Goal: Task Accomplishment & Management: Manage account settings

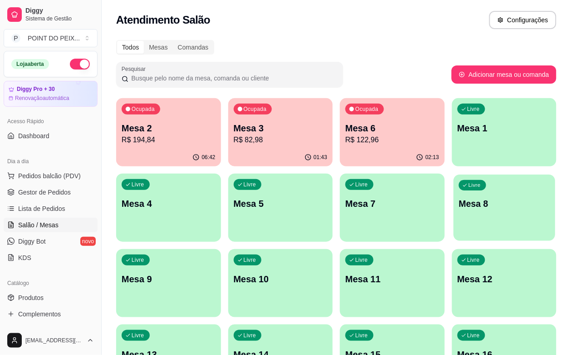
click at [459, 209] on p "Mesa 8" at bounding box center [504, 204] width 91 height 12
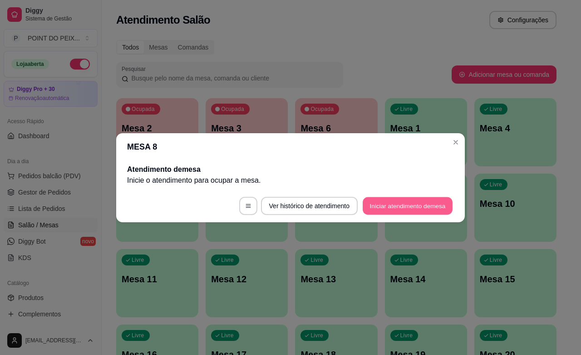
click at [427, 210] on button "Iniciar atendimento de mesa" at bounding box center [408, 206] width 90 height 18
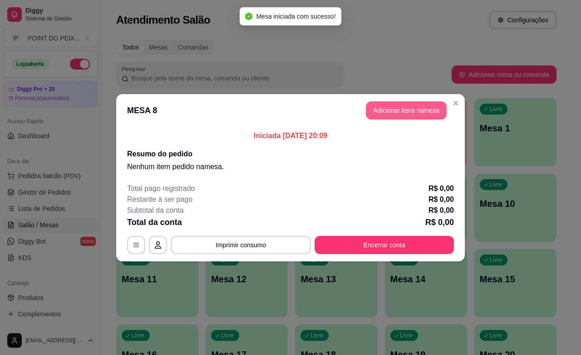
click at [411, 114] on button "Adicionar itens na mesa" at bounding box center [406, 110] width 81 height 18
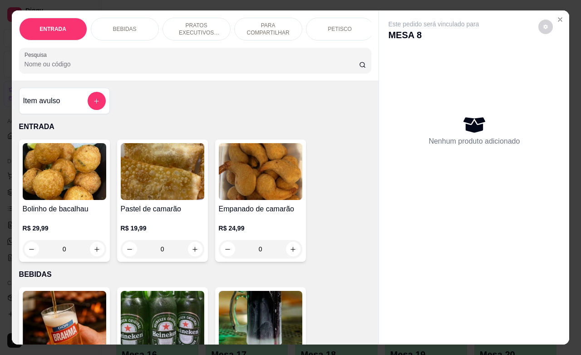
click at [332, 30] on div "PETISCO" at bounding box center [340, 29] width 68 height 23
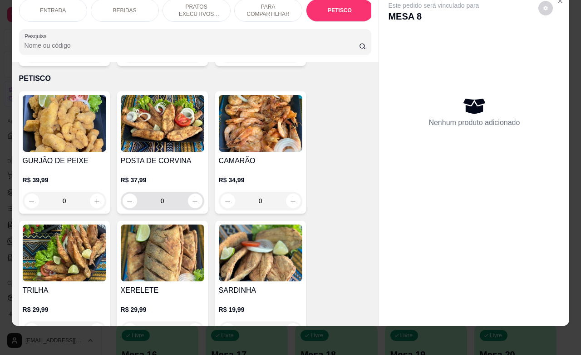
scroll to position [2177, 0]
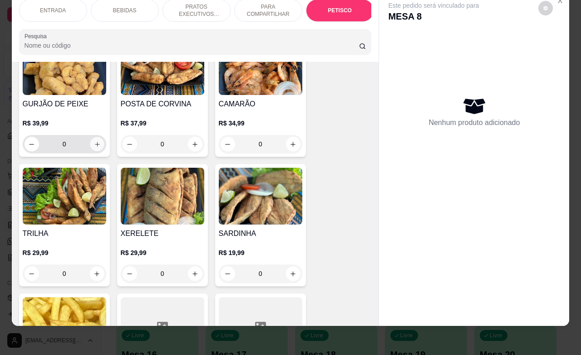
click at [90, 139] on button "increase-product-quantity" at bounding box center [97, 144] width 14 height 14
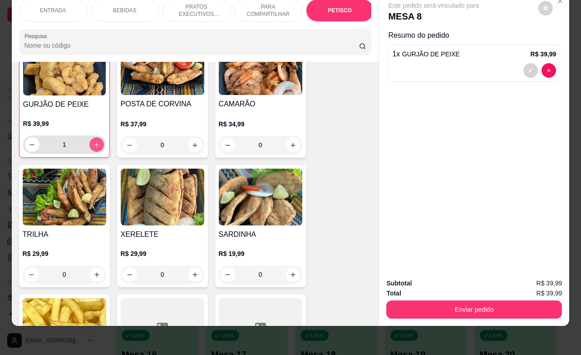
scroll to position [2178, 0]
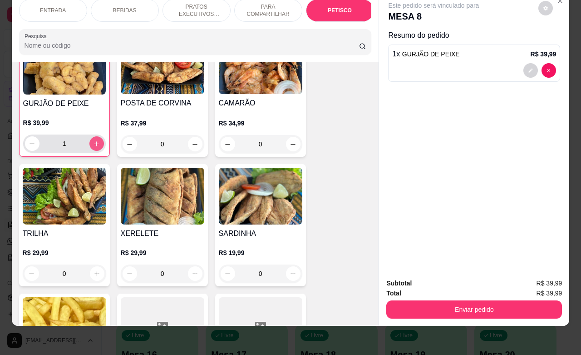
click at [91, 137] on button "increase-product-quantity" at bounding box center [96, 143] width 15 height 15
type input "2"
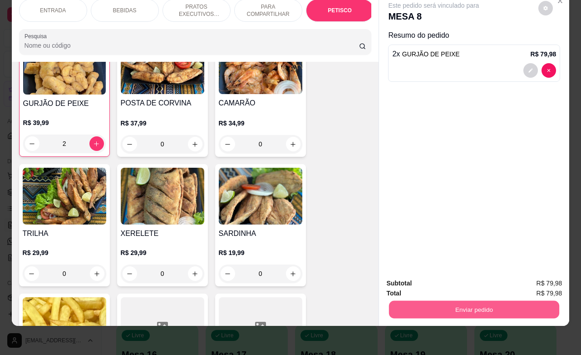
click at [460, 300] on button "Enviar pedido" at bounding box center [474, 309] width 170 height 18
click at [534, 278] on button "Enviar pedido" at bounding box center [538, 277] width 50 height 17
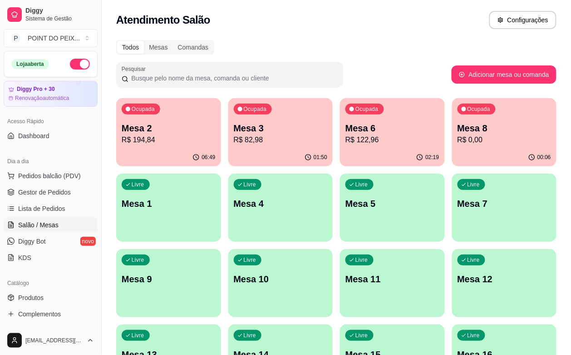
click at [221, 249] on div "Livre Mesa 9" at bounding box center [168, 277] width 105 height 57
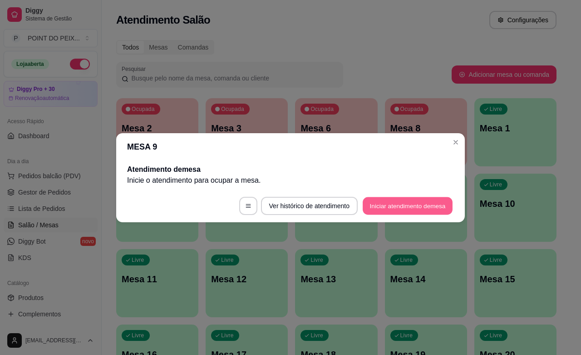
click at [423, 208] on button "Iniciar atendimento de mesa" at bounding box center [408, 206] width 90 height 18
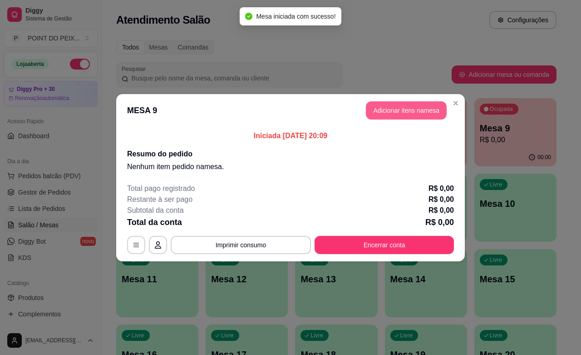
click at [401, 107] on button "Adicionar itens na mesa" at bounding box center [406, 110] width 81 height 18
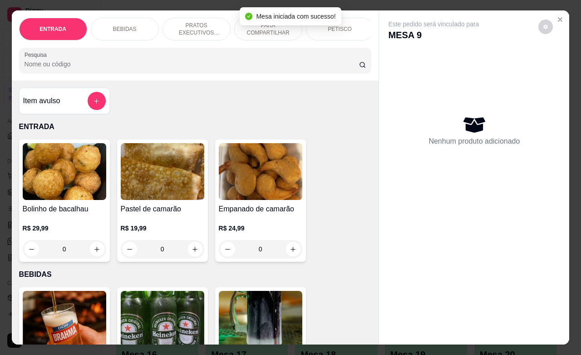
click at [342, 30] on div "PETISCO" at bounding box center [340, 29] width 68 height 23
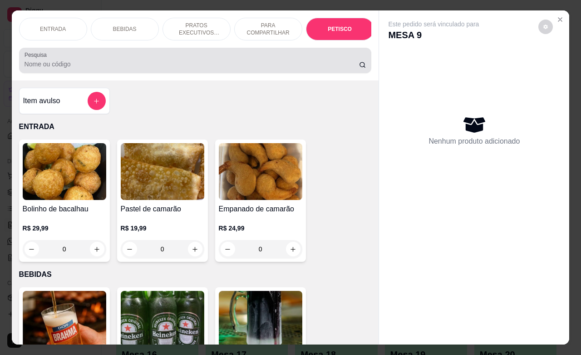
scroll to position [2120, 0]
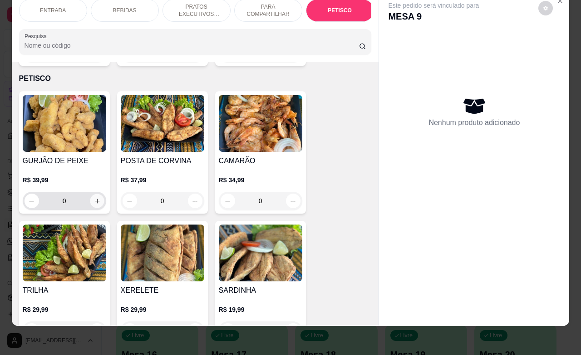
click at [94, 198] on icon "increase-product-quantity" at bounding box center [97, 201] width 7 height 7
type input "1"
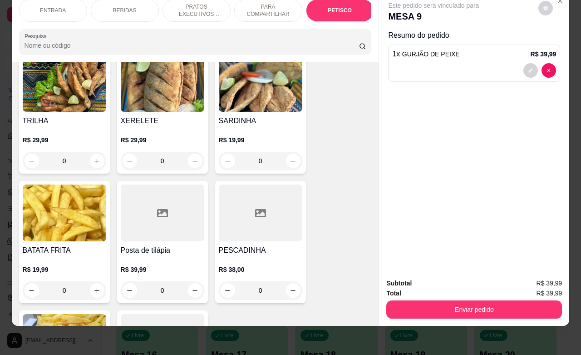
scroll to position [2347, 0]
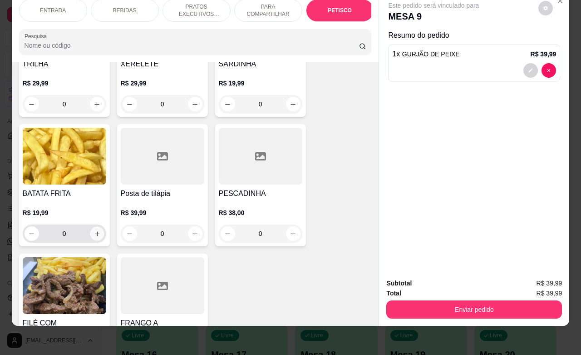
click at [94, 230] on icon "increase-product-quantity" at bounding box center [97, 233] width 7 height 7
type input "1"
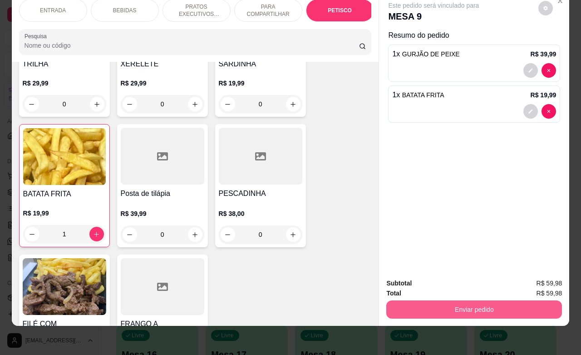
click at [446, 300] on button "Enviar pedido" at bounding box center [475, 309] width 176 height 18
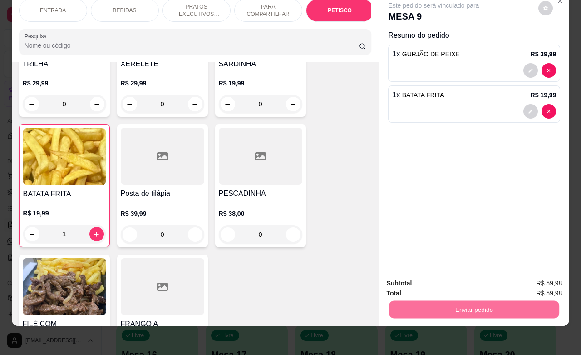
click at [530, 276] on button "Enviar pedido" at bounding box center [537, 277] width 51 height 17
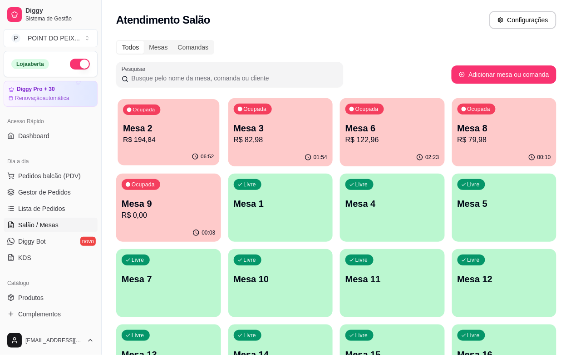
click at [165, 142] on p "R$ 194,84" at bounding box center [168, 139] width 91 height 10
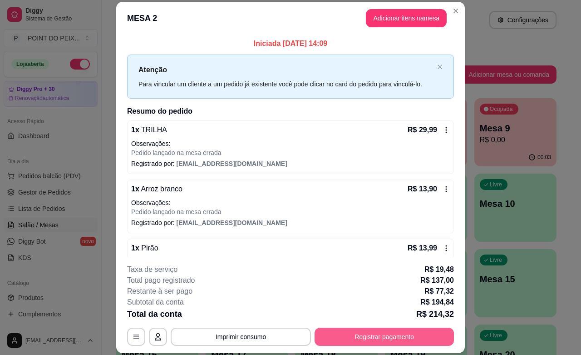
click at [403, 332] on button "Registrar pagamento" at bounding box center [384, 336] width 139 height 18
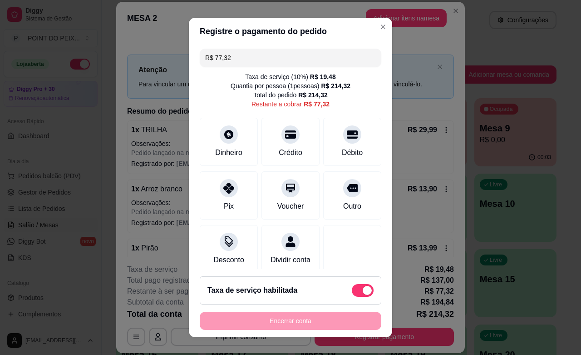
drag, startPoint x: 232, startPoint y: 58, endPoint x: 203, endPoint y: 58, distance: 29.1
click at [205, 58] on input "R$ 77,32" at bounding box center [290, 58] width 171 height 18
click at [285, 148] on div "Crédito" at bounding box center [291, 152] width 26 height 12
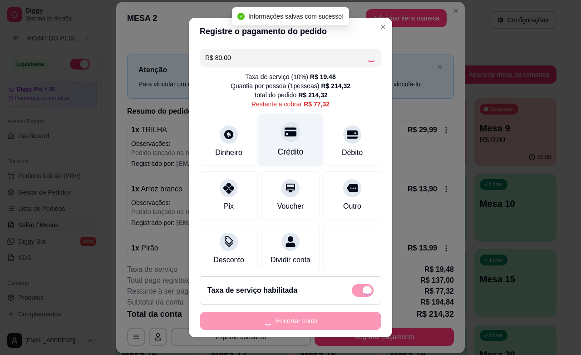
type input "-R$ 2,68"
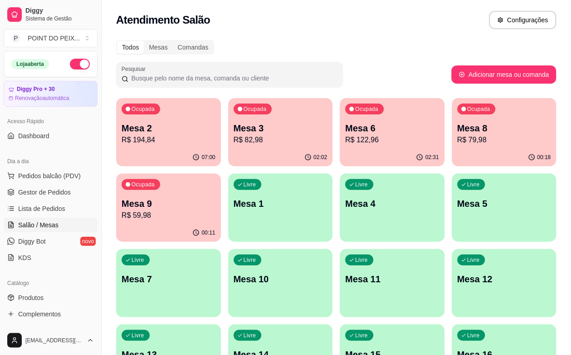
click at [357, 139] on p "R$ 122,96" at bounding box center [393, 139] width 94 height 11
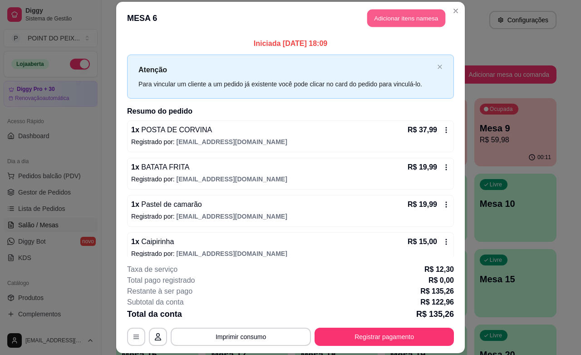
click at [418, 17] on button "Adicionar itens na mesa" at bounding box center [406, 19] width 78 height 18
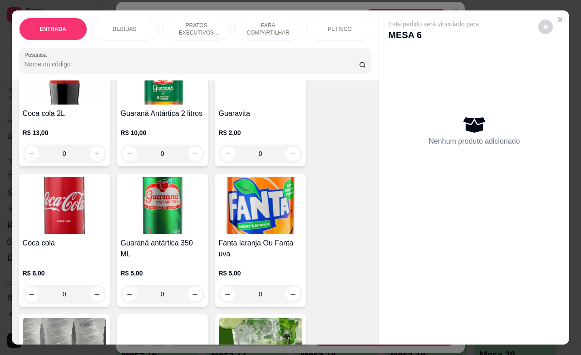
scroll to position [511, 0]
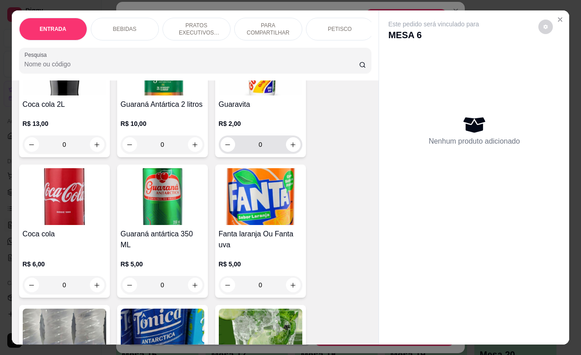
click at [290, 148] on icon "increase-product-quantity" at bounding box center [293, 144] width 7 height 7
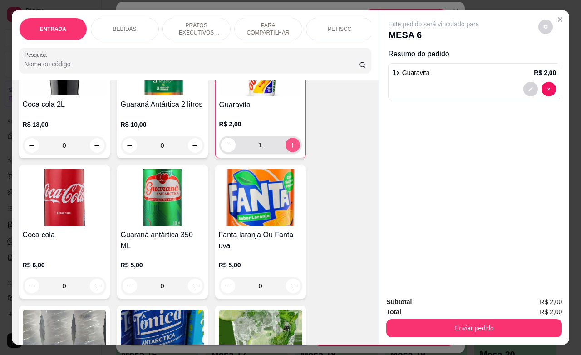
type input "1"
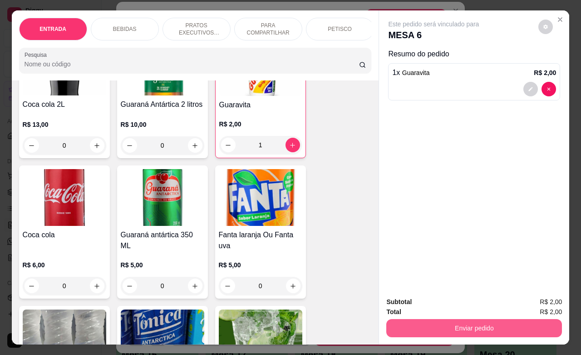
click at [482, 326] on button "Enviar pedido" at bounding box center [475, 328] width 176 height 18
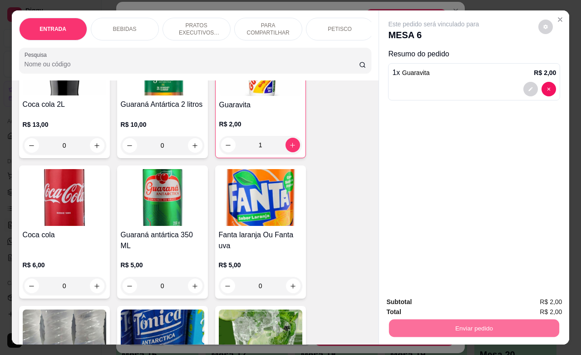
click at [534, 295] on button "Enviar pedido" at bounding box center [537, 300] width 51 height 17
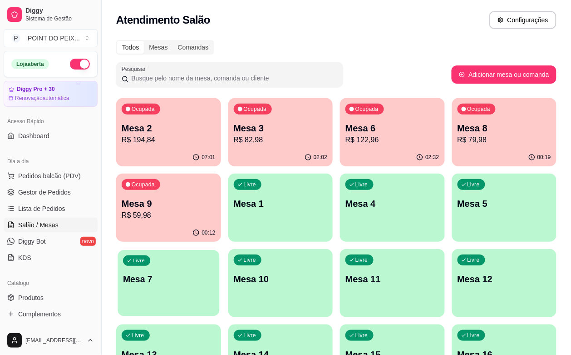
click at [214, 273] on p "Mesa 7" at bounding box center [168, 279] width 91 height 12
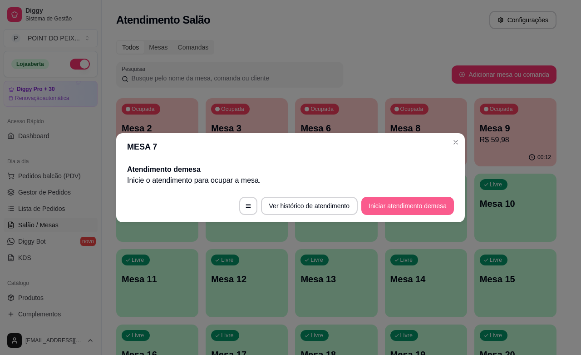
click at [420, 209] on button "Iniciar atendimento de mesa" at bounding box center [408, 206] width 93 height 18
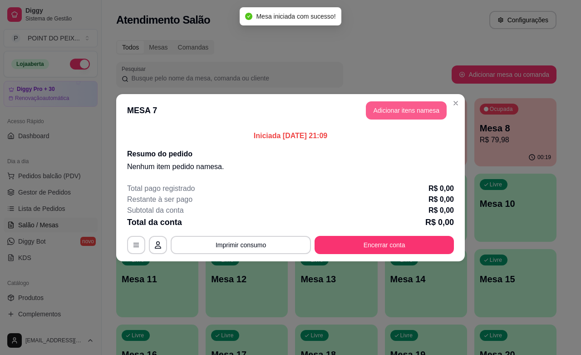
click at [427, 106] on button "Adicionar itens na mesa" at bounding box center [406, 110] width 81 height 18
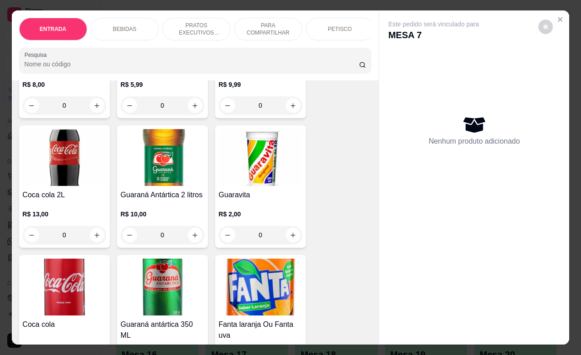
scroll to position [454, 0]
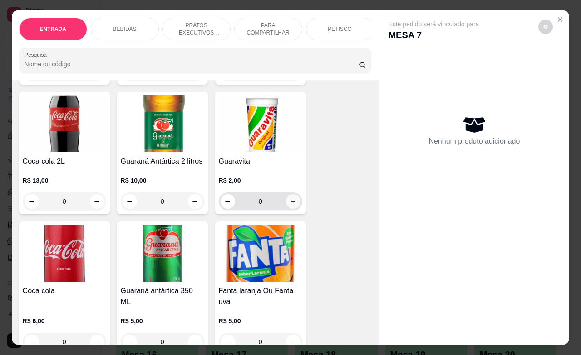
click at [290, 205] on icon "increase-product-quantity" at bounding box center [293, 201] width 7 height 7
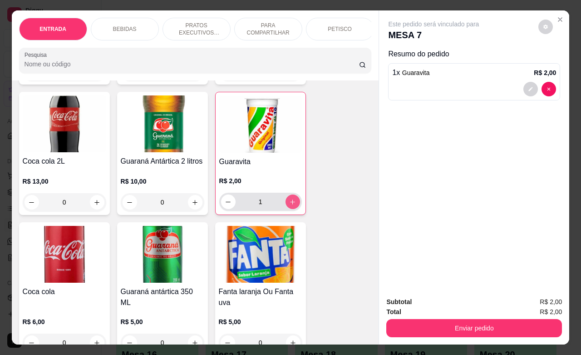
type input "1"
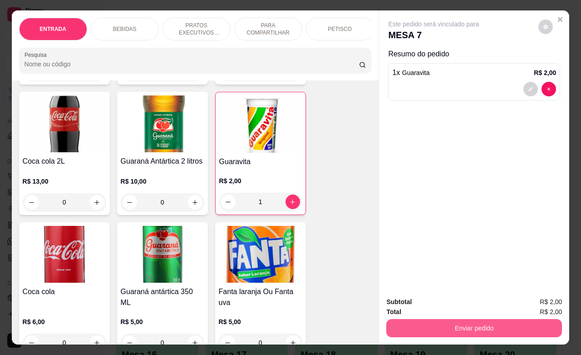
click at [460, 319] on button "Enviar pedido" at bounding box center [475, 328] width 176 height 18
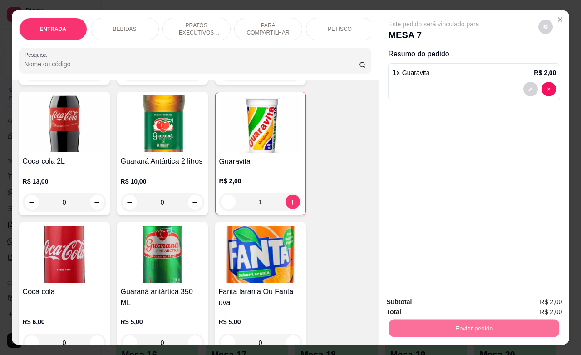
click at [532, 301] on button "Enviar pedido" at bounding box center [537, 300] width 51 height 17
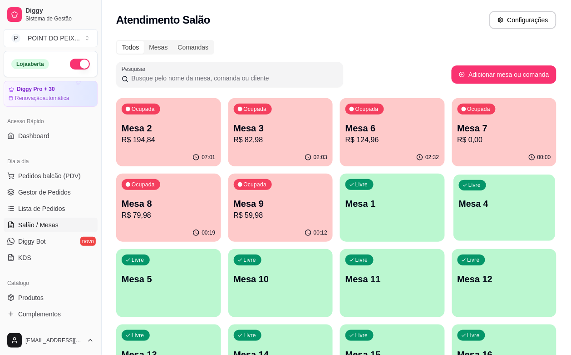
click at [454, 221] on div "Livre Mesa 4" at bounding box center [505, 201] width 102 height 55
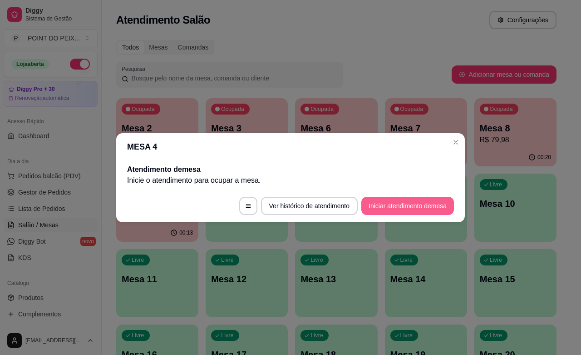
click at [403, 201] on button "Iniciar atendimento de mesa" at bounding box center [408, 206] width 93 height 18
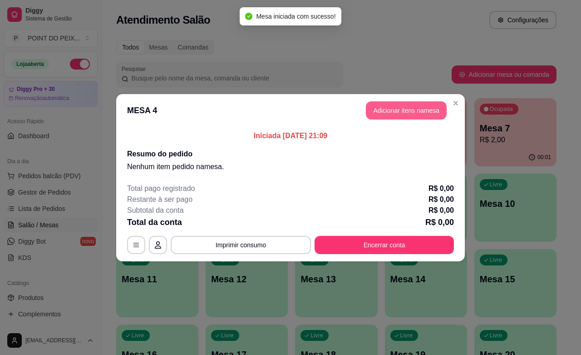
click at [419, 108] on button "Adicionar itens na mesa" at bounding box center [406, 110] width 81 height 18
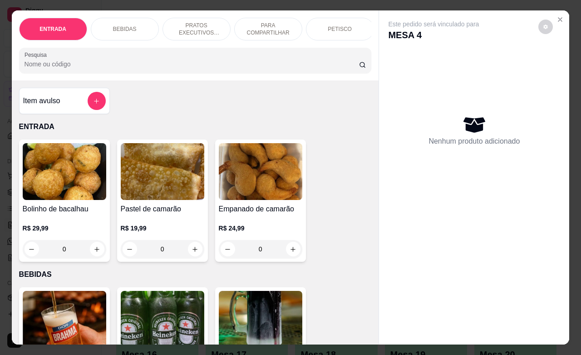
scroll to position [57, 0]
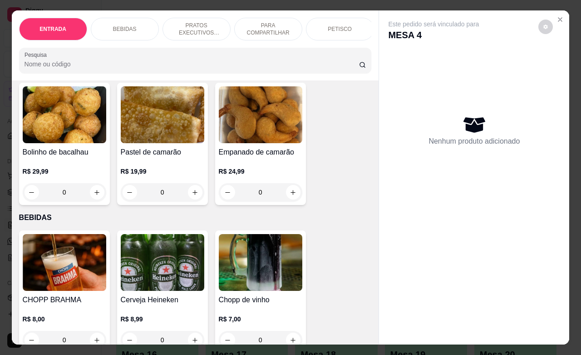
click at [343, 25] on p "PETISCO" at bounding box center [340, 28] width 24 height 7
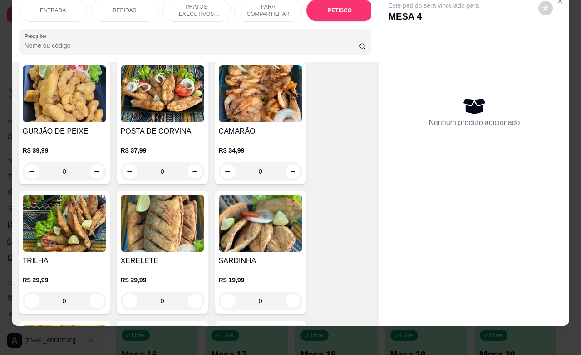
scroll to position [2177, 0]
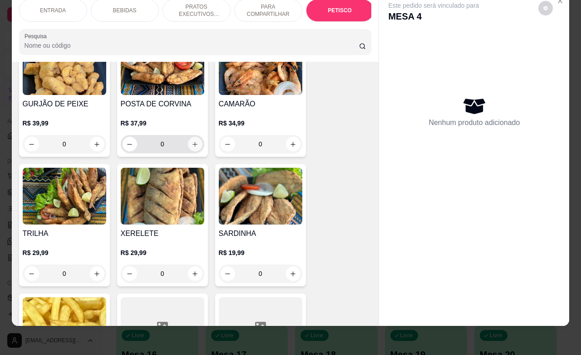
click at [192, 141] on icon "increase-product-quantity" at bounding box center [195, 144] width 7 height 7
type input "1"
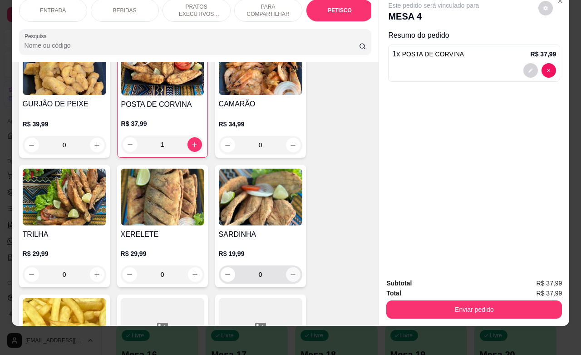
click at [289, 268] on button "increase-product-quantity" at bounding box center [293, 274] width 15 height 15
type input "1"
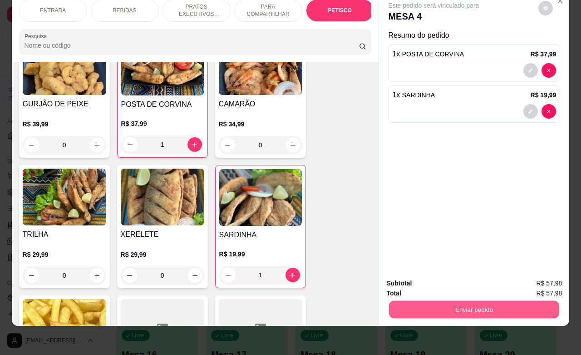
click at [443, 300] on button "Enviar pedido" at bounding box center [474, 309] width 170 height 18
click at [525, 273] on button "Enviar pedido" at bounding box center [538, 277] width 50 height 17
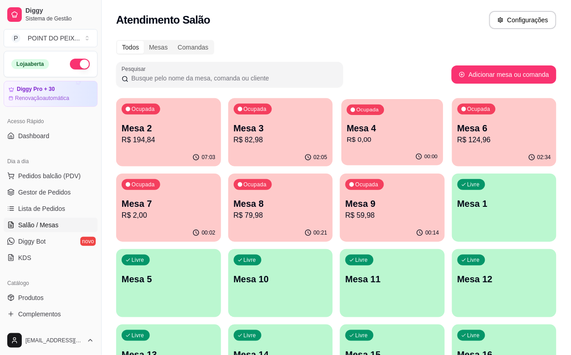
click at [342, 150] on div "00:00" at bounding box center [393, 156] width 102 height 17
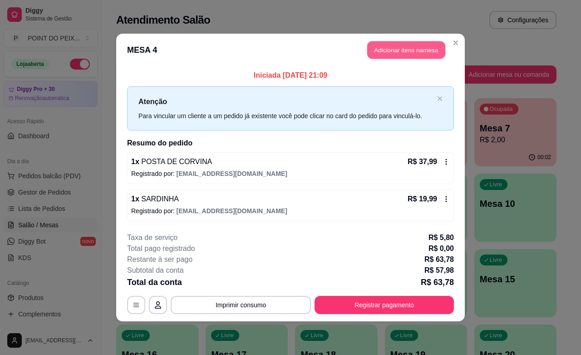
click at [428, 48] on button "Adicionar itens na mesa" at bounding box center [406, 50] width 78 height 18
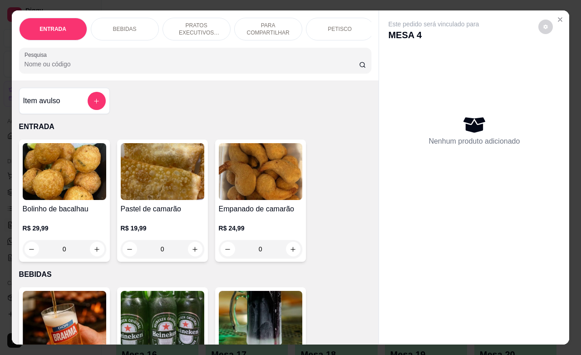
drag, startPoint x: 349, startPoint y: 25, endPoint x: 330, endPoint y: 32, distance: 20.3
click at [342, 28] on div "PETISCO" at bounding box center [340, 29] width 68 height 23
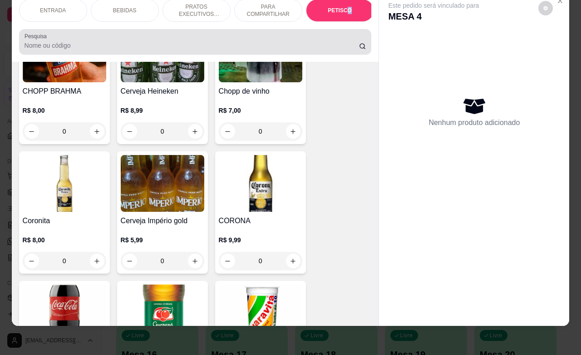
scroll to position [190, 0]
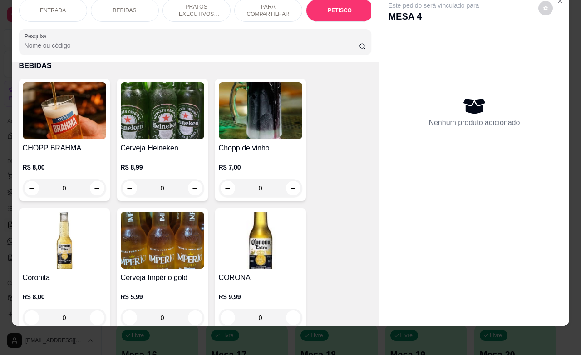
click at [53, 9] on div "ENTRADA" at bounding box center [53, 10] width 68 height 23
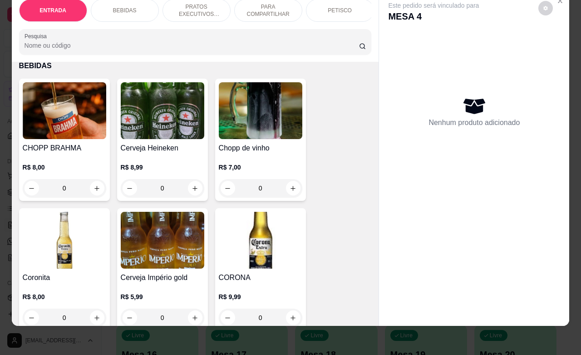
scroll to position [41, 0]
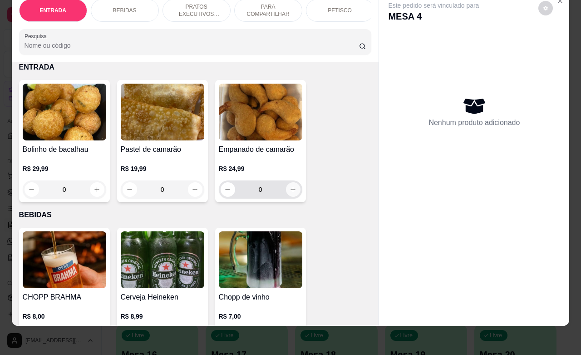
click at [290, 187] on icon "increase-product-quantity" at bounding box center [293, 189] width 7 height 7
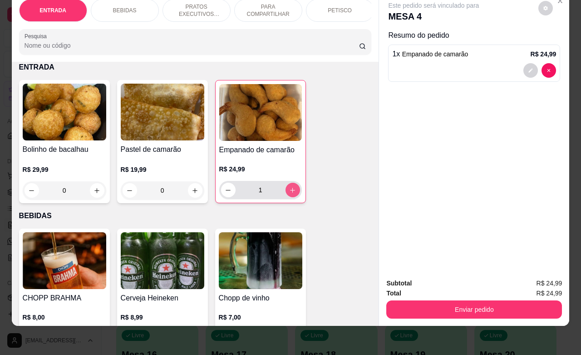
click at [289, 187] on icon "increase-product-quantity" at bounding box center [292, 190] width 7 height 7
type input "2"
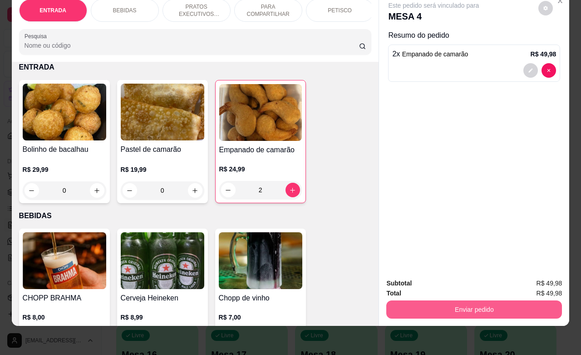
click at [463, 300] on button "Enviar pedido" at bounding box center [475, 309] width 176 height 18
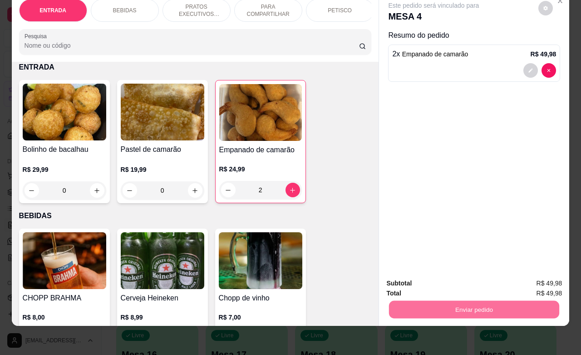
click at [523, 273] on button "Enviar pedido" at bounding box center [537, 277] width 51 height 17
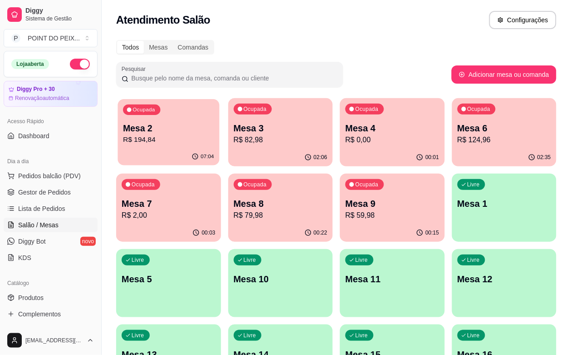
click at [141, 130] on p "Mesa 2" at bounding box center [168, 128] width 91 height 12
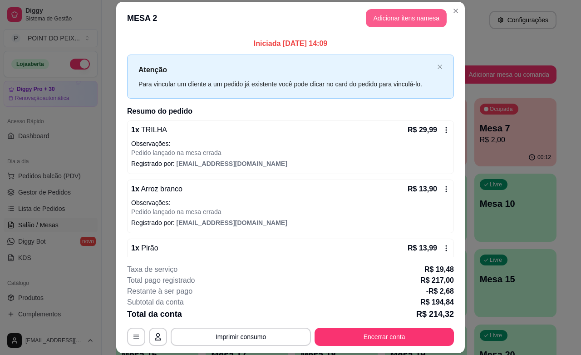
click at [412, 23] on button "Adicionar itens na mesa" at bounding box center [406, 18] width 81 height 18
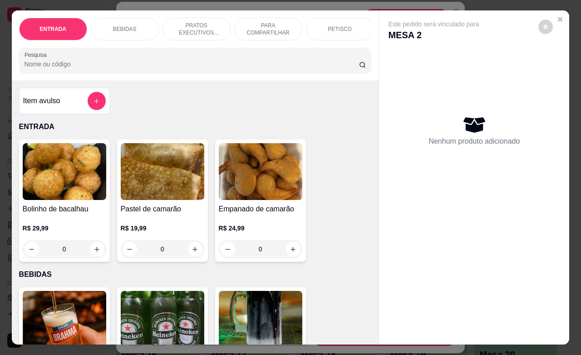
scroll to position [114, 0]
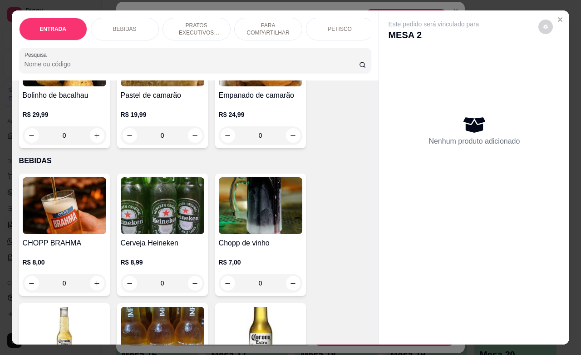
drag, startPoint x: 62, startPoint y: 286, endPoint x: 52, endPoint y: 286, distance: 10.0
click at [52, 286] on input "0" at bounding box center [64, 283] width 51 height 18
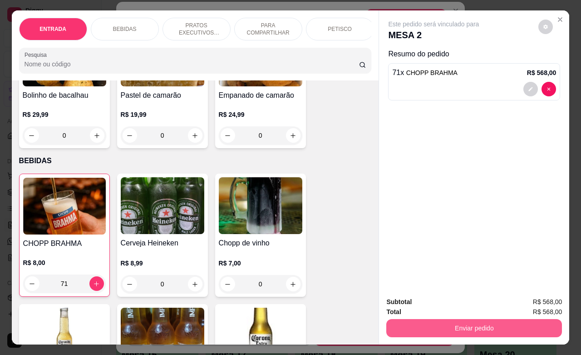
type input "71"
click at [455, 323] on button "Enviar pedido" at bounding box center [475, 328] width 176 height 18
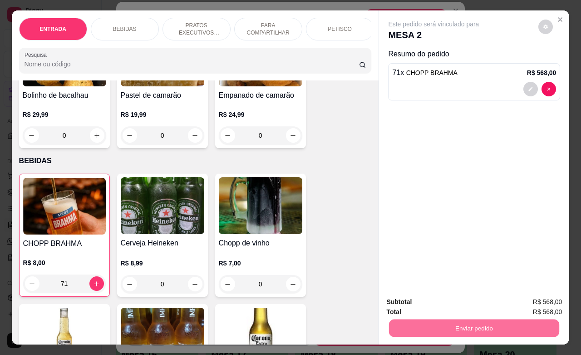
click at [530, 301] on button "Enviar pedido" at bounding box center [537, 300] width 51 height 17
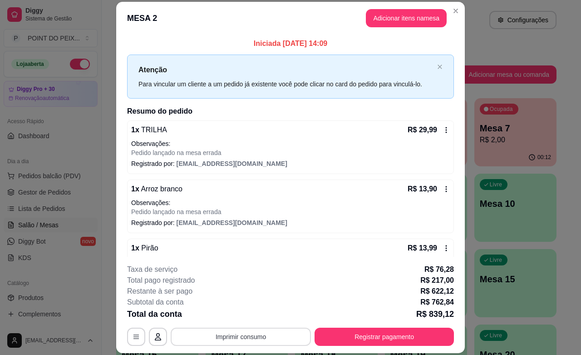
click at [257, 337] on button "Imprimir consumo" at bounding box center [241, 336] width 140 height 18
click at [248, 319] on button "IMPRESSORA" at bounding box center [239, 315] width 66 height 15
click at [401, 23] on button "Adicionar itens na mesa" at bounding box center [406, 18] width 81 height 18
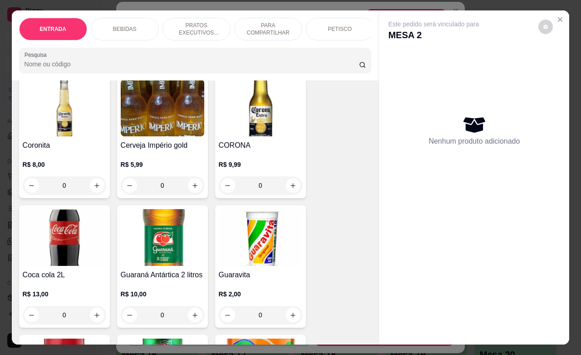
scroll to position [397, 0]
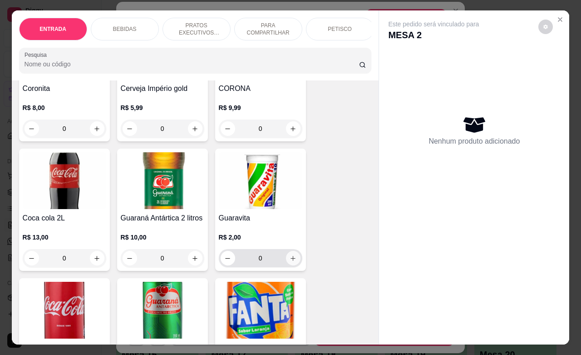
click at [290, 262] on icon "increase-product-quantity" at bounding box center [293, 258] width 7 height 7
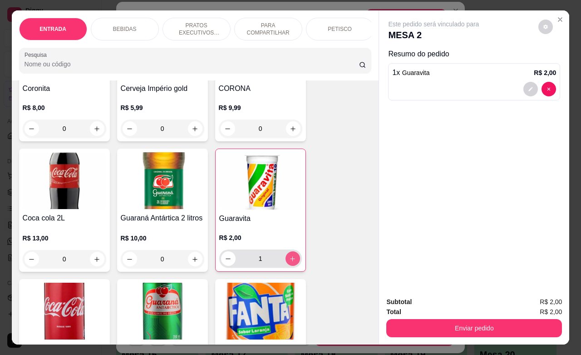
click at [289, 262] on icon "increase-product-quantity" at bounding box center [292, 258] width 7 height 7
type input "2"
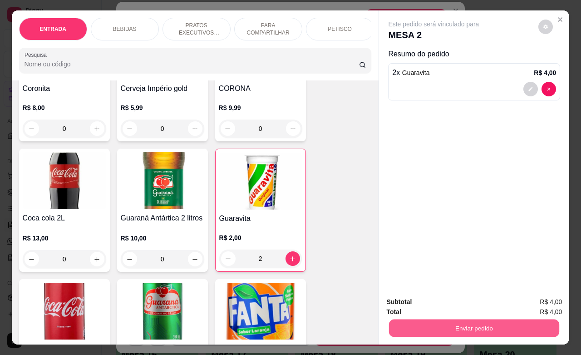
click at [509, 323] on button "Enviar pedido" at bounding box center [474, 328] width 170 height 18
click at [528, 300] on button "Enviar pedido" at bounding box center [538, 300] width 50 height 17
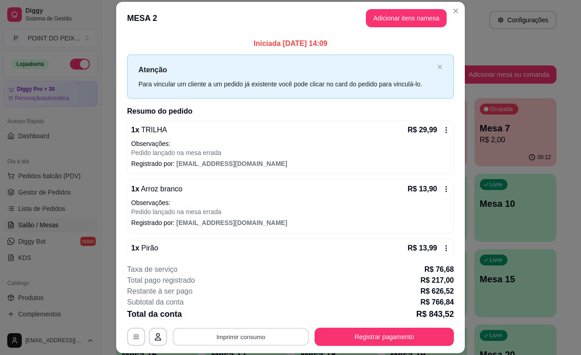
click at [235, 335] on button "Imprimir consumo" at bounding box center [241, 337] width 136 height 18
click at [248, 319] on button "IMPRESSORA" at bounding box center [239, 315] width 64 height 14
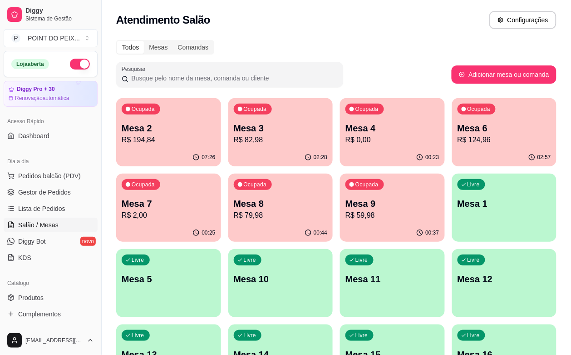
click at [166, 151] on div "07:26" at bounding box center [168, 158] width 105 height 18
click at [164, 148] on div "Ocupada Mesa 2 R$ 194,84" at bounding box center [168, 123] width 105 height 50
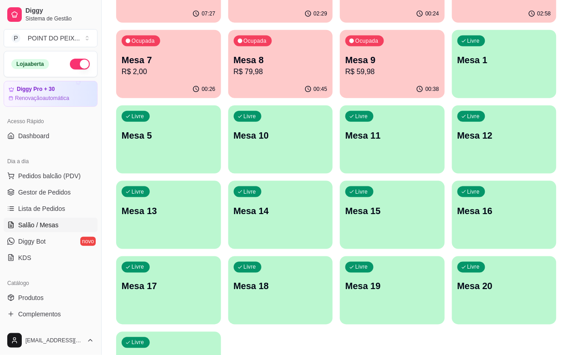
scroll to position [150, 0]
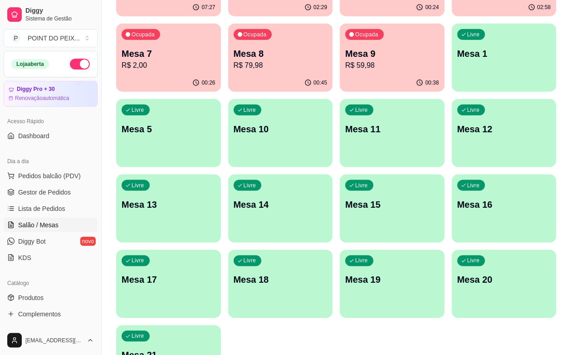
click at [171, 349] on p "Mesa 21" at bounding box center [169, 355] width 94 height 13
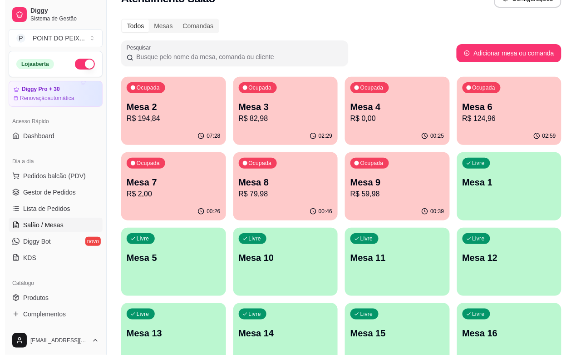
scroll to position [0, 0]
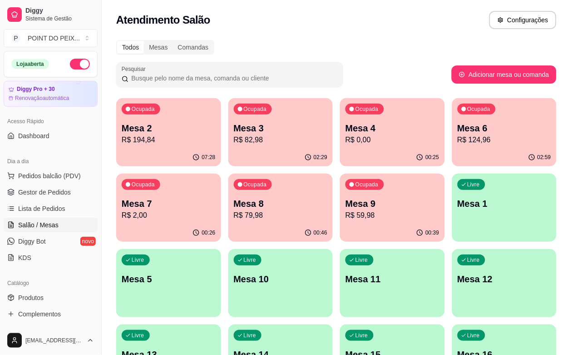
click at [171, 124] on p "Mesa 2" at bounding box center [169, 128] width 94 height 13
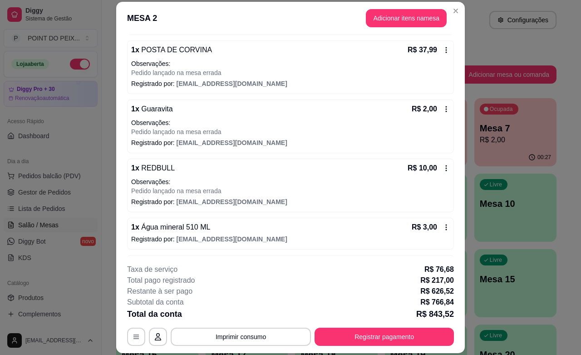
scroll to position [624, 0]
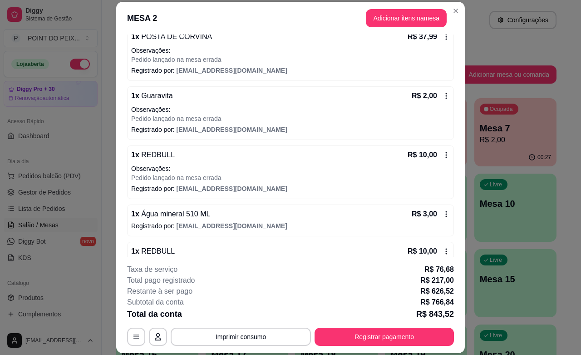
click at [446, 158] on icon at bounding box center [446, 155] width 1 height 6
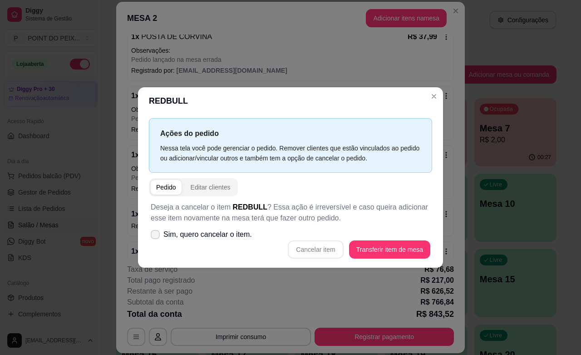
click at [157, 237] on span at bounding box center [155, 234] width 9 height 9
click at [156, 237] on input "Sim, quero cancelar o item." at bounding box center [153, 239] width 6 height 6
checkbox input "true"
click at [313, 244] on button "Cancelar item" at bounding box center [315, 249] width 55 height 18
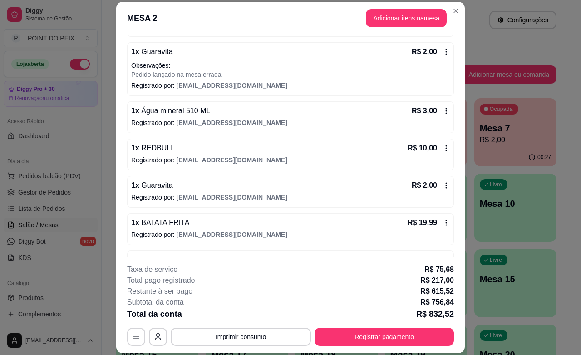
scroll to position [681, 0]
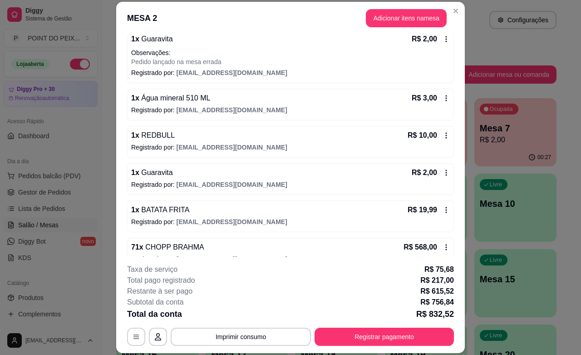
click at [443, 139] on icon at bounding box center [446, 135] width 7 height 7
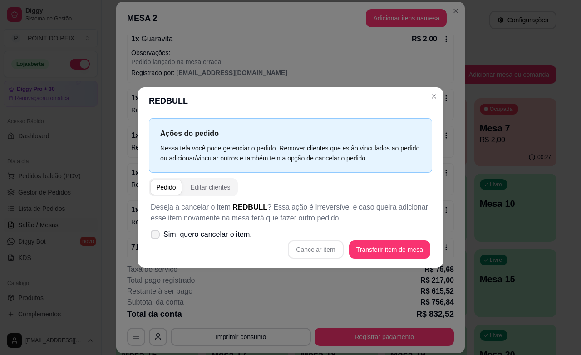
click at [156, 234] on icon at bounding box center [155, 234] width 7 height 5
click at [156, 236] on input "Sim, quero cancelar o item." at bounding box center [153, 239] width 6 height 6
checkbox input "true"
click at [321, 251] on button "Cancelar item" at bounding box center [316, 249] width 54 height 18
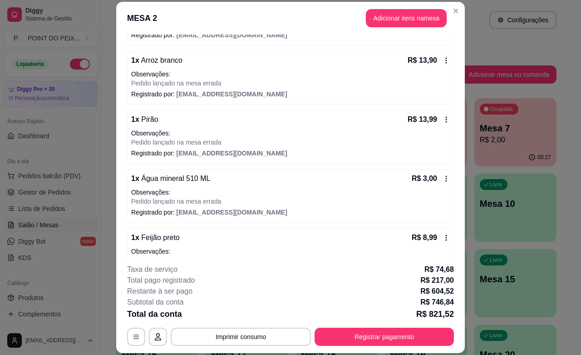
scroll to position [0, 0]
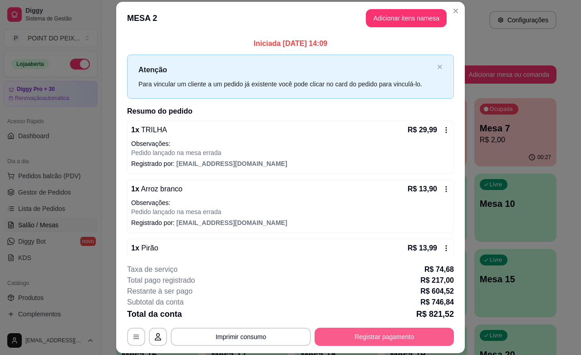
click at [373, 337] on button "Registrar pagamento" at bounding box center [384, 336] width 139 height 18
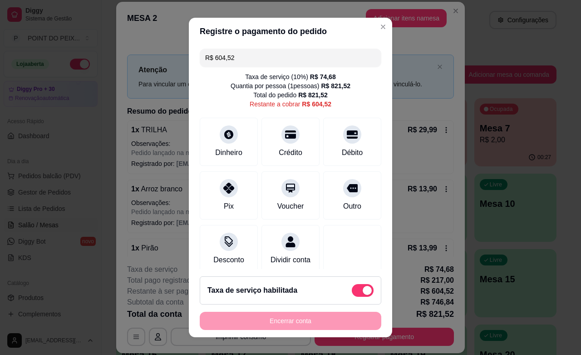
click at [363, 291] on span at bounding box center [367, 290] width 9 height 9
click at [352, 292] on input "checkbox" at bounding box center [355, 295] width 6 height 6
checkbox input "true"
type input "R$ 529,84"
checkbox input "false"
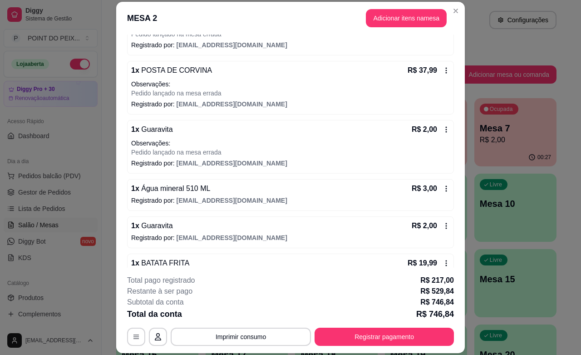
scroll to position [681, 0]
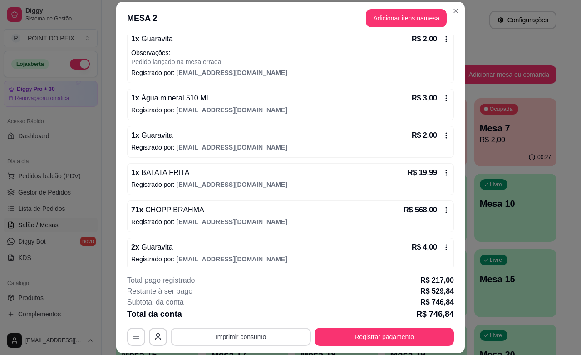
click at [245, 339] on button "Imprimir consumo" at bounding box center [241, 336] width 140 height 18
click at [241, 318] on button "IMPRESSORA" at bounding box center [239, 315] width 64 height 14
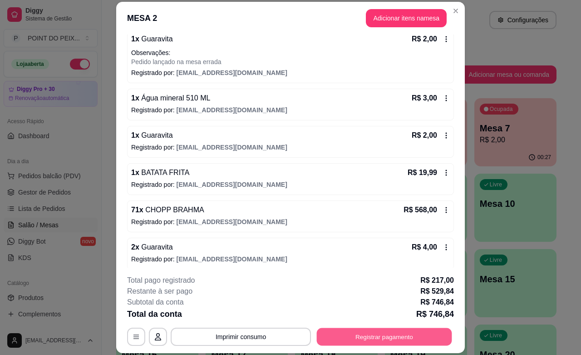
click at [384, 332] on button "Registrar pagamento" at bounding box center [384, 337] width 135 height 18
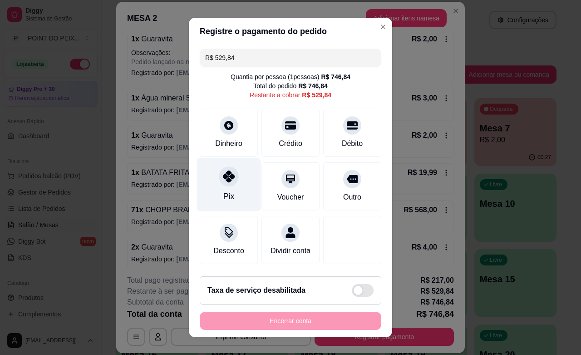
click at [225, 191] on div "Pix" at bounding box center [228, 196] width 11 height 12
type input "R$ 0,00"
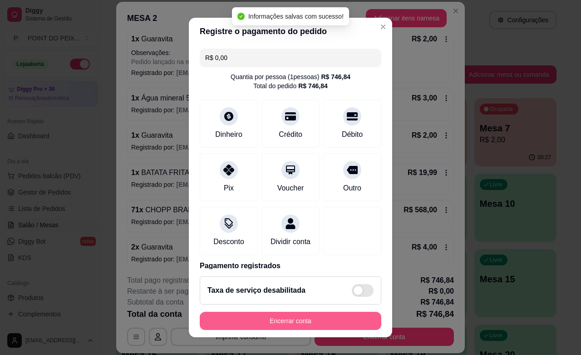
click at [291, 320] on button "Encerrar conta" at bounding box center [291, 321] width 182 height 18
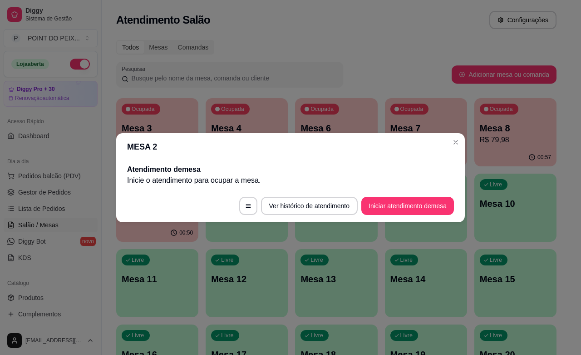
scroll to position [0, 0]
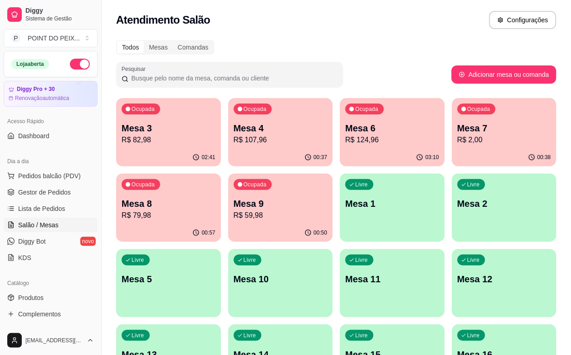
click at [340, 229] on div "Livre Mesa 1" at bounding box center [392, 201] width 105 height 57
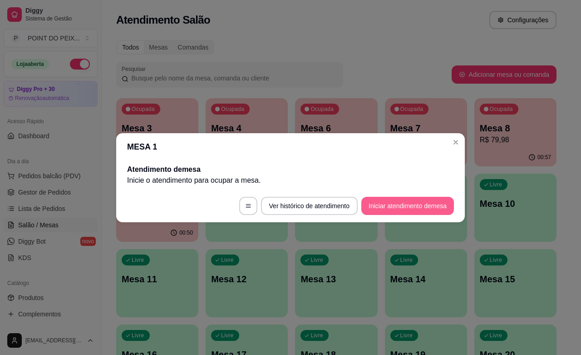
click at [409, 205] on button "Iniciar atendimento de mesa" at bounding box center [408, 206] width 93 height 18
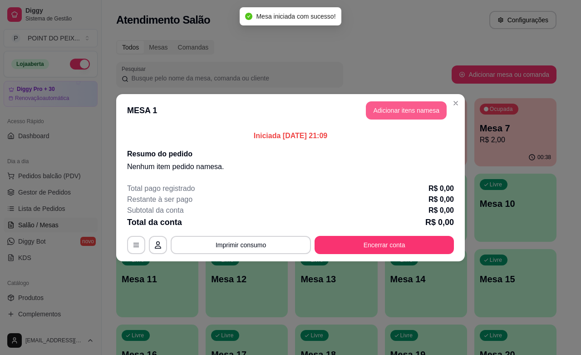
click at [403, 113] on button "Adicionar itens na mesa" at bounding box center [406, 110] width 81 height 18
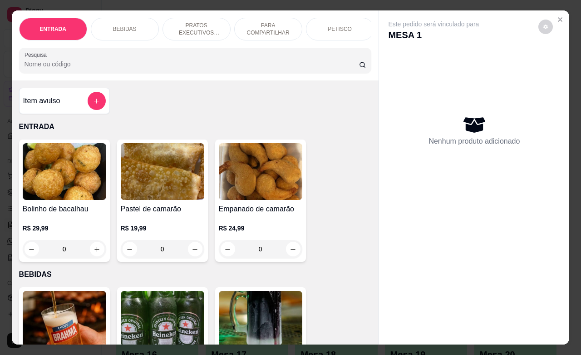
click at [346, 28] on div "PETISCO" at bounding box center [340, 29] width 68 height 23
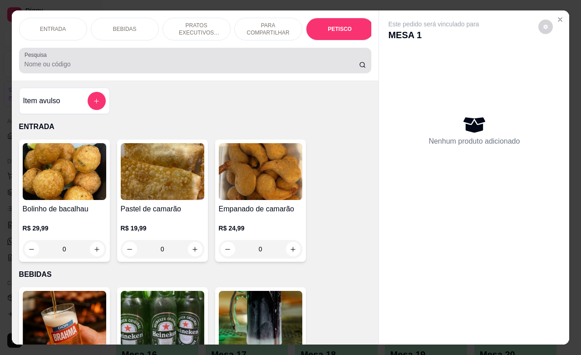
scroll to position [2120, 0]
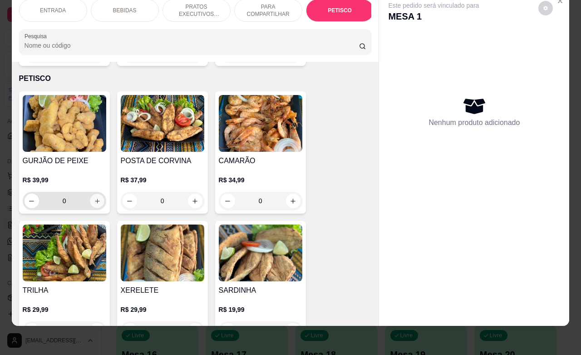
click at [90, 194] on button "increase-product-quantity" at bounding box center [97, 201] width 14 height 14
type input "1"
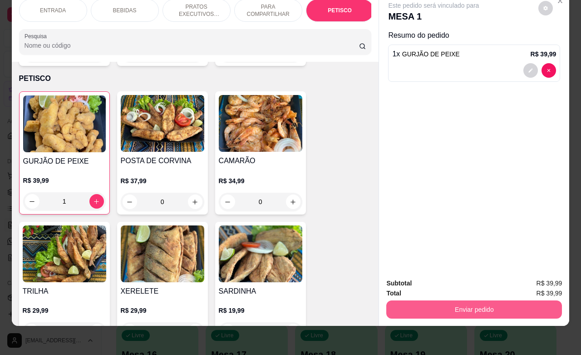
click at [516, 302] on button "Enviar pedido" at bounding box center [475, 309] width 176 height 18
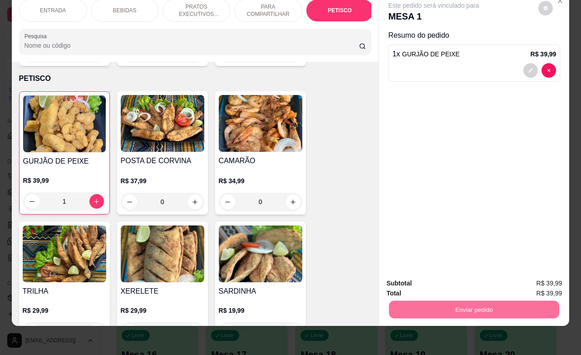
click at [523, 278] on button "Enviar pedido" at bounding box center [537, 277] width 51 height 17
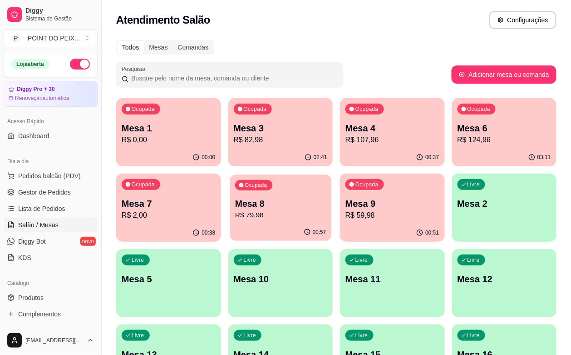
click at [235, 201] on p "Mesa 8" at bounding box center [280, 204] width 91 height 12
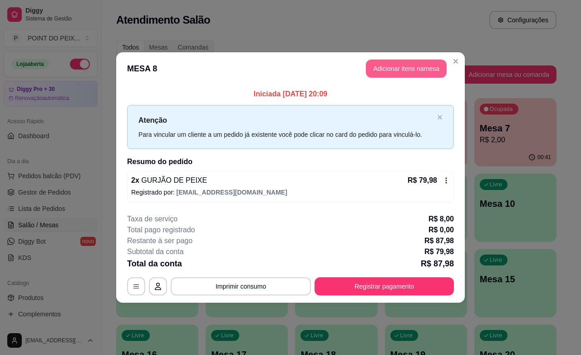
click at [426, 67] on button "Adicionar itens na mesa" at bounding box center [406, 68] width 81 height 18
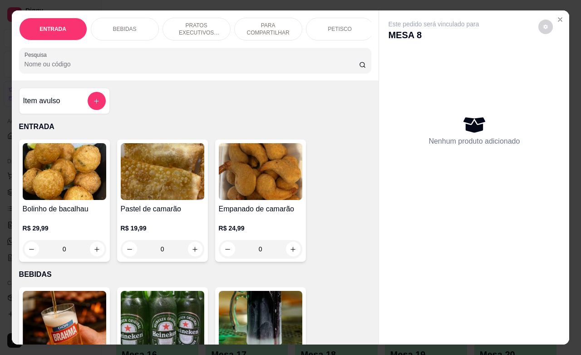
scroll to position [170, 0]
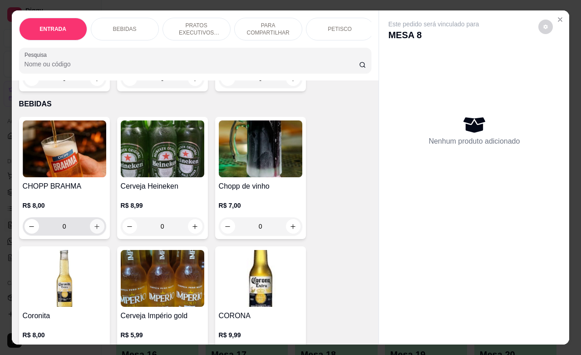
click at [94, 229] on icon "increase-product-quantity" at bounding box center [96, 226] width 5 height 5
click at [94, 230] on icon "increase-product-quantity" at bounding box center [97, 226] width 7 height 7
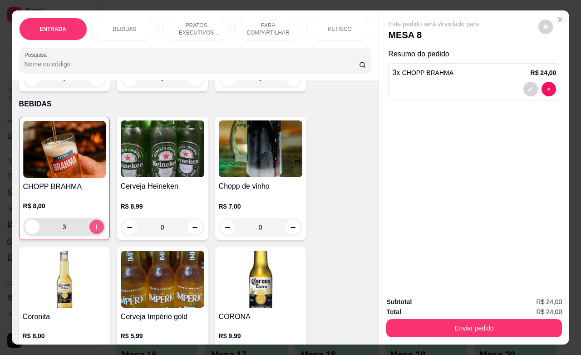
click at [93, 230] on icon "increase-product-quantity" at bounding box center [96, 226] width 7 height 7
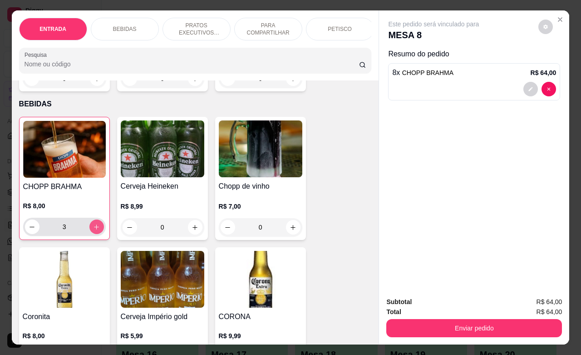
type input "8"
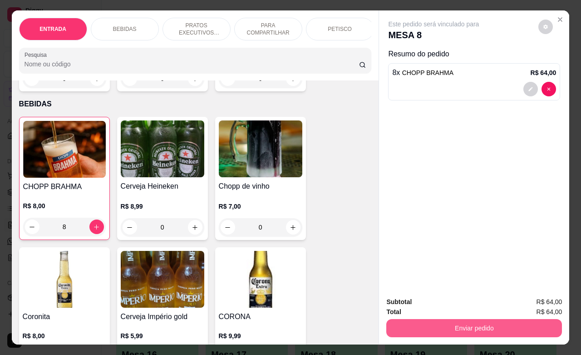
click at [491, 319] on button "Enviar pedido" at bounding box center [475, 328] width 176 height 18
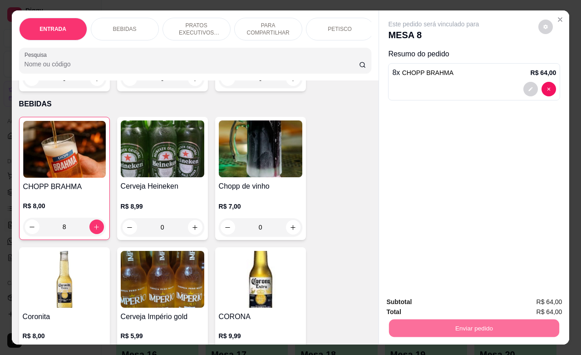
click at [525, 298] on button "Enviar pedido" at bounding box center [538, 300] width 50 height 17
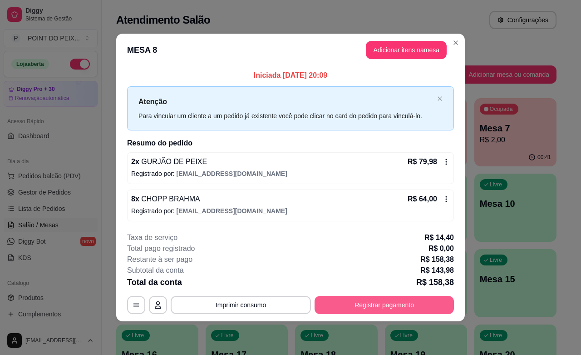
click at [427, 303] on button "Registrar pagamento" at bounding box center [384, 305] width 139 height 18
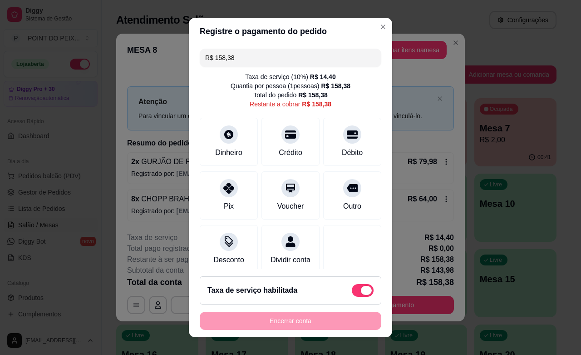
click at [352, 289] on span at bounding box center [363, 290] width 22 height 13
click at [352, 292] on input "checkbox" at bounding box center [355, 295] width 6 height 6
checkbox input "true"
type input "R$ 143,98"
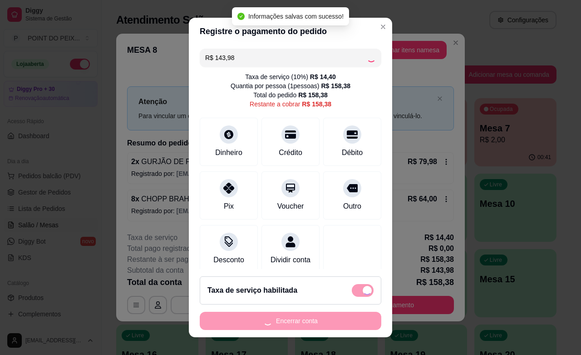
checkbox input "false"
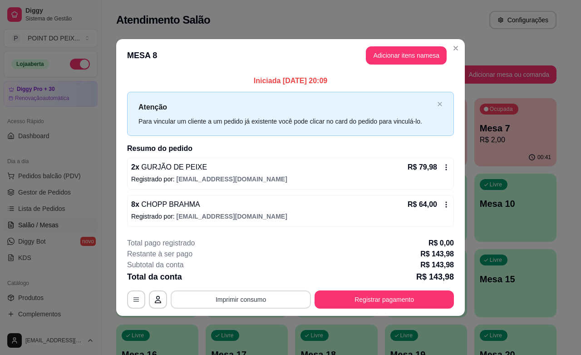
click at [235, 297] on button "Imprimir consumo" at bounding box center [241, 299] width 140 height 18
click at [260, 276] on button "IMPRESSORA" at bounding box center [244, 279] width 64 height 14
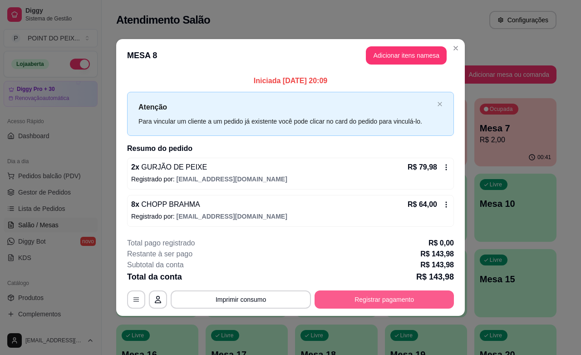
click at [362, 298] on button "Registrar pagamento" at bounding box center [384, 299] width 139 height 18
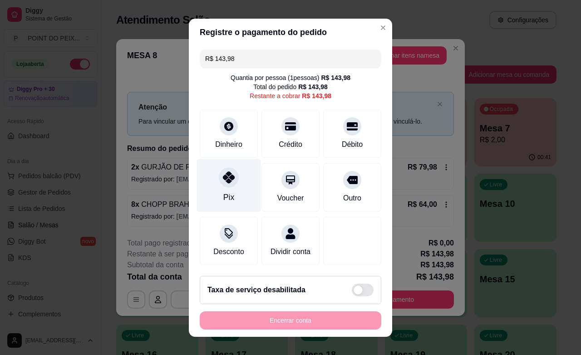
click at [229, 185] on div "Pix" at bounding box center [229, 185] width 64 height 53
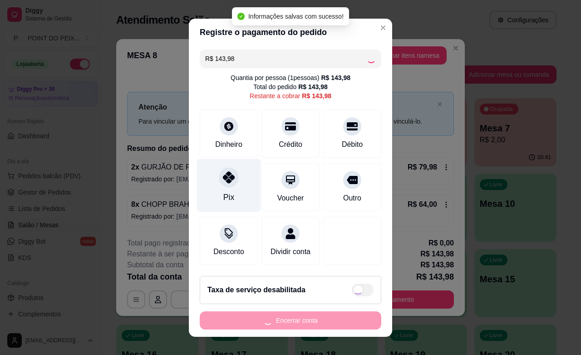
type input "R$ 0,00"
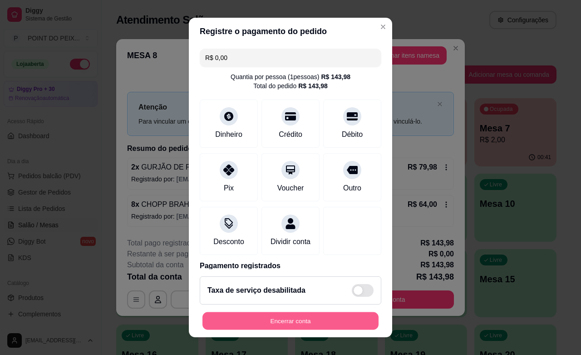
click at [286, 325] on button "Encerrar conta" at bounding box center [291, 321] width 176 height 18
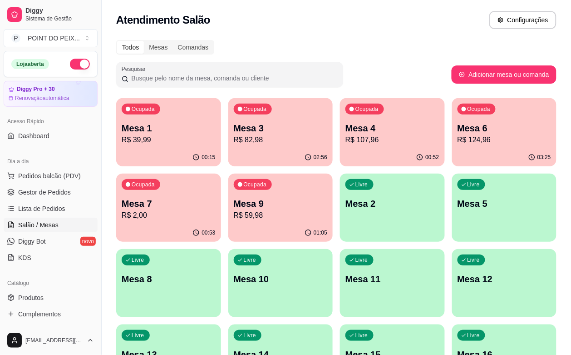
click at [234, 208] on p "Mesa 9" at bounding box center [281, 203] width 94 height 13
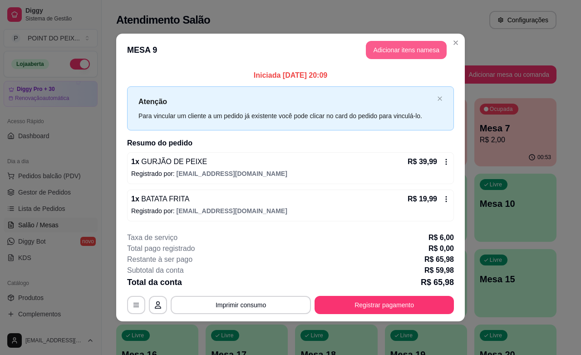
click at [399, 50] on button "Adicionar itens na mesa" at bounding box center [406, 50] width 81 height 18
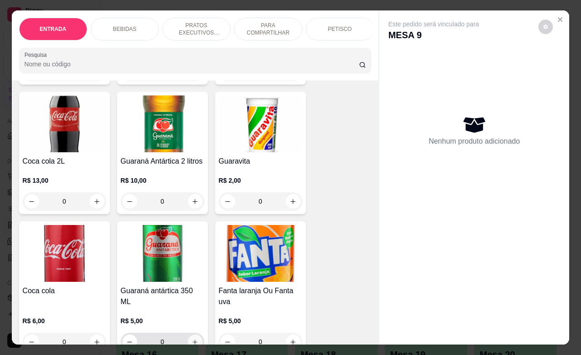
scroll to position [511, 0]
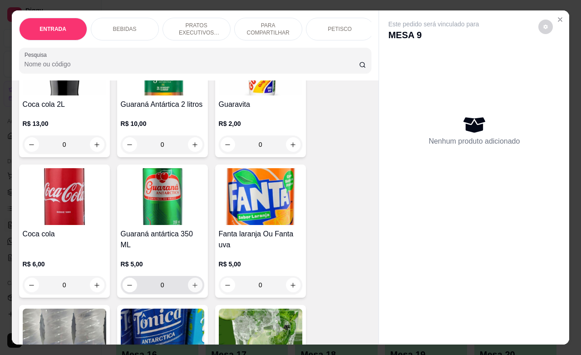
click at [192, 287] on icon "increase-product-quantity" at bounding box center [195, 285] width 7 height 7
type input "1"
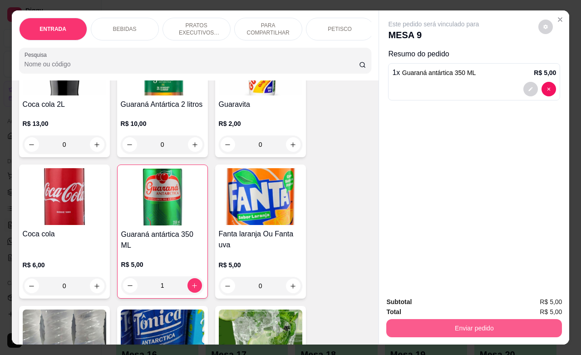
click at [436, 319] on button "Enviar pedido" at bounding box center [475, 328] width 176 height 18
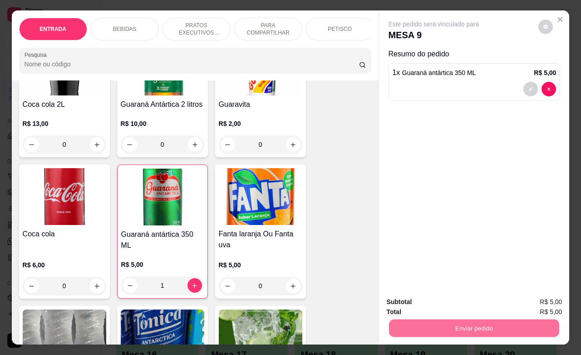
click at [534, 302] on button "Enviar pedido" at bounding box center [538, 300] width 50 height 17
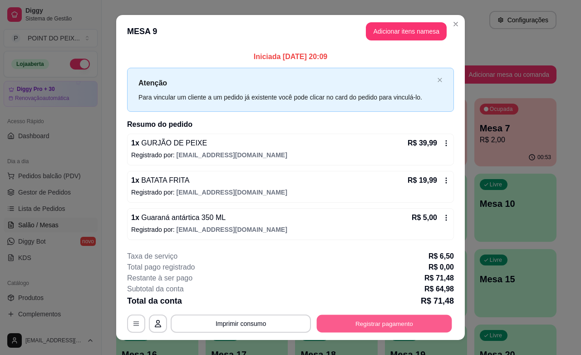
click at [365, 315] on button "Registrar pagamento" at bounding box center [384, 324] width 135 height 18
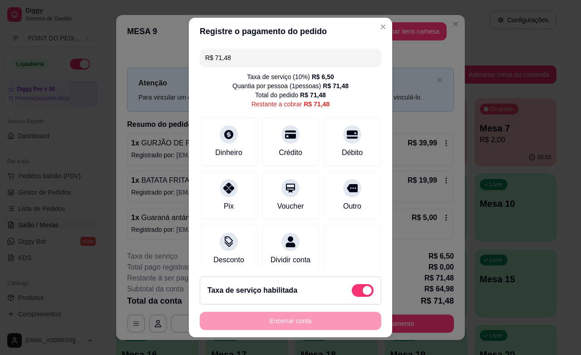
click at [352, 289] on span at bounding box center [363, 290] width 22 height 13
click at [352, 292] on input "checkbox" at bounding box center [355, 295] width 6 height 6
checkbox input "true"
type input "R$ 64,98"
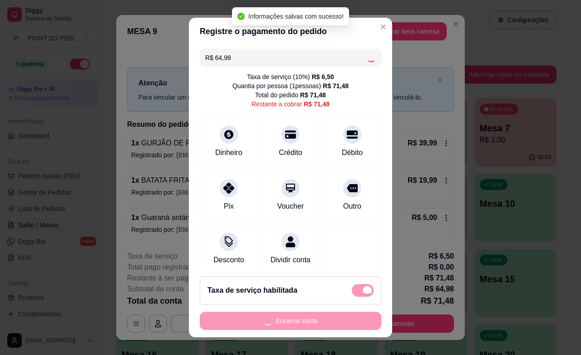
checkbox input "false"
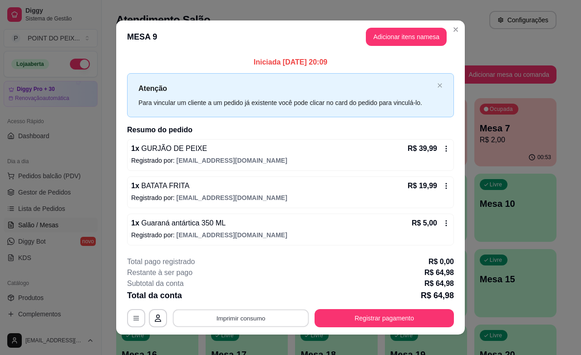
click at [242, 319] on button "Imprimir consumo" at bounding box center [241, 318] width 136 height 18
click at [243, 297] on button "IMPRESSORA" at bounding box center [239, 297] width 66 height 15
click at [398, 32] on button "Adicionar itens na mesa" at bounding box center [406, 37] width 81 height 18
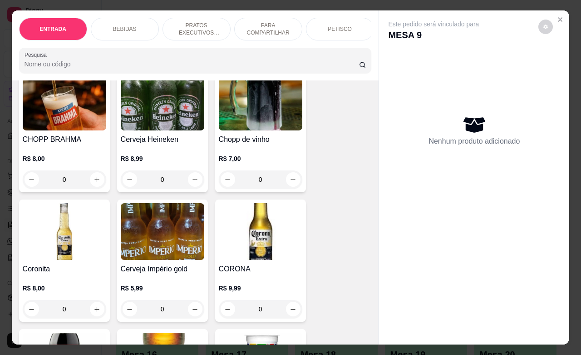
scroll to position [0, 0]
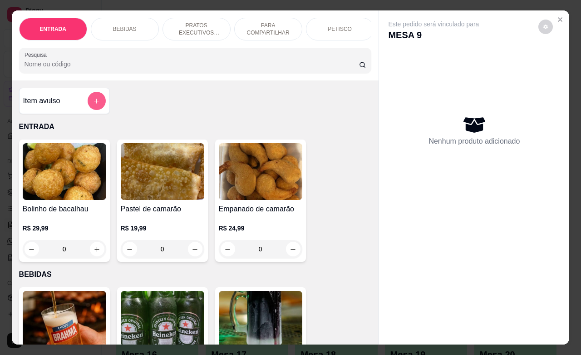
click at [93, 104] on icon "add-separate-item" at bounding box center [96, 101] width 7 height 7
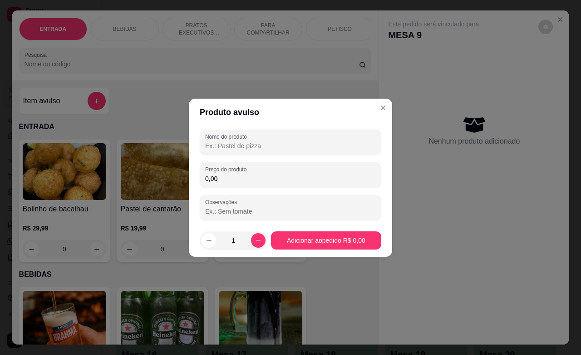
click at [237, 146] on input "Nome do produto" at bounding box center [290, 145] width 171 height 9
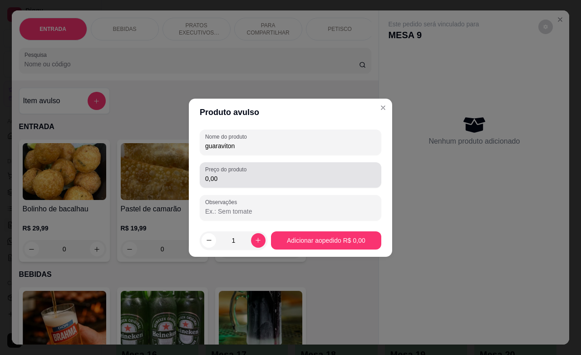
type input "guaraviton"
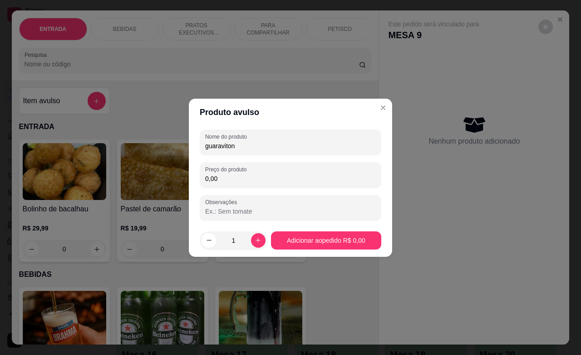
drag, startPoint x: 232, startPoint y: 178, endPoint x: 200, endPoint y: 179, distance: 31.8
click at [196, 183] on div "Nome do produto guaraviton Preço do produto 0,00 Observações" at bounding box center [290, 175] width 203 height 98
type input "10,00"
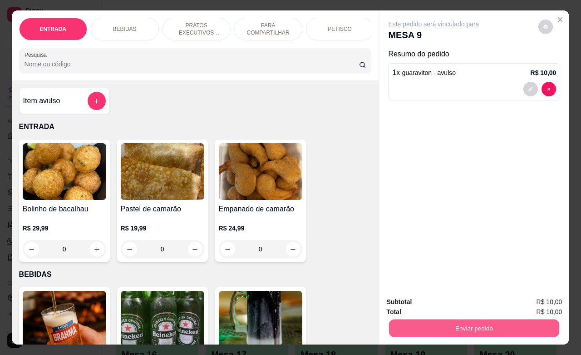
click at [457, 322] on button "Enviar pedido" at bounding box center [474, 328] width 170 height 18
click at [543, 293] on button "Enviar pedido" at bounding box center [537, 300] width 51 height 17
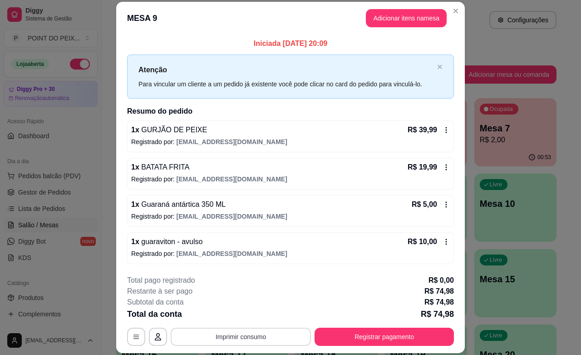
click at [242, 339] on button "Imprimir consumo" at bounding box center [241, 336] width 140 height 18
click at [249, 314] on button "IMPRESSORA" at bounding box center [239, 315] width 64 height 14
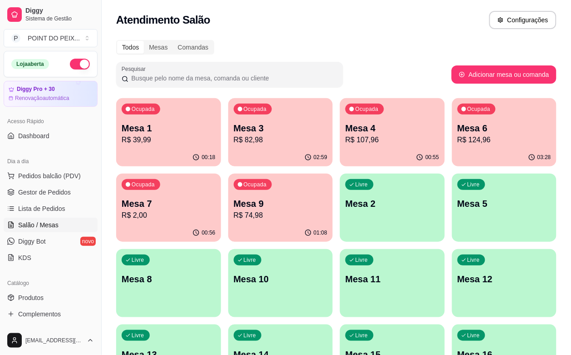
click at [72, 67] on button "button" at bounding box center [80, 64] width 20 height 11
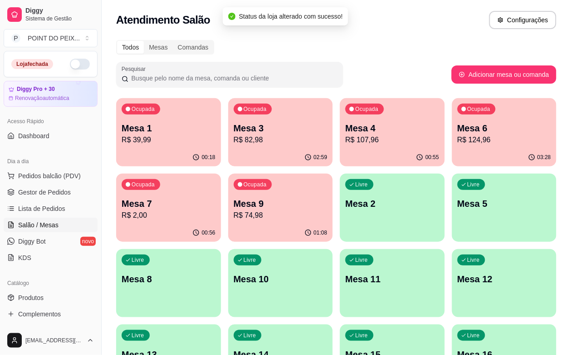
click at [234, 203] on p "Mesa 9" at bounding box center [281, 203] width 94 height 13
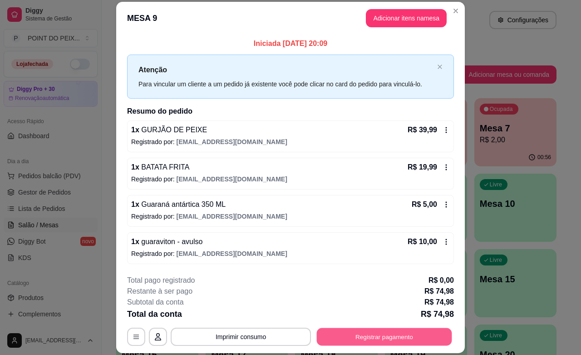
click at [376, 331] on button "Registrar pagamento" at bounding box center [384, 337] width 135 height 18
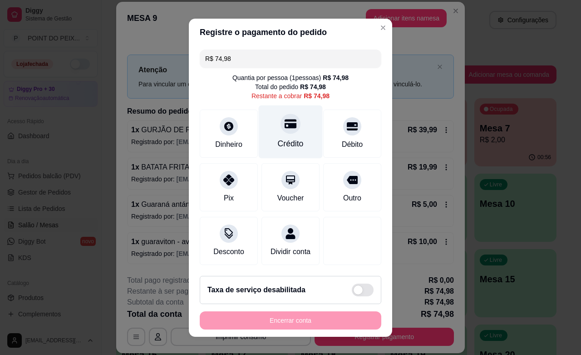
click at [283, 142] on div "Crédito" at bounding box center [291, 144] width 26 height 12
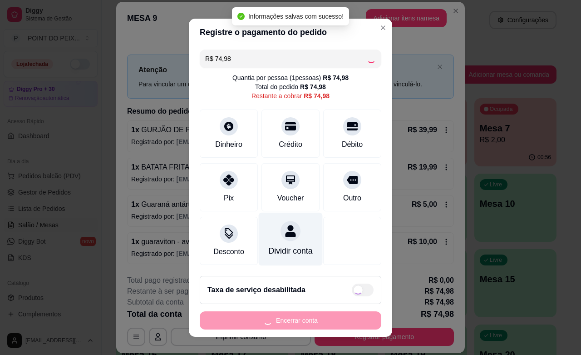
type input "R$ 0,00"
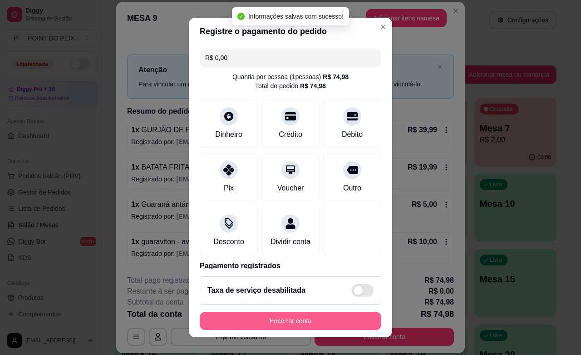
click at [314, 318] on button "Encerrar conta" at bounding box center [291, 321] width 182 height 18
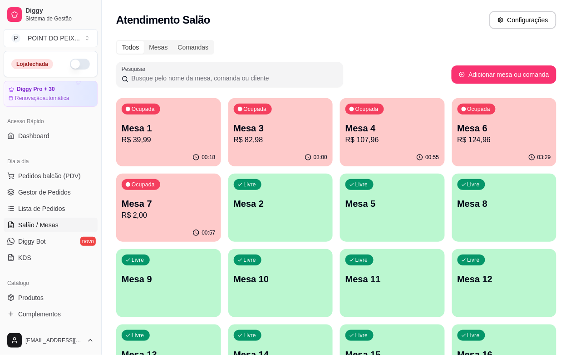
click at [452, 146] on div "Ocupada Mesa 6 R$ 124,96" at bounding box center [504, 123] width 105 height 50
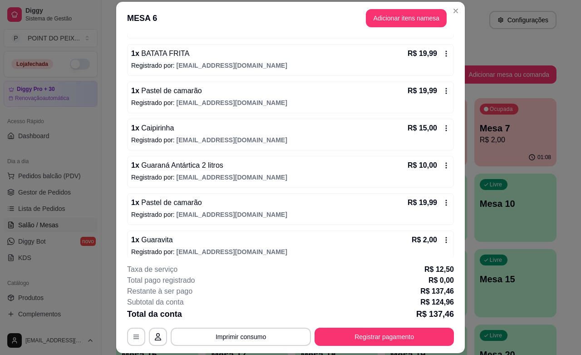
scroll to position [124, 0]
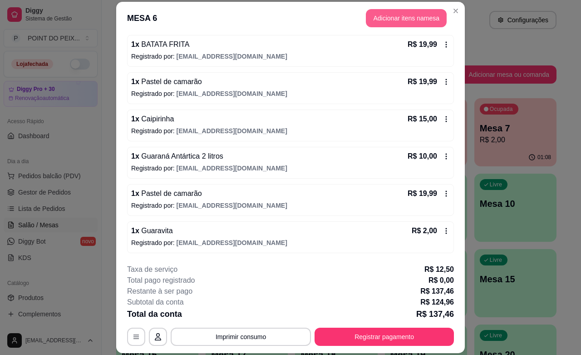
click at [403, 16] on button "Adicionar itens na mesa" at bounding box center [406, 18] width 81 height 18
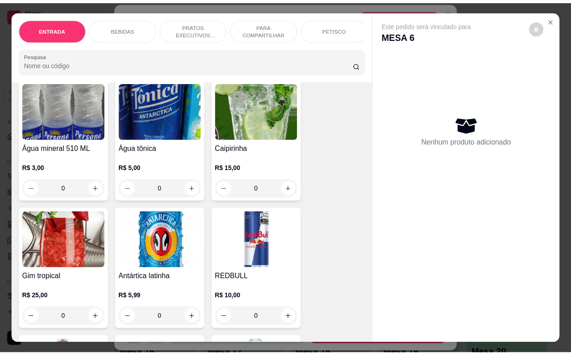
scroll to position [738, 0]
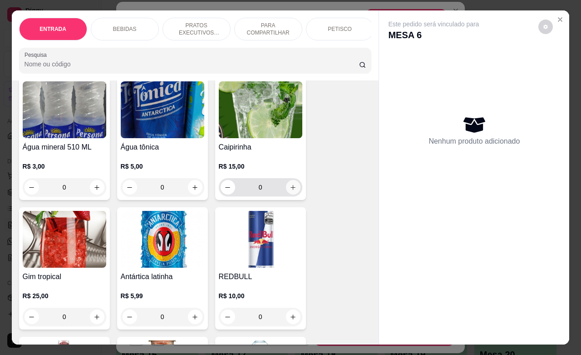
click at [290, 191] on icon "increase-product-quantity" at bounding box center [293, 187] width 7 height 7
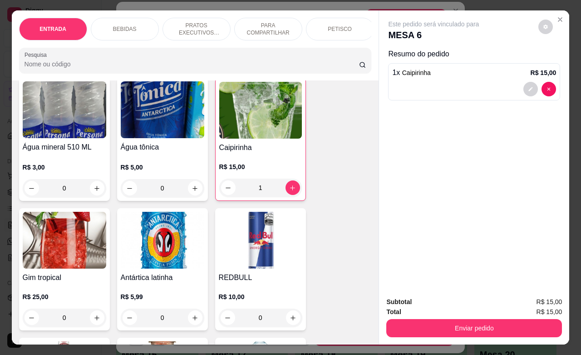
type input "1"
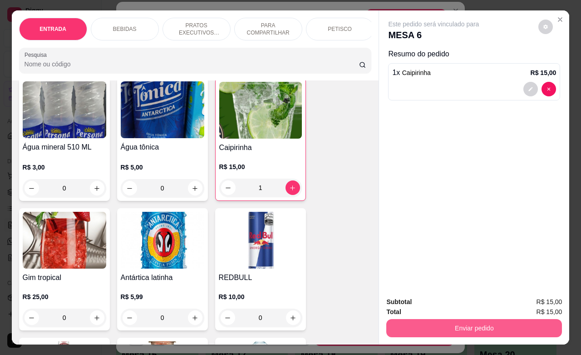
click at [487, 319] on button "Enviar pedido" at bounding box center [475, 328] width 176 height 18
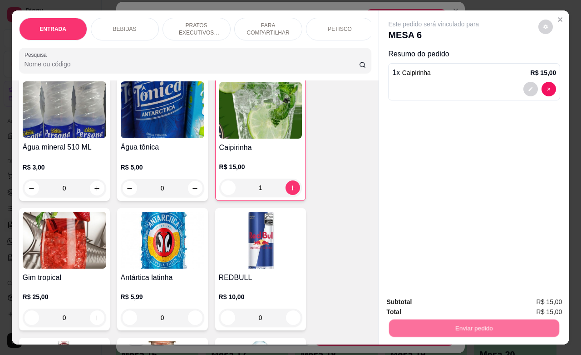
click at [525, 300] on button "Enviar pedido" at bounding box center [538, 300] width 50 height 17
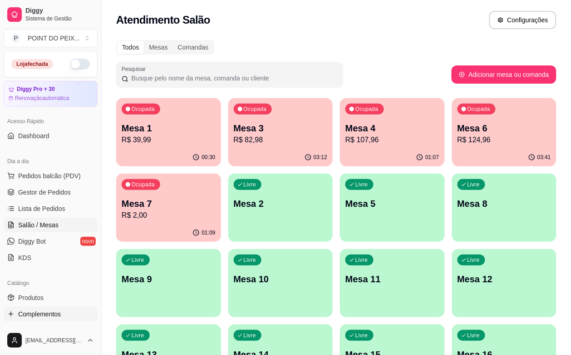
scroll to position [57, 0]
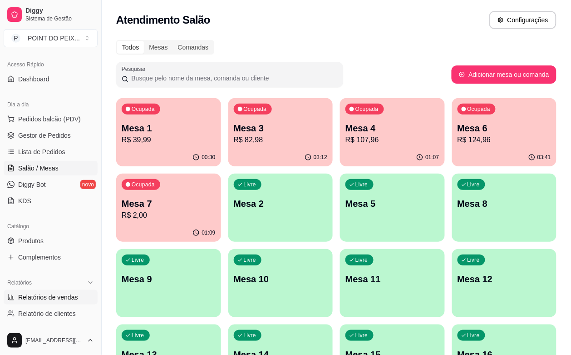
click at [67, 300] on span "Relatórios de vendas" at bounding box center [48, 296] width 60 height 9
select select "ALL"
select select "0"
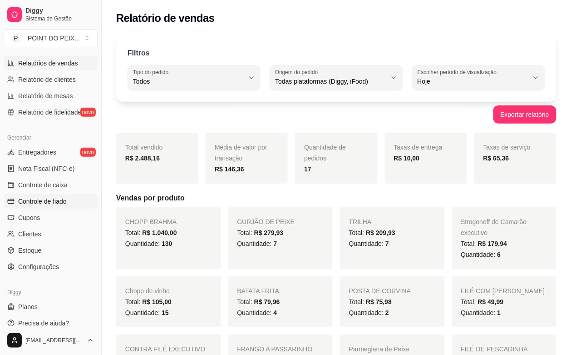
scroll to position [298, 0]
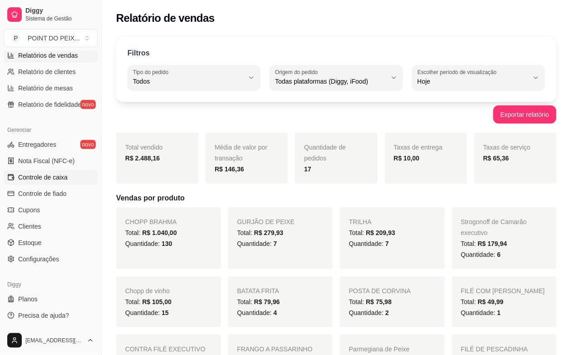
click at [51, 181] on span "Controle de caixa" at bounding box center [43, 177] width 50 height 9
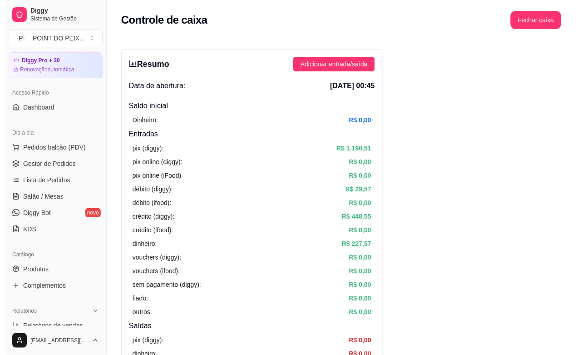
scroll to position [57, 0]
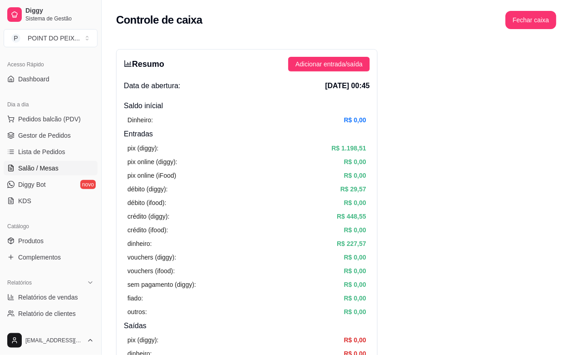
click at [42, 168] on span "Salão / Mesas" at bounding box center [38, 168] width 40 height 9
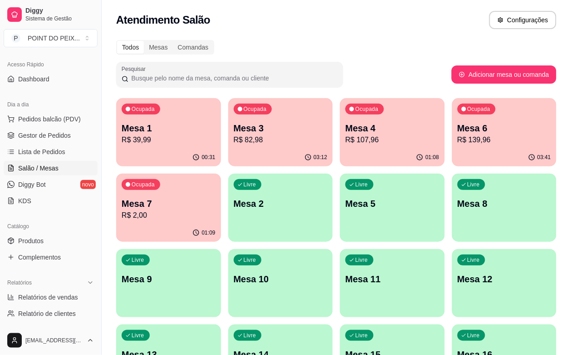
click at [452, 225] on div "Livre Mesa 8" at bounding box center [504, 201] width 105 height 57
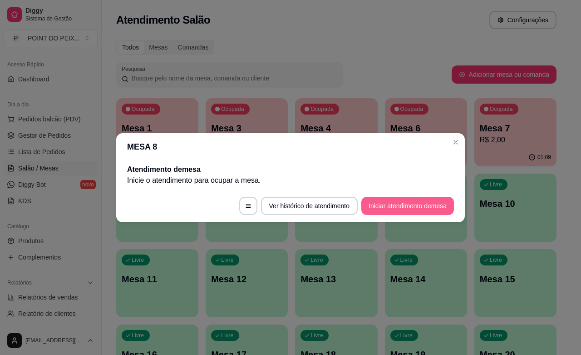
click at [409, 218] on footer "Ver histórico de atendimento Iniciar atendimento de mesa" at bounding box center [290, 205] width 349 height 33
click at [397, 210] on button "Iniciar atendimento de mesa" at bounding box center [408, 206] width 93 height 18
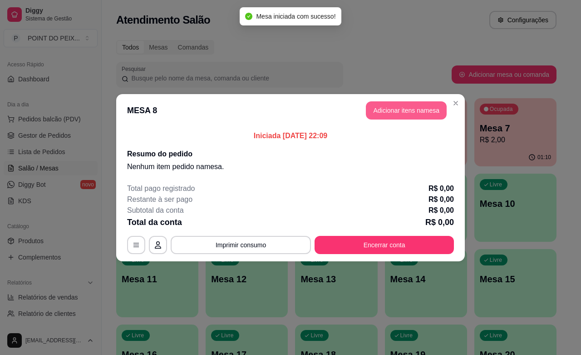
click at [408, 110] on button "Adicionar itens na mesa" at bounding box center [406, 110] width 81 height 18
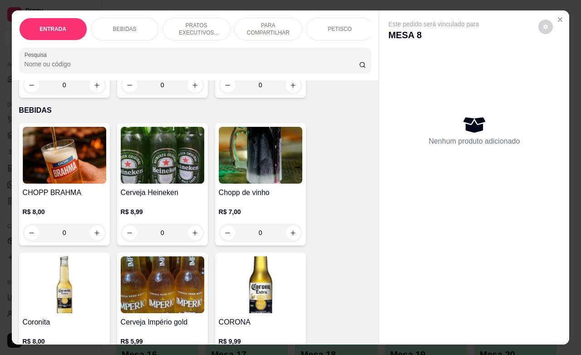
scroll to position [170, 0]
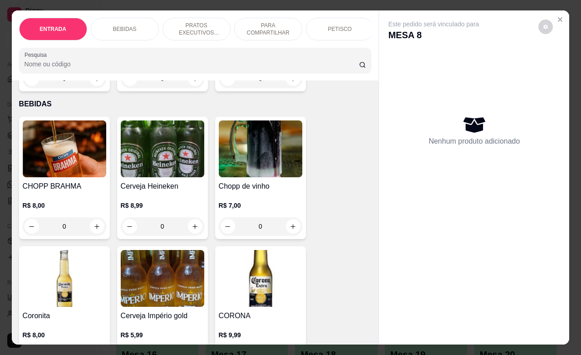
drag, startPoint x: 61, startPoint y: 233, endPoint x: 51, endPoint y: 232, distance: 10.5
click at [51, 232] on input "0" at bounding box center [64, 226] width 51 height 18
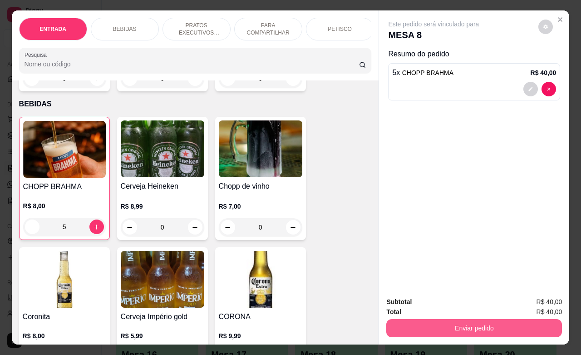
type input "5"
click at [437, 319] on button "Enviar pedido" at bounding box center [475, 328] width 176 height 18
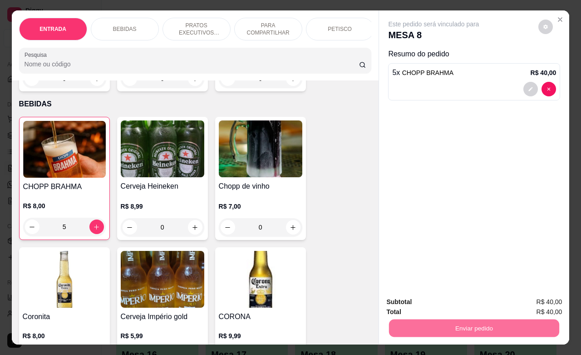
click at [529, 301] on button "Enviar pedido" at bounding box center [538, 300] width 50 height 17
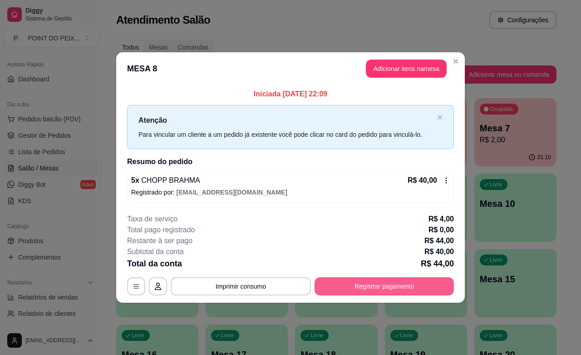
click at [363, 278] on button "Registrar pagamento" at bounding box center [384, 286] width 139 height 18
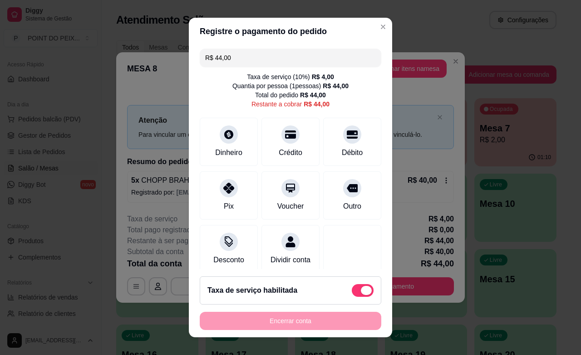
click at [352, 285] on span at bounding box center [363, 290] width 22 height 13
click at [352, 292] on input "checkbox" at bounding box center [355, 295] width 6 height 6
checkbox input "true"
type input "R$ 40,00"
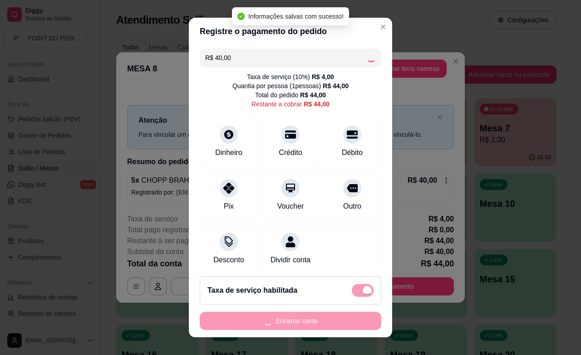
checkbox input "false"
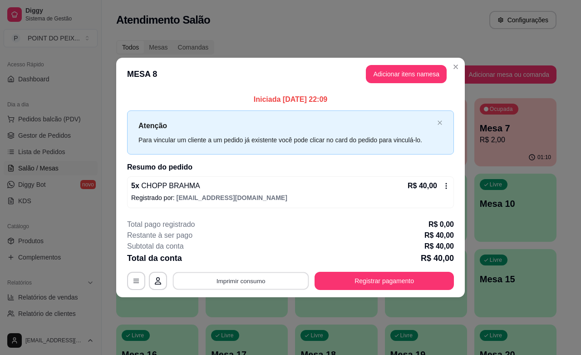
click at [248, 286] on button "Imprimir consumo" at bounding box center [241, 281] width 136 height 18
click at [261, 260] on button "IMPRESSORA" at bounding box center [244, 260] width 64 height 14
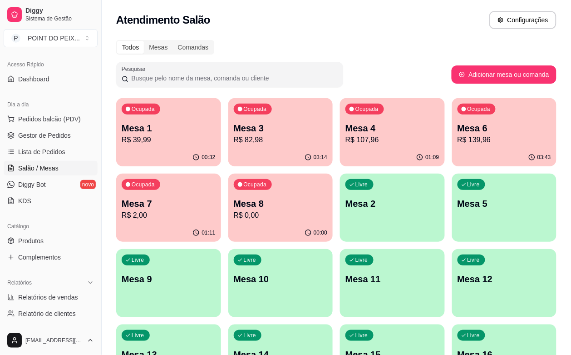
click at [160, 149] on div "00:32" at bounding box center [168, 158] width 105 height 18
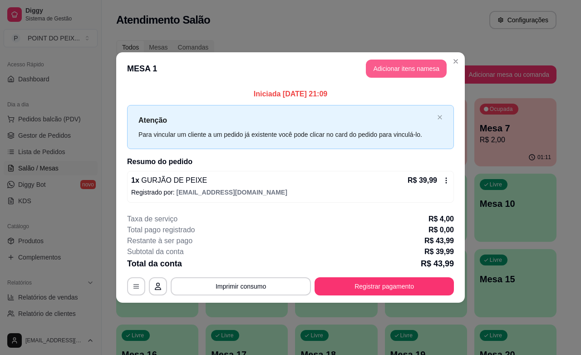
click at [378, 69] on button "Adicionar itens na mesa" at bounding box center [406, 68] width 81 height 18
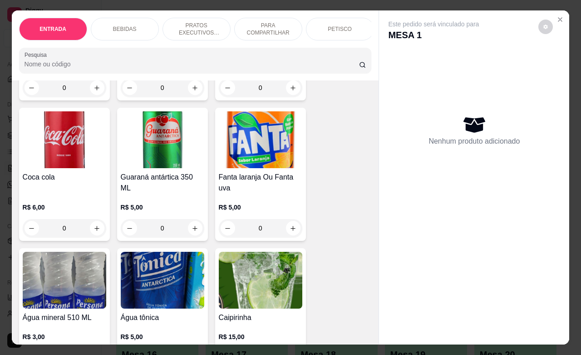
scroll to position [624, 0]
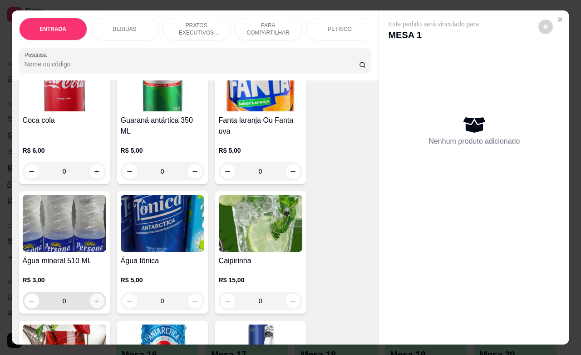
click at [90, 302] on button "increase-product-quantity" at bounding box center [97, 300] width 15 height 15
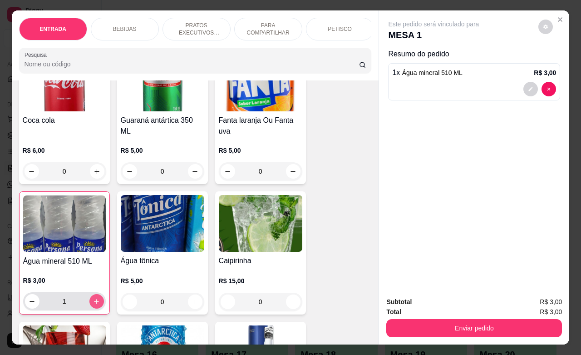
type input "1"
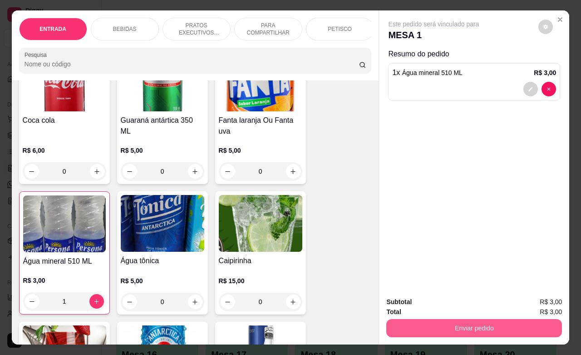
click at [457, 319] on button "Enviar pedido" at bounding box center [475, 328] width 176 height 18
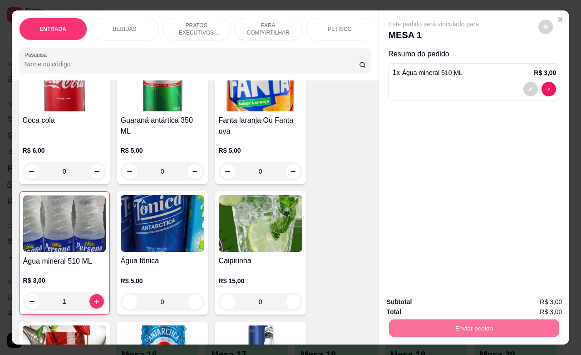
click at [542, 301] on button "Enviar pedido" at bounding box center [537, 300] width 51 height 17
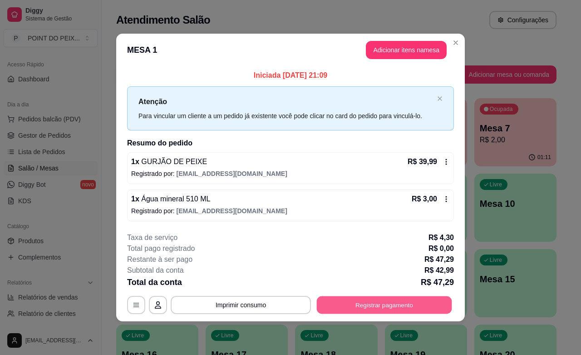
click at [400, 305] on button "Registrar pagamento" at bounding box center [384, 305] width 135 height 18
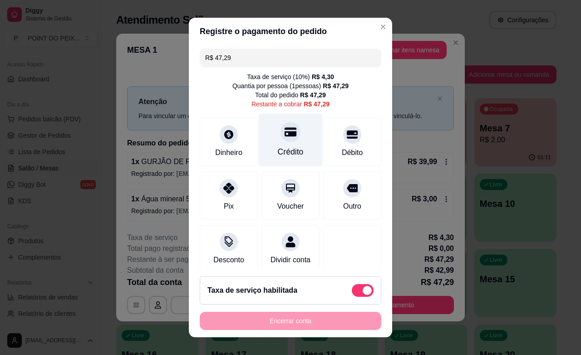
click at [278, 148] on div "Crédito" at bounding box center [291, 152] width 26 height 12
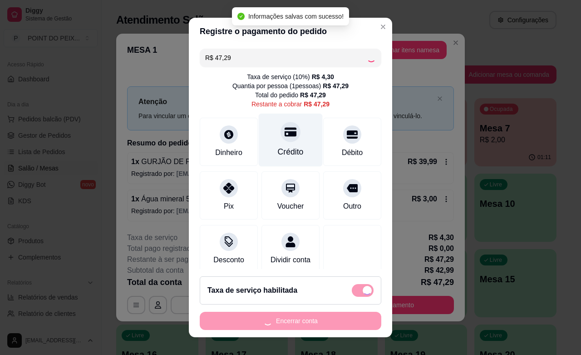
type input "R$ 0,00"
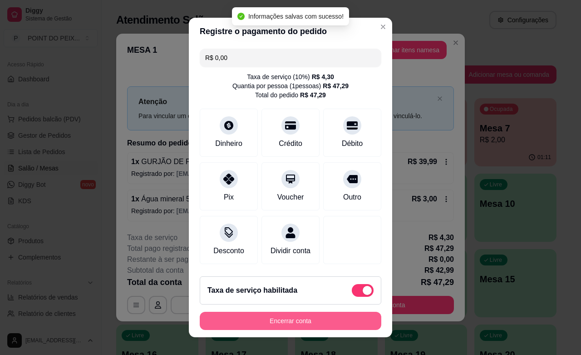
click at [309, 316] on button "Encerrar conta" at bounding box center [291, 321] width 182 height 18
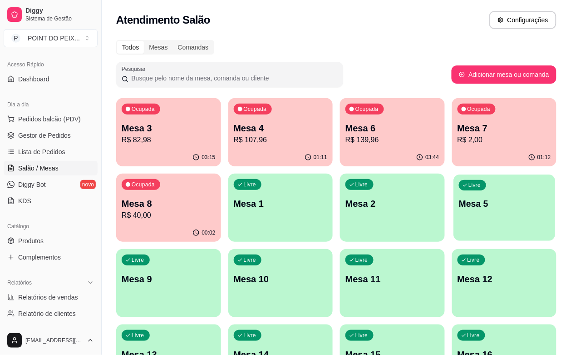
click at [454, 218] on div "Livre Mesa 5" at bounding box center [505, 201] width 102 height 55
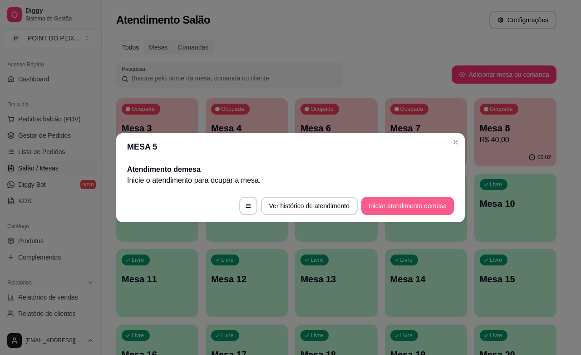
click at [373, 207] on button "Iniciar atendimento de mesa" at bounding box center [408, 206] width 93 height 18
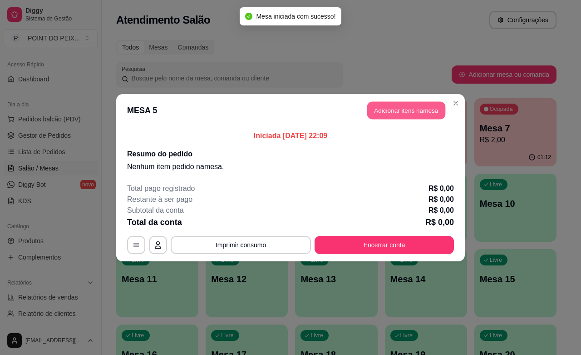
click at [393, 112] on button "Adicionar itens na mesa" at bounding box center [406, 110] width 78 height 18
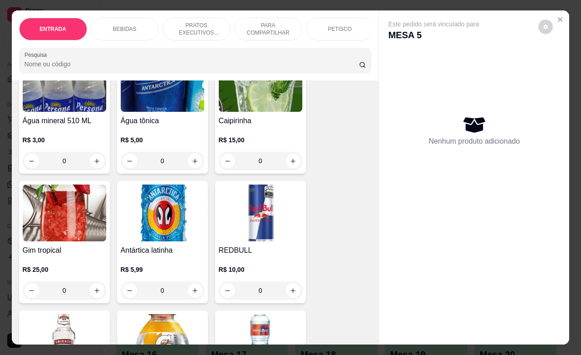
scroll to position [795, 0]
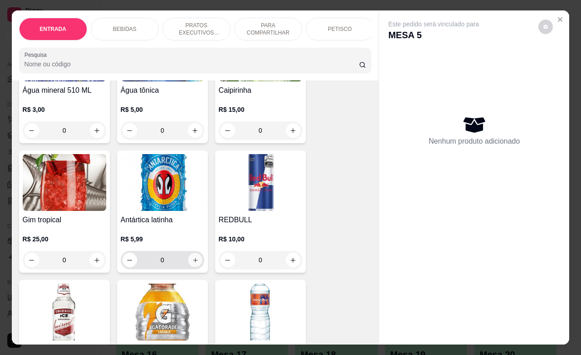
click at [192, 263] on icon "increase-product-quantity" at bounding box center [195, 260] width 7 height 7
click at [193, 262] on icon "increase-product-quantity" at bounding box center [195, 260] width 5 height 5
type input "2"
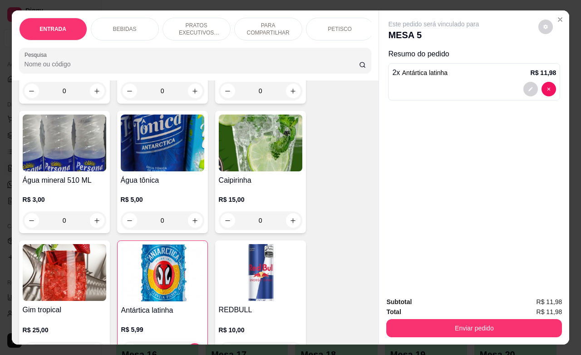
scroll to position [681, 0]
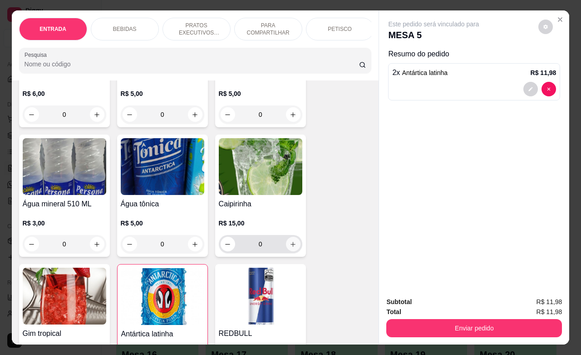
click at [290, 248] on icon "increase-product-quantity" at bounding box center [293, 244] width 7 height 7
type input "1"
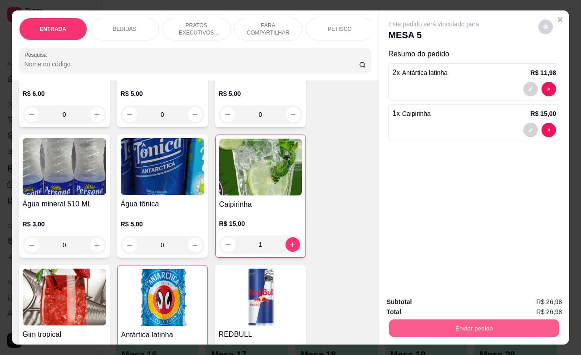
click at [452, 326] on button "Enviar pedido" at bounding box center [474, 328] width 170 height 18
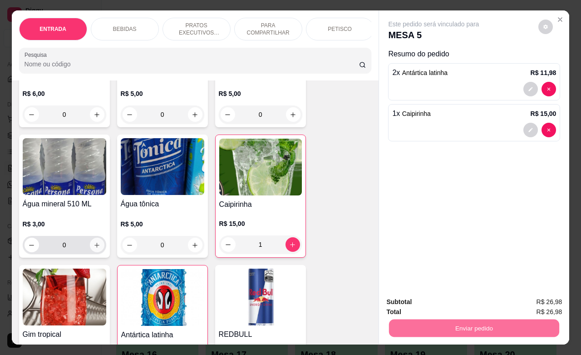
click at [93, 252] on button "increase-product-quantity" at bounding box center [97, 245] width 15 height 15
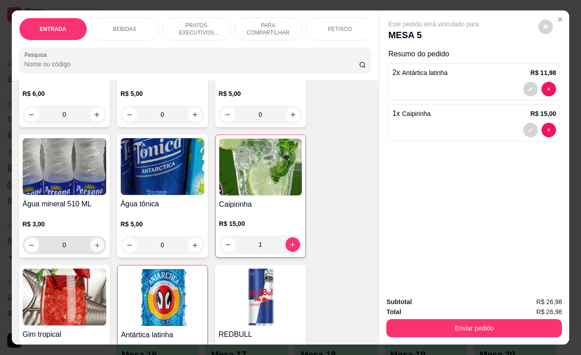
click at [95, 252] on button "increase-product-quantity" at bounding box center [97, 245] width 14 height 14
type input "1"
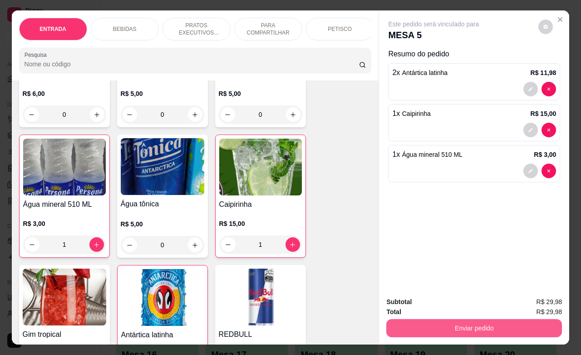
click at [434, 328] on button "Enviar pedido" at bounding box center [475, 328] width 176 height 18
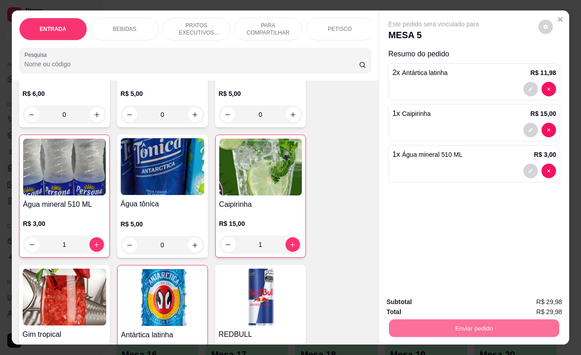
click at [521, 297] on button "Enviar pedido" at bounding box center [538, 300] width 50 height 17
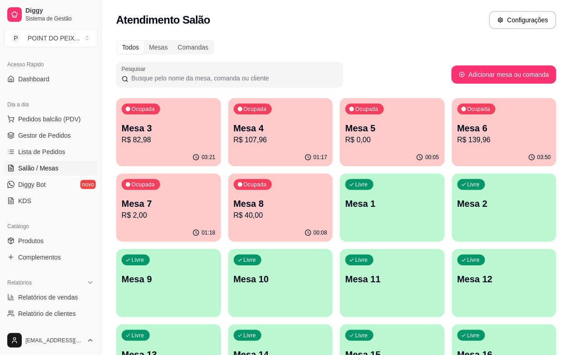
click at [143, 141] on p "R$ 82,98" at bounding box center [169, 139] width 94 height 11
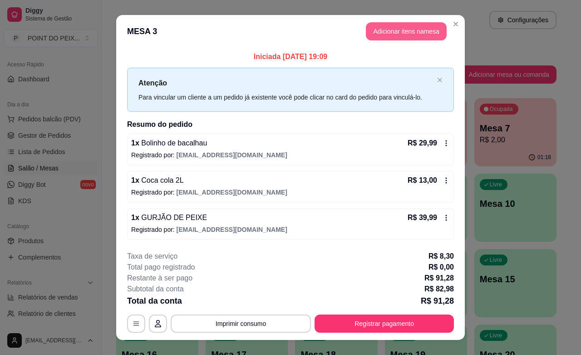
click at [423, 30] on button "Adicionar itens na mesa" at bounding box center [406, 31] width 81 height 18
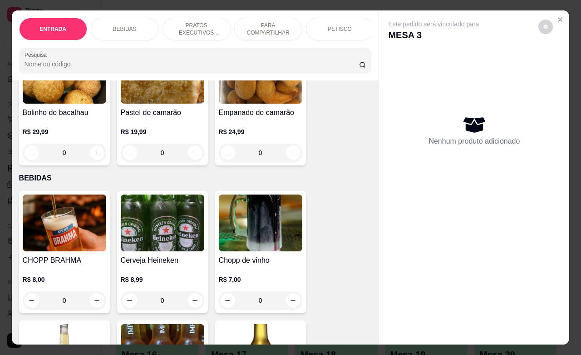
scroll to position [114, 0]
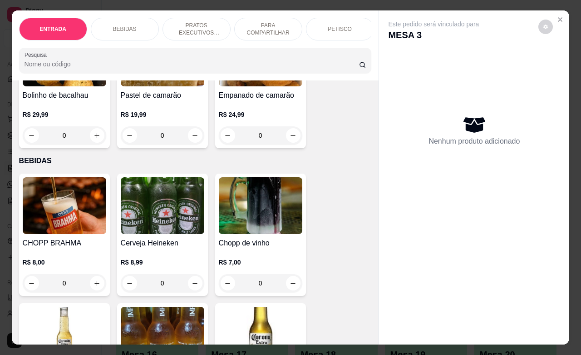
drag, startPoint x: 53, startPoint y: 291, endPoint x: 46, endPoint y: 291, distance: 6.4
click at [46, 291] on input "0" at bounding box center [64, 283] width 51 height 18
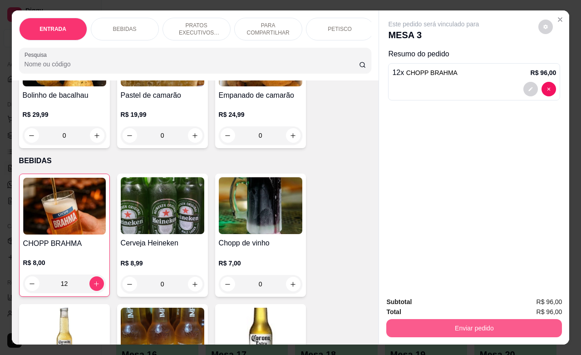
type input "12"
click at [455, 320] on button "Enviar pedido" at bounding box center [475, 328] width 176 height 18
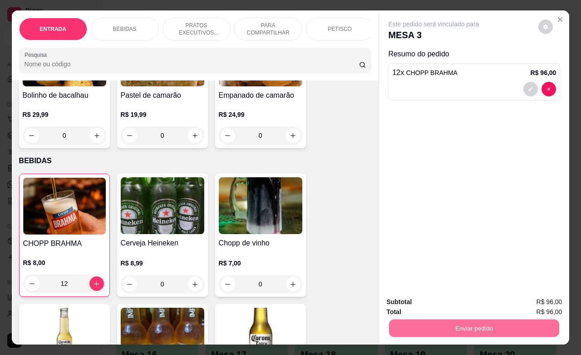
click at [539, 293] on button "Enviar pedido" at bounding box center [538, 300] width 50 height 17
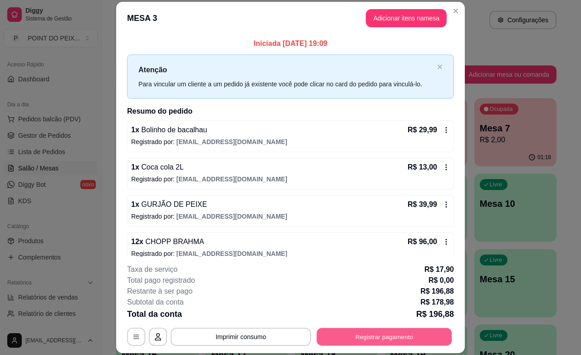
click at [362, 335] on button "Registrar pagamento" at bounding box center [384, 337] width 135 height 18
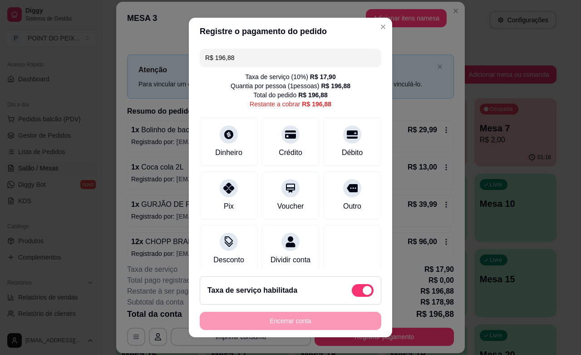
click at [352, 293] on span at bounding box center [363, 290] width 22 height 13
click at [352, 293] on input "checkbox" at bounding box center [355, 295] width 6 height 6
checkbox input "true"
type input "R$ 178,98"
checkbox input "false"
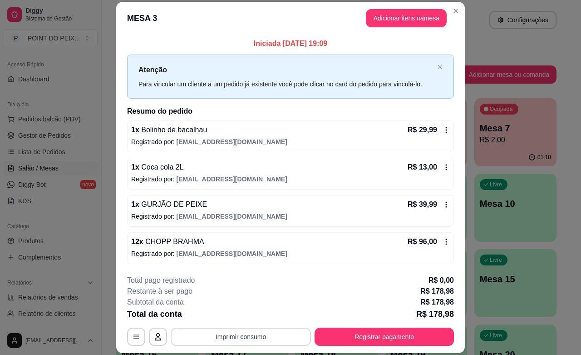
click at [265, 334] on button "Imprimir consumo" at bounding box center [241, 336] width 140 height 18
click at [230, 312] on button "IMPRESSORA" at bounding box center [239, 315] width 66 height 15
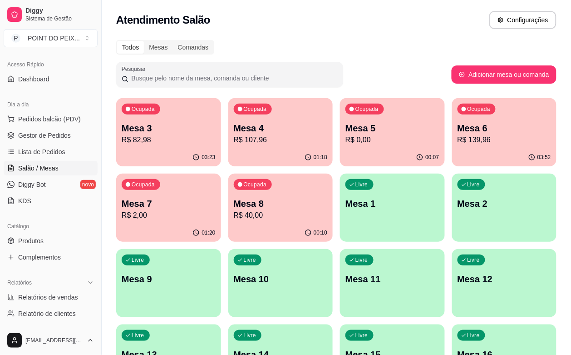
click at [180, 145] on div "Ocupada Mesa 3 R$ 82,98" at bounding box center [168, 123] width 105 height 50
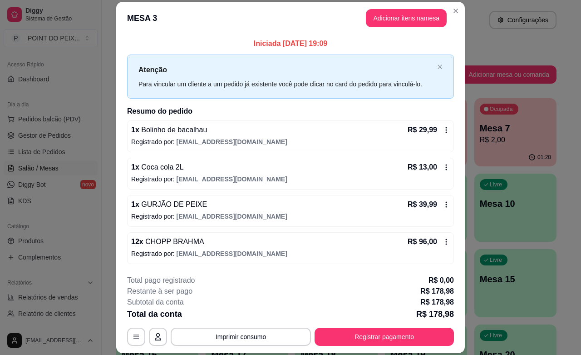
click at [432, 134] on div "R$ 29,99" at bounding box center [429, 129] width 42 height 11
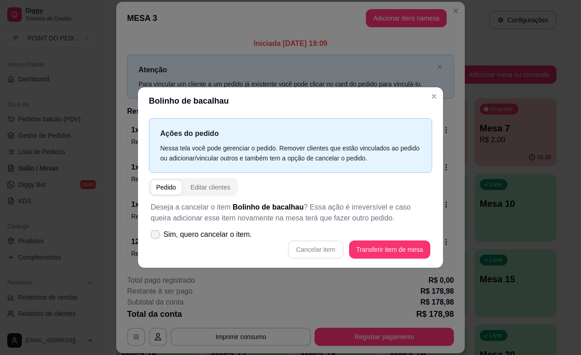
click at [155, 235] on icon at bounding box center [155, 234] width 7 height 5
click at [155, 236] on input "Sim, quero cancelar o item." at bounding box center [153, 239] width 6 height 6
checkbox input "true"
click at [325, 254] on button "Cancelar item" at bounding box center [316, 249] width 54 height 18
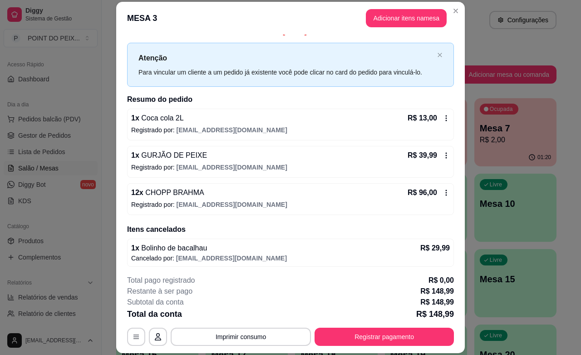
scroll to position [15, 0]
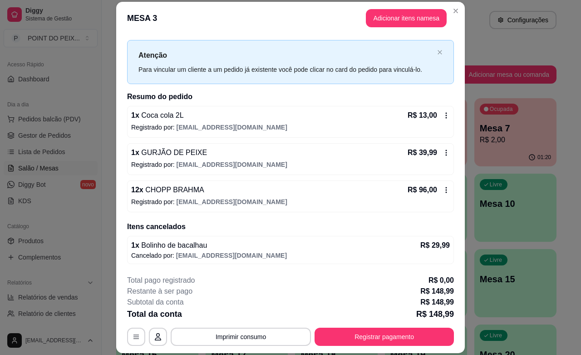
click at [443, 155] on icon at bounding box center [446, 152] width 7 height 7
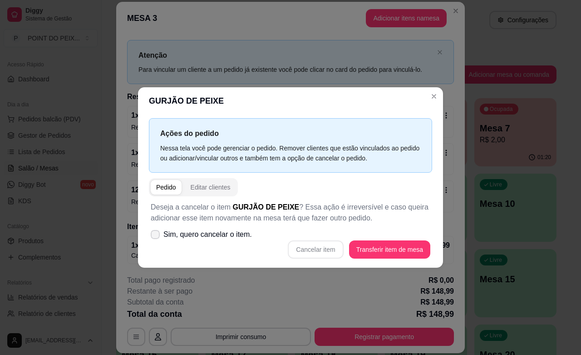
click at [154, 234] on icon at bounding box center [155, 234] width 7 height 5
click at [154, 236] on input "Sim, quero cancelar o item." at bounding box center [153, 239] width 6 height 6
checkbox input "true"
click at [302, 250] on button "Cancelar item" at bounding box center [315, 249] width 55 height 18
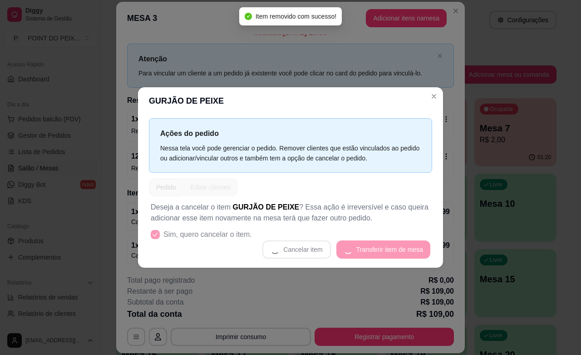
scroll to position [12, 0]
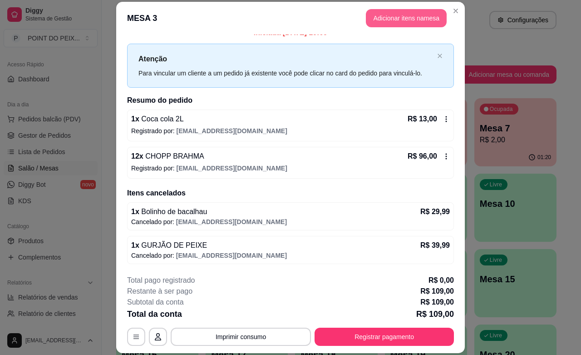
click at [406, 19] on button "Adicionar itens na mesa" at bounding box center [406, 18] width 81 height 18
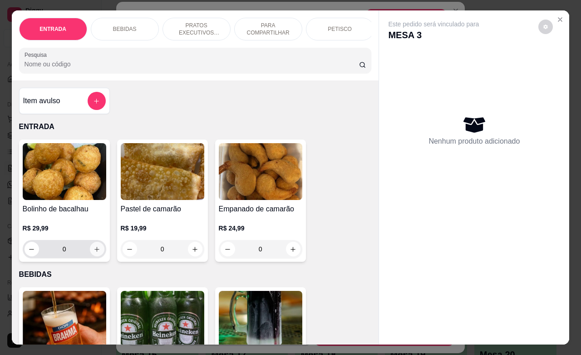
click at [94, 253] on icon "increase-product-quantity" at bounding box center [97, 249] width 7 height 7
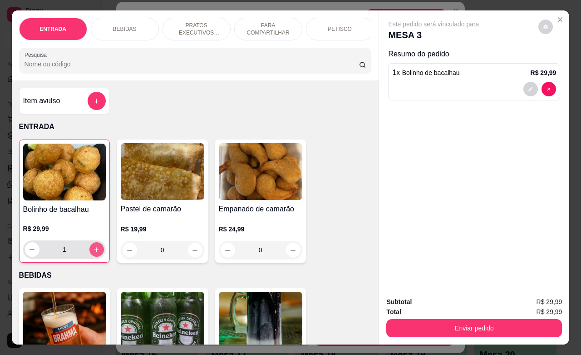
type input "1"
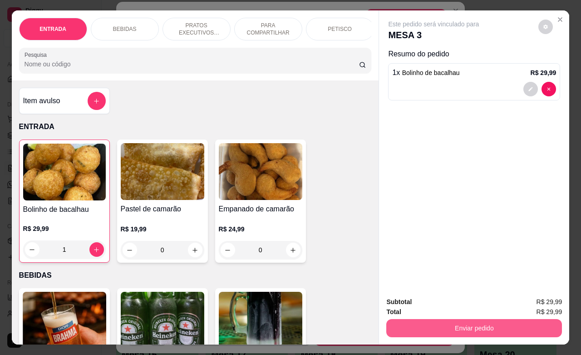
click at [467, 323] on button "Enviar pedido" at bounding box center [475, 328] width 176 height 18
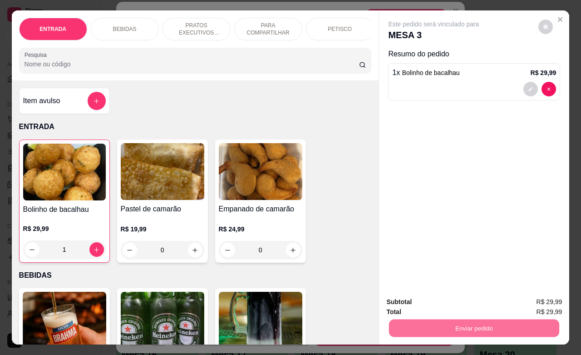
click at [535, 298] on button "Enviar pedido" at bounding box center [537, 300] width 51 height 17
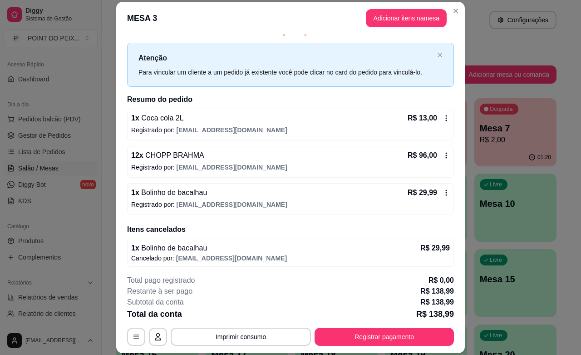
scroll to position [15, 0]
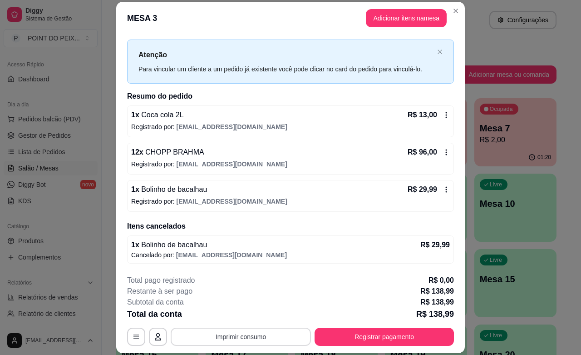
click at [270, 337] on button "Imprimir consumo" at bounding box center [241, 336] width 140 height 18
click at [242, 316] on button "IMPRESSORA" at bounding box center [239, 315] width 64 height 14
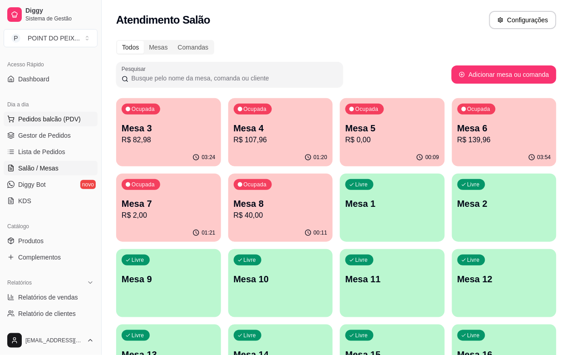
click at [41, 121] on span "Pedidos balcão (PDV)" at bounding box center [49, 118] width 63 height 9
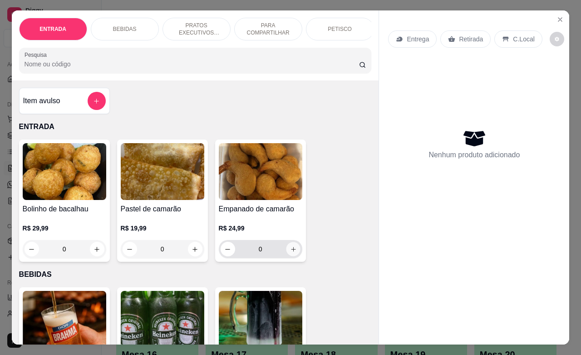
click at [290, 253] on icon "increase-product-quantity" at bounding box center [293, 249] width 7 height 7
type input "1"
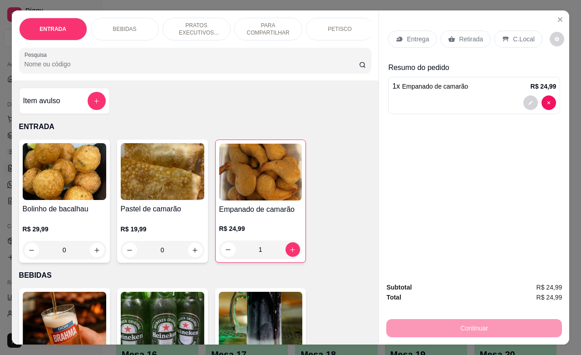
click at [477, 35] on p "Retirada" at bounding box center [471, 39] width 24 height 9
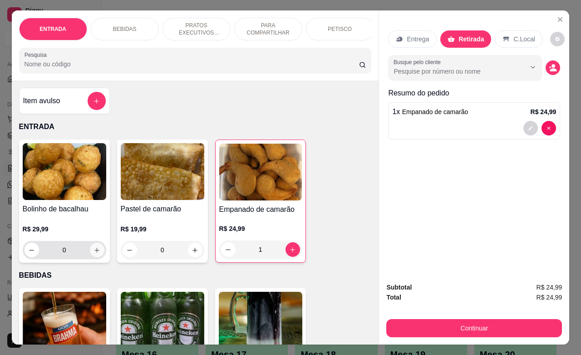
click at [94, 253] on icon "increase-product-quantity" at bounding box center [97, 250] width 7 height 7
type input "1"
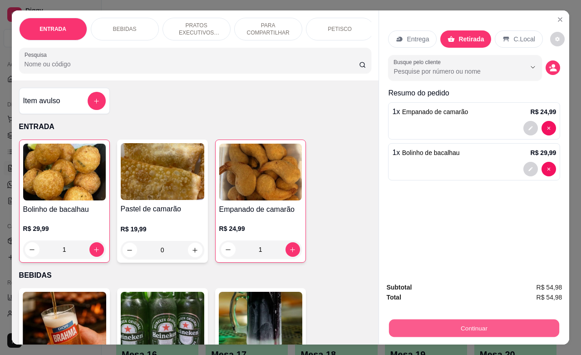
click at [459, 319] on button "Continuar" at bounding box center [474, 328] width 170 height 18
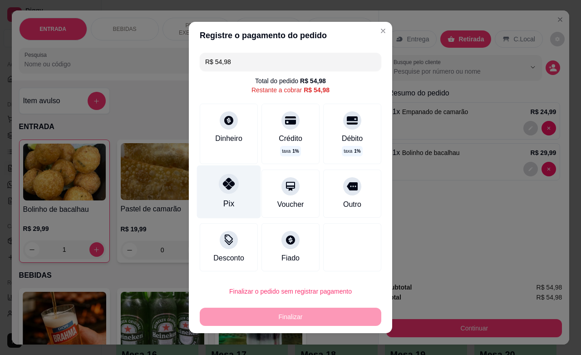
click at [228, 188] on icon at bounding box center [229, 184] width 12 height 12
type input "R$ 0,00"
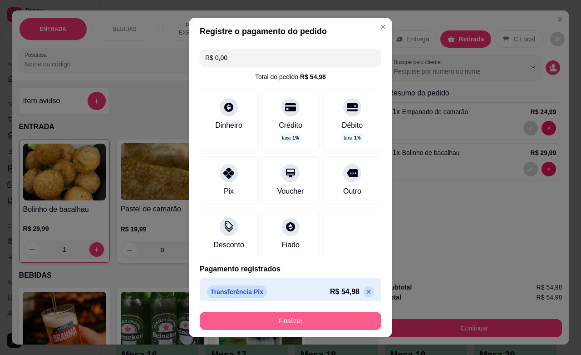
click at [345, 318] on button "Finalizar" at bounding box center [291, 321] width 182 height 18
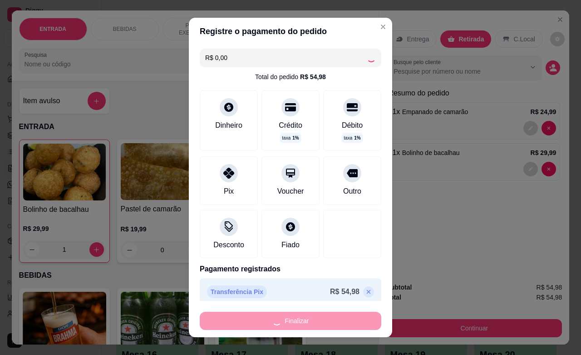
type input "0"
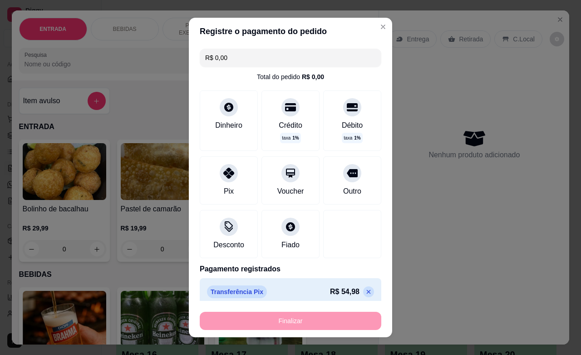
type input "-R$ 54,98"
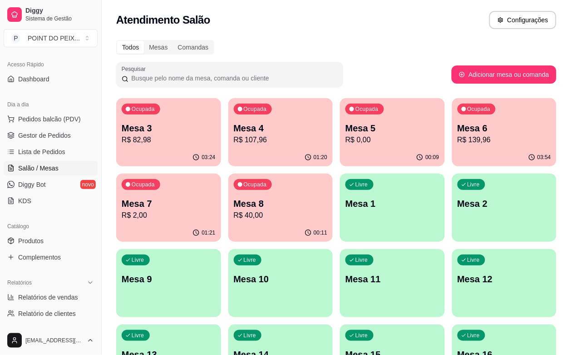
click at [150, 137] on p "R$ 82,98" at bounding box center [169, 139] width 94 height 11
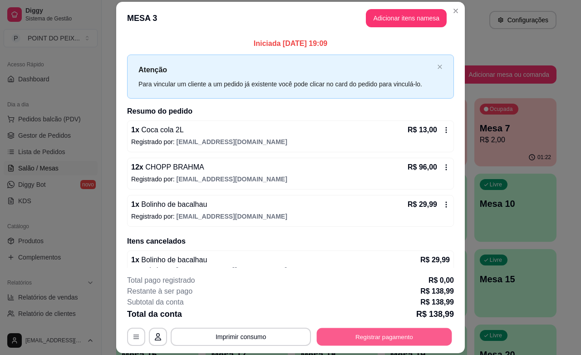
click at [376, 339] on button "Registrar pagamento" at bounding box center [384, 337] width 135 height 18
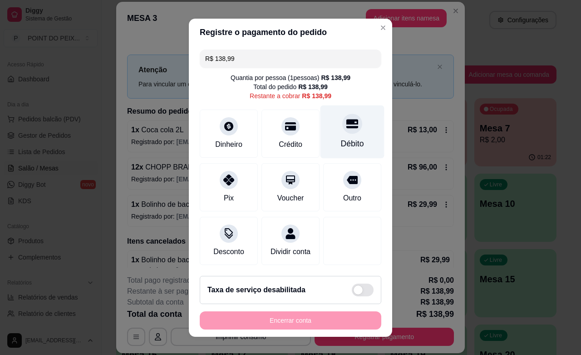
click at [332, 135] on div "Débito" at bounding box center [353, 131] width 64 height 53
type input "R$ 0,00"
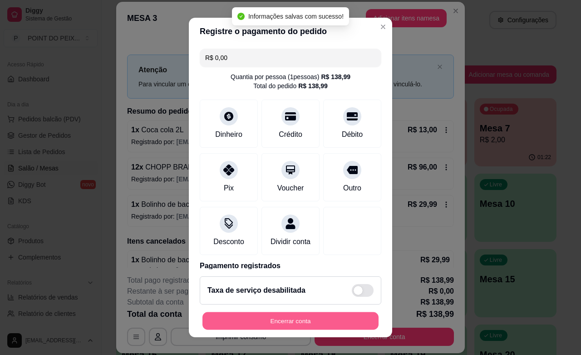
click at [345, 325] on button "Encerrar conta" at bounding box center [291, 321] width 176 height 18
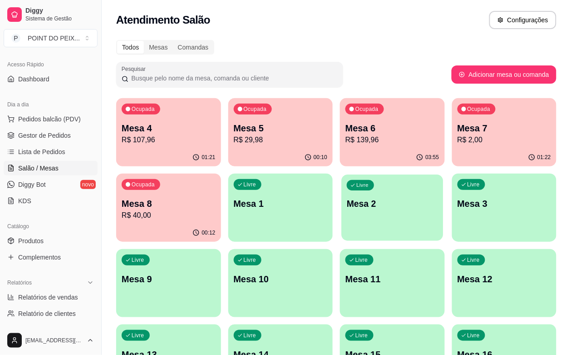
click at [347, 203] on p "Mesa 2" at bounding box center [392, 204] width 91 height 12
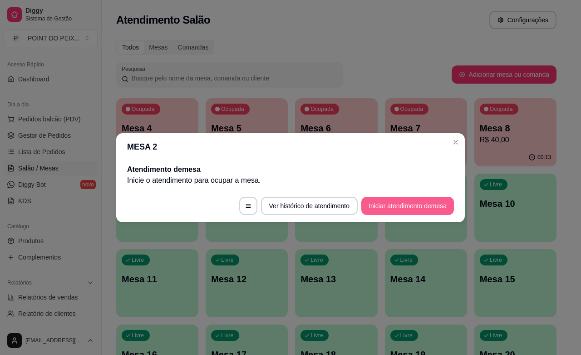
click at [389, 205] on button "Iniciar atendimento de mesa" at bounding box center [408, 206] width 93 height 18
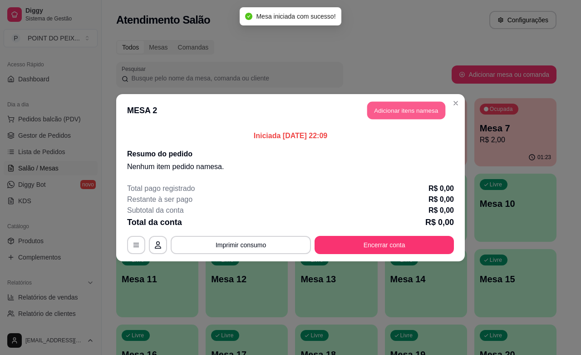
click at [400, 114] on button "Adicionar itens na mesa" at bounding box center [406, 110] width 78 height 18
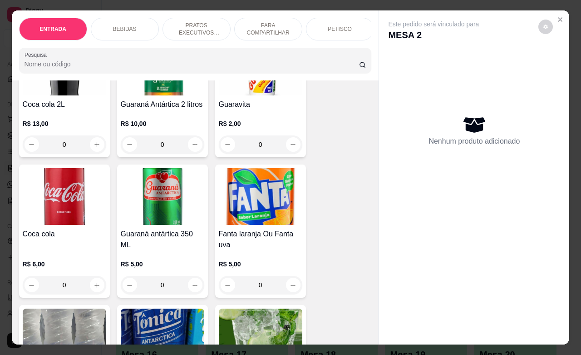
scroll to position [681, 0]
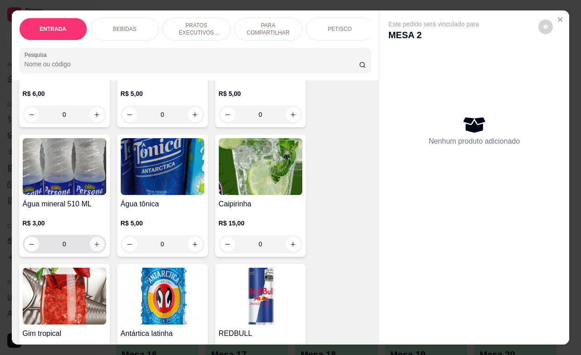
click at [94, 248] on icon "increase-product-quantity" at bounding box center [97, 244] width 7 height 7
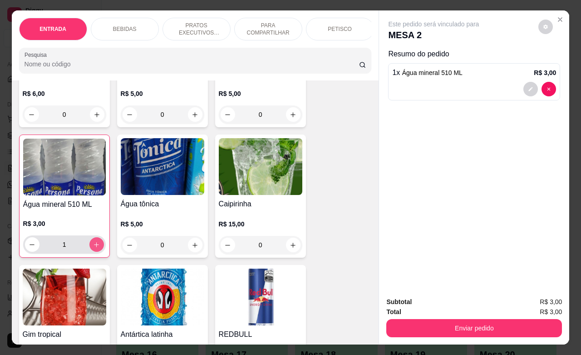
type input "1"
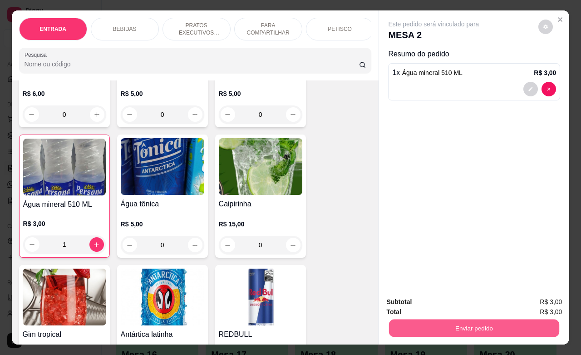
click at [443, 321] on button "Enviar pedido" at bounding box center [474, 328] width 170 height 18
click at [534, 297] on button "Enviar pedido" at bounding box center [538, 300] width 50 height 17
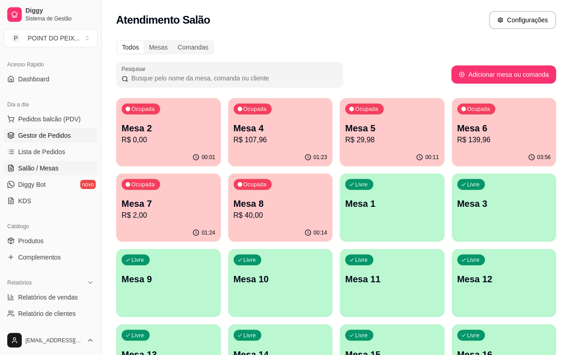
click at [45, 141] on link "Gestor de Pedidos" at bounding box center [51, 135] width 94 height 15
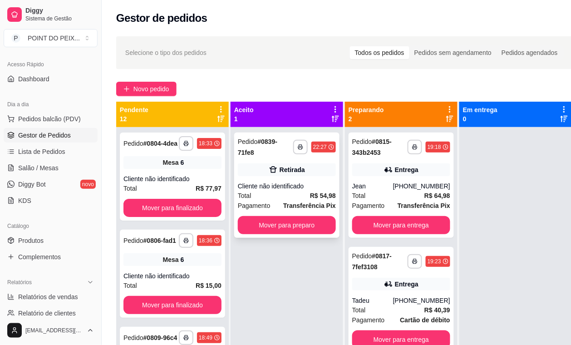
click at [294, 195] on div "Total R$ 54,98" at bounding box center [287, 196] width 98 height 10
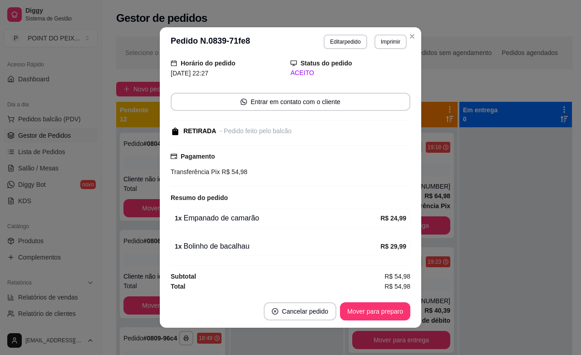
scroll to position [35, 0]
click at [363, 311] on button "Mover para preparo" at bounding box center [375, 311] width 70 height 18
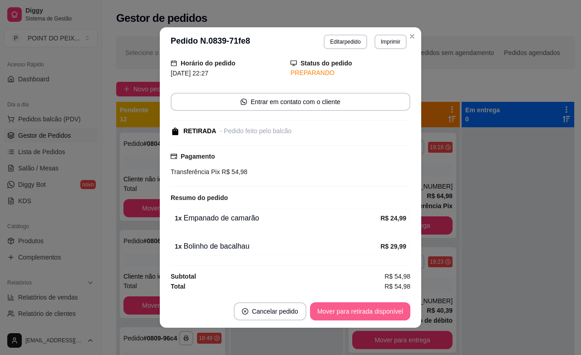
click at [381, 313] on button "Mover para retirada disponível" at bounding box center [360, 311] width 100 height 18
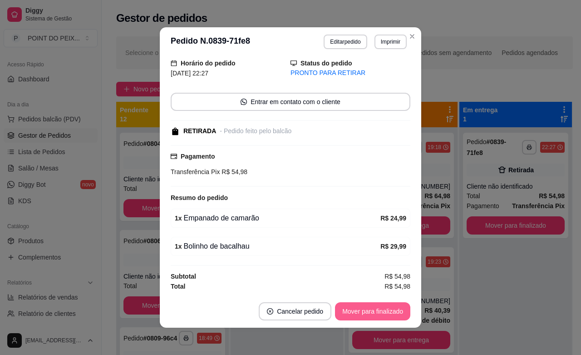
click at [387, 306] on button "Mover para finalizado" at bounding box center [372, 311] width 75 height 18
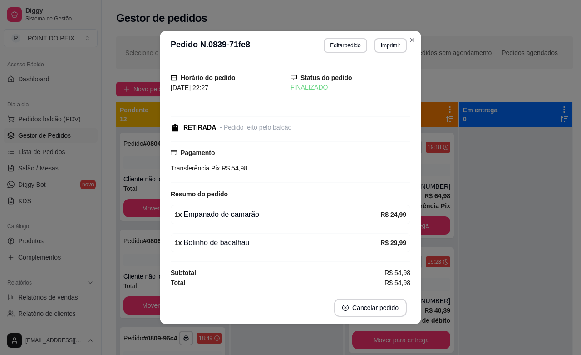
scroll to position [0, 0]
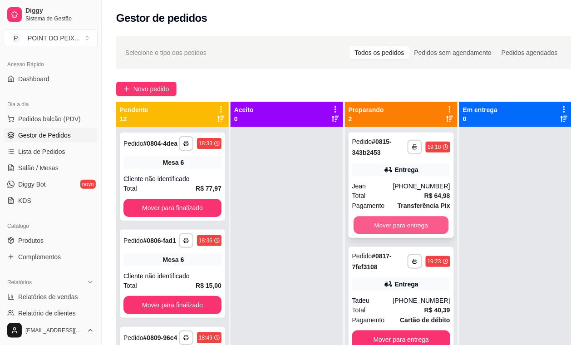
click at [422, 224] on button "Mover para entrega" at bounding box center [401, 226] width 95 height 18
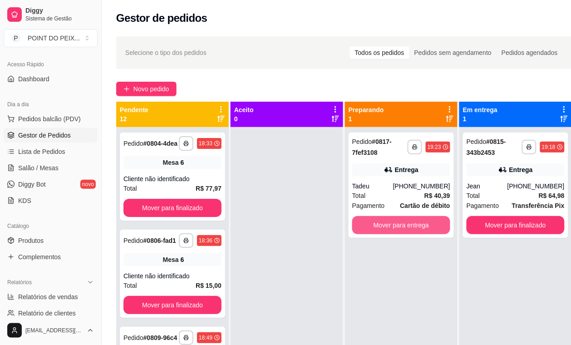
click at [423, 223] on button "Mover para entrega" at bounding box center [401, 225] width 98 height 18
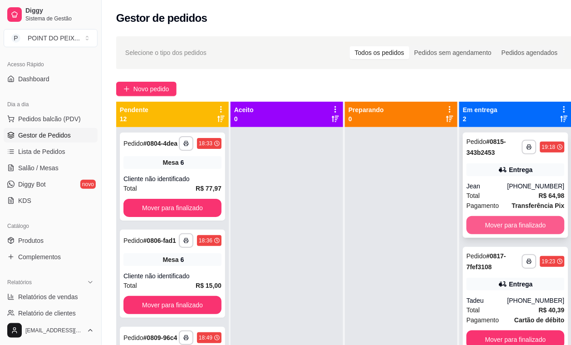
click at [502, 220] on button "Mover para finalizado" at bounding box center [516, 225] width 98 height 18
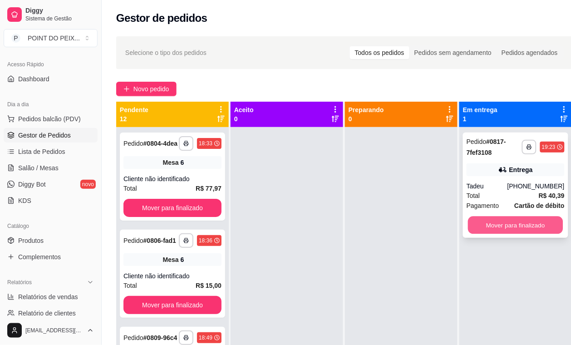
click at [525, 226] on button "Mover para finalizado" at bounding box center [515, 226] width 95 height 18
click at [516, 223] on button "Mover para finalizado" at bounding box center [515, 226] width 95 height 18
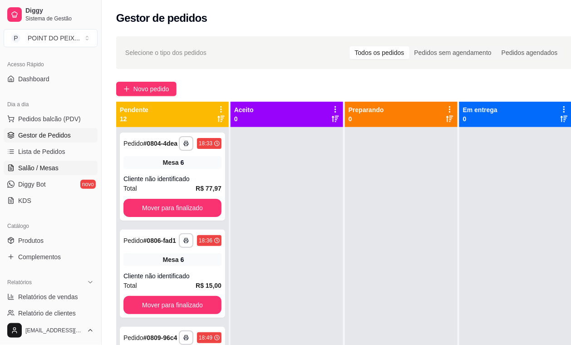
click at [42, 170] on span "Salão / Mesas" at bounding box center [38, 168] width 40 height 9
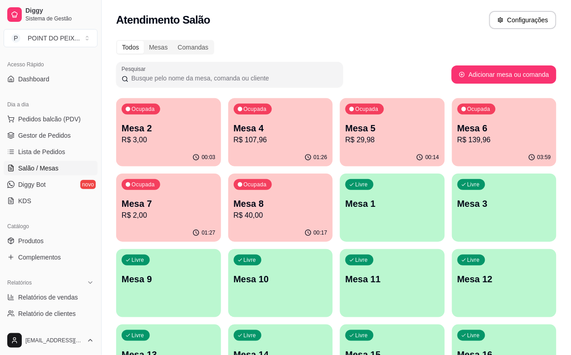
click at [271, 146] on div "Ocupada Mesa 4 R$ 107,96" at bounding box center [280, 123] width 105 height 50
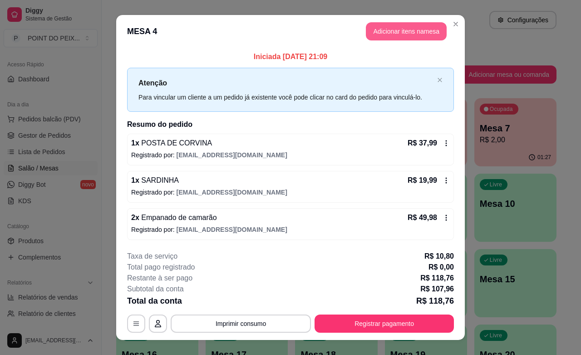
click at [400, 33] on button "Adicionar itens na mesa" at bounding box center [406, 31] width 81 height 18
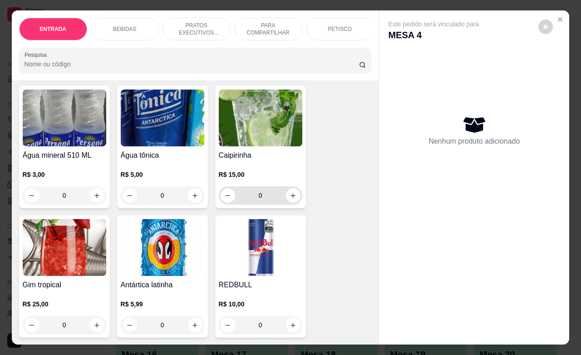
scroll to position [738, 0]
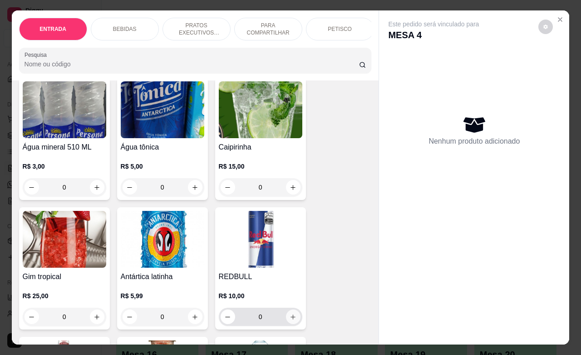
click at [290, 319] on icon "increase-product-quantity" at bounding box center [293, 316] width 7 height 7
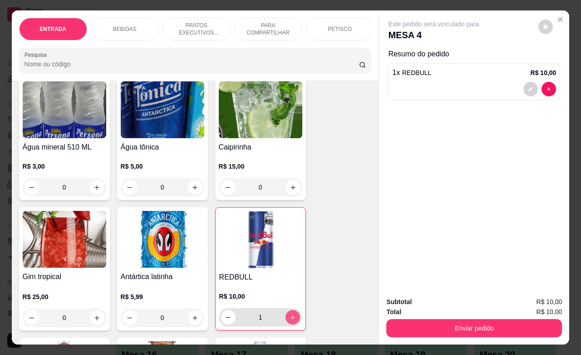
type input "1"
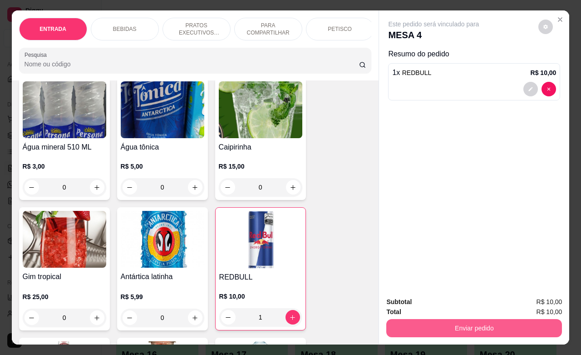
click at [482, 325] on button "Enviar pedido" at bounding box center [475, 328] width 176 height 18
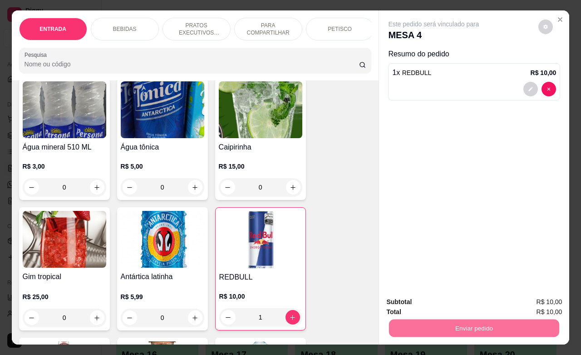
click at [527, 300] on button "Enviar pedido" at bounding box center [537, 300] width 51 height 17
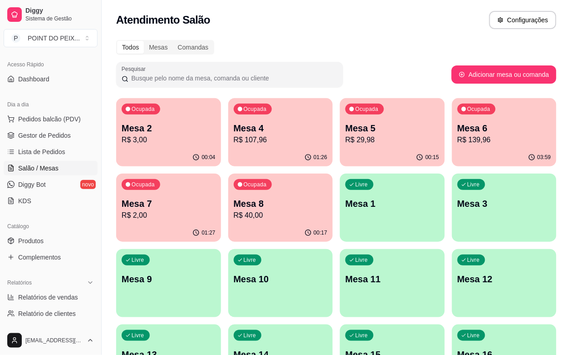
click at [458, 135] on p "R$ 139,96" at bounding box center [505, 139] width 94 height 11
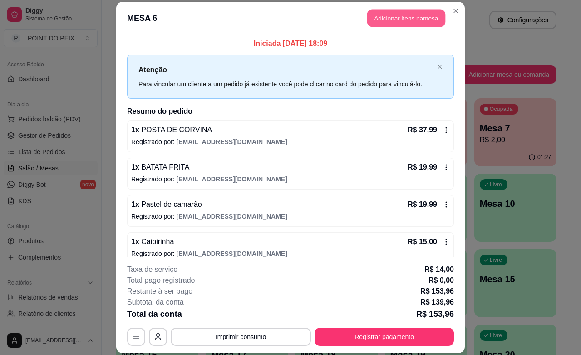
click at [410, 20] on button "Adicionar itens na mesa" at bounding box center [406, 19] width 78 height 18
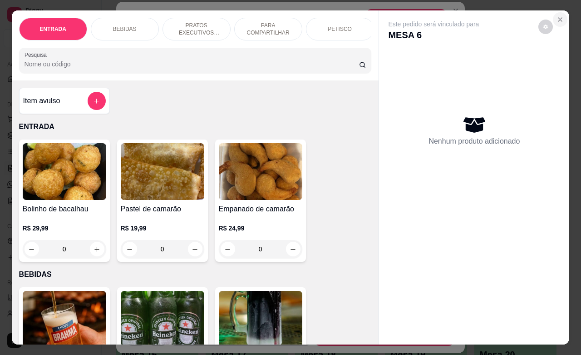
click at [559, 18] on icon "Close" at bounding box center [561, 20] width 4 height 4
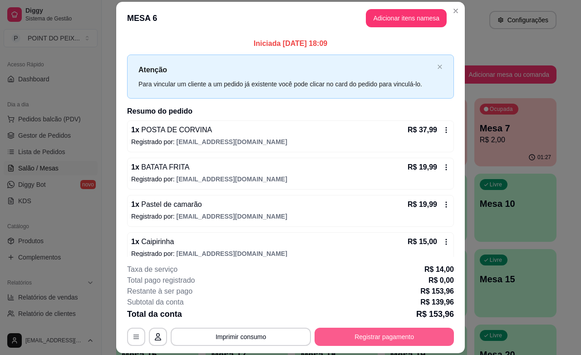
click at [391, 342] on button "Registrar pagamento" at bounding box center [384, 336] width 139 height 18
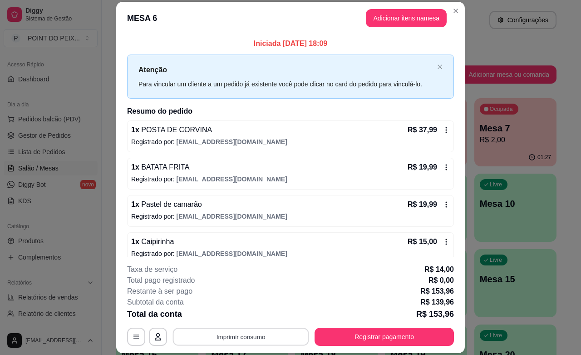
click at [250, 338] on button "Imprimir consumo" at bounding box center [241, 337] width 136 height 18
click at [245, 314] on button "IMPRESSORA" at bounding box center [239, 315] width 66 height 15
click at [248, 337] on button "Imprimir consumo" at bounding box center [241, 336] width 140 height 18
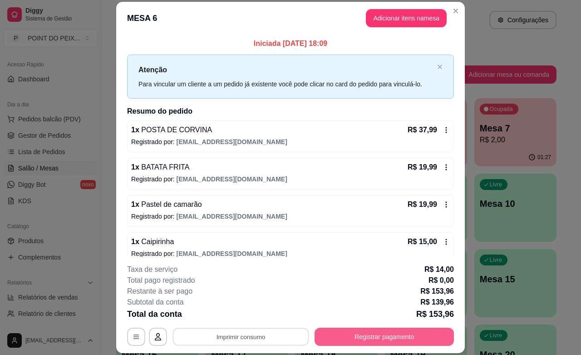
click at [350, 335] on button "Registrar pagamento" at bounding box center [384, 336] width 139 height 18
click at [380, 331] on button "Registrar pagamento" at bounding box center [384, 337] width 135 height 18
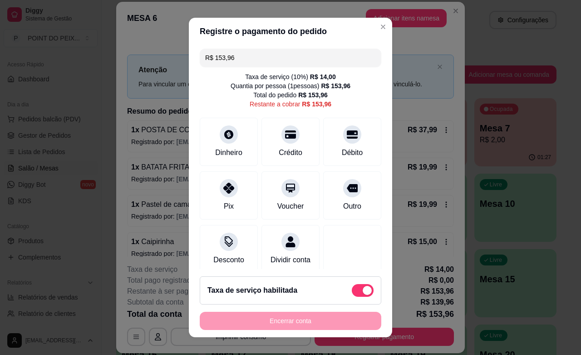
click at [363, 286] on span at bounding box center [367, 290] width 9 height 9
click at [352, 292] on input "checkbox" at bounding box center [355, 295] width 6 height 6
checkbox input "true"
type input "R$ 139,96"
checkbox input "false"
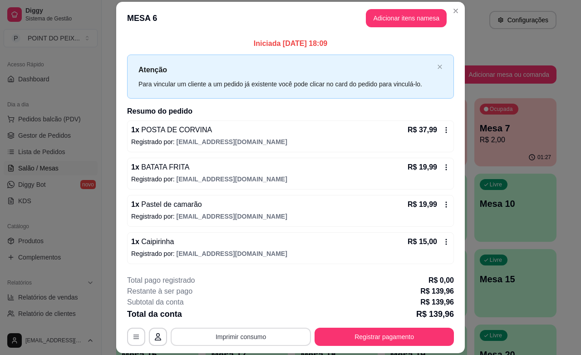
click at [247, 336] on button "Imprimir consumo" at bounding box center [241, 336] width 140 height 18
click at [249, 315] on button "IMPRESSORA" at bounding box center [239, 315] width 66 height 15
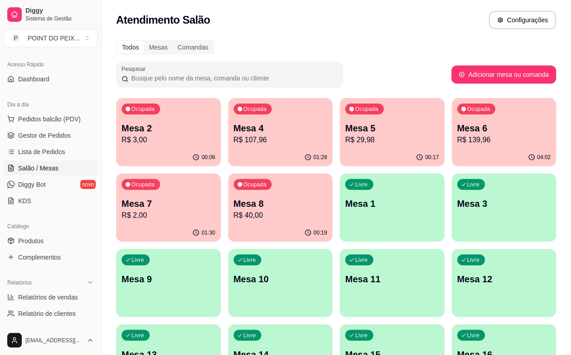
click at [458, 136] on p "R$ 139,96" at bounding box center [505, 139] width 94 height 11
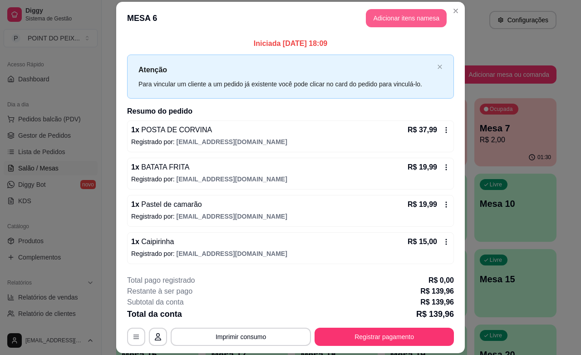
click at [401, 11] on button "Adicionar itens na mesa" at bounding box center [406, 18] width 81 height 18
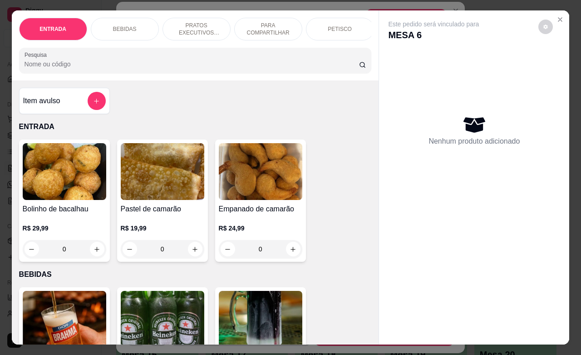
scroll to position [114, 0]
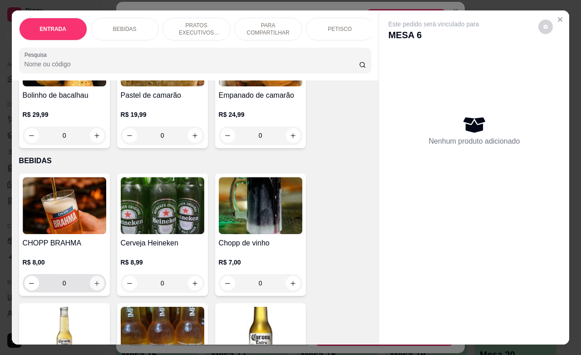
click at [94, 287] on icon "increase-product-quantity" at bounding box center [97, 283] width 7 height 7
type input "1"
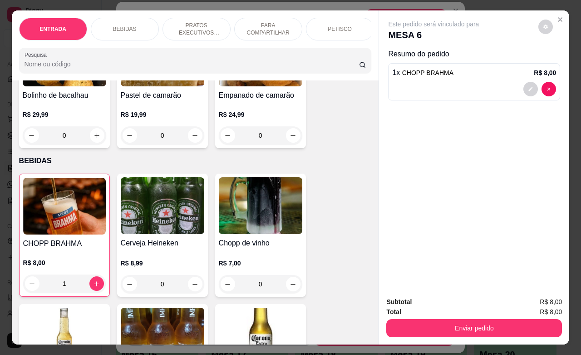
click at [341, 25] on p "PETISCO" at bounding box center [340, 28] width 24 height 7
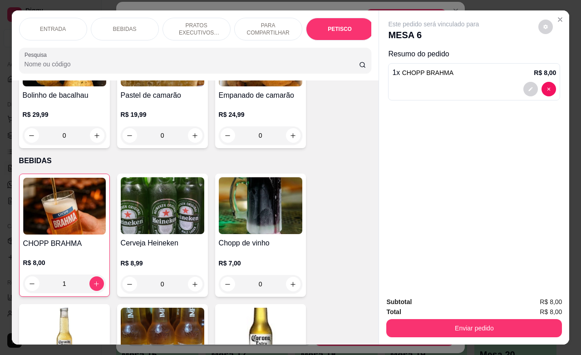
scroll to position [2121, 0]
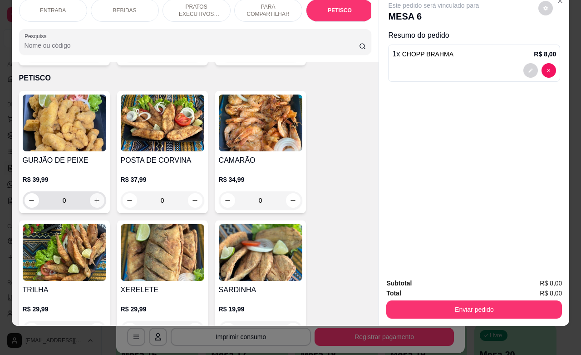
click at [94, 197] on icon "increase-product-quantity" at bounding box center [97, 200] width 7 height 7
type input "1"
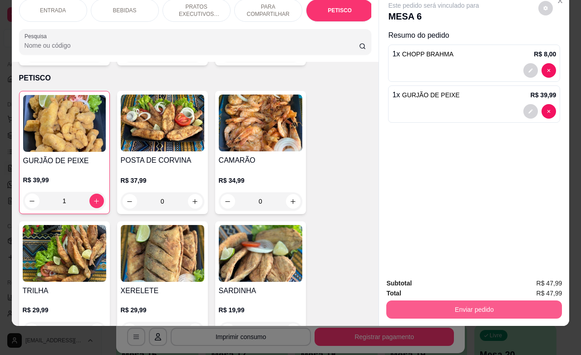
click at [450, 300] on button "Enviar pedido" at bounding box center [475, 309] width 176 height 18
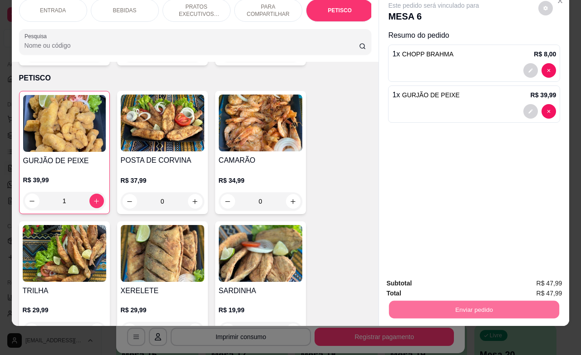
click at [521, 276] on button "Enviar pedido" at bounding box center [537, 277] width 51 height 17
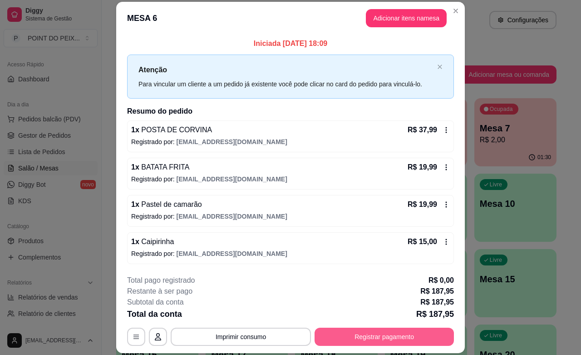
click at [396, 334] on button "Registrar pagamento" at bounding box center [384, 336] width 139 height 18
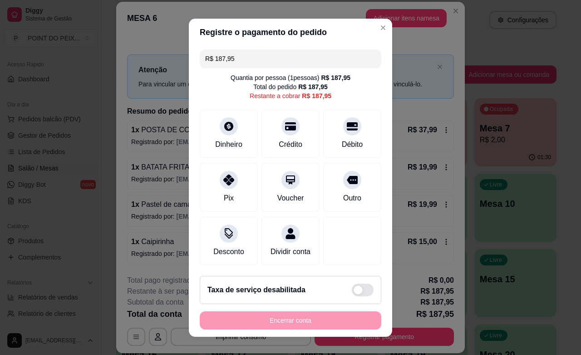
click at [353, 288] on span at bounding box center [363, 289] width 22 height 13
click at [353, 291] on input "checkbox" at bounding box center [355, 294] width 6 height 6
checkbox input "false"
type input "R$ 206,75"
checkbox input "true"
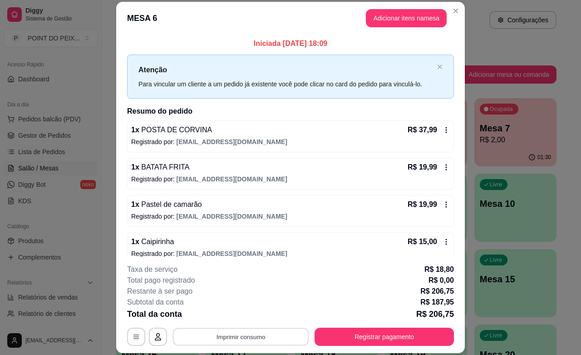
click at [236, 337] on button "Imprimir consumo" at bounding box center [241, 337] width 136 height 18
click at [242, 313] on button "IMPRESSORA" at bounding box center [239, 315] width 66 height 15
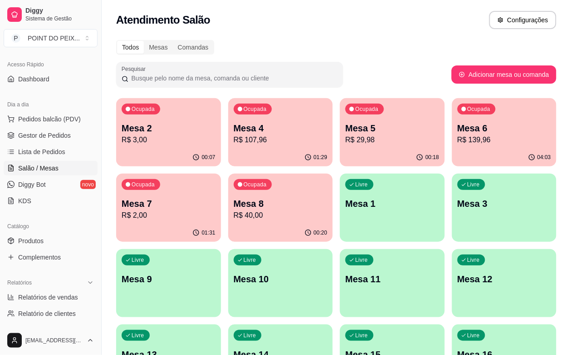
click at [452, 146] on div "Ocupada Mesa 6 R$ 139,96" at bounding box center [504, 123] width 105 height 50
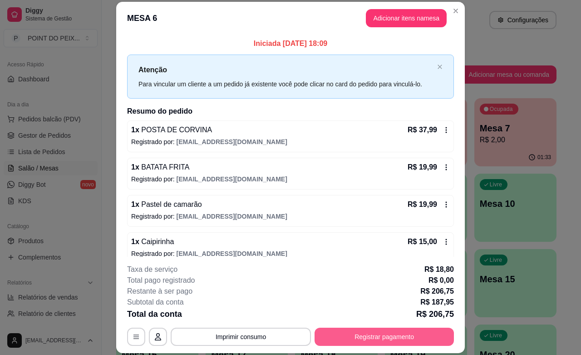
click at [362, 336] on button "Registrar pagamento" at bounding box center [384, 336] width 139 height 18
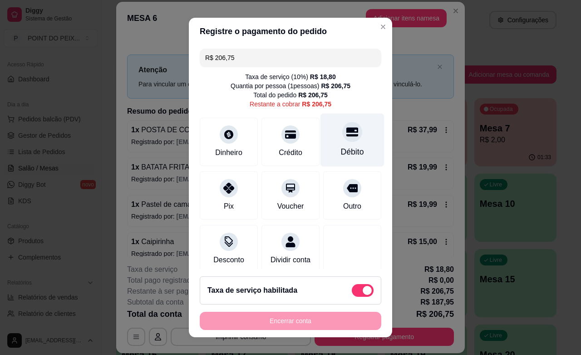
click at [341, 147] on div "Débito" at bounding box center [352, 152] width 23 height 12
type input "R$ 0,00"
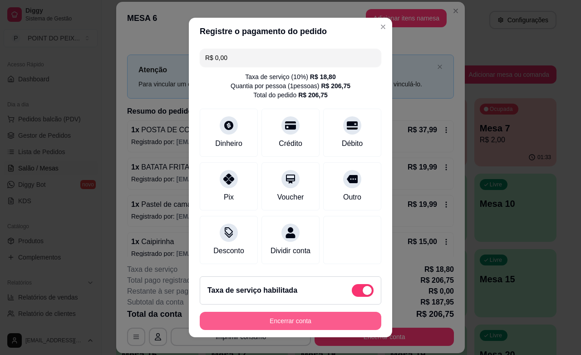
click at [325, 325] on button "Encerrar conta" at bounding box center [291, 321] width 182 height 18
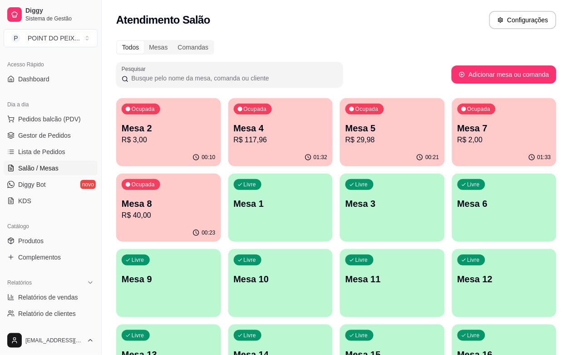
click at [228, 225] on div "Livre Mesa 1" at bounding box center [280, 201] width 105 height 57
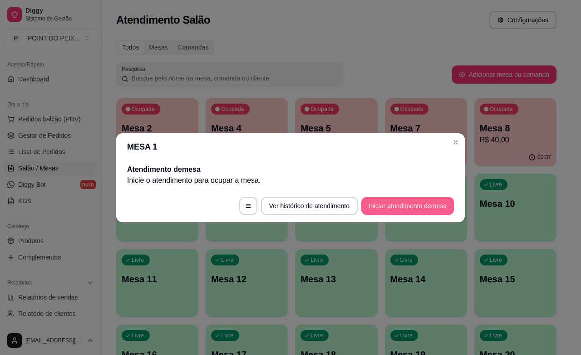
click at [417, 206] on button "Iniciar atendimento de mesa" at bounding box center [408, 206] width 93 height 18
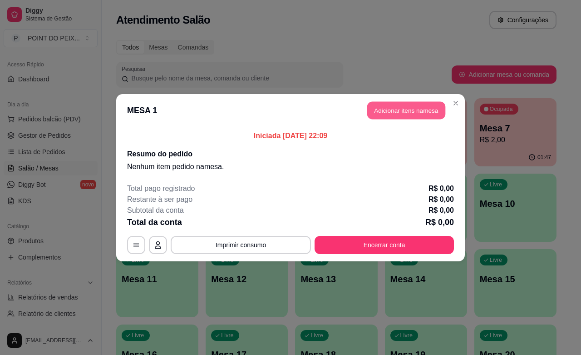
click at [408, 114] on button "Adicionar itens na mesa" at bounding box center [406, 110] width 78 height 18
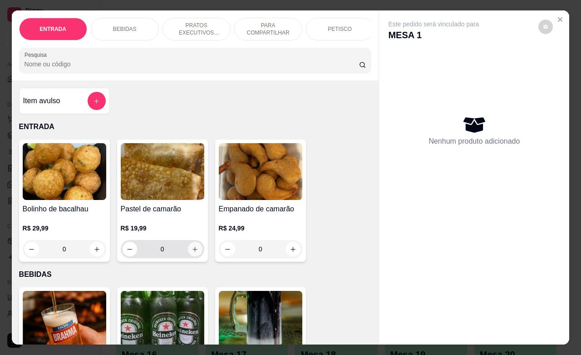
click at [195, 255] on button "increase-product-quantity" at bounding box center [195, 249] width 15 height 15
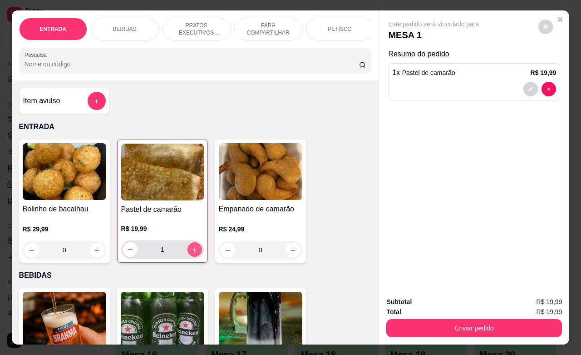
type input "1"
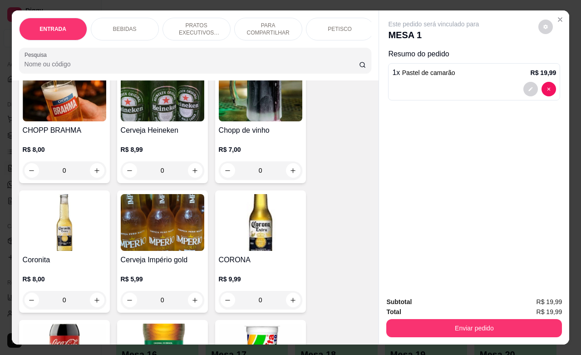
scroll to position [284, 0]
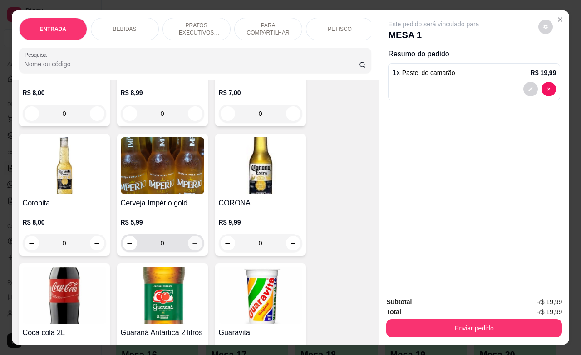
click at [192, 247] on icon "increase-product-quantity" at bounding box center [195, 243] width 7 height 7
click at [193, 246] on icon "increase-product-quantity" at bounding box center [195, 243] width 5 height 5
type input "4"
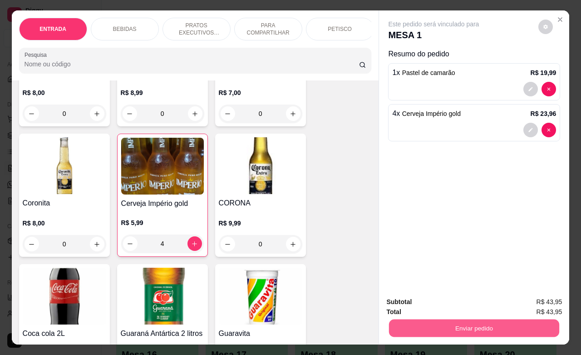
click at [429, 319] on button "Enviar pedido" at bounding box center [474, 328] width 170 height 18
click at [540, 303] on button "Enviar pedido" at bounding box center [537, 300] width 51 height 17
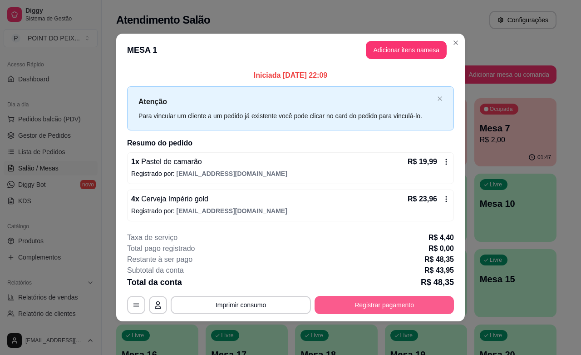
click at [410, 301] on button "Registrar pagamento" at bounding box center [384, 305] width 139 height 18
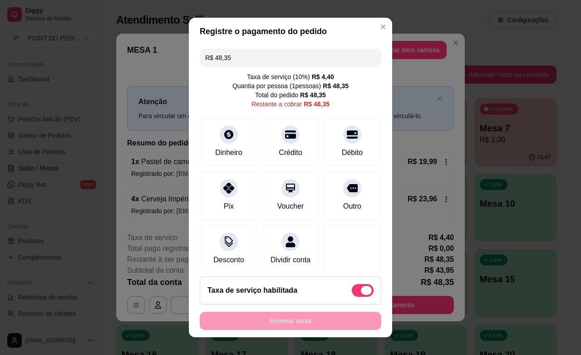
click at [361, 286] on span at bounding box center [366, 290] width 11 height 9
click at [353, 292] on input "checkbox" at bounding box center [355, 295] width 6 height 6
checkbox input "true"
type input "R$ 43,95"
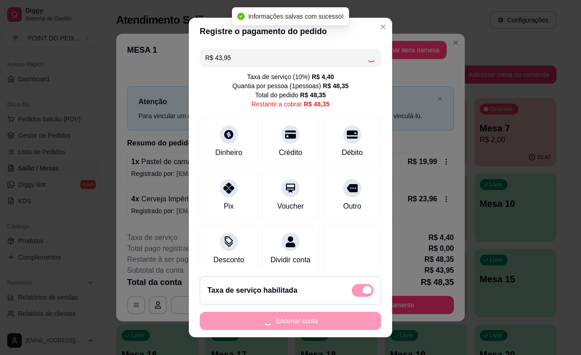
checkbox input "false"
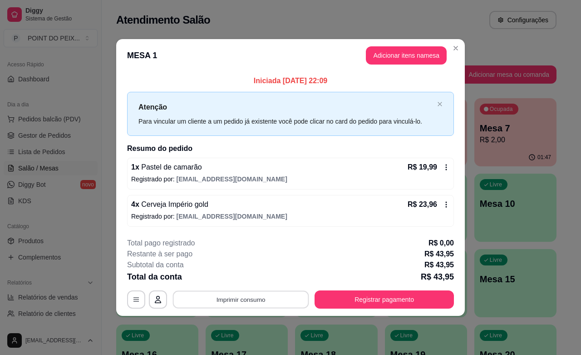
click at [266, 300] on button "Imprimir consumo" at bounding box center [241, 300] width 136 height 18
click at [256, 274] on button "IMPRESSORA" at bounding box center [244, 279] width 64 height 14
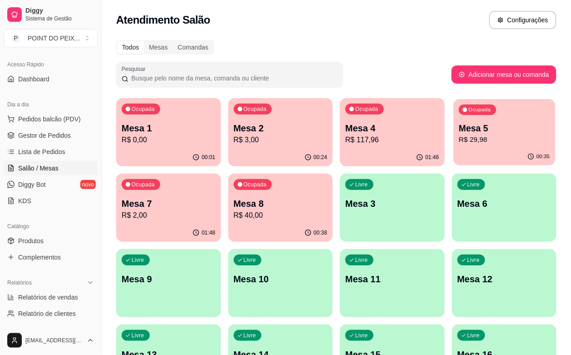
click at [454, 149] on div "00:35" at bounding box center [505, 156] width 102 height 17
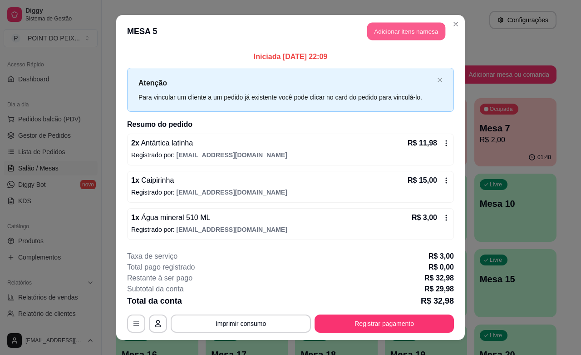
click at [430, 34] on button "Adicionar itens na mesa" at bounding box center [406, 32] width 78 height 18
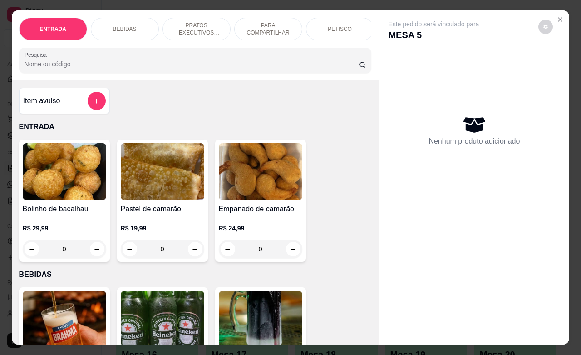
click at [341, 27] on p "PETISCO" at bounding box center [340, 28] width 24 height 7
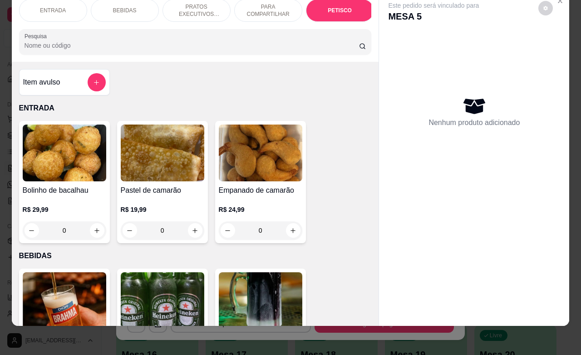
scroll to position [2120, 0]
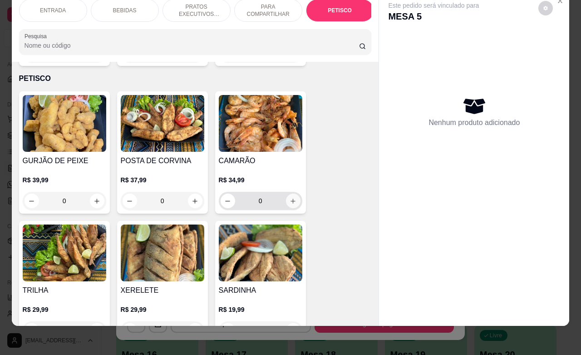
click at [290, 198] on icon "increase-product-quantity" at bounding box center [293, 201] width 7 height 7
type input "1"
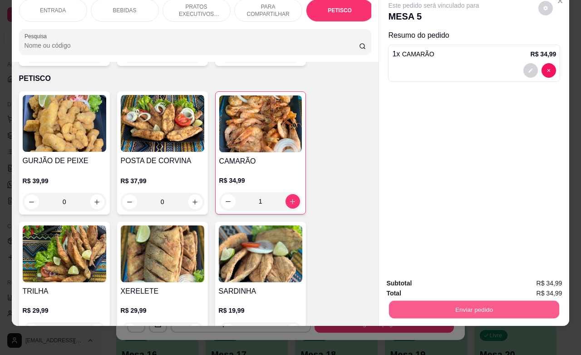
click at [452, 300] on button "Enviar pedido" at bounding box center [474, 309] width 170 height 18
click at [532, 278] on button "Enviar pedido" at bounding box center [537, 277] width 51 height 17
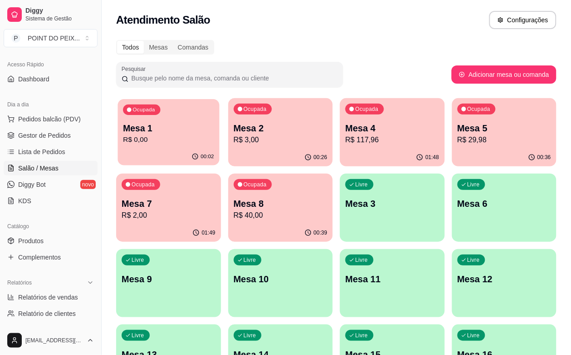
click at [179, 141] on p "R$ 0,00" at bounding box center [168, 139] width 91 height 10
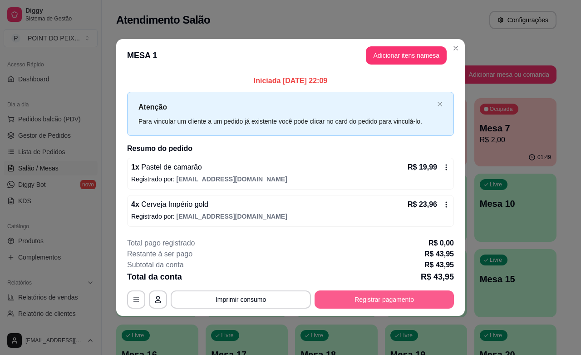
click at [362, 296] on button "Registrar pagamento" at bounding box center [384, 299] width 139 height 18
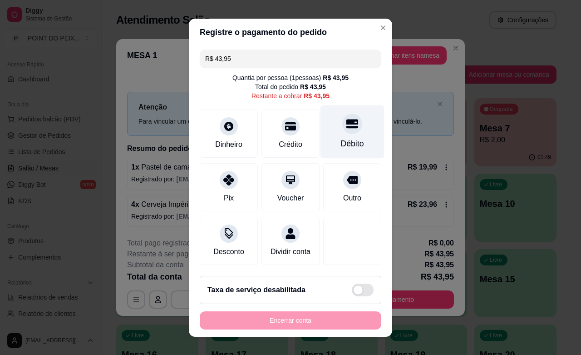
click at [341, 142] on div "Débito" at bounding box center [352, 144] width 23 height 12
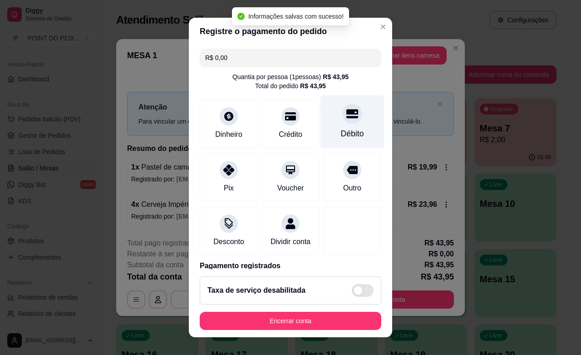
type input "R$ 0,00"
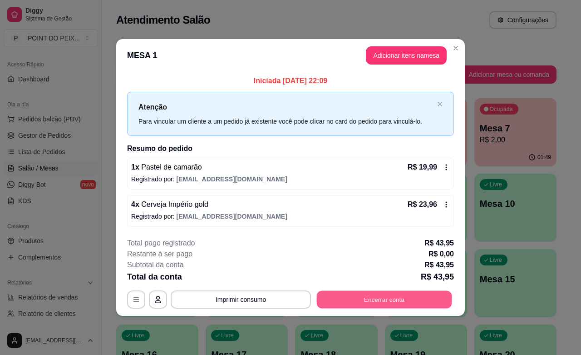
click at [393, 296] on button "Encerrar conta" at bounding box center [384, 300] width 135 height 18
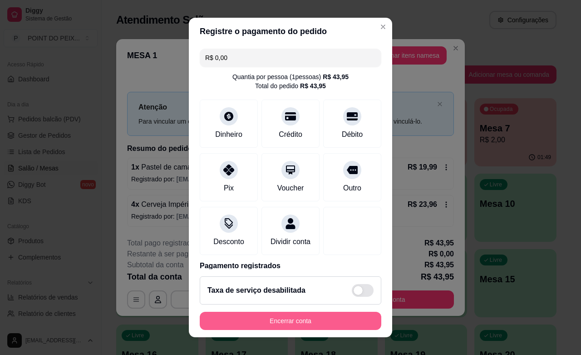
click at [326, 316] on button "Encerrar conta" at bounding box center [291, 321] width 182 height 18
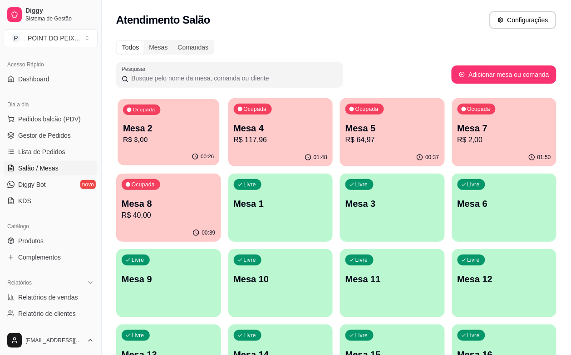
click at [162, 147] on div "Ocupada Mesa 2 R$ 3,00" at bounding box center [169, 123] width 102 height 49
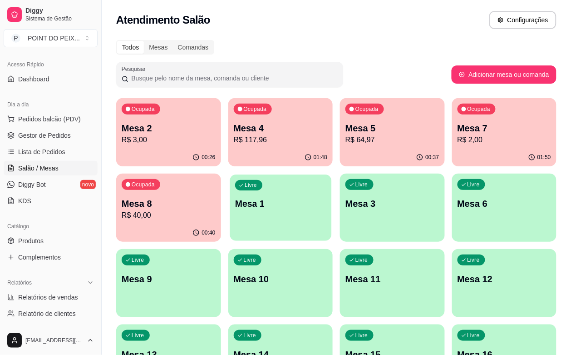
click at [235, 207] on p "Mesa 1" at bounding box center [280, 204] width 91 height 12
click at [228, 223] on div "Livre Mesa 1" at bounding box center [280, 201] width 105 height 57
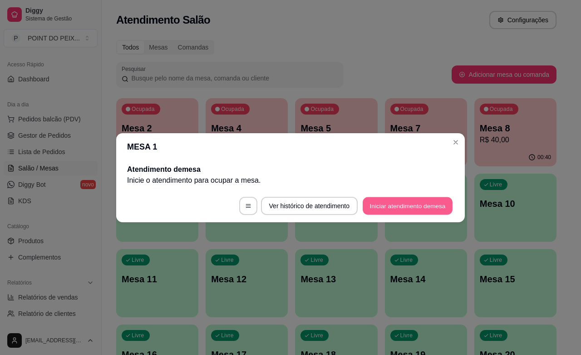
click at [407, 208] on button "Iniciar atendimento de mesa" at bounding box center [408, 206] width 90 height 18
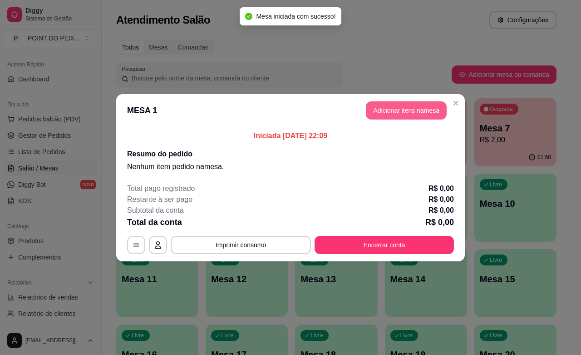
click at [429, 110] on button "Adicionar itens na mesa" at bounding box center [406, 110] width 81 height 18
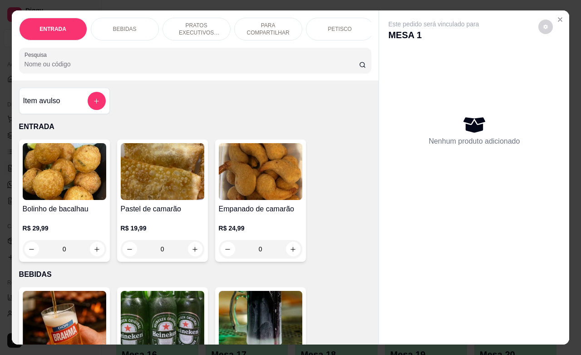
click at [338, 28] on div "PETISCO" at bounding box center [340, 29] width 68 height 23
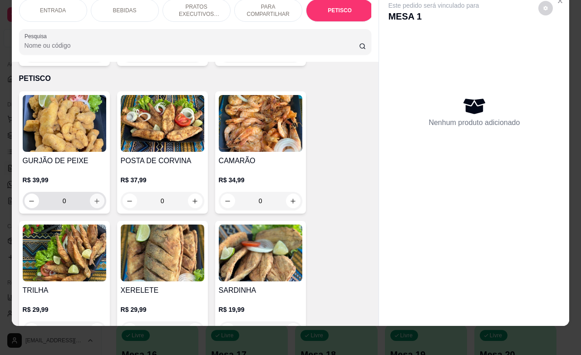
click at [94, 198] on icon "increase-product-quantity" at bounding box center [97, 201] width 7 height 7
type input "1"
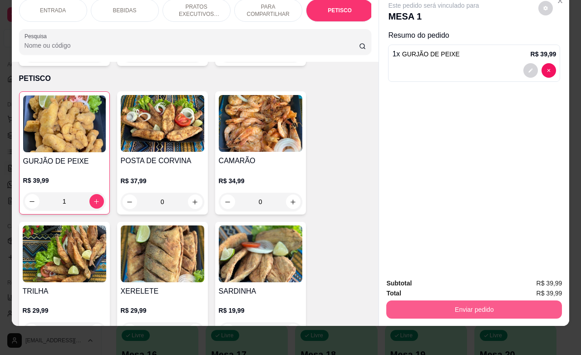
click at [459, 300] on button "Enviar pedido" at bounding box center [475, 309] width 176 height 18
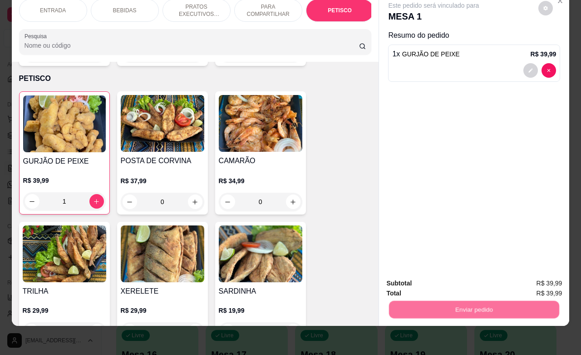
click at [491, 275] on button "Registrar cliente" at bounding box center [477, 277] width 58 height 17
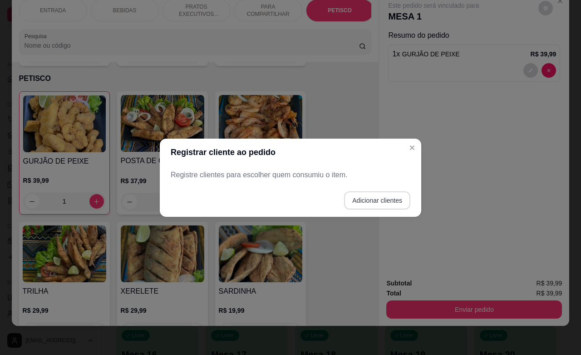
click at [364, 196] on button "Adicionar clientes" at bounding box center [377, 200] width 66 height 18
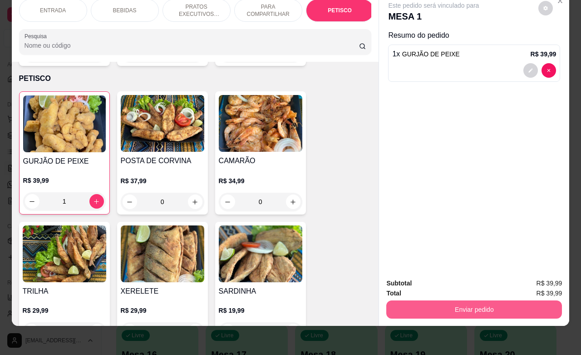
click at [498, 301] on button "Enviar pedido" at bounding box center [475, 309] width 176 height 18
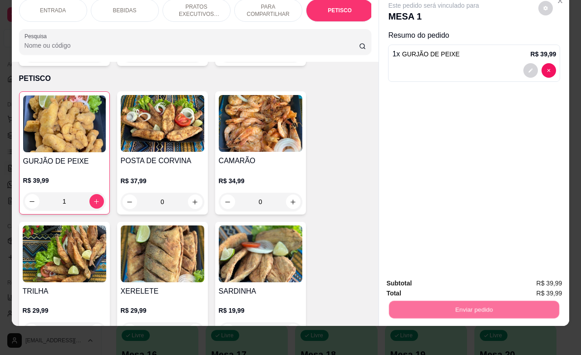
click at [535, 276] on button "Enviar pedido" at bounding box center [537, 277] width 51 height 17
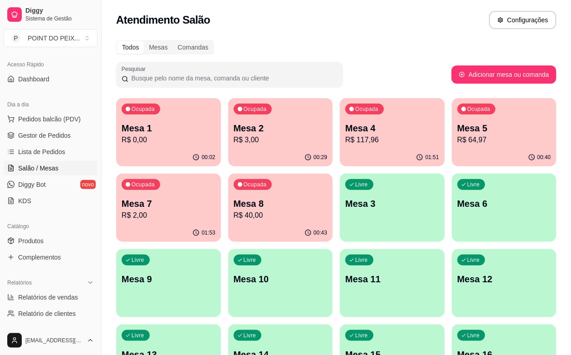
click at [255, 142] on p "R$ 3,00" at bounding box center [281, 139] width 94 height 11
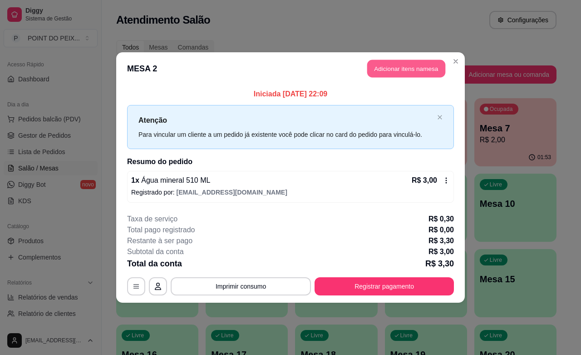
click at [434, 67] on button "Adicionar itens na mesa" at bounding box center [406, 69] width 78 height 18
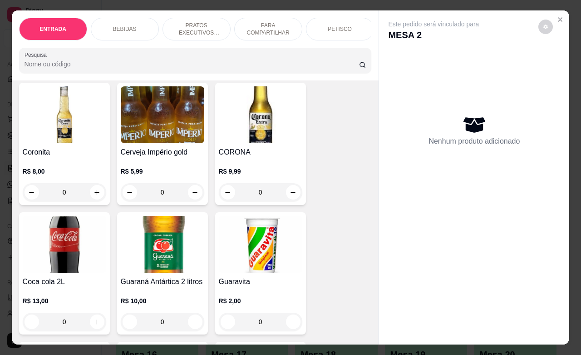
scroll to position [341, 0]
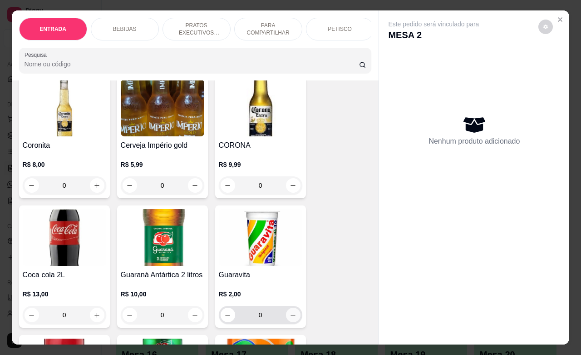
click at [290, 318] on icon "increase-product-quantity" at bounding box center [293, 315] width 7 height 7
type input "1"
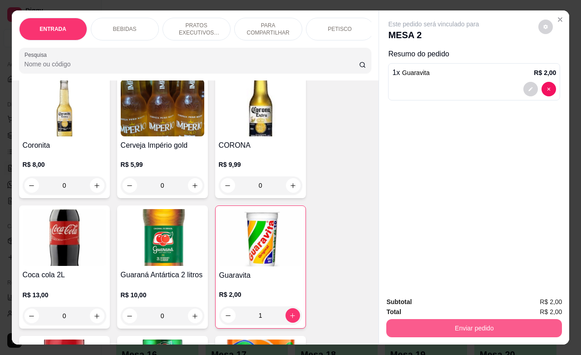
click at [421, 321] on button "Enviar pedido" at bounding box center [475, 328] width 176 height 18
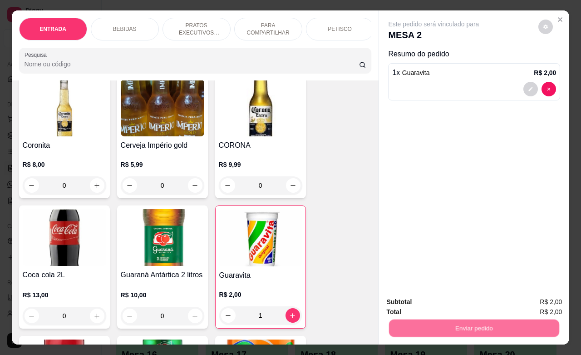
click at [535, 302] on button "Enviar pedido" at bounding box center [537, 300] width 51 height 17
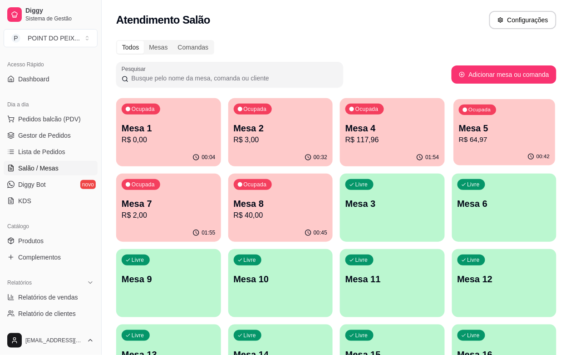
click at [459, 144] on p "R$ 64,97" at bounding box center [504, 139] width 91 height 10
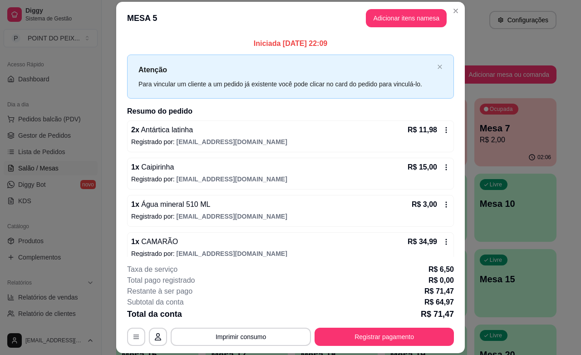
scroll to position [12, 0]
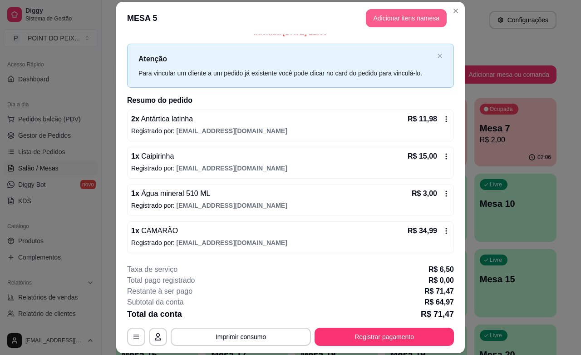
click at [394, 18] on button "Adicionar itens na mesa" at bounding box center [406, 18] width 81 height 18
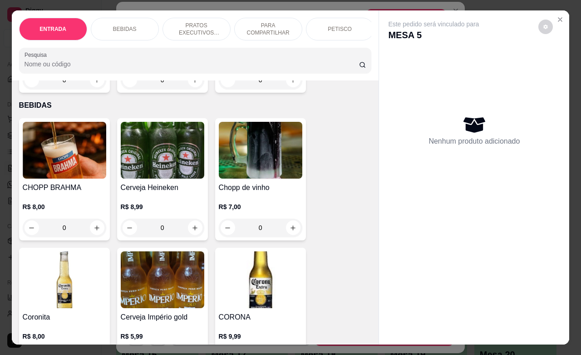
scroll to position [170, 0]
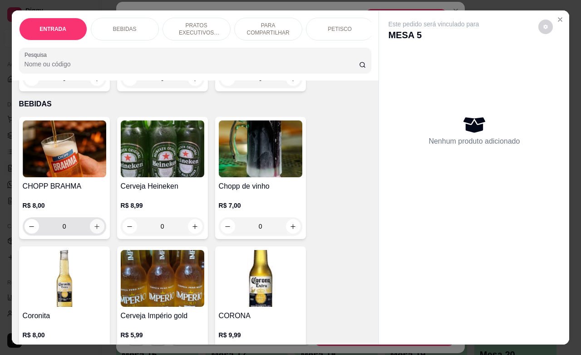
click at [94, 230] on icon "increase-product-quantity" at bounding box center [97, 226] width 7 height 7
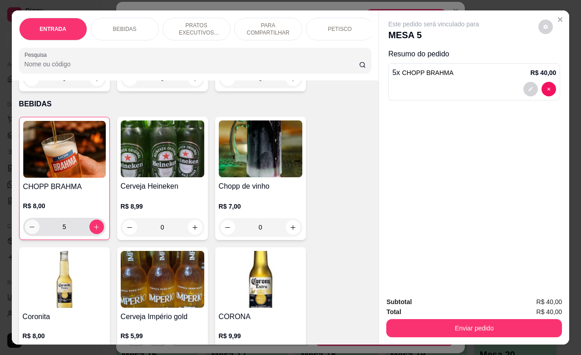
click at [29, 229] on icon "decrease-product-quantity" at bounding box center [32, 226] width 7 height 7
type input "4"
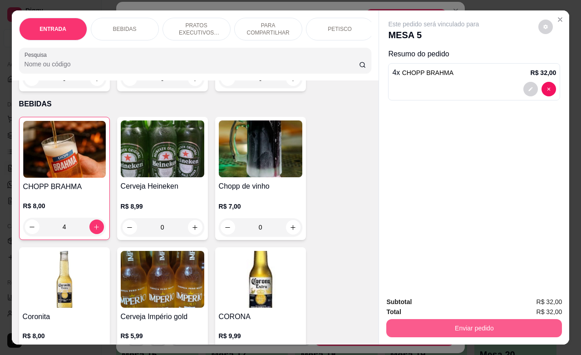
click at [414, 319] on button "Enviar pedido" at bounding box center [475, 328] width 176 height 18
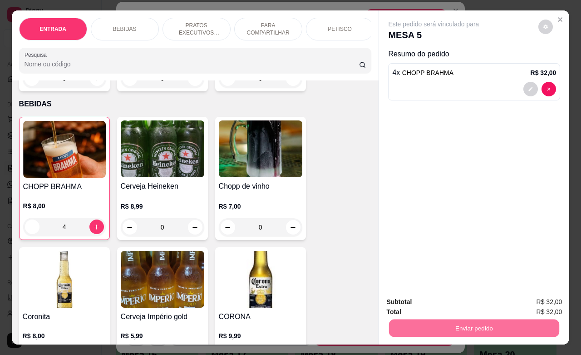
click at [527, 304] on button "Enviar pedido" at bounding box center [537, 300] width 51 height 17
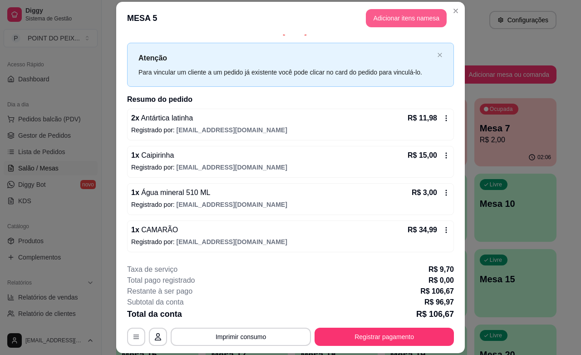
click at [414, 14] on button "Adicionar itens na mesa" at bounding box center [406, 18] width 81 height 18
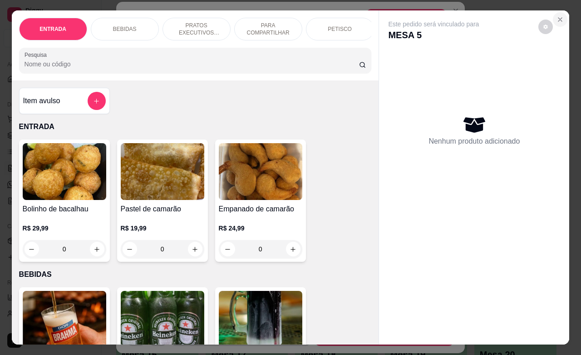
click at [557, 16] on icon "Close" at bounding box center [560, 19] width 7 height 7
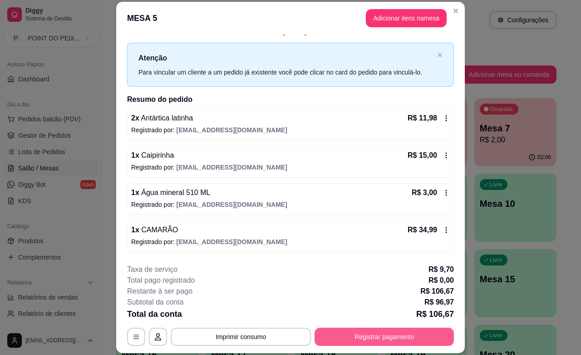
click at [380, 335] on button "Registrar pagamento" at bounding box center [384, 336] width 139 height 18
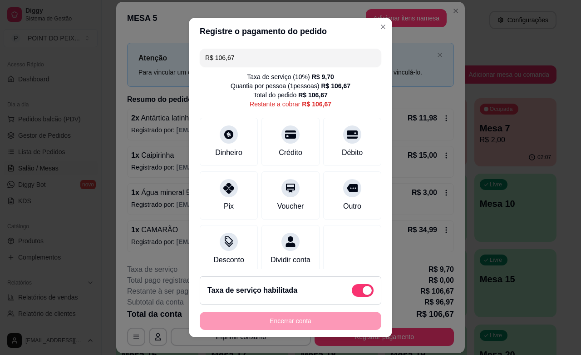
click at [363, 293] on span at bounding box center [367, 290] width 9 height 9
click at [355, 293] on input "checkbox" at bounding box center [355, 295] width 6 height 6
checkbox input "true"
type input "R$ 96,97"
checkbox input "false"
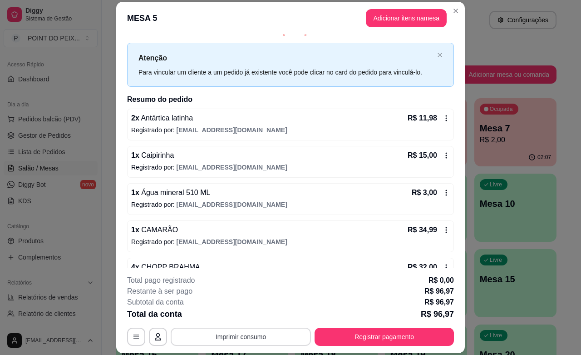
click at [226, 337] on button "Imprimir consumo" at bounding box center [241, 336] width 140 height 18
click at [244, 312] on button "IMPRESSORA" at bounding box center [239, 315] width 66 height 15
click at [398, 17] on button "Adicionar itens na mesa" at bounding box center [406, 18] width 81 height 18
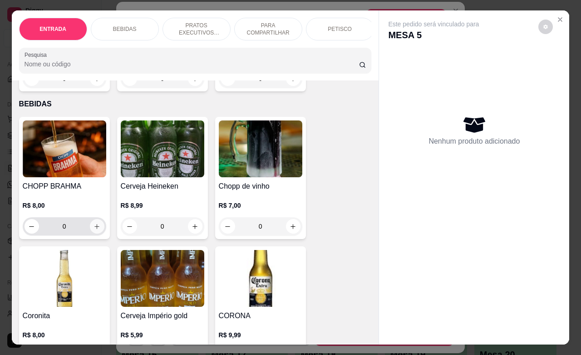
click at [93, 233] on button "increase-product-quantity" at bounding box center [97, 226] width 15 height 15
click at [94, 230] on icon "increase-product-quantity" at bounding box center [97, 226] width 7 height 7
type input "2"
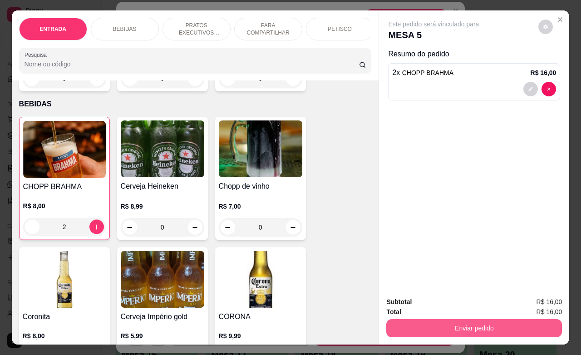
click at [485, 307] on div "Total R$ 16,00" at bounding box center [475, 312] width 176 height 10
click at [484, 319] on button "Enviar pedido" at bounding box center [474, 328] width 170 height 18
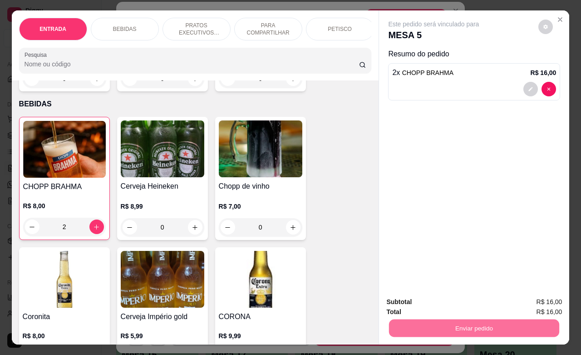
click at [534, 298] on button "Enviar pedido" at bounding box center [537, 300] width 51 height 17
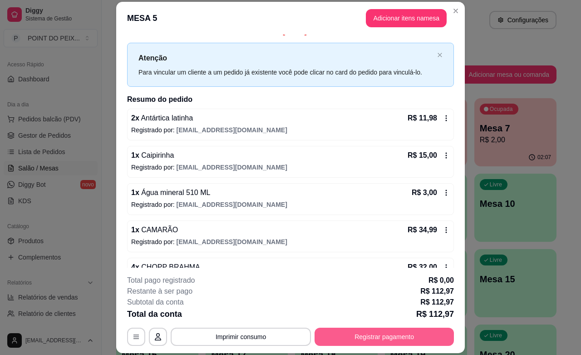
click at [418, 341] on button "Registrar pagamento" at bounding box center [384, 336] width 139 height 18
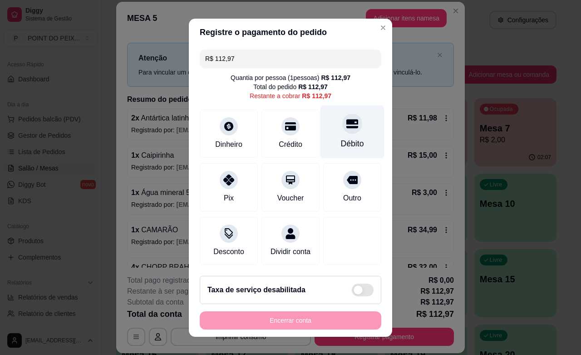
click at [347, 126] on icon at bounding box center [353, 124] width 12 height 12
type input "R$ 0,00"
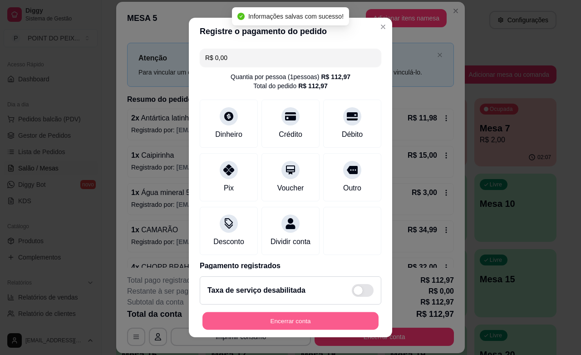
click at [325, 316] on button "Encerrar conta" at bounding box center [291, 321] width 176 height 18
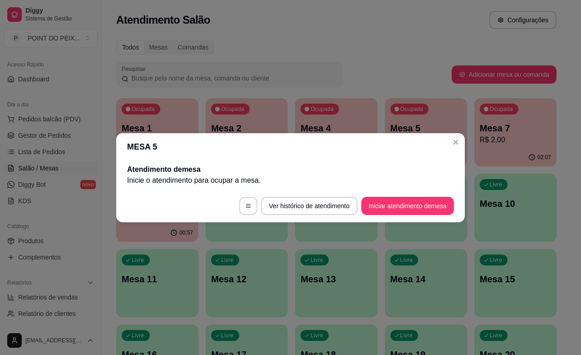
scroll to position [0, 0]
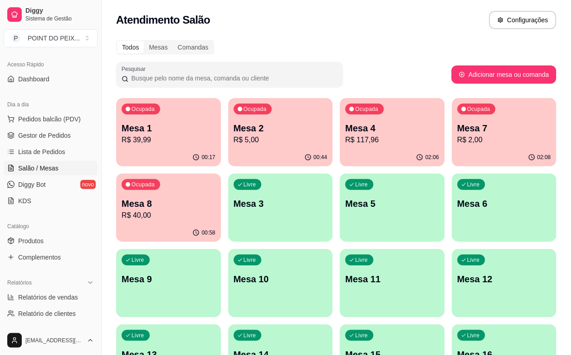
click at [228, 226] on div "Livre Mesa 3" at bounding box center [280, 201] width 105 height 57
click at [234, 205] on p "Mesa 3" at bounding box center [281, 203] width 94 height 13
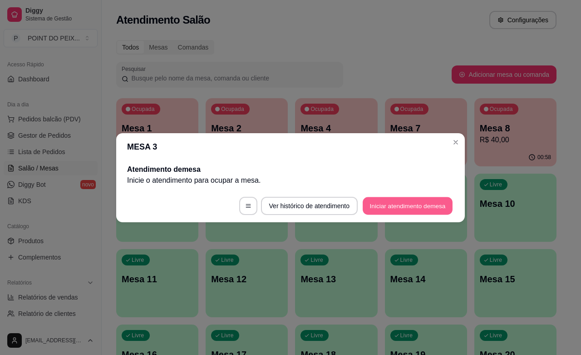
click at [428, 209] on button "Iniciar atendimento de mesa" at bounding box center [408, 206] width 90 height 18
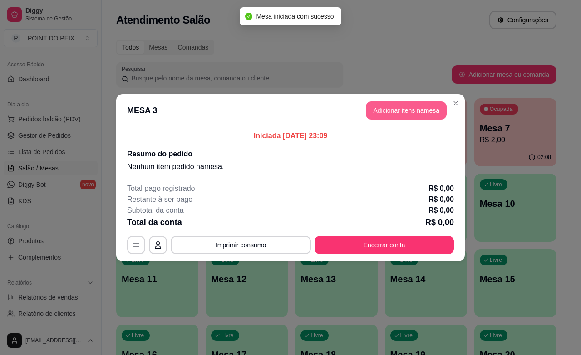
click at [435, 108] on button "Adicionar itens na mesa" at bounding box center [406, 110] width 81 height 18
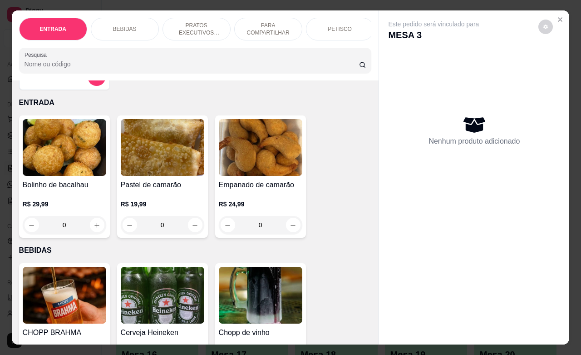
scroll to position [170, 0]
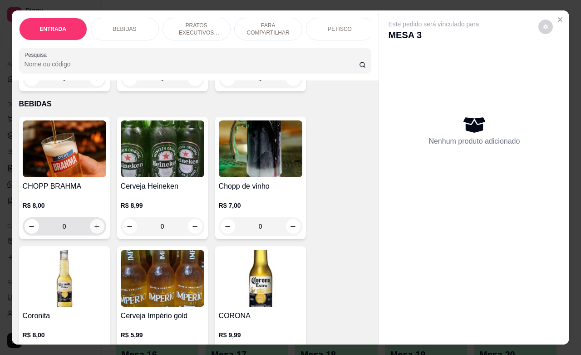
click at [94, 230] on icon "increase-product-quantity" at bounding box center [97, 226] width 7 height 7
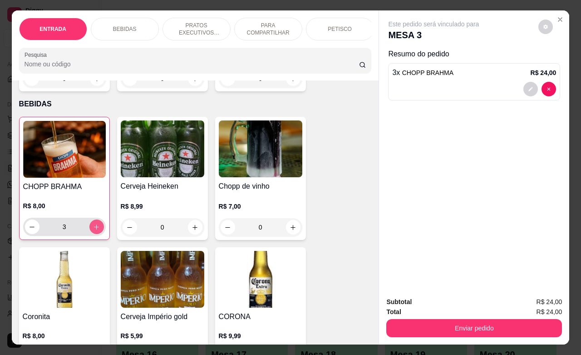
click at [93, 228] on icon "increase-product-quantity" at bounding box center [96, 226] width 7 height 7
type input "4"
click at [559, 18] on icon "Close" at bounding box center [561, 20] width 4 height 4
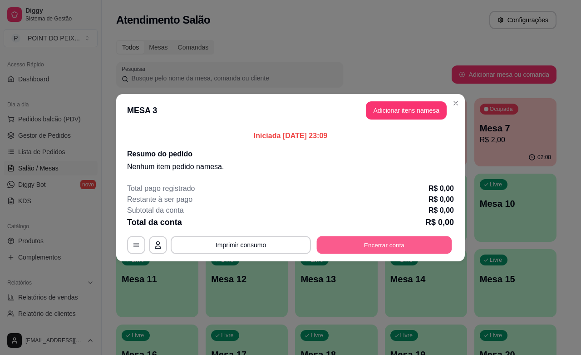
click at [411, 248] on button "Encerrar conta" at bounding box center [384, 245] width 135 height 18
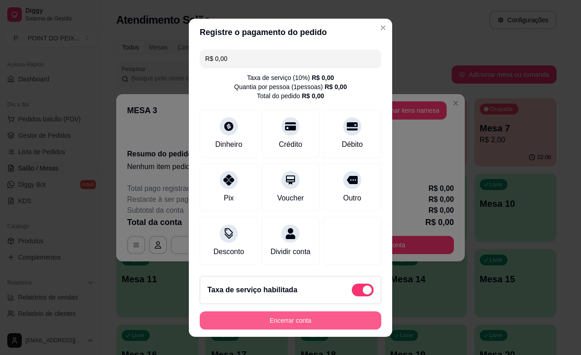
click at [282, 317] on button "Encerrar conta" at bounding box center [291, 320] width 182 height 18
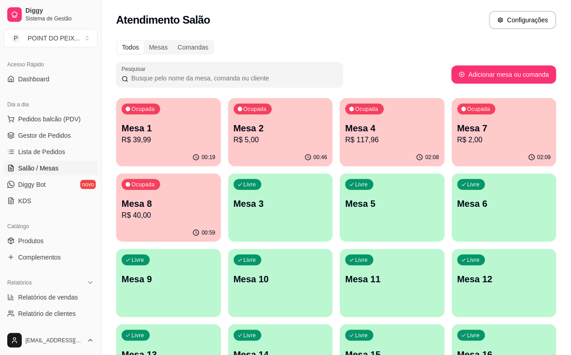
click at [228, 229] on div "Livre Mesa 3" at bounding box center [280, 201] width 105 height 57
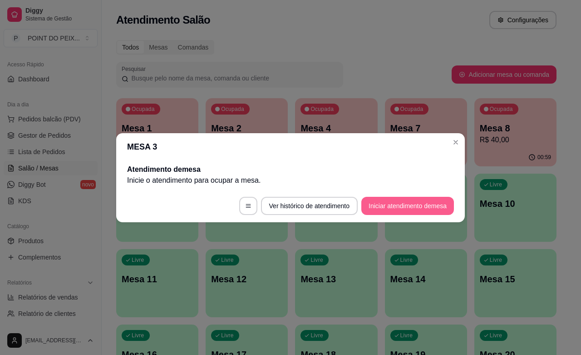
click at [400, 207] on button "Iniciar atendimento de mesa" at bounding box center [408, 206] width 93 height 18
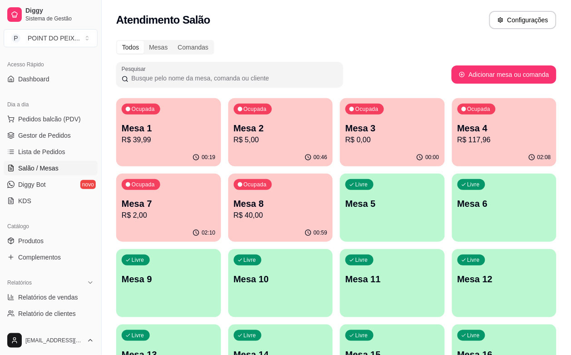
click at [354, 140] on p "R$ 0,00" at bounding box center [393, 139] width 94 height 11
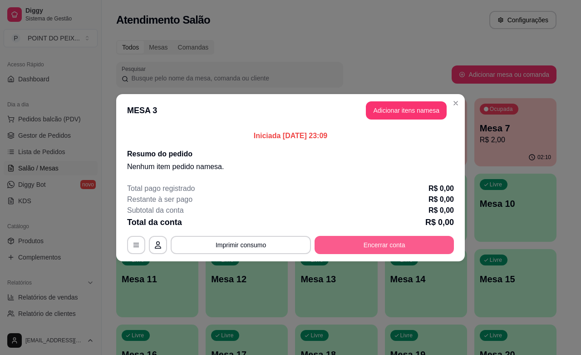
click at [387, 248] on button "Encerrar conta" at bounding box center [384, 245] width 139 height 18
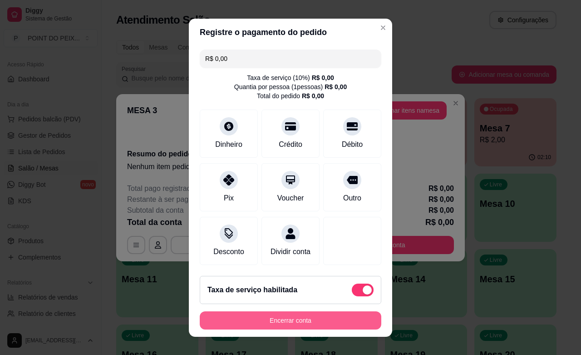
click at [298, 319] on button "Encerrar conta" at bounding box center [291, 320] width 182 height 18
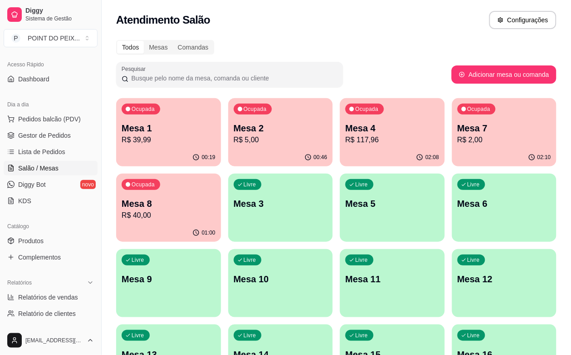
click at [342, 150] on div "02:08" at bounding box center [392, 158] width 105 height 18
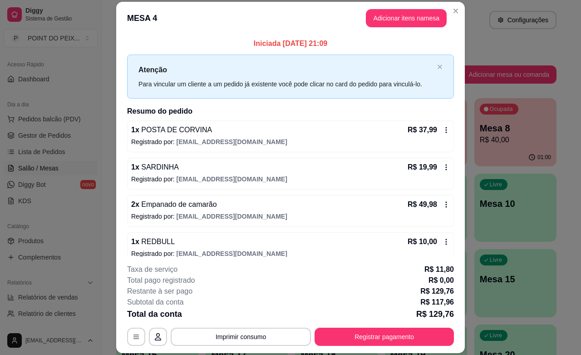
scroll to position [12, 0]
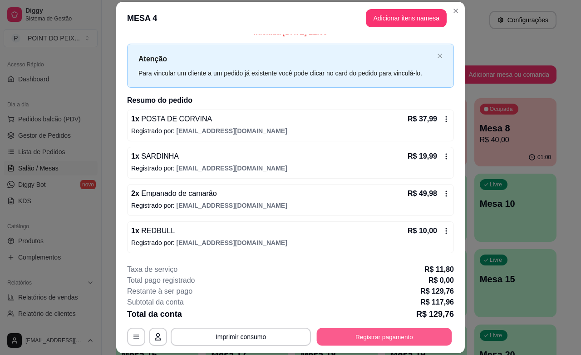
click at [400, 335] on button "Registrar pagamento" at bounding box center [384, 337] width 135 height 18
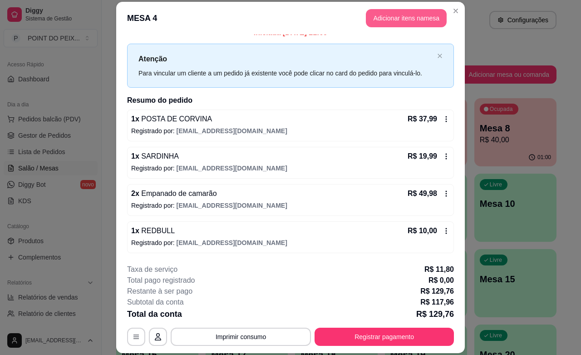
click at [379, 17] on button "Adicionar itens na mesa" at bounding box center [406, 18] width 81 height 18
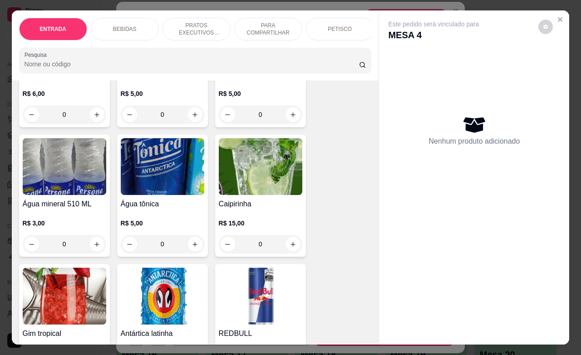
scroll to position [738, 0]
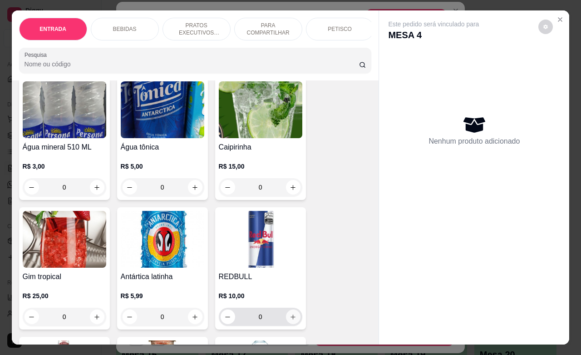
click at [291, 319] on icon "increase-product-quantity" at bounding box center [293, 316] width 5 height 5
type input "1"
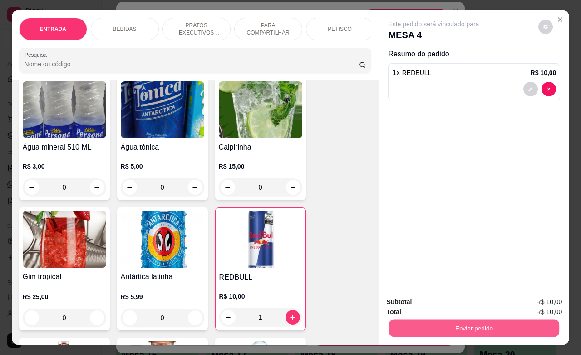
click at [461, 319] on button "Enviar pedido" at bounding box center [474, 328] width 170 height 18
click at [522, 302] on button "Enviar pedido" at bounding box center [537, 300] width 51 height 17
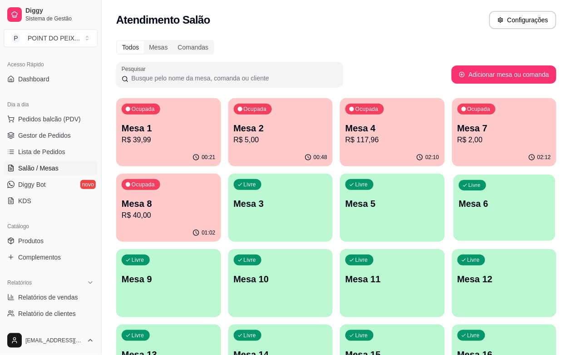
click at [454, 232] on div "button" at bounding box center [505, 235] width 102 height 10
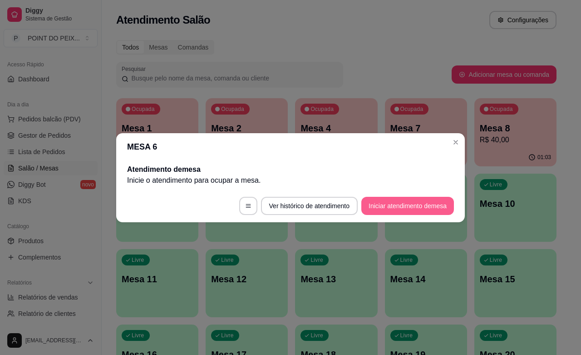
click at [426, 209] on button "Iniciar atendimento de mesa" at bounding box center [408, 206] width 93 height 18
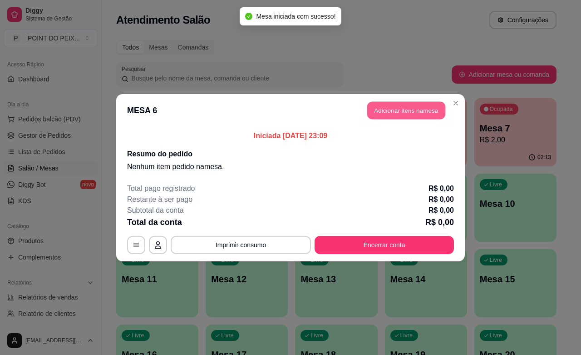
click at [411, 114] on button "Adicionar itens na mesa" at bounding box center [406, 110] width 78 height 18
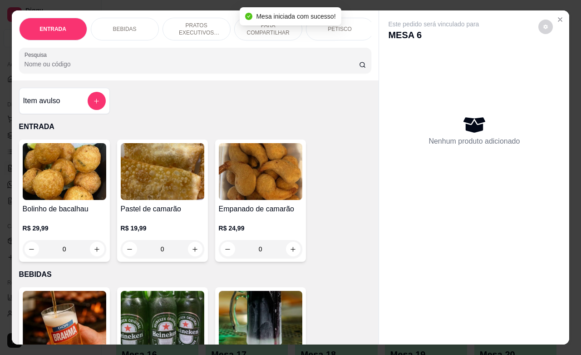
click at [343, 29] on div "PETISCO" at bounding box center [340, 29] width 68 height 23
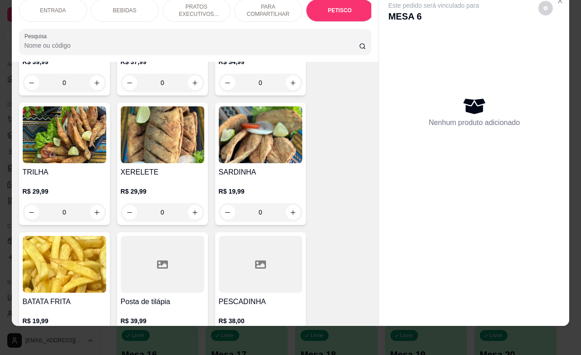
scroll to position [2177, 0]
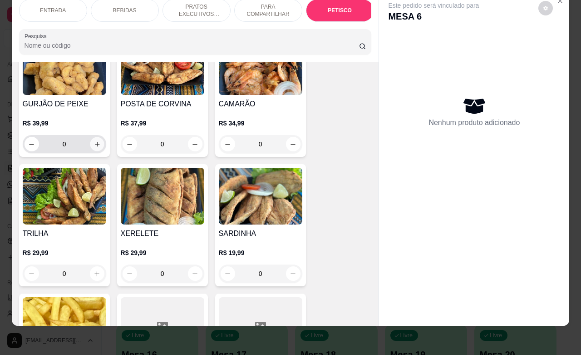
click at [94, 141] on icon "increase-product-quantity" at bounding box center [97, 144] width 7 height 7
type input "1"
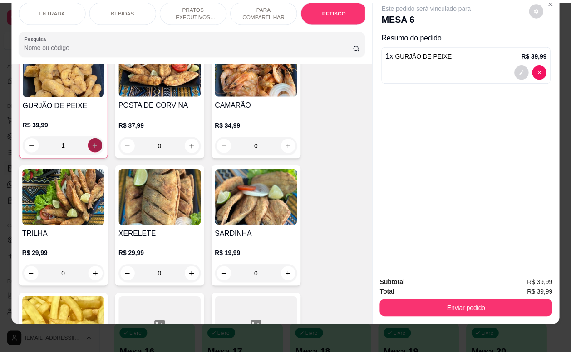
scroll to position [2178, 0]
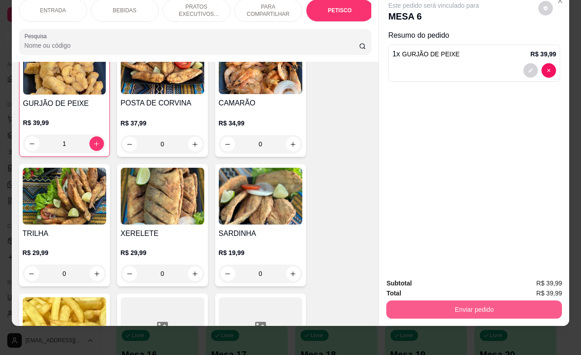
click at [454, 300] on button "Enviar pedido" at bounding box center [475, 309] width 176 height 18
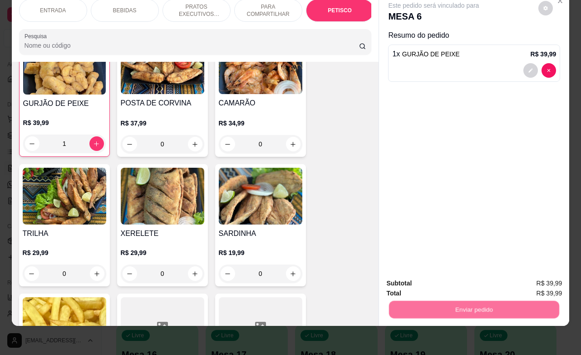
click at [526, 270] on button "Enviar pedido" at bounding box center [537, 277] width 51 height 17
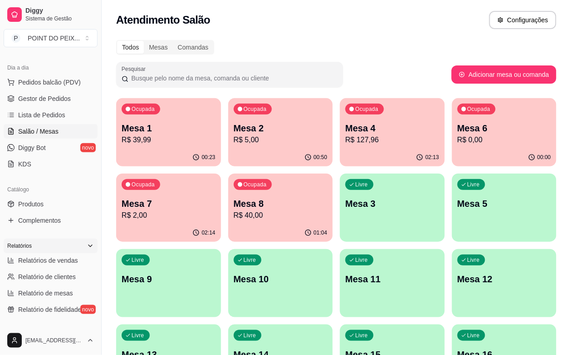
scroll to position [114, 0]
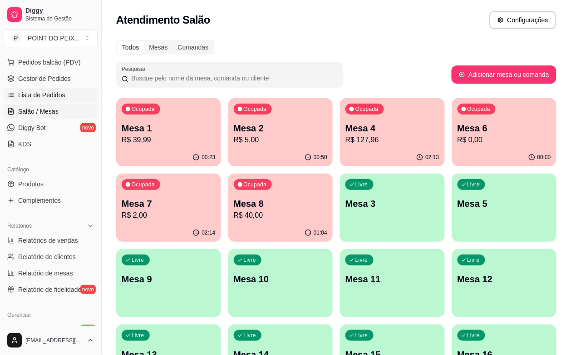
click at [52, 94] on span "Lista de Pedidos" at bounding box center [41, 94] width 47 height 9
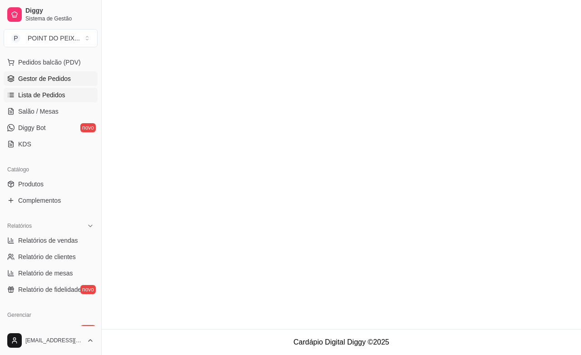
click at [55, 79] on span "Gestor de Pedidos" at bounding box center [44, 78] width 53 height 9
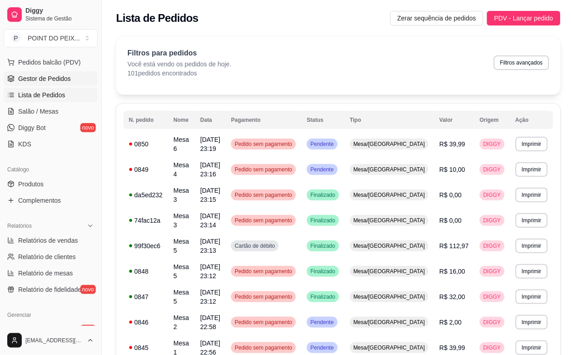
click at [55, 79] on span "Gestor de Pedidos" at bounding box center [44, 78] width 53 height 9
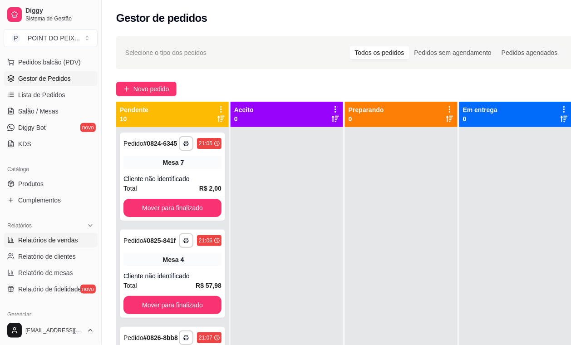
click at [45, 241] on span "Relatórios de vendas" at bounding box center [48, 240] width 60 height 9
select select "ALL"
select select "0"
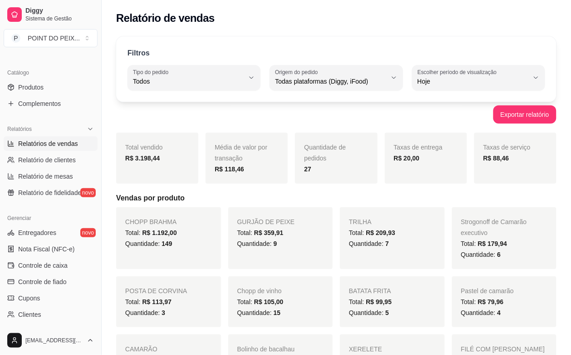
scroll to position [227, 0]
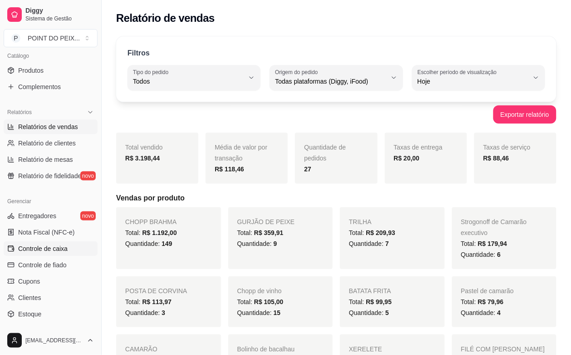
click at [53, 250] on span "Controle de caixa" at bounding box center [43, 248] width 50 height 9
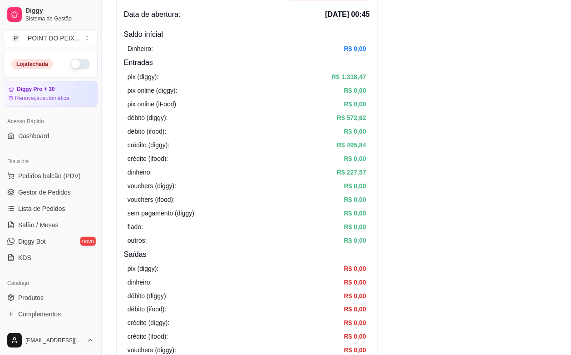
scroll to position [71, 0]
click at [40, 226] on span "Salão / Mesas" at bounding box center [38, 224] width 40 height 9
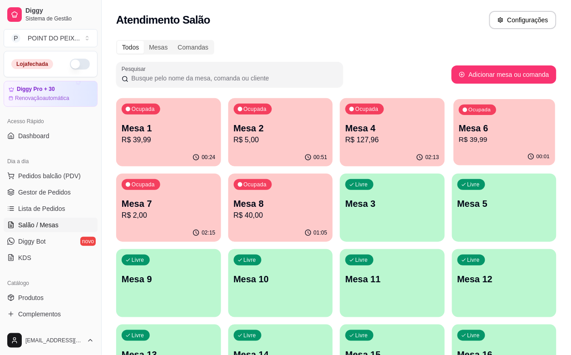
click at [459, 134] on p "R$ 39,99" at bounding box center [504, 139] width 91 height 10
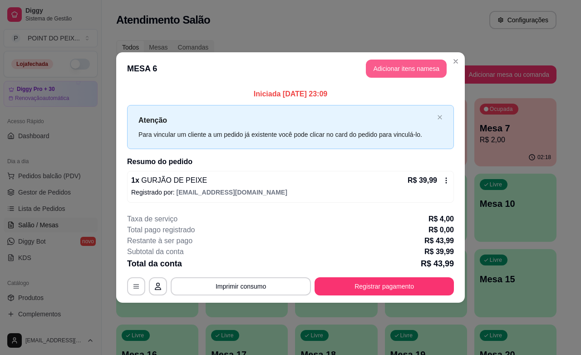
click at [418, 68] on button "Adicionar itens na mesa" at bounding box center [406, 68] width 81 height 18
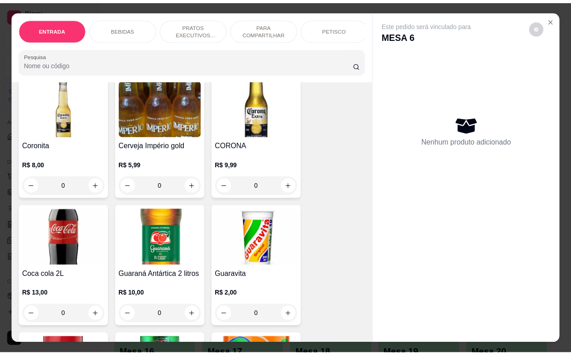
scroll to position [454, 0]
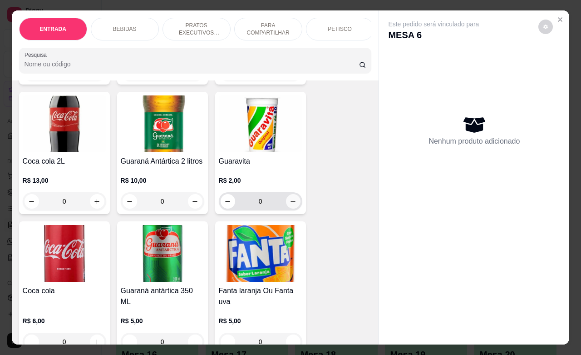
click at [292, 208] on button "increase-product-quantity" at bounding box center [293, 201] width 15 height 15
type input "1"
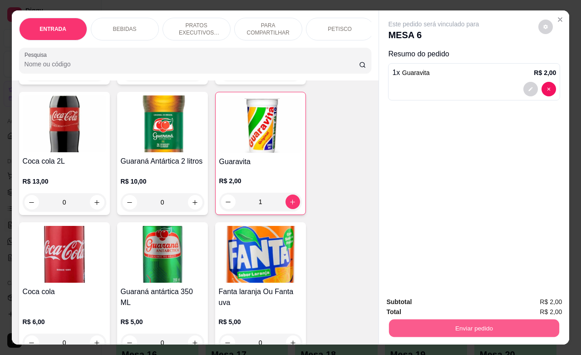
click at [484, 323] on button "Enviar pedido" at bounding box center [474, 328] width 170 height 18
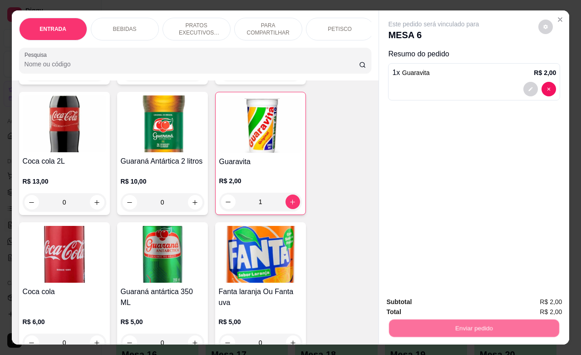
click at [532, 297] on button "Enviar pedido" at bounding box center [537, 300] width 51 height 17
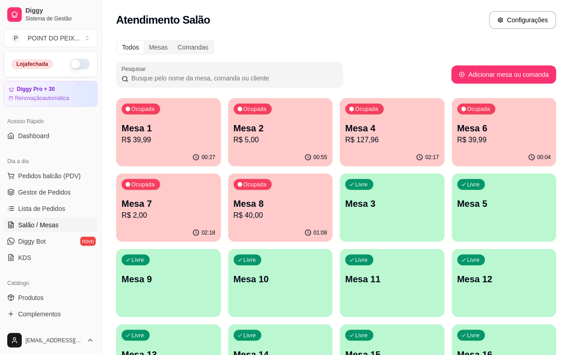
click at [452, 153] on div "00:04" at bounding box center [504, 158] width 105 height 18
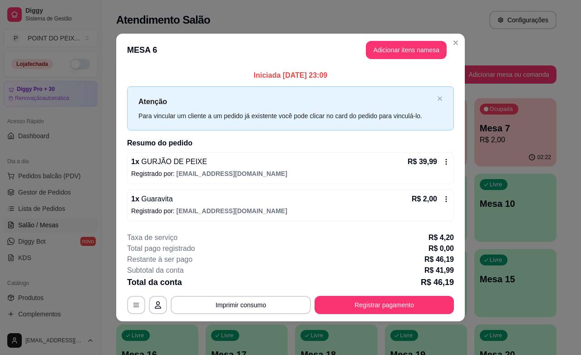
click at [445, 163] on icon at bounding box center [446, 161] width 7 height 7
click at [446, 165] on icon at bounding box center [446, 161] width 7 height 7
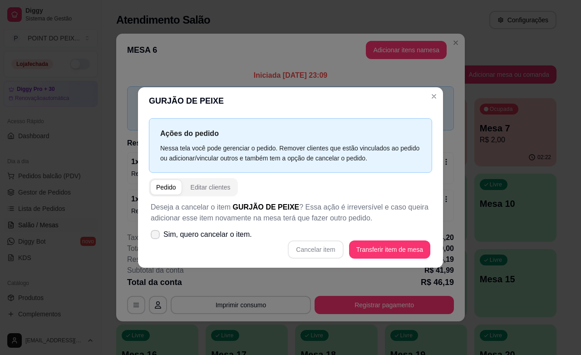
click at [153, 235] on icon at bounding box center [155, 234] width 7 height 5
click at [153, 236] on input "Sim, quero cancelar o item." at bounding box center [153, 239] width 6 height 6
checkbox input "true"
click at [310, 251] on button "Cancelar item" at bounding box center [316, 249] width 54 height 18
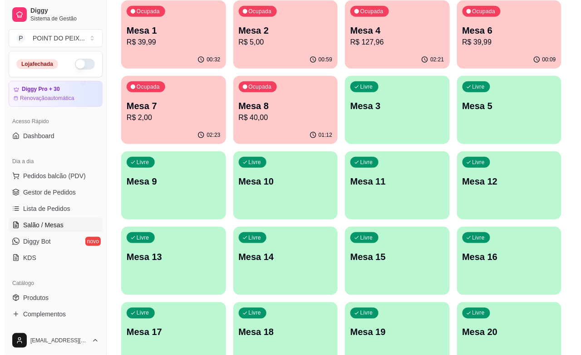
scroll to position [150, 0]
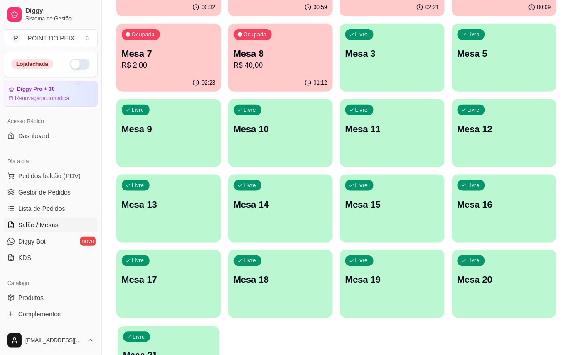
click at [154, 349] on p "Mesa 21" at bounding box center [168, 355] width 91 height 12
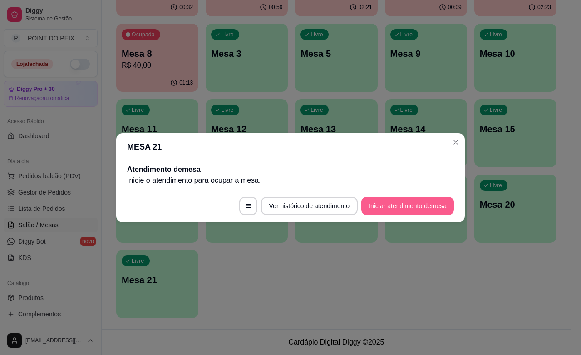
click at [412, 210] on button "Iniciar atendimento de mesa" at bounding box center [408, 206] width 93 height 18
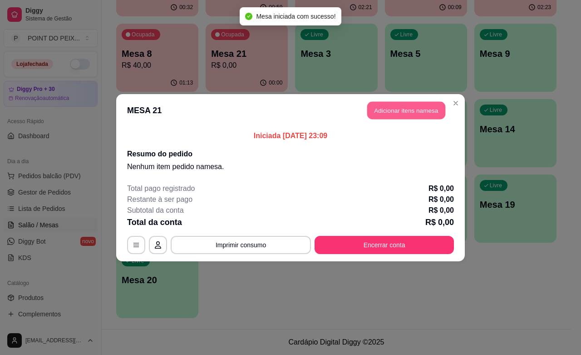
click at [430, 114] on button "Adicionar itens na mesa" at bounding box center [406, 110] width 78 height 18
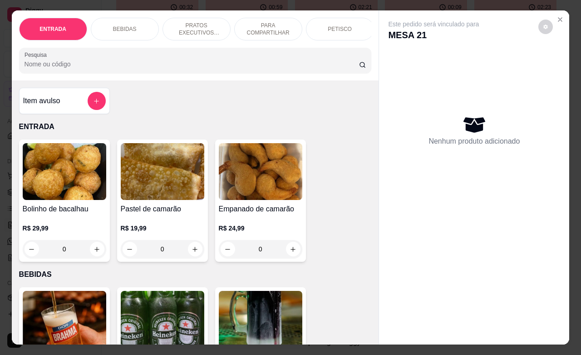
click at [333, 29] on div "PETISCO" at bounding box center [340, 29] width 68 height 23
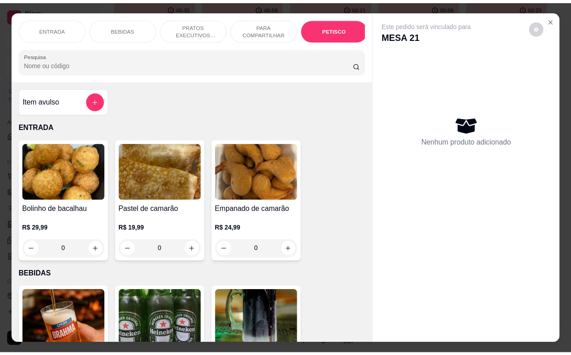
scroll to position [2120, 0]
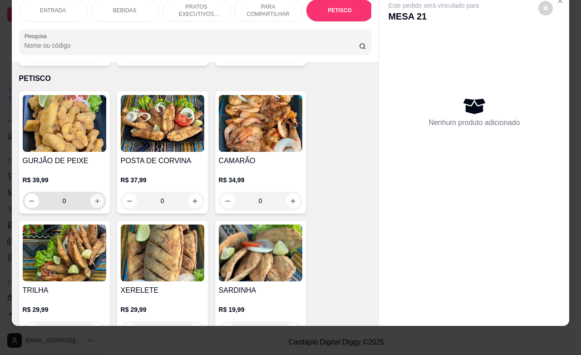
click at [92, 194] on button "increase-product-quantity" at bounding box center [97, 201] width 14 height 14
type input "1"
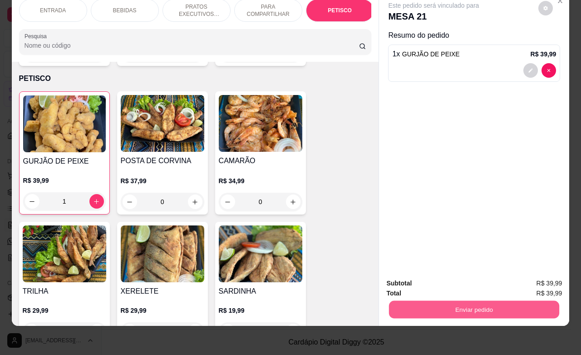
click at [446, 300] on button "Enviar pedido" at bounding box center [474, 309] width 170 height 18
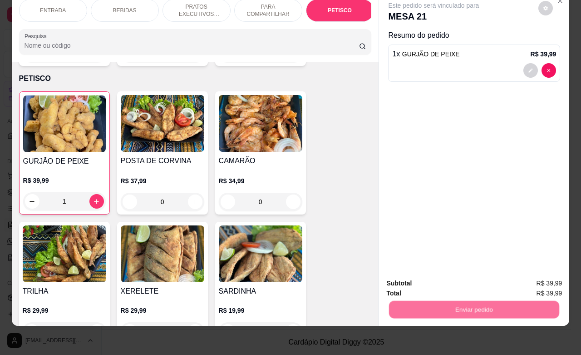
click at [534, 273] on button "Enviar pedido" at bounding box center [537, 277] width 51 height 17
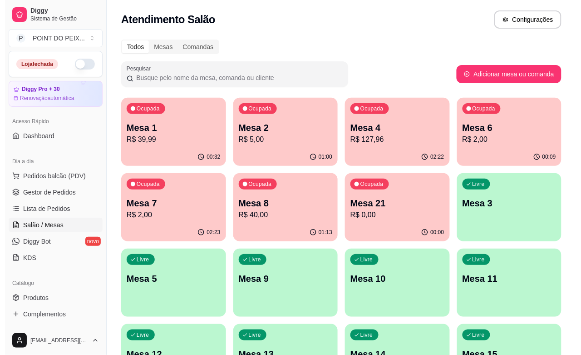
scroll to position [0, 0]
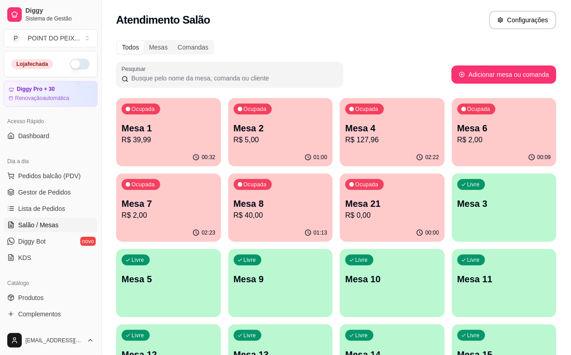
click at [340, 146] on div "Ocupada Mesa 4 R$ 127,96" at bounding box center [392, 123] width 105 height 50
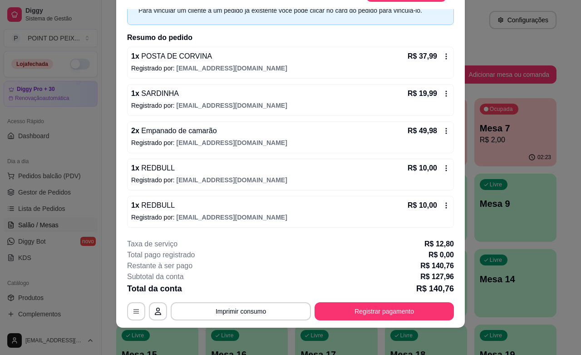
scroll to position [27, 0]
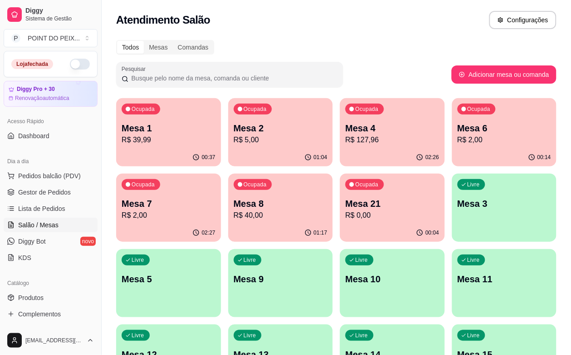
click at [452, 146] on div "Ocupada Mesa 6 R$ 2,00" at bounding box center [504, 123] width 105 height 50
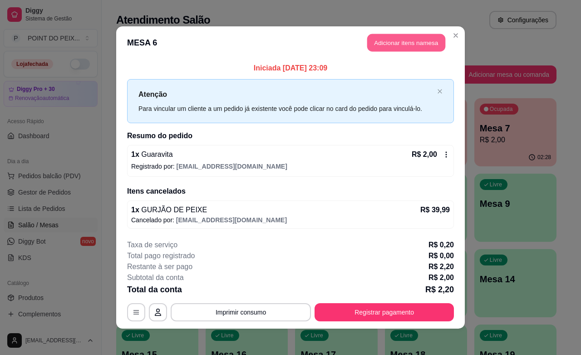
click at [413, 44] on button "Adicionar itens na mesa" at bounding box center [406, 43] width 78 height 18
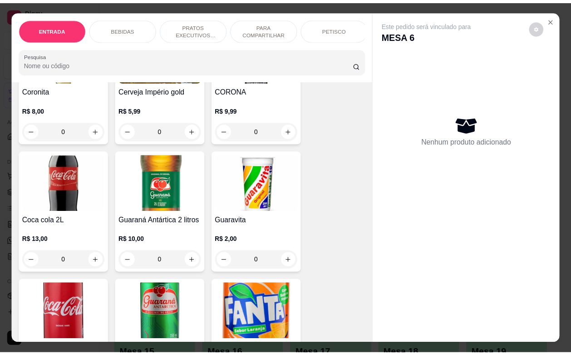
scroll to position [397, 0]
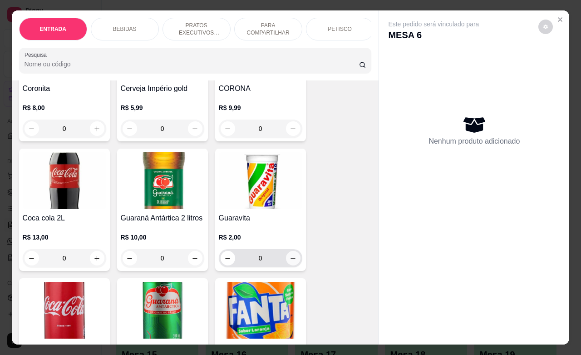
click at [290, 262] on icon "increase-product-quantity" at bounding box center [293, 258] width 7 height 7
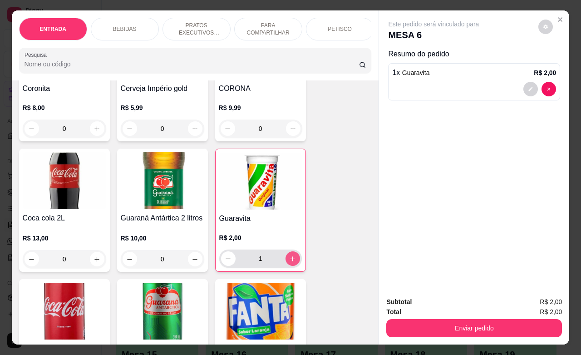
type input "1"
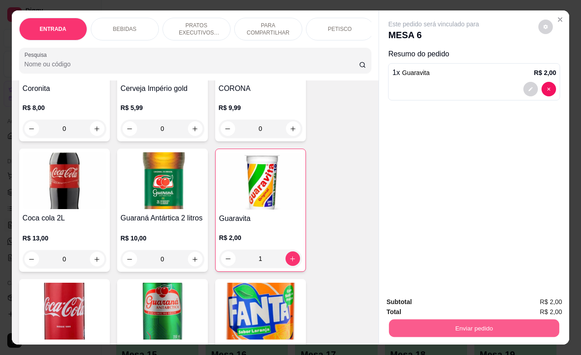
click at [425, 319] on button "Enviar pedido" at bounding box center [474, 328] width 170 height 18
click at [528, 300] on button "Enviar pedido" at bounding box center [537, 300] width 51 height 17
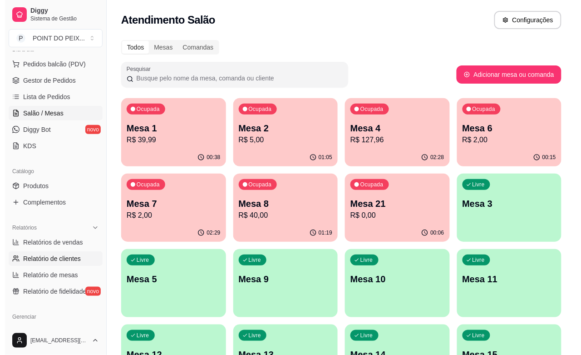
scroll to position [114, 0]
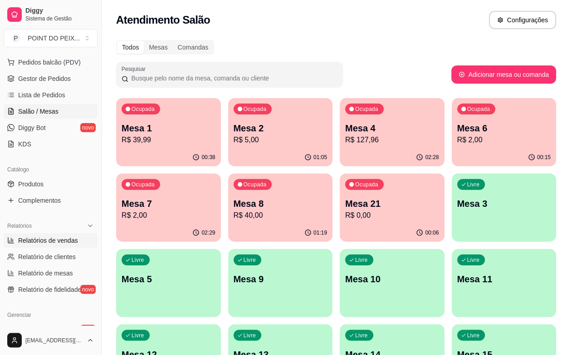
click at [68, 243] on span "Relatórios de vendas" at bounding box center [48, 240] width 60 height 9
select select "ALL"
select select "0"
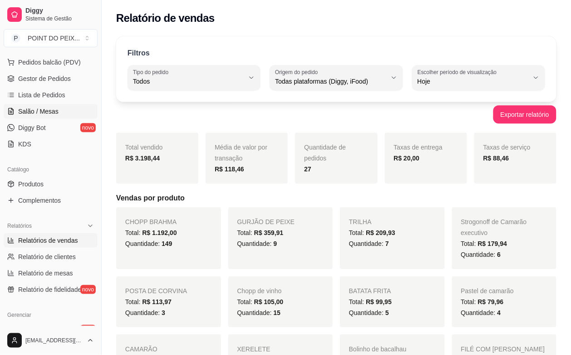
click at [46, 112] on span "Salão / Mesas" at bounding box center [38, 111] width 40 height 9
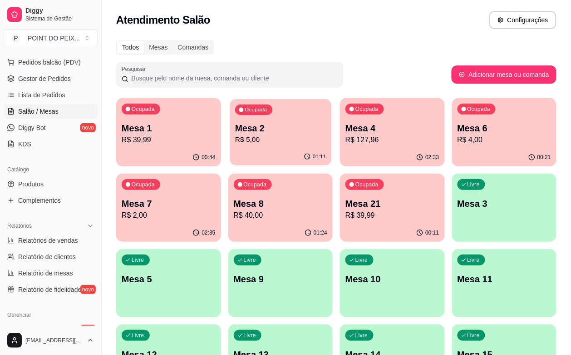
click at [235, 123] on p "Mesa 2" at bounding box center [280, 128] width 91 height 12
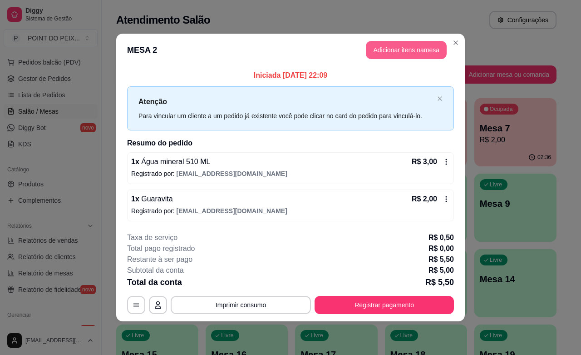
click at [425, 50] on button "Adicionar itens na mesa" at bounding box center [406, 50] width 81 height 18
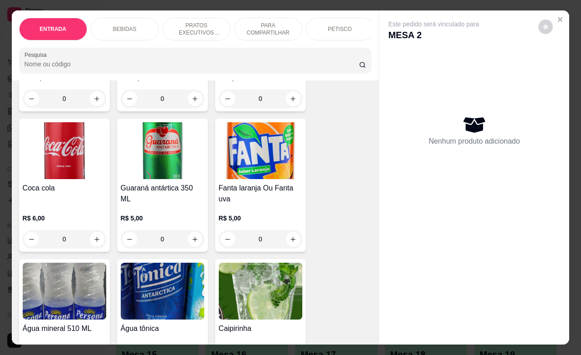
scroll to position [624, 0]
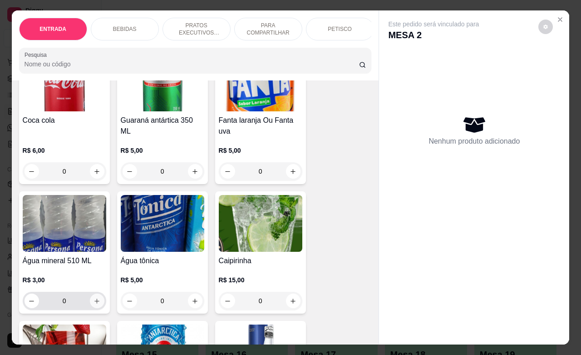
click at [94, 304] on icon "increase-product-quantity" at bounding box center [97, 300] width 7 height 7
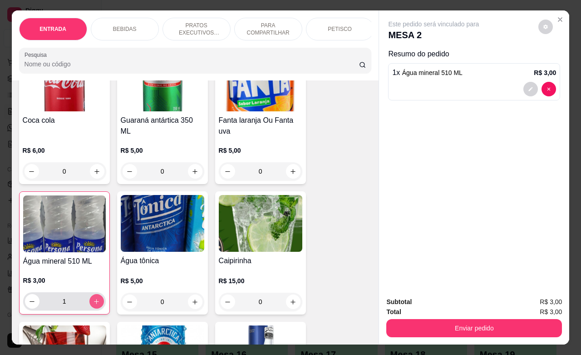
type input "1"
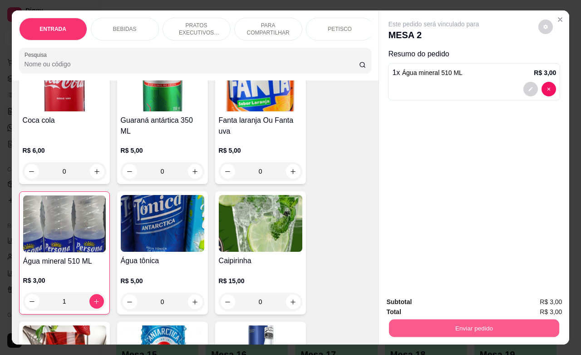
click at [450, 323] on button "Enviar pedido" at bounding box center [474, 328] width 170 height 18
click at [525, 295] on button "Enviar pedido" at bounding box center [537, 300] width 51 height 17
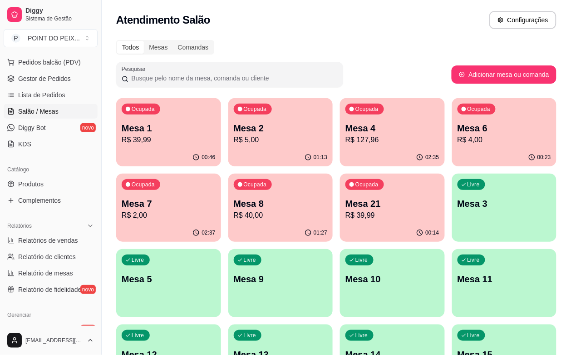
click at [216, 197] on p "Mesa 7" at bounding box center [169, 203] width 94 height 13
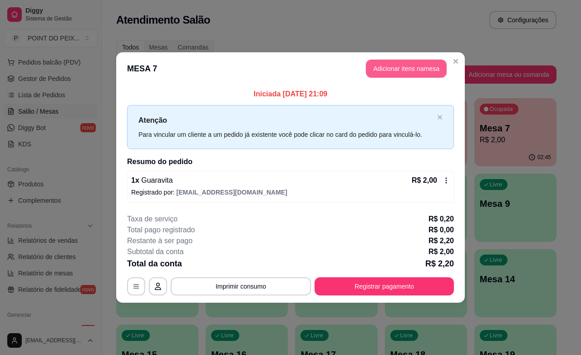
click at [405, 69] on button "Adicionar itens na mesa" at bounding box center [406, 68] width 81 height 18
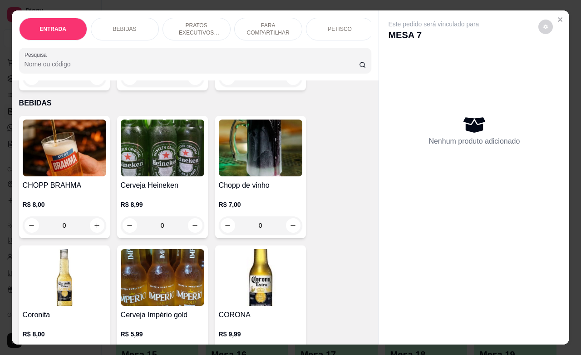
scroll to position [227, 0]
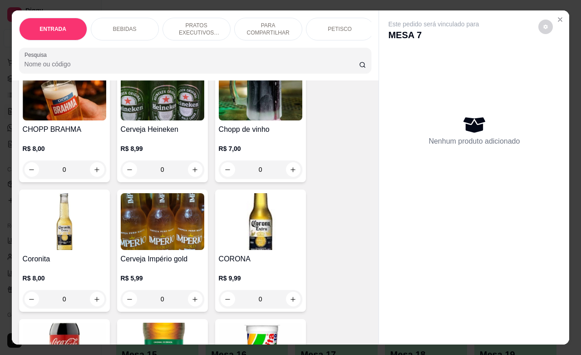
drag, startPoint x: 59, startPoint y: 176, endPoint x: 49, endPoint y: 176, distance: 10.9
click at [49, 176] on input "0" at bounding box center [64, 169] width 51 height 18
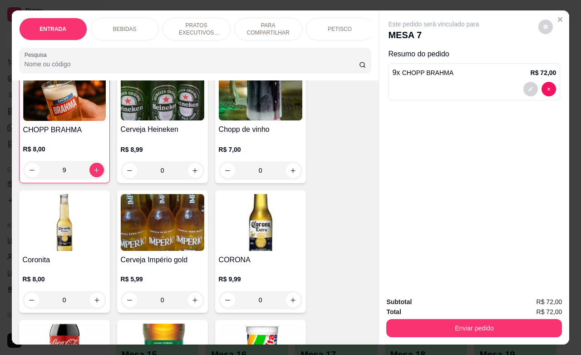
scroll to position [228, 0]
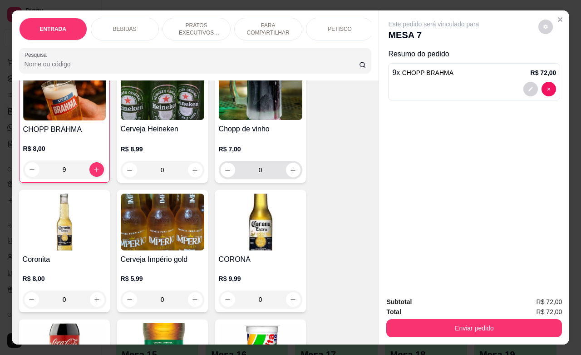
type input "9"
drag, startPoint x: 260, startPoint y: 173, endPoint x: 253, endPoint y: 175, distance: 6.6
click at [253, 175] on input "0" at bounding box center [260, 170] width 51 height 18
drag, startPoint x: 160, startPoint y: 173, endPoint x: 151, endPoint y: 175, distance: 9.3
click at [151, 175] on input "0" at bounding box center [162, 170] width 51 height 18
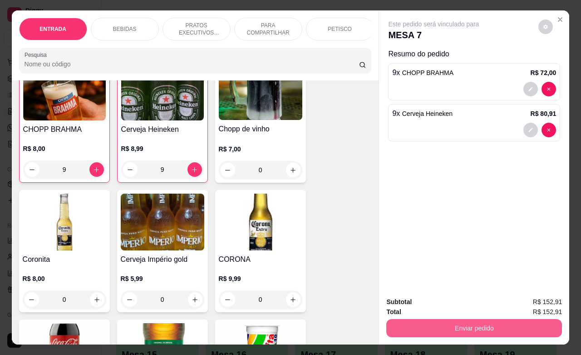
type input "9"
click at [452, 325] on button "Enviar pedido" at bounding box center [475, 328] width 176 height 18
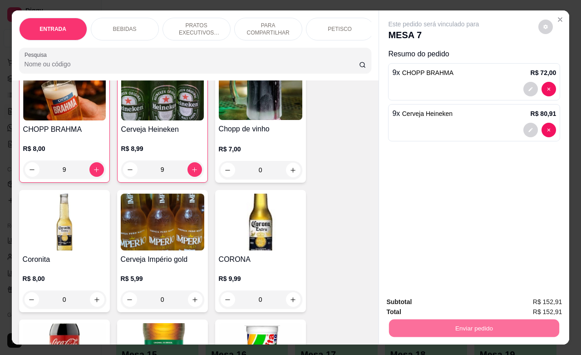
click at [534, 297] on button "Enviar pedido" at bounding box center [537, 300] width 51 height 17
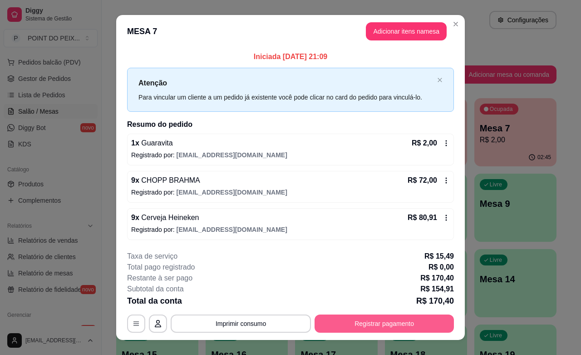
click at [402, 327] on button "Registrar pagamento" at bounding box center [384, 323] width 139 height 18
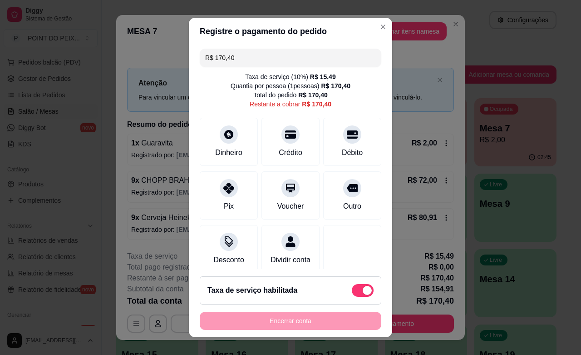
click at [352, 291] on span at bounding box center [363, 290] width 22 height 13
click at [352, 292] on input "checkbox" at bounding box center [355, 295] width 6 height 6
checkbox input "true"
type input "R$ 154,91"
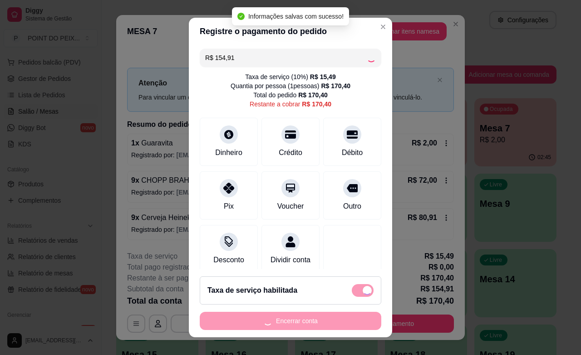
checkbox input "false"
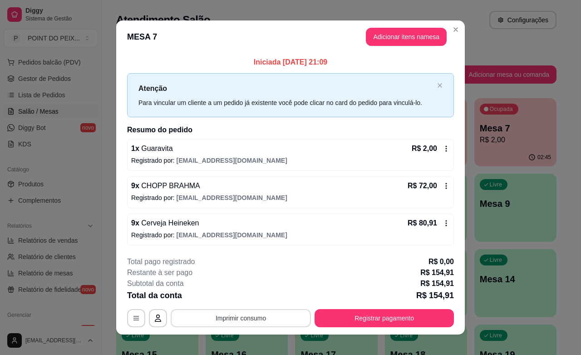
click at [245, 321] on button "Imprimir consumo" at bounding box center [241, 318] width 140 height 18
click at [251, 294] on button "IMPRESSORA" at bounding box center [239, 297] width 64 height 14
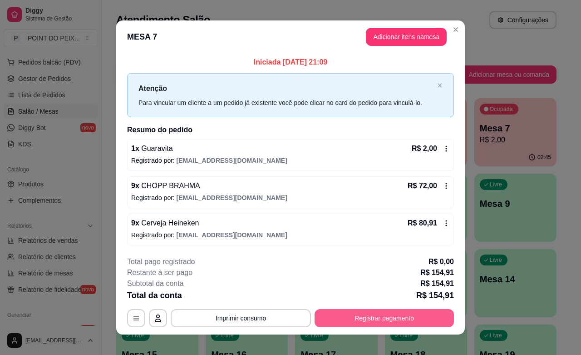
click at [396, 319] on button "Registrar pagamento" at bounding box center [384, 318] width 139 height 18
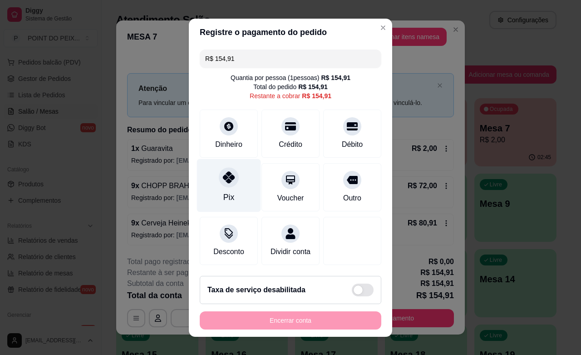
click at [219, 188] on div "Pix" at bounding box center [229, 185] width 64 height 53
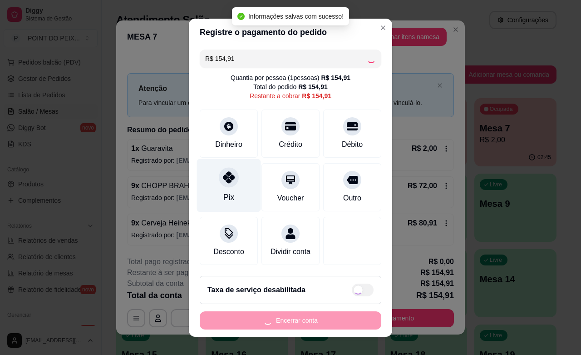
type input "R$ 0,00"
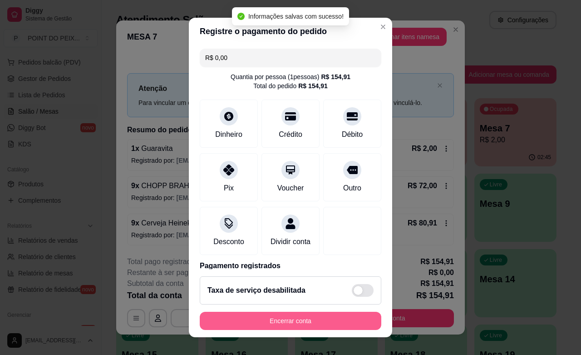
click at [327, 324] on button "Encerrar conta" at bounding box center [291, 321] width 182 height 18
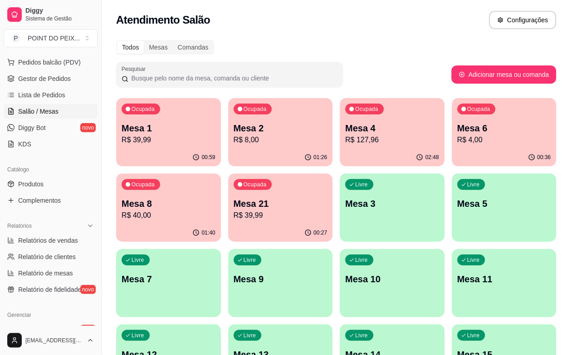
click at [234, 125] on p "Mesa 2" at bounding box center [281, 128] width 94 height 13
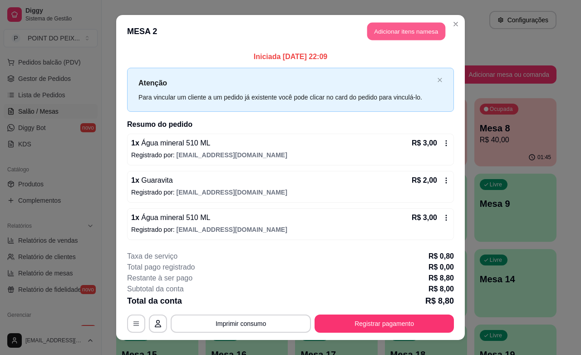
click at [402, 32] on button "Adicionar itens na mesa" at bounding box center [406, 32] width 78 height 18
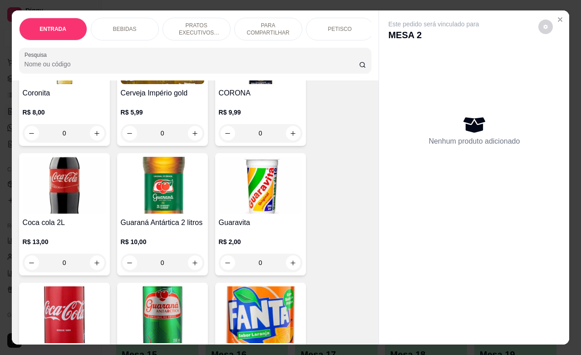
scroll to position [397, 0]
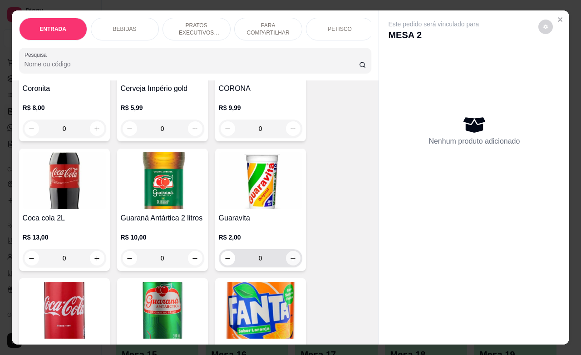
click at [290, 262] on icon "increase-product-quantity" at bounding box center [293, 258] width 7 height 7
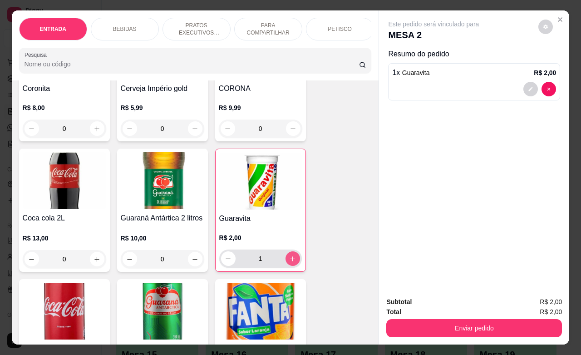
type input "1"
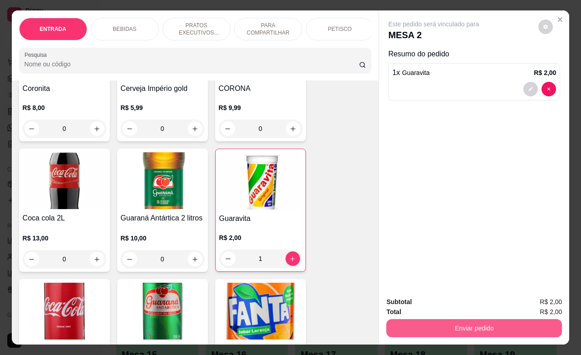
click at [478, 326] on button "Enviar pedido" at bounding box center [475, 328] width 176 height 18
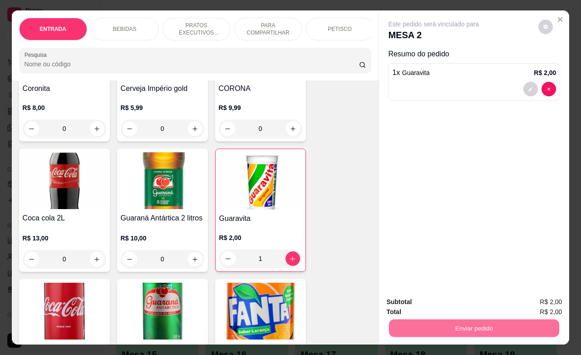
click at [531, 300] on button "Enviar pedido" at bounding box center [537, 300] width 51 height 17
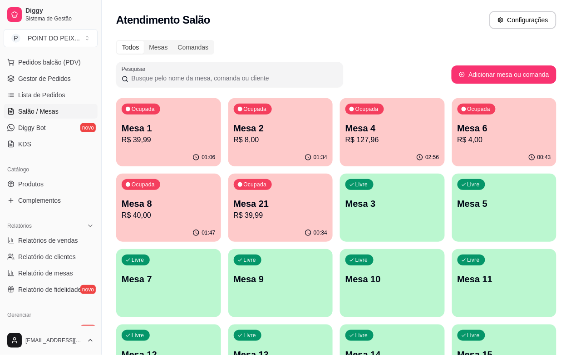
click at [249, 148] on div "Ocupada Mesa 2 R$ 8,00" at bounding box center [280, 123] width 105 height 50
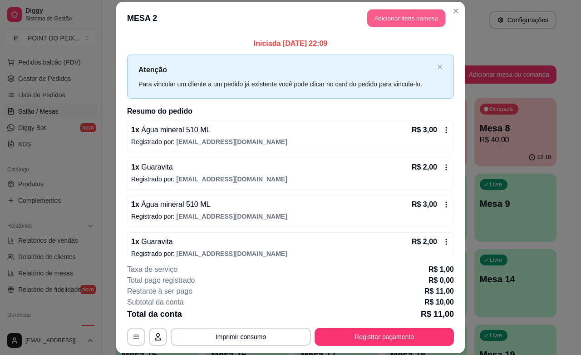
click at [400, 18] on button "Adicionar itens na mesa" at bounding box center [406, 19] width 78 height 18
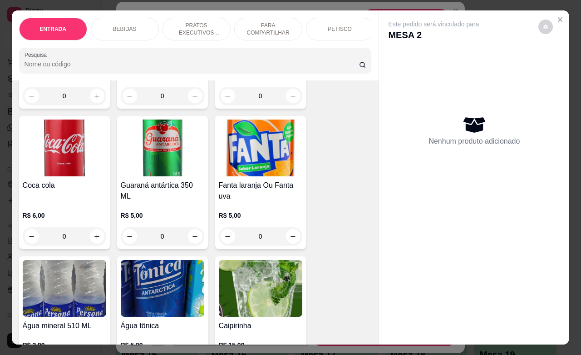
scroll to position [568, 0]
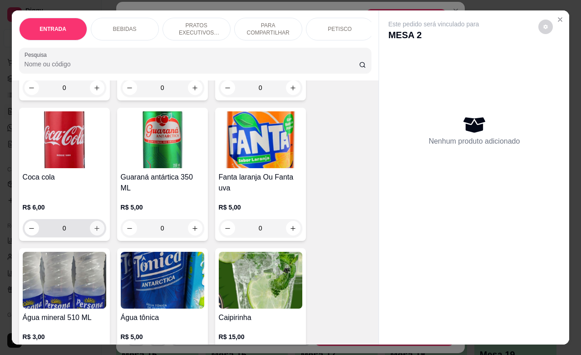
click at [94, 232] on icon "increase-product-quantity" at bounding box center [97, 228] width 7 height 7
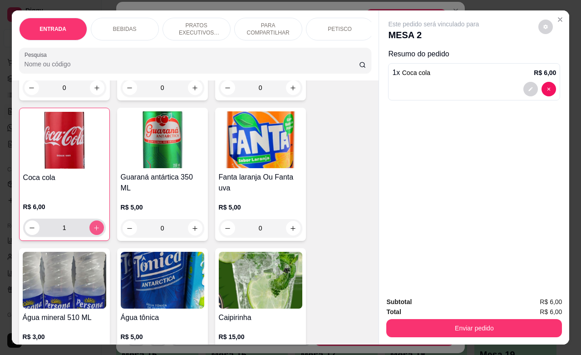
type input "1"
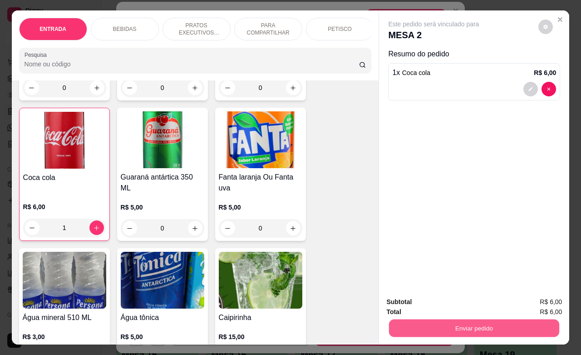
click at [473, 321] on button "Enviar pedido" at bounding box center [474, 328] width 170 height 18
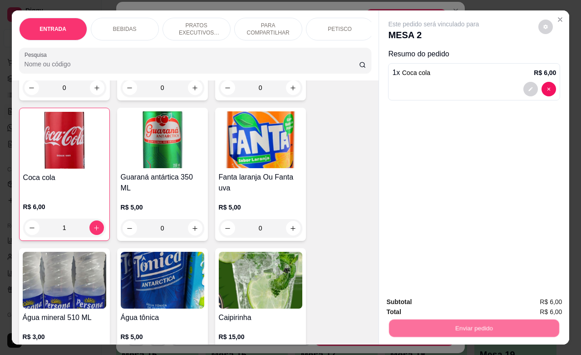
click at [532, 300] on button "Enviar pedido" at bounding box center [538, 300] width 50 height 17
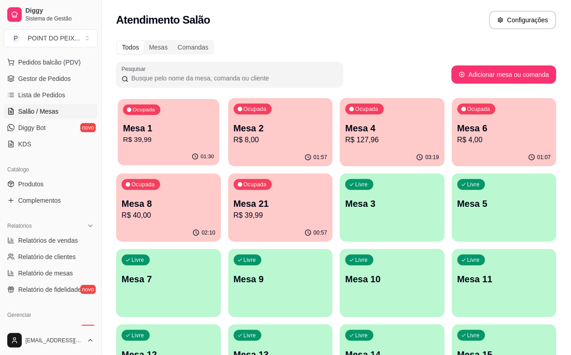
click at [154, 151] on div "01:30" at bounding box center [169, 156] width 102 height 17
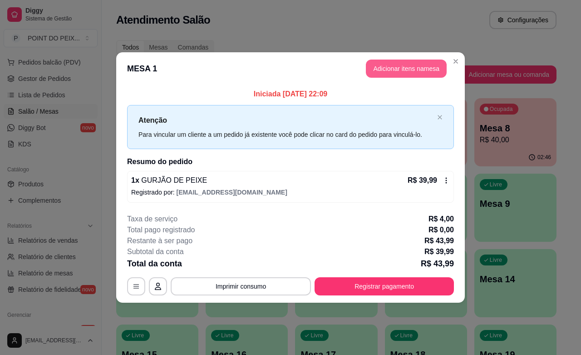
click at [396, 74] on button "Adicionar itens na mesa" at bounding box center [406, 68] width 81 height 18
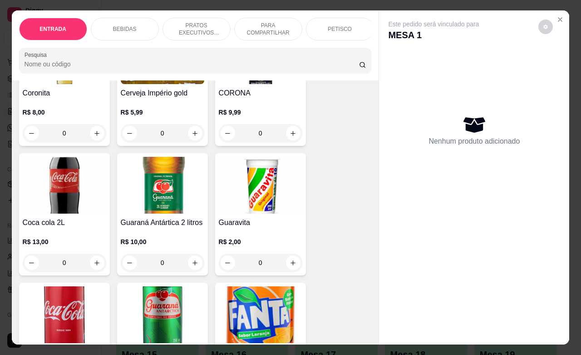
scroll to position [397, 0]
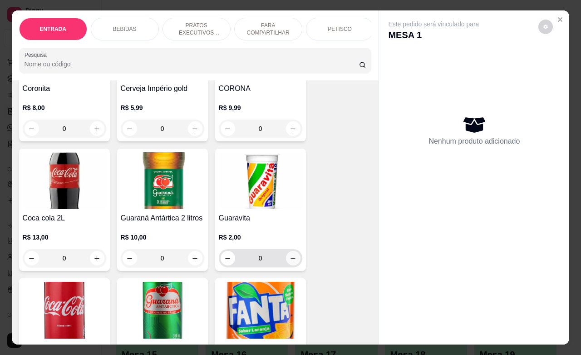
click at [291, 262] on icon "increase-product-quantity" at bounding box center [293, 258] width 7 height 7
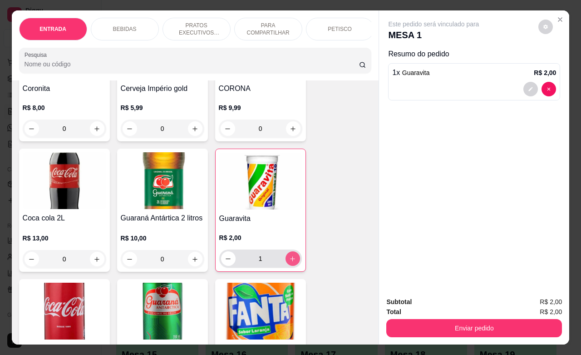
type input "1"
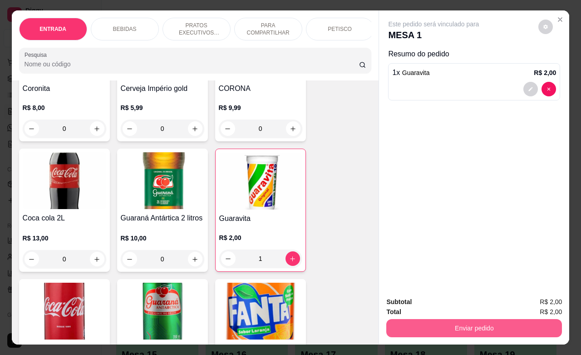
click at [495, 321] on button "Enviar pedido" at bounding box center [475, 328] width 176 height 18
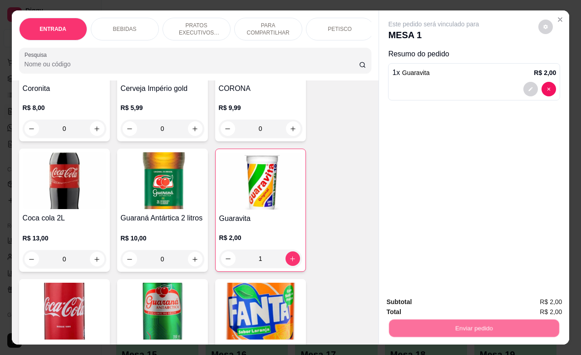
click at [527, 302] on button "Enviar pedido" at bounding box center [537, 300] width 51 height 17
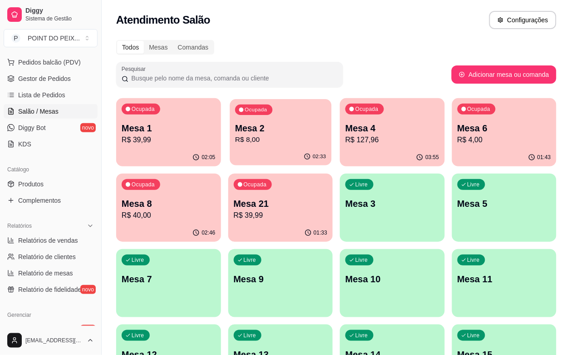
click at [251, 139] on p "R$ 8,00" at bounding box center [280, 139] width 91 height 10
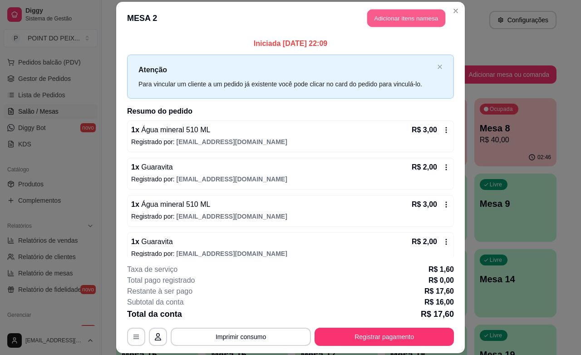
click at [412, 19] on button "Adicionar itens na mesa" at bounding box center [406, 19] width 78 height 18
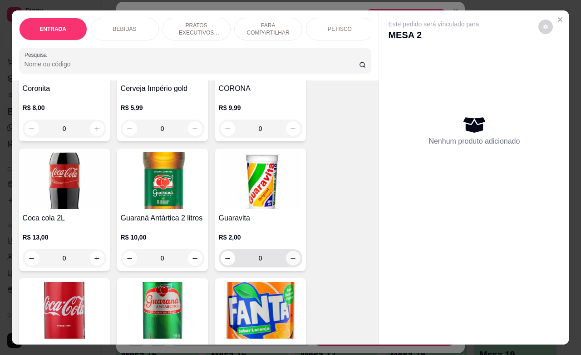
click at [290, 262] on icon "increase-product-quantity" at bounding box center [293, 258] width 7 height 7
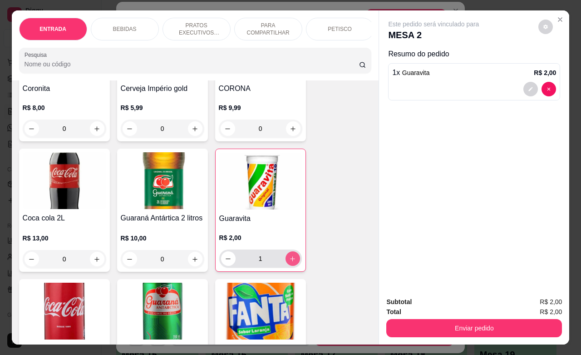
type input "1"
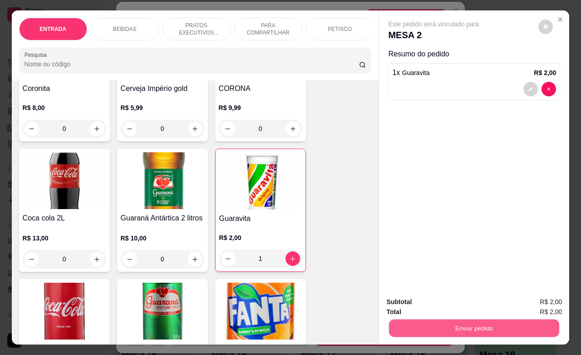
click at [451, 319] on button "Enviar pedido" at bounding box center [474, 328] width 170 height 18
click at [530, 300] on button "Enviar pedido" at bounding box center [537, 300] width 51 height 17
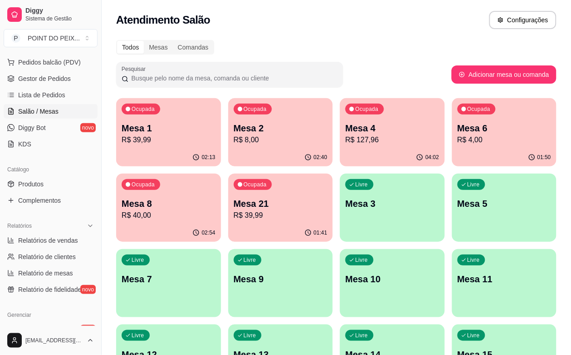
click at [221, 173] on div "Ocupada Mesa 8 R$ 40,00" at bounding box center [168, 198] width 105 height 50
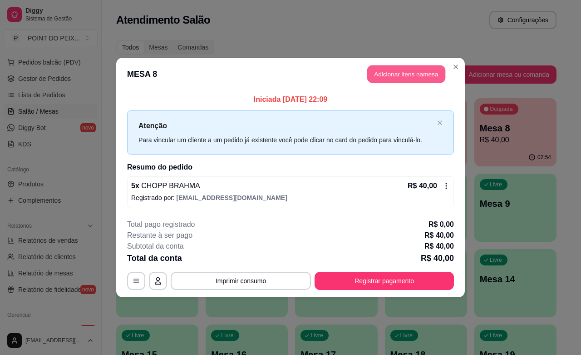
click at [406, 74] on button "Adicionar itens na mesa" at bounding box center [406, 74] width 78 height 18
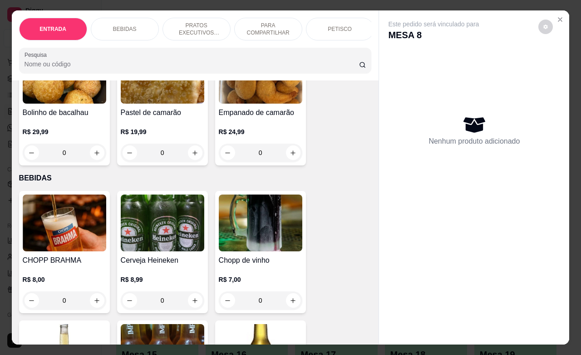
scroll to position [114, 0]
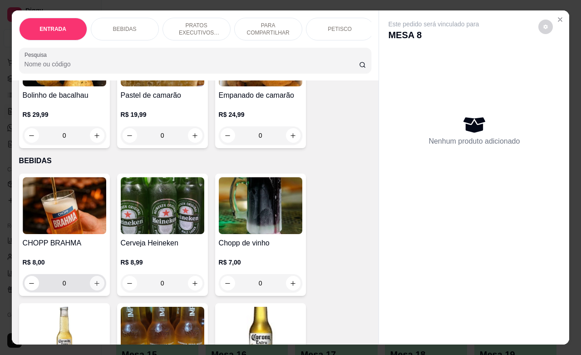
click at [90, 289] on button "increase-product-quantity" at bounding box center [97, 283] width 15 height 15
click at [94, 287] on icon "increase-product-quantity" at bounding box center [97, 283] width 7 height 7
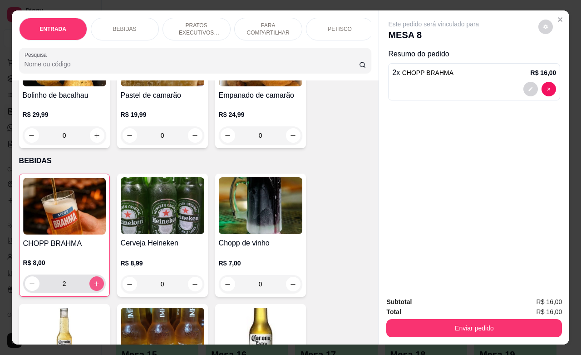
type input "2"
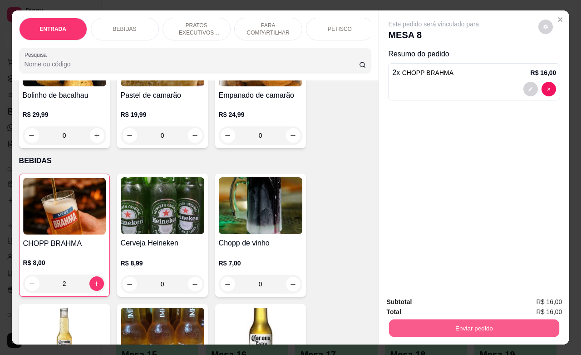
click at [489, 323] on button "Enviar pedido" at bounding box center [474, 328] width 170 height 18
click at [536, 299] on button "Enviar pedido" at bounding box center [538, 300] width 50 height 17
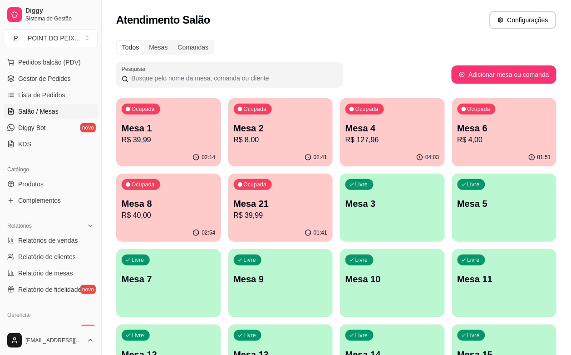
click at [216, 210] on p "R$ 40,00" at bounding box center [169, 215] width 94 height 11
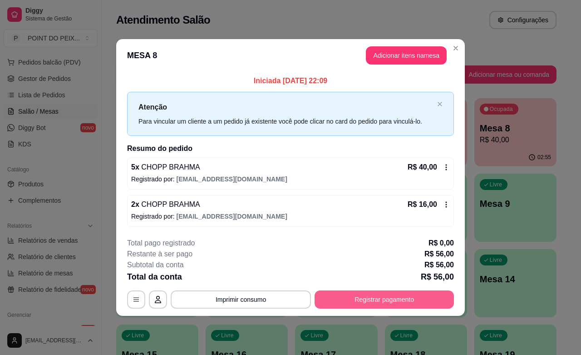
click at [363, 302] on button "Registrar pagamento" at bounding box center [384, 299] width 139 height 18
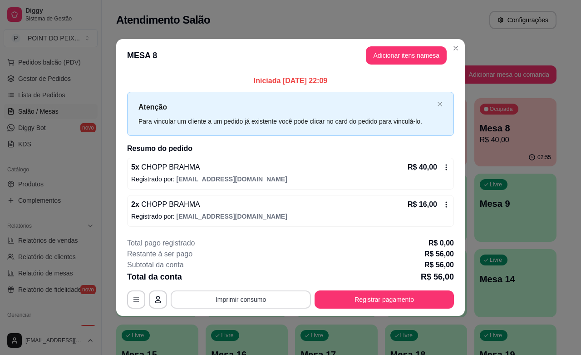
click at [267, 302] on button "Imprimir consumo" at bounding box center [241, 299] width 140 height 18
click at [249, 278] on button "IMPRESSORA" at bounding box center [244, 279] width 64 height 14
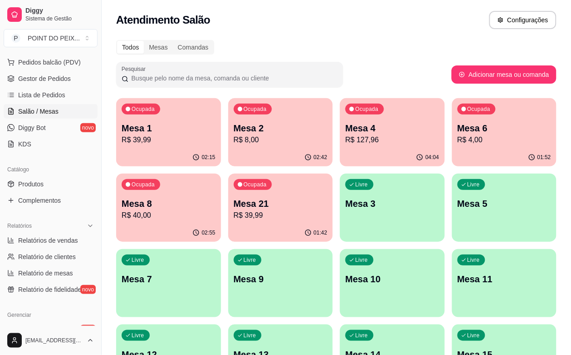
click at [357, 139] on p "R$ 127,96" at bounding box center [393, 139] width 94 height 11
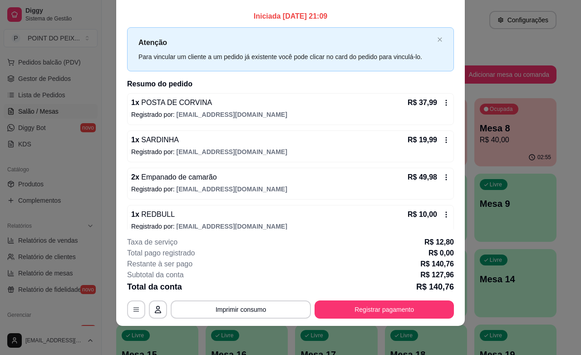
scroll to position [0, 0]
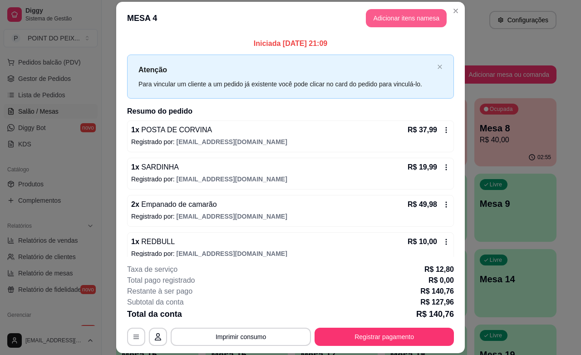
click at [417, 12] on button "Adicionar itens na mesa" at bounding box center [406, 18] width 81 height 18
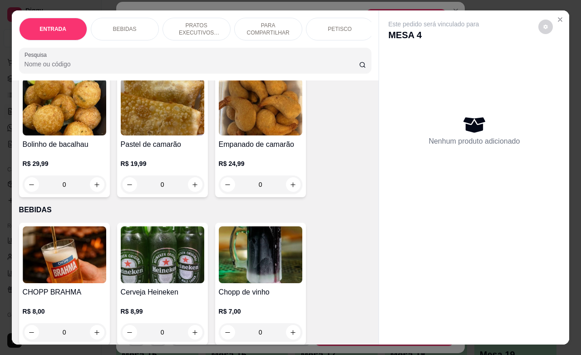
scroll to position [114, 0]
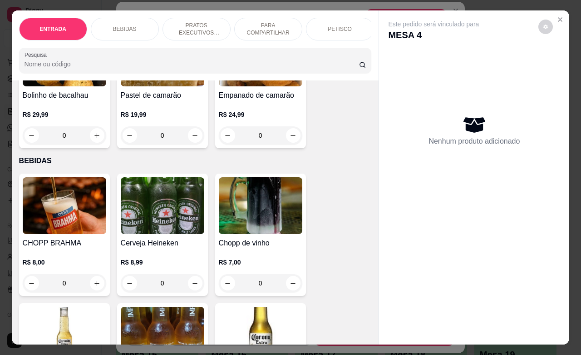
click at [64, 292] on input "0" at bounding box center [64, 283] width 51 height 18
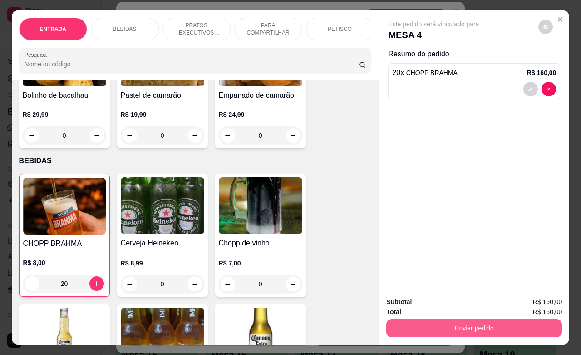
type input "20"
click at [464, 320] on button "Enviar pedido" at bounding box center [475, 328] width 176 height 18
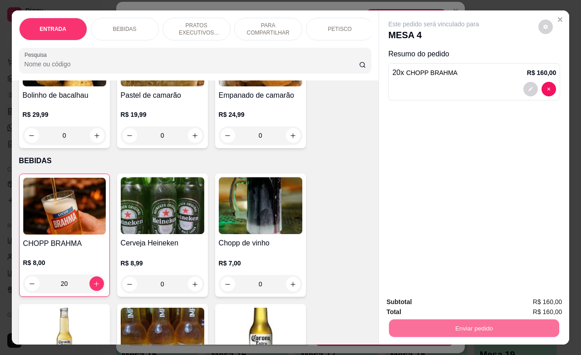
click at [540, 294] on button "Enviar pedido" at bounding box center [538, 300] width 50 height 17
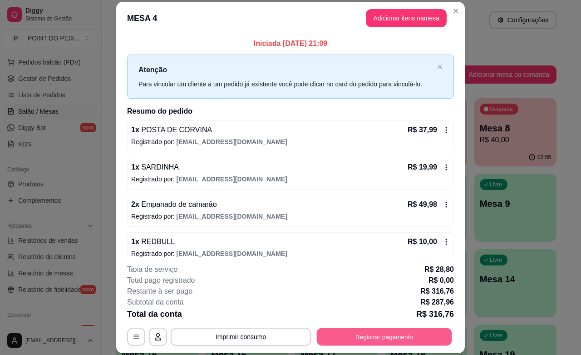
click at [371, 344] on button "Registrar pagamento" at bounding box center [384, 337] width 135 height 18
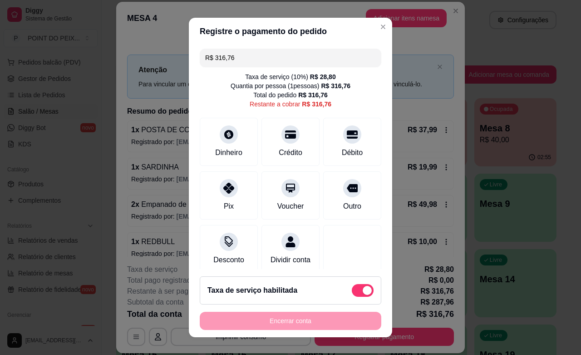
click at [363, 290] on span at bounding box center [367, 290] width 9 height 9
click at [353, 292] on input "checkbox" at bounding box center [355, 295] width 6 height 6
checkbox input "true"
type input "R$ 287,96"
checkbox input "false"
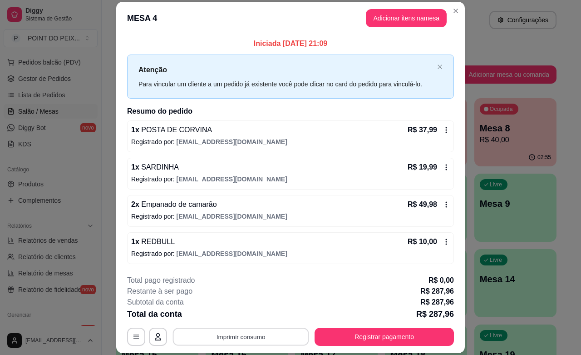
click at [238, 335] on button "Imprimir consumo" at bounding box center [241, 337] width 136 height 18
click at [241, 313] on button "IMPRESSORA" at bounding box center [239, 315] width 66 height 15
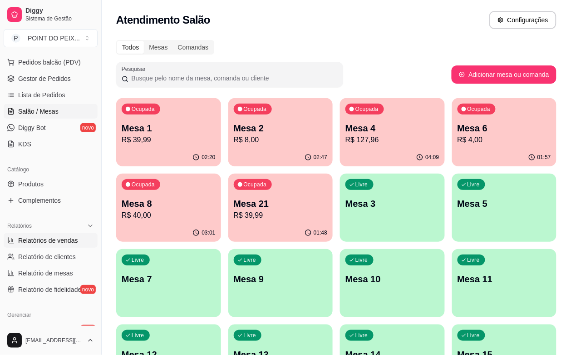
click at [51, 237] on span "Relatórios de vendas" at bounding box center [48, 240] width 60 height 9
select select "ALL"
select select "0"
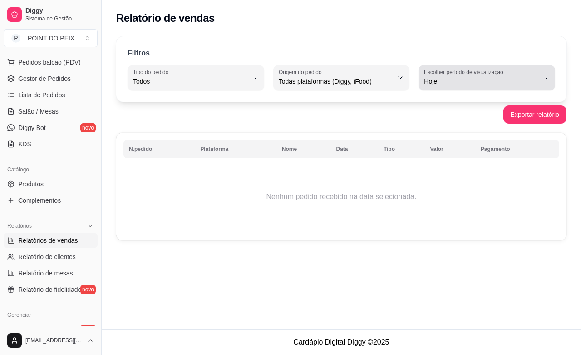
click at [545, 76] on icon "button" at bounding box center [546, 77] width 7 height 7
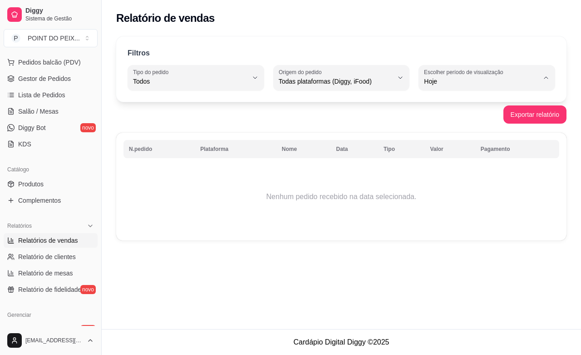
click at [452, 122] on span "Ontem" at bounding box center [483, 118] width 109 height 9
type input "1"
select select "1"
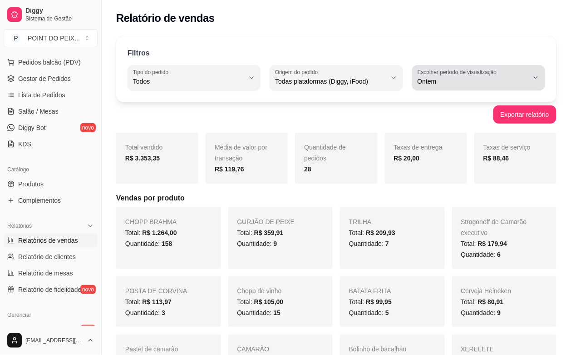
click at [533, 75] on icon "button" at bounding box center [536, 77] width 7 height 7
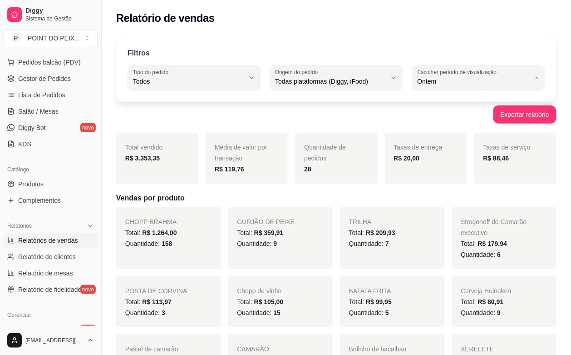
click at [451, 107] on span "Hoje" at bounding box center [474, 103] width 105 height 9
type input "0"
select select "0"
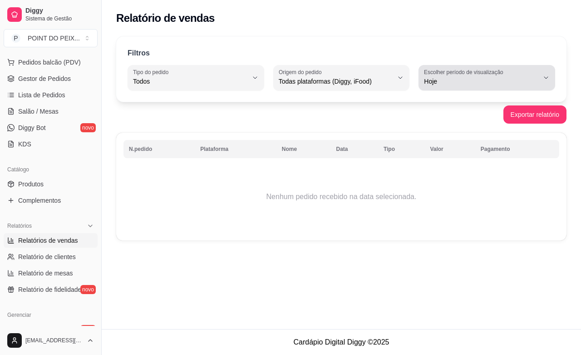
click at [548, 74] on icon "button" at bounding box center [546, 77] width 7 height 7
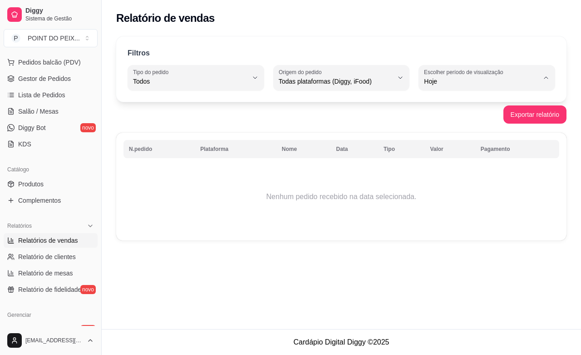
click at [464, 122] on span "Ontem" at bounding box center [483, 118] width 109 height 9
type input "1"
select select "1"
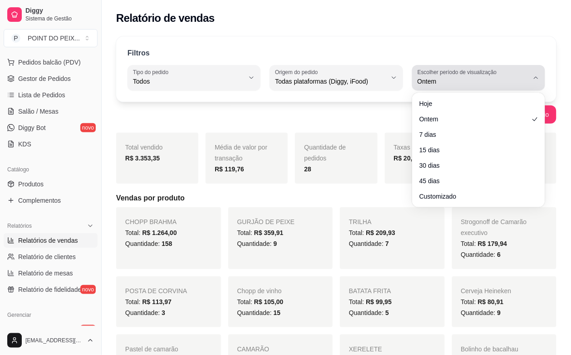
click at [536, 79] on icon "button" at bounding box center [536, 77] width 7 height 7
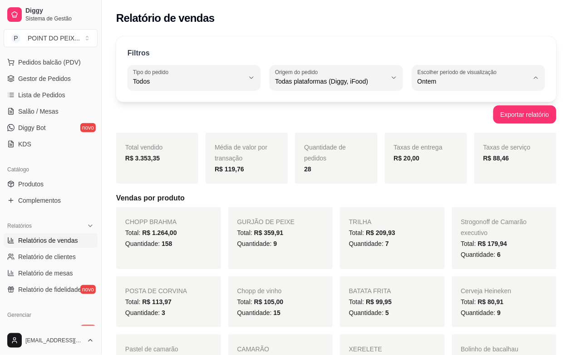
click at [414, 26] on div "Relatório de vendas" at bounding box center [337, 15] width 470 height 31
click at [48, 114] on span "Salão / Mesas" at bounding box center [38, 111] width 40 height 9
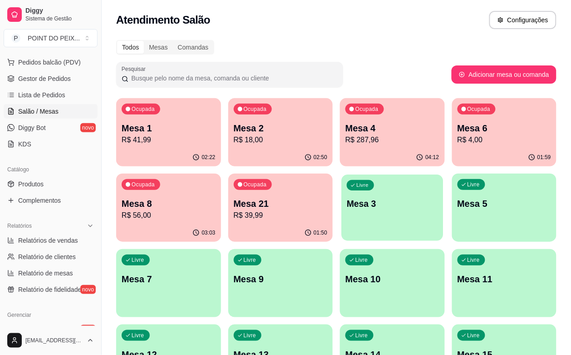
click at [342, 222] on div "Livre Mesa 3" at bounding box center [393, 201] width 102 height 55
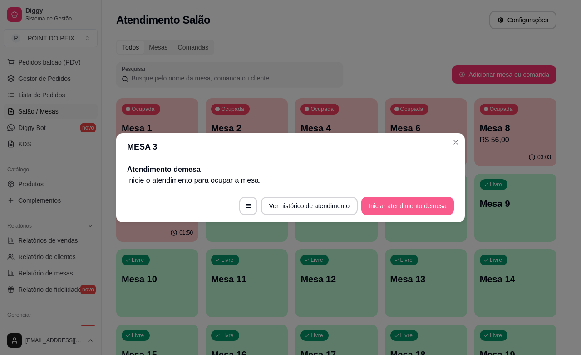
click at [418, 201] on button "Iniciar atendimento de mesa" at bounding box center [408, 206] width 93 height 18
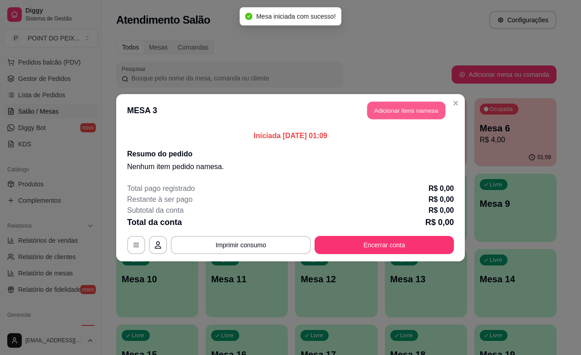
click at [425, 114] on button "Adicionar itens na mesa" at bounding box center [406, 110] width 78 height 18
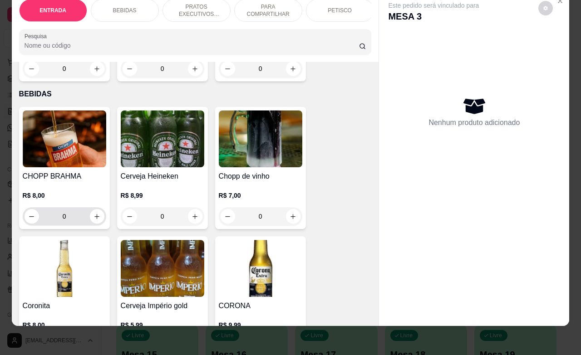
scroll to position [170, 0]
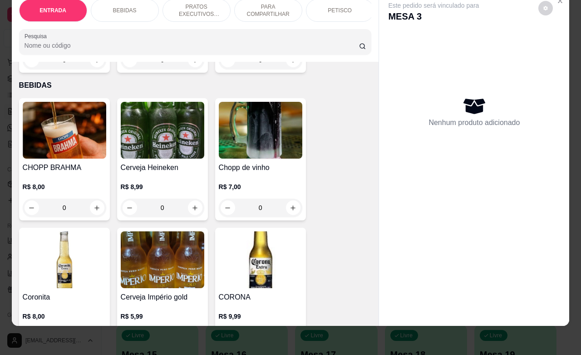
drag, startPoint x: 66, startPoint y: 205, endPoint x: 52, endPoint y: 208, distance: 14.3
click at [52, 208] on input "0" at bounding box center [64, 207] width 51 height 18
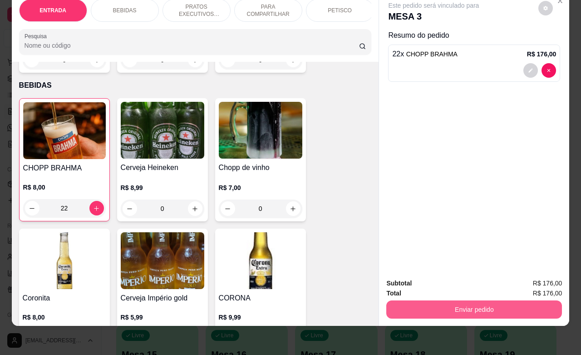
type input "22"
click at [479, 300] on button "Enviar pedido" at bounding box center [475, 309] width 176 height 18
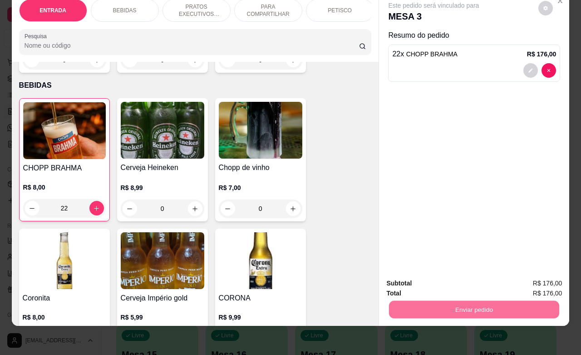
click at [538, 277] on button "Enviar pedido" at bounding box center [537, 277] width 51 height 17
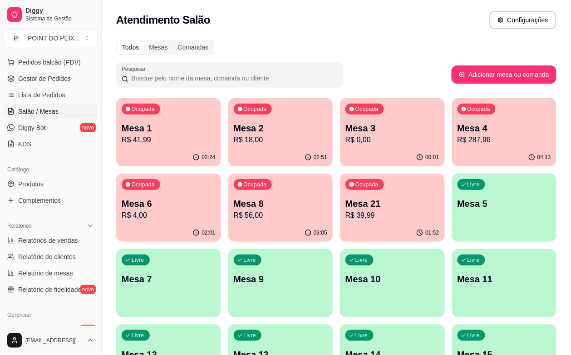
click at [333, 249] on div "Livre Mesa 9" at bounding box center [280, 277] width 105 height 57
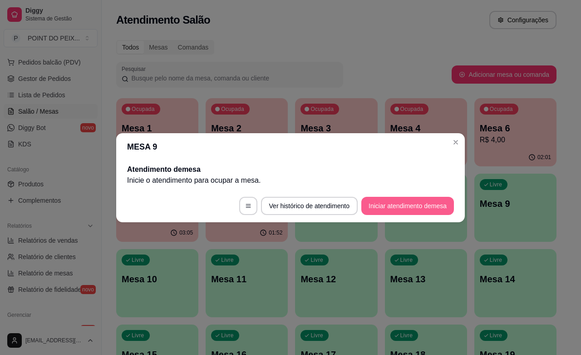
click at [418, 207] on button "Iniciar atendimento de mesa" at bounding box center [408, 206] width 93 height 18
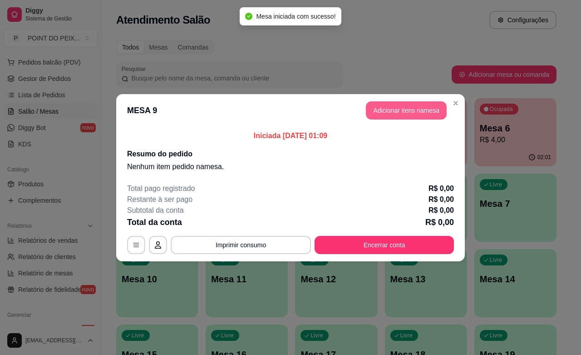
click at [411, 106] on button "Adicionar itens na mesa" at bounding box center [406, 110] width 81 height 18
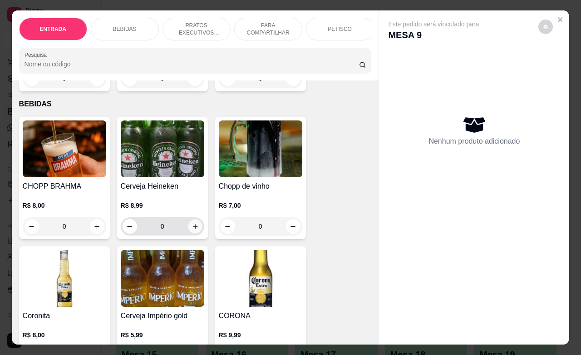
click at [192, 230] on icon "increase-product-quantity" at bounding box center [195, 226] width 7 height 7
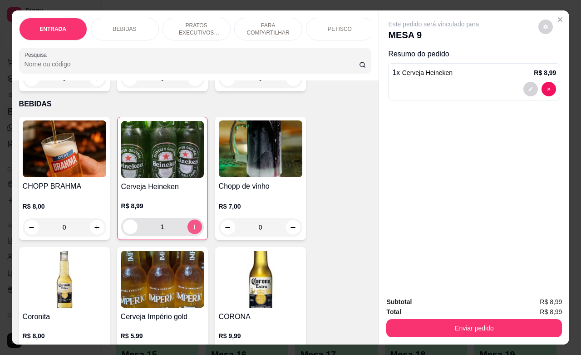
click at [191, 230] on icon "increase-product-quantity" at bounding box center [194, 226] width 7 height 7
type input "3"
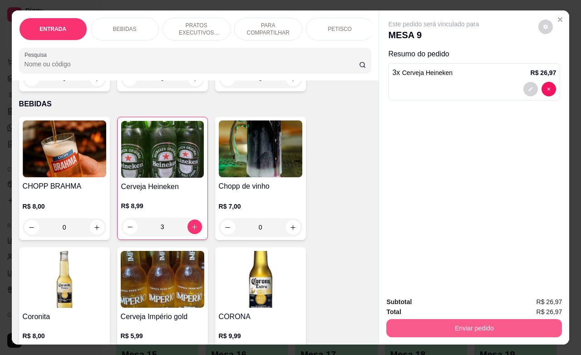
click at [487, 326] on button "Enviar pedido" at bounding box center [475, 328] width 176 height 18
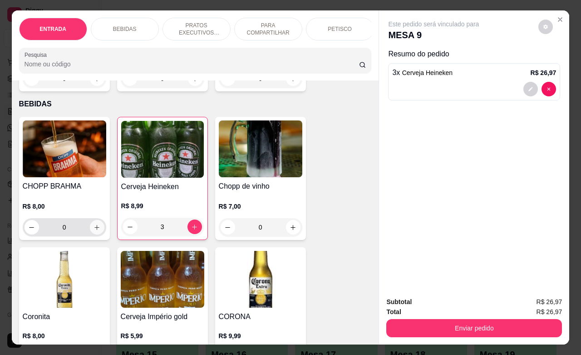
click at [94, 231] on icon "increase-product-quantity" at bounding box center [97, 227] width 7 height 7
type input "3"
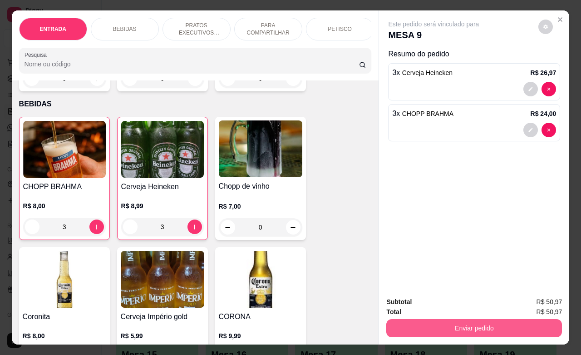
click at [468, 319] on button "Enviar pedido" at bounding box center [475, 328] width 176 height 18
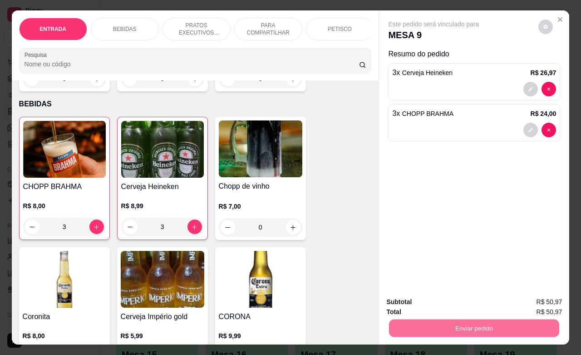
click at [542, 303] on button "Enviar pedido" at bounding box center [538, 300] width 50 height 17
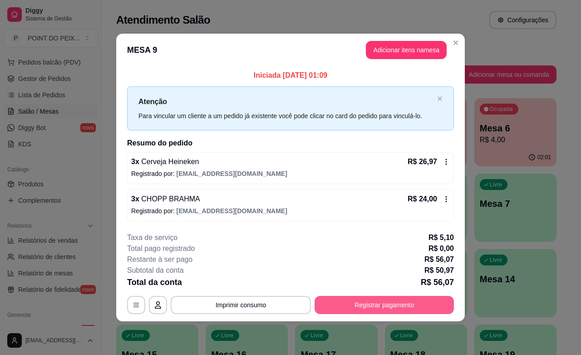
click at [353, 295] on div "**********" at bounding box center [290, 273] width 327 height 82
click at [402, 300] on button "Registrar pagamento" at bounding box center [384, 305] width 139 height 18
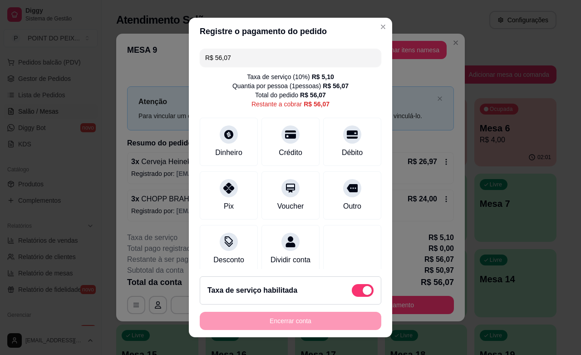
click at [363, 289] on span at bounding box center [367, 290] width 9 height 9
click at [355, 292] on input "checkbox" at bounding box center [355, 295] width 6 height 6
checkbox input "true"
type input "R$ 50,97"
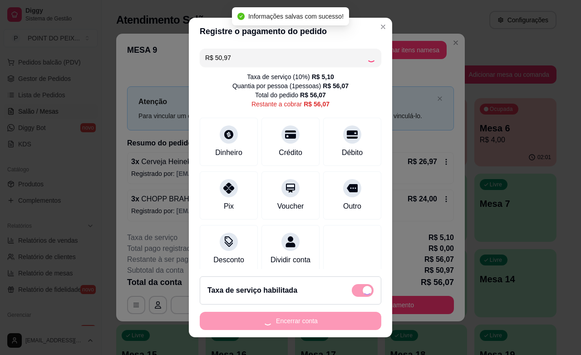
checkbox input "false"
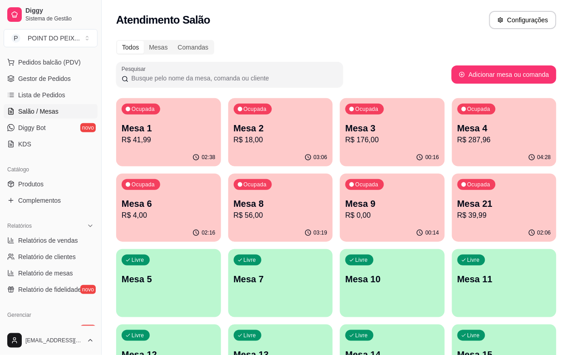
click at [171, 132] on p "Mesa 1" at bounding box center [169, 128] width 94 height 13
click at [271, 141] on p "R$ 18,00" at bounding box center [280, 139] width 91 height 10
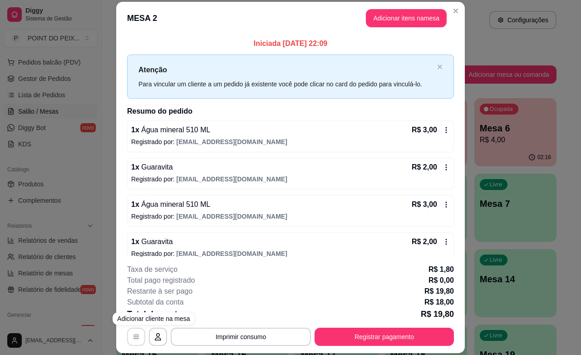
click at [134, 338] on icon "button" at bounding box center [136, 337] width 5 height 4
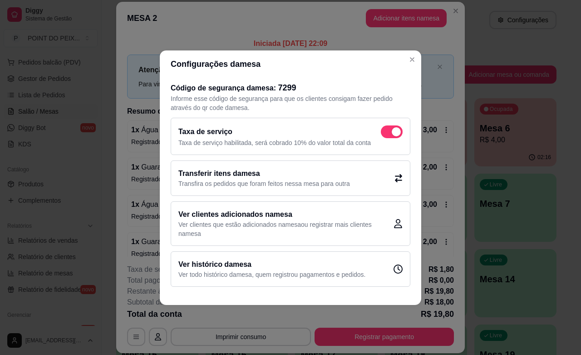
click at [400, 178] on icon at bounding box center [399, 178] width 8 height 8
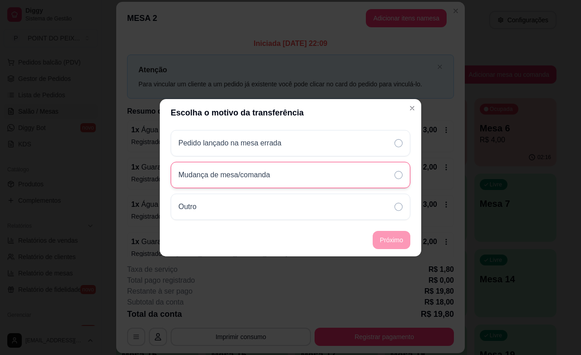
click at [393, 172] on div "Mudança de mesa/comanda" at bounding box center [291, 175] width 240 height 26
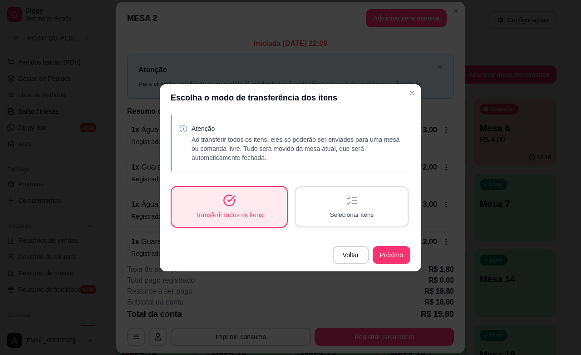
click at [366, 216] on span "Selecionar itens" at bounding box center [352, 214] width 44 height 9
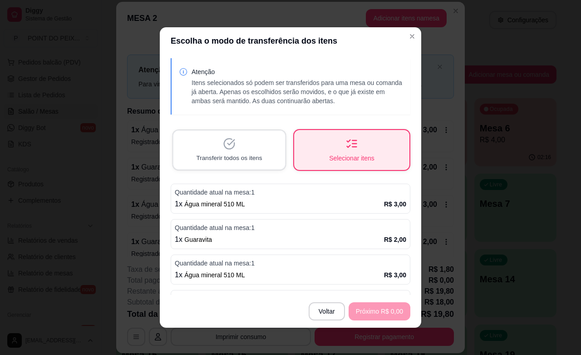
click at [231, 150] on div "Transferir todos os itens" at bounding box center [229, 149] width 112 height 39
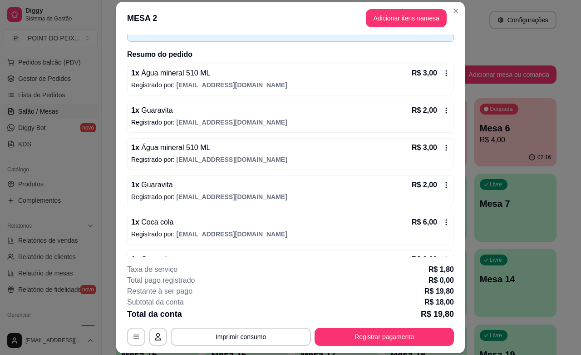
scroll to position [87, 0]
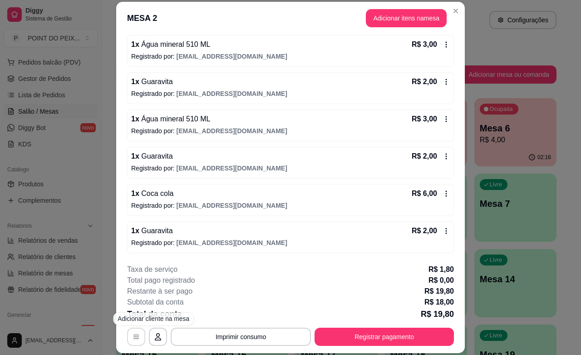
click at [133, 337] on icon "button" at bounding box center [136, 336] width 7 height 7
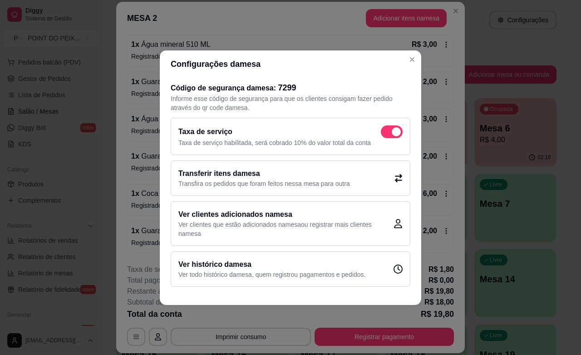
click at [400, 183] on div "Transferir itens da mesa Transfira os pedidos que foram feitos nessa mesa para …" at bounding box center [291, 177] width 240 height 35
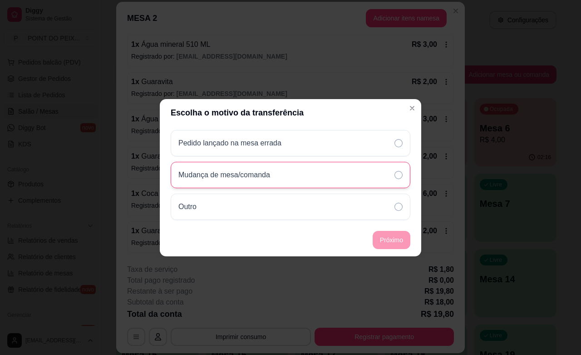
click at [400, 178] on div "Mudança de mesa/comanda" at bounding box center [291, 175] width 240 height 26
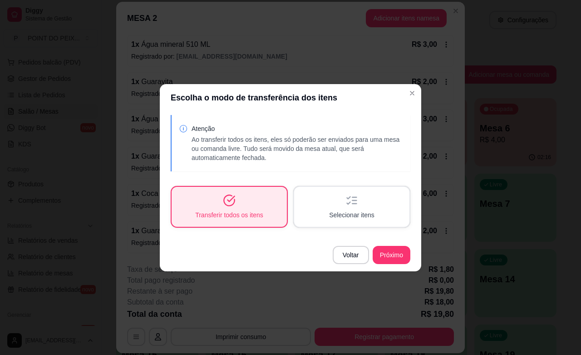
click at [369, 215] on span "Selecionar itens" at bounding box center [351, 214] width 45 height 9
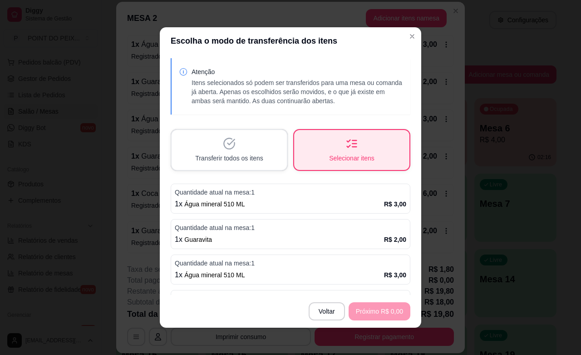
click at [344, 200] on div "1 x Água mineral 510 ML R$ 3,00" at bounding box center [291, 203] width 232 height 11
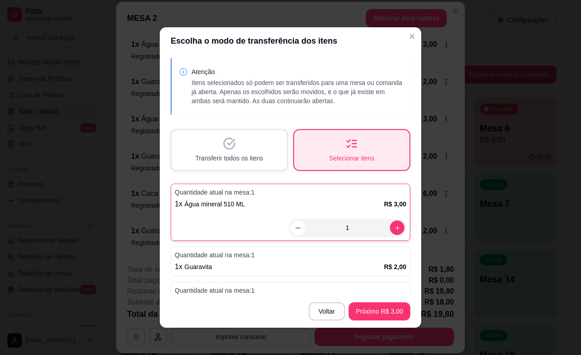
scroll to position [57, 0]
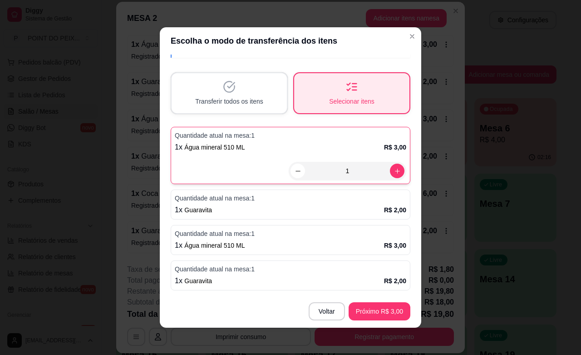
click at [259, 203] on div "Quantidade atual na mesa: 1 1 x Guaravita R$ 2,00" at bounding box center [291, 204] width 240 height 30
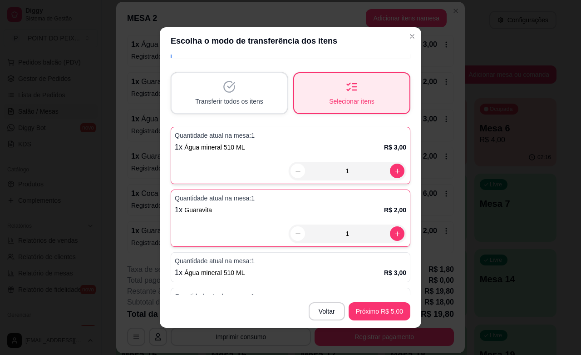
scroll to position [114, 0]
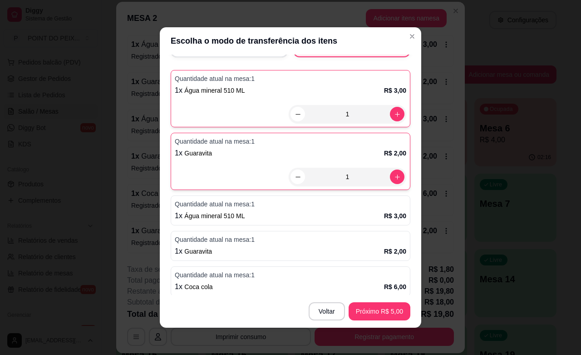
click at [250, 211] on div "1 x Água mineral 510 ML R$ 3,00" at bounding box center [291, 215] width 232 height 11
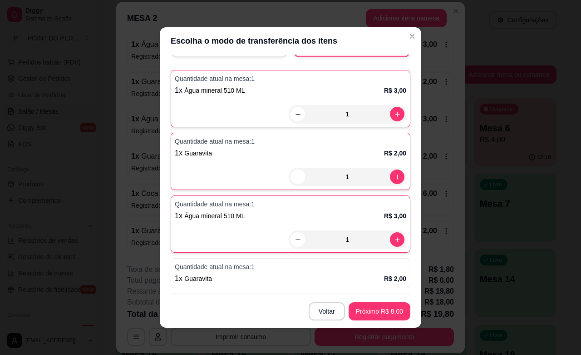
scroll to position [182, 0]
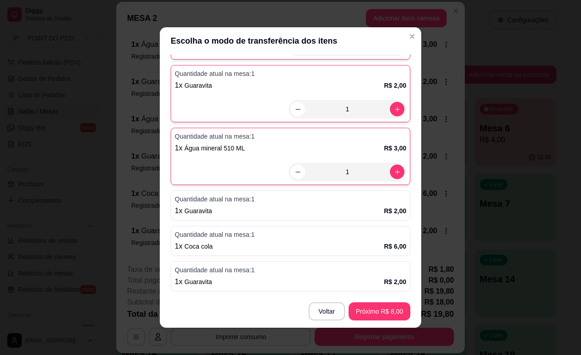
click at [243, 208] on div "1 x Guaravita R$ 2,00" at bounding box center [291, 210] width 232 height 11
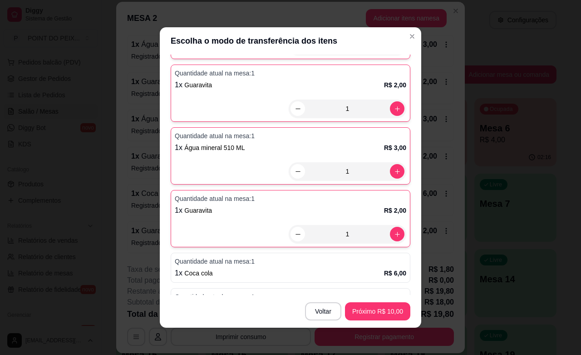
scroll to position [209, 0]
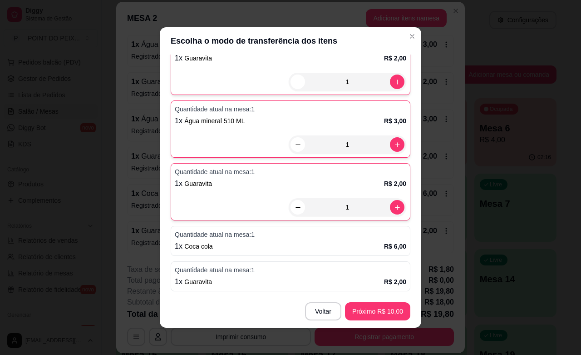
click at [236, 241] on div "1 x Coca cola R$ 6,00" at bounding box center [291, 246] width 232 height 11
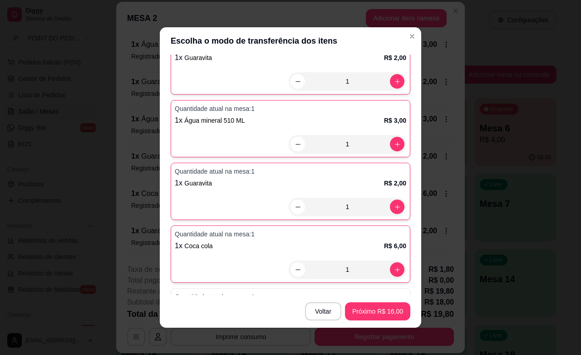
scroll to position [236, 0]
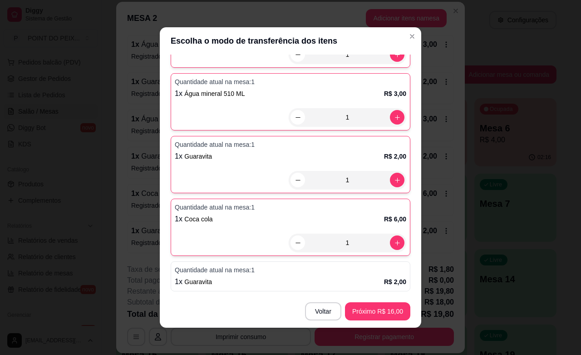
click at [242, 266] on p "Quantidade atual na mesa: 1" at bounding box center [291, 269] width 232 height 9
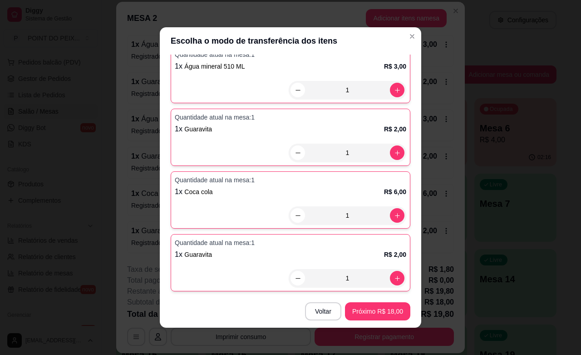
scroll to position [1, 0]
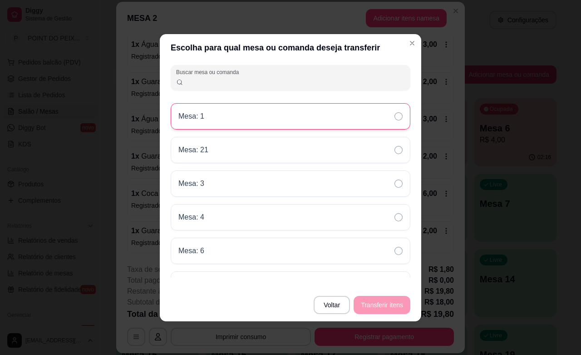
click at [278, 117] on div "Mesa: 1" at bounding box center [291, 116] width 240 height 26
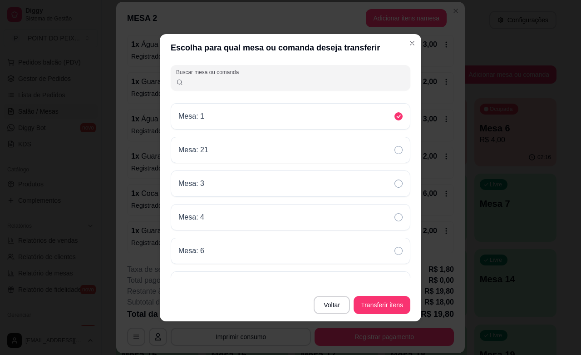
scroll to position [55, 0]
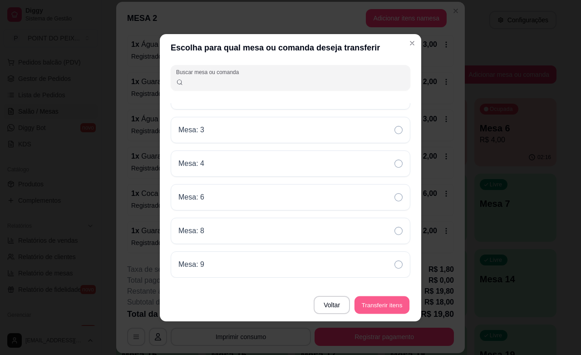
click at [380, 302] on button "Transferir itens" at bounding box center [382, 305] width 55 height 18
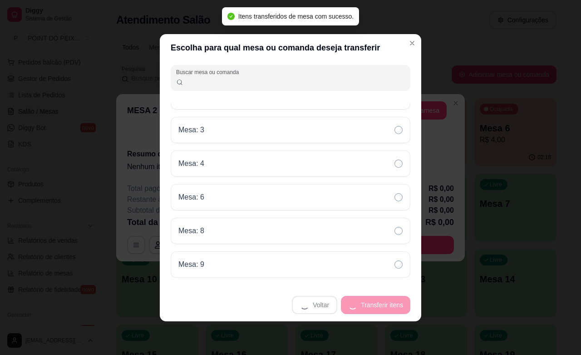
scroll to position [0, 0]
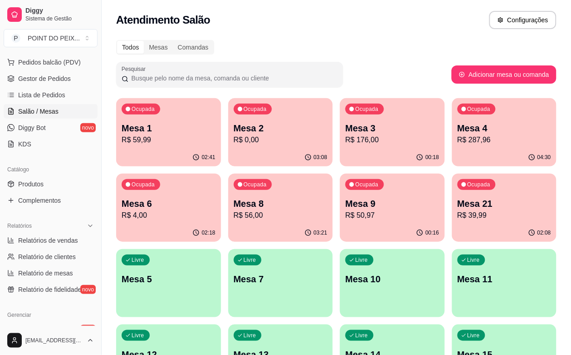
click at [242, 141] on p "R$ 0,00" at bounding box center [281, 139] width 94 height 11
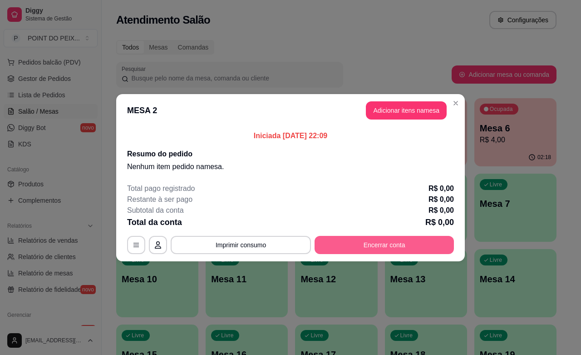
click at [387, 236] on button "Encerrar conta" at bounding box center [384, 245] width 139 height 18
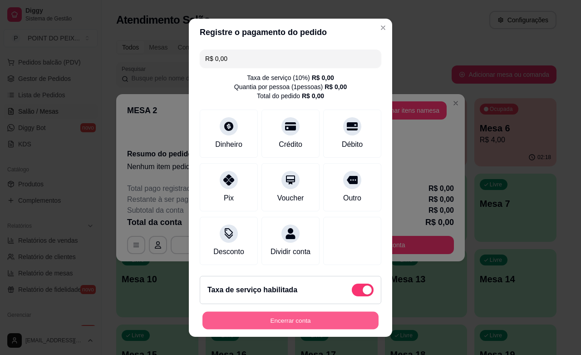
click at [327, 319] on button "Encerrar conta" at bounding box center [291, 320] width 176 height 18
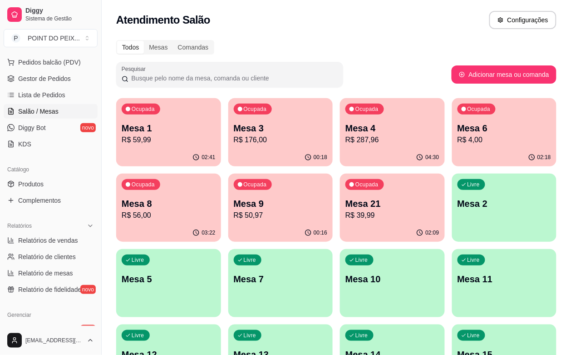
click at [144, 150] on div "02:41" at bounding box center [168, 158] width 105 height 18
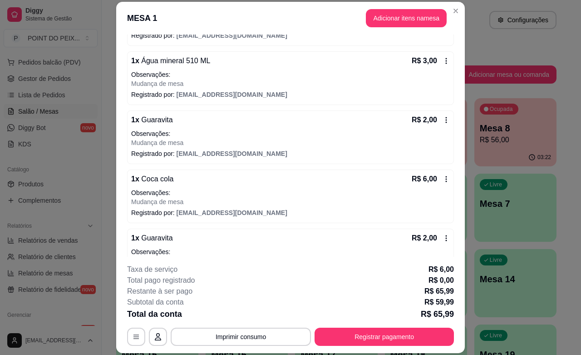
scroll to position [284, 0]
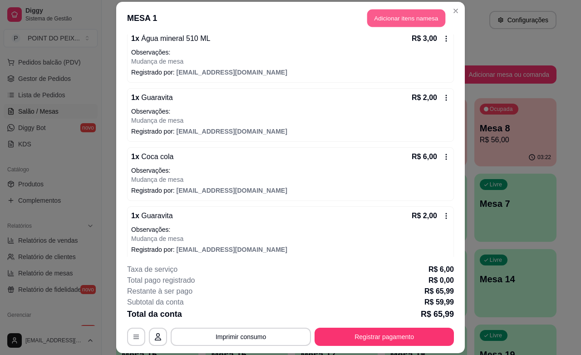
click at [421, 21] on button "Adicionar itens na mesa" at bounding box center [406, 19] width 78 height 18
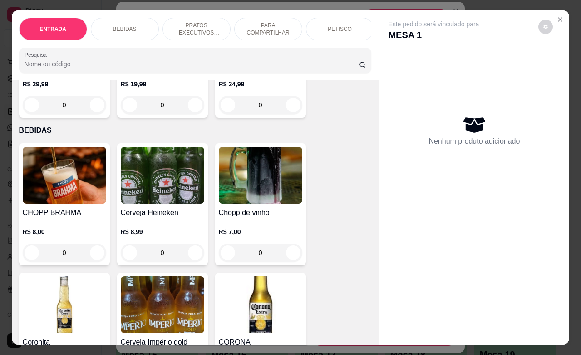
scroll to position [170, 0]
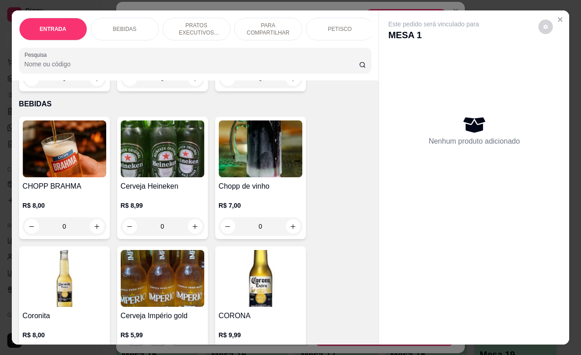
drag, startPoint x: 65, startPoint y: 233, endPoint x: 55, endPoint y: 234, distance: 10.5
click at [55, 234] on input "0" at bounding box center [64, 226] width 51 height 18
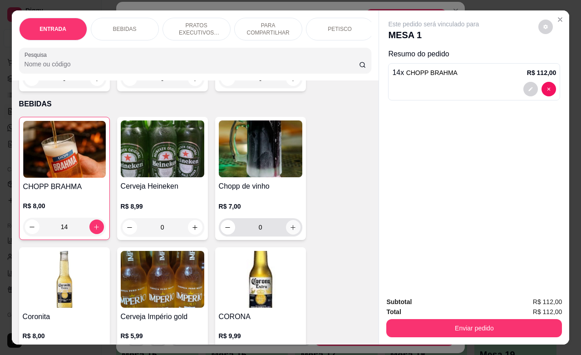
type input "14"
click at [286, 234] on button "increase-product-quantity" at bounding box center [293, 227] width 14 height 14
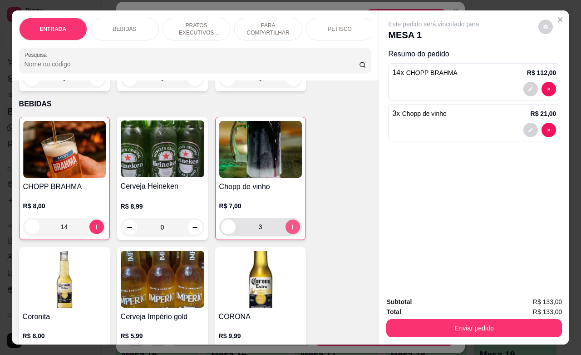
type input "3"
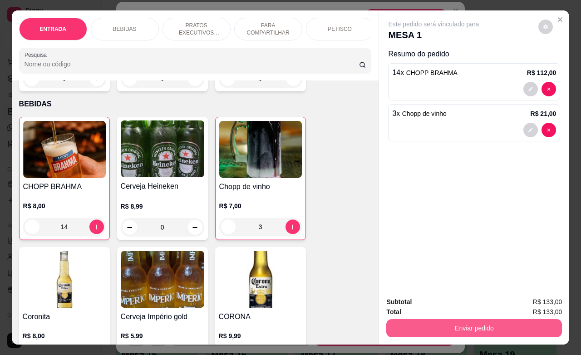
click at [452, 322] on button "Enviar pedido" at bounding box center [475, 328] width 176 height 18
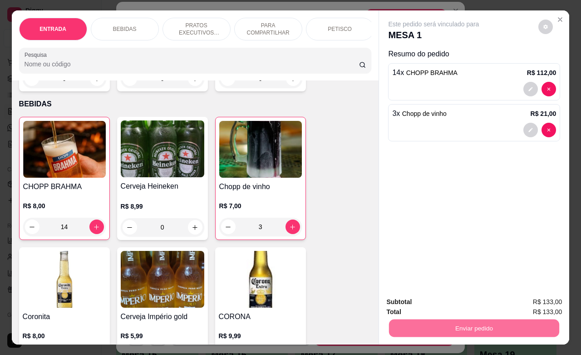
click at [532, 297] on button "Enviar pedido" at bounding box center [537, 300] width 51 height 17
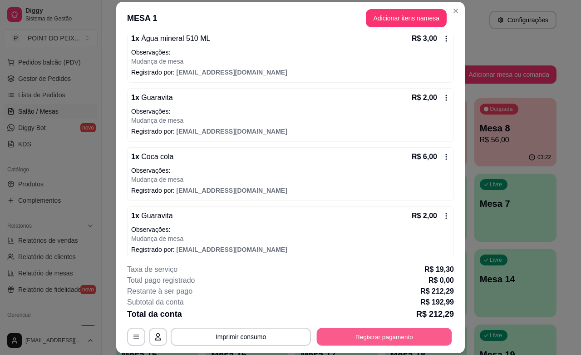
click at [387, 335] on button "Registrar pagamento" at bounding box center [384, 337] width 135 height 18
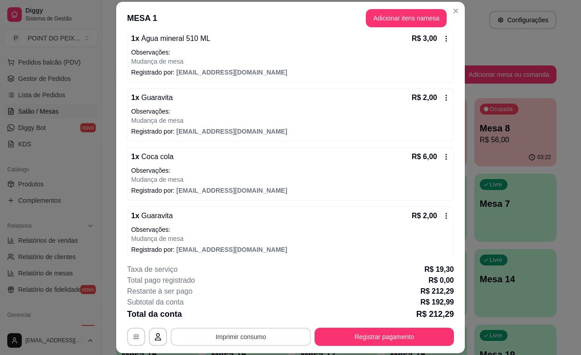
click at [245, 341] on button "Imprimir consumo" at bounding box center [241, 336] width 140 height 18
click at [248, 313] on button "IMPRESSORA" at bounding box center [239, 315] width 64 height 14
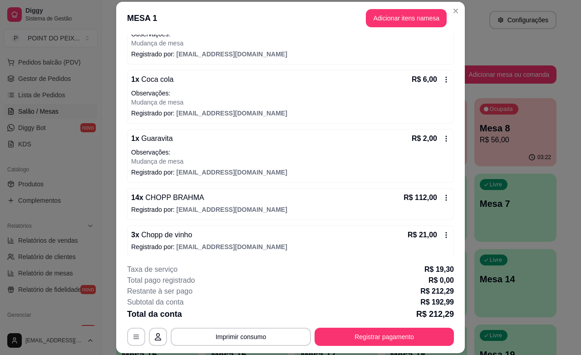
scroll to position [367, 0]
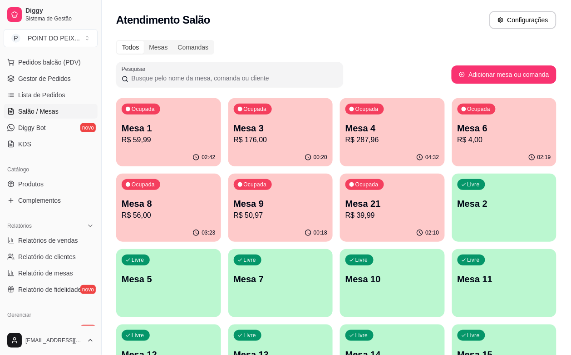
click at [165, 149] on div "02:42" at bounding box center [168, 158] width 105 height 18
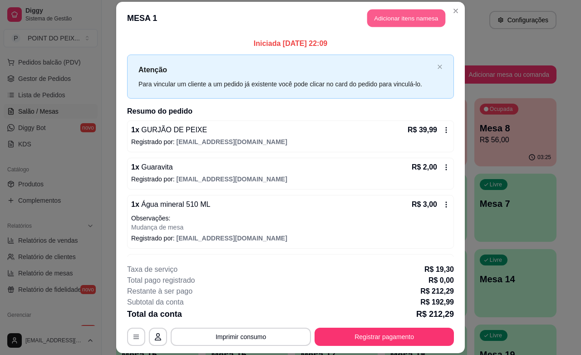
click at [402, 14] on button "Adicionar itens na mesa" at bounding box center [406, 19] width 78 height 18
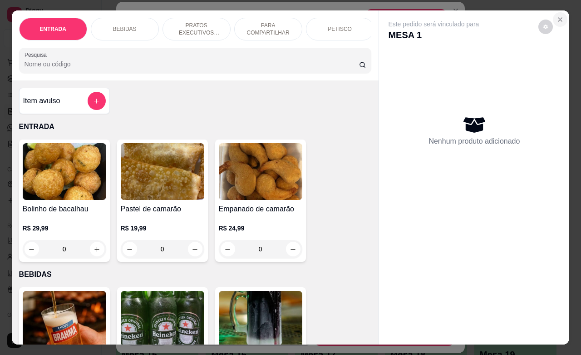
click at [559, 18] on icon "Close" at bounding box center [561, 20] width 4 height 4
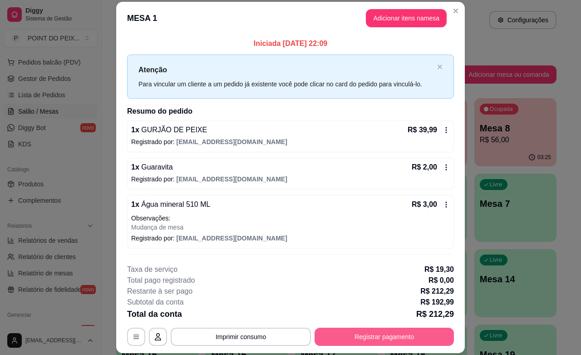
click at [402, 339] on button "Registrar pagamento" at bounding box center [384, 336] width 139 height 18
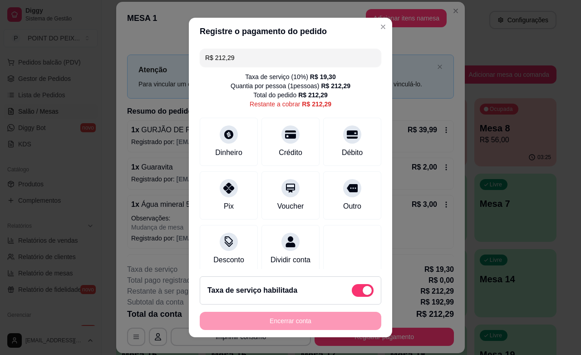
drag, startPoint x: 226, startPoint y: 59, endPoint x: 196, endPoint y: 61, distance: 30.1
click at [200, 61] on div "R$ 212,29" at bounding box center [291, 58] width 182 height 18
click at [226, 137] on icon at bounding box center [229, 132] width 12 height 12
click at [223, 196] on div "Pix" at bounding box center [229, 193] width 64 height 53
type input "R$ 0,00"
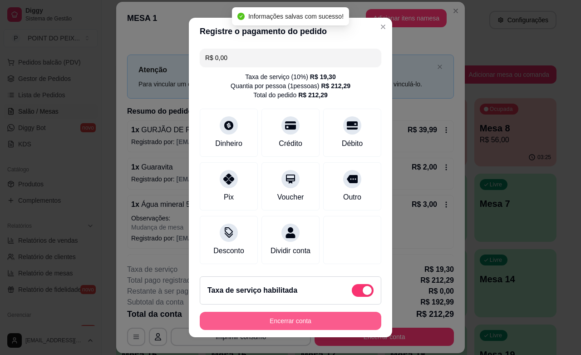
click at [287, 321] on button "Encerrar conta" at bounding box center [291, 321] width 182 height 18
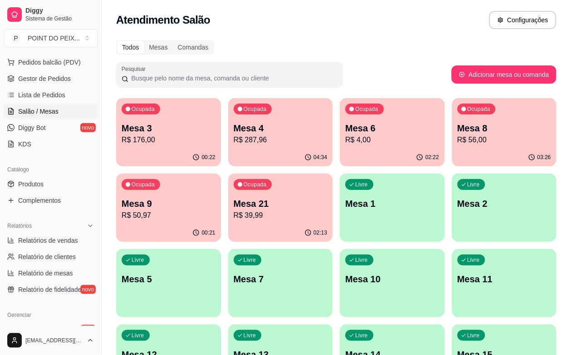
click at [239, 151] on div "04:34" at bounding box center [280, 158] width 105 height 18
click at [357, 153] on div "02:25" at bounding box center [392, 158] width 105 height 18
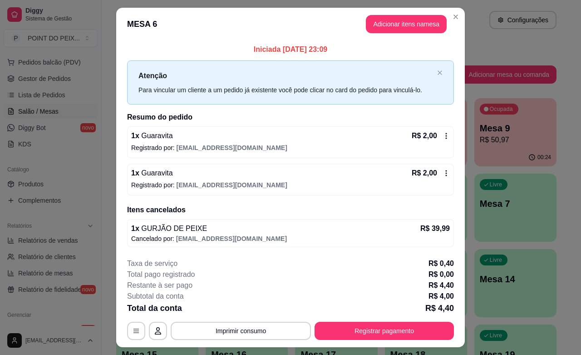
click at [443, 139] on icon at bounding box center [446, 135] width 7 height 7
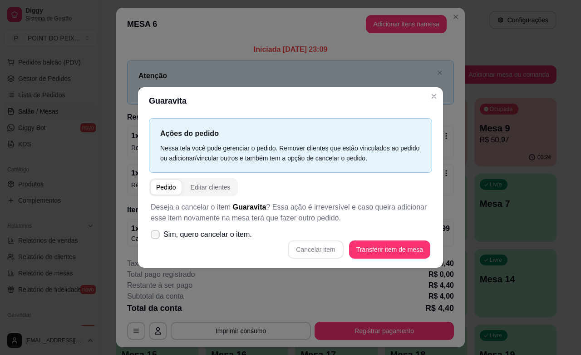
click at [157, 238] on span at bounding box center [155, 234] width 9 height 9
click at [156, 238] on input "Sim, quero cancelar o item." at bounding box center [153, 239] width 6 height 6
checkbox input "true"
click at [309, 250] on button "Cancelar item" at bounding box center [315, 249] width 55 height 18
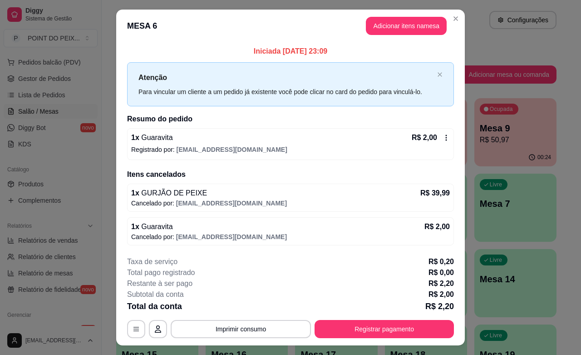
click at [444, 139] on icon at bounding box center [446, 137] width 7 height 7
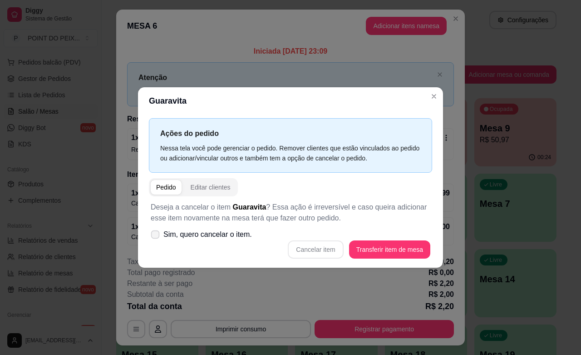
click at [157, 234] on icon at bounding box center [155, 234] width 7 height 5
click at [156, 236] on input "Sim, quero cancelar o item." at bounding box center [153, 239] width 6 height 6
checkbox input "true"
click at [318, 253] on button "Cancelar item" at bounding box center [315, 249] width 55 height 18
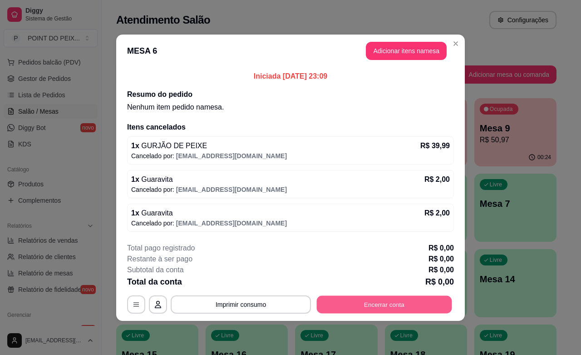
click at [400, 300] on button "Encerrar conta" at bounding box center [384, 304] width 135 height 18
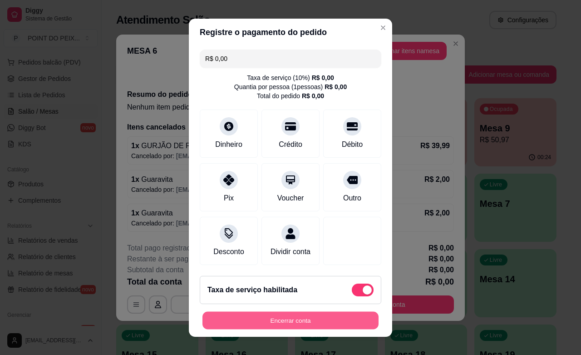
click at [309, 324] on button "Encerrar conta" at bounding box center [291, 320] width 176 height 18
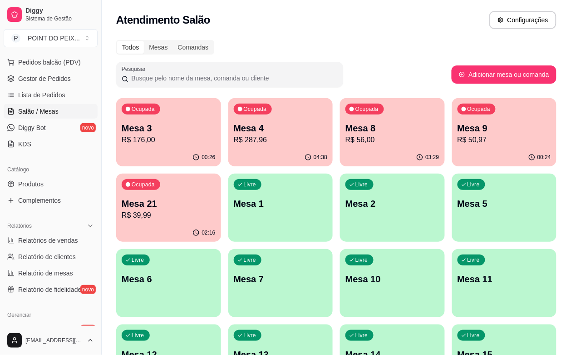
click at [452, 150] on div "00:24" at bounding box center [504, 158] width 105 height 18
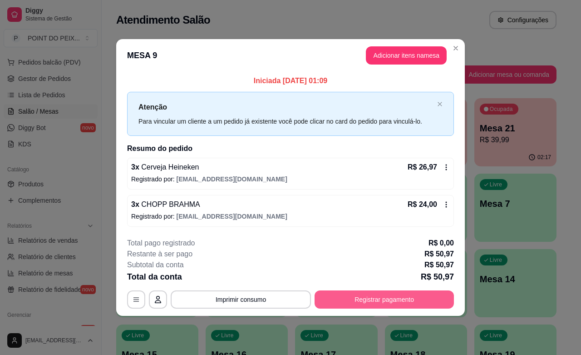
click at [377, 298] on button "Registrar pagamento" at bounding box center [384, 299] width 139 height 18
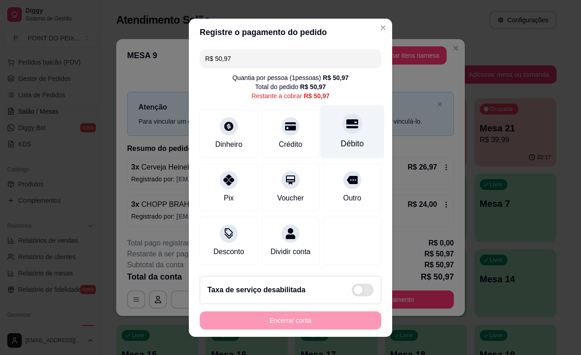
click at [341, 139] on div "Débito" at bounding box center [352, 144] width 23 height 12
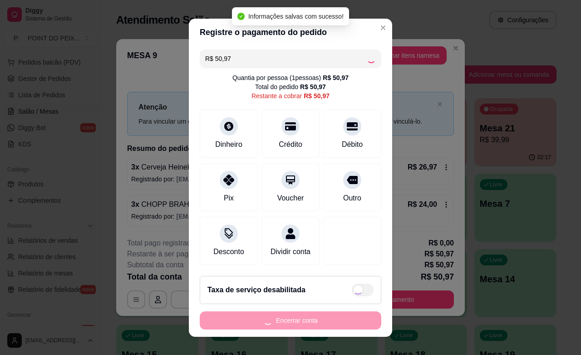
type input "R$ 0,00"
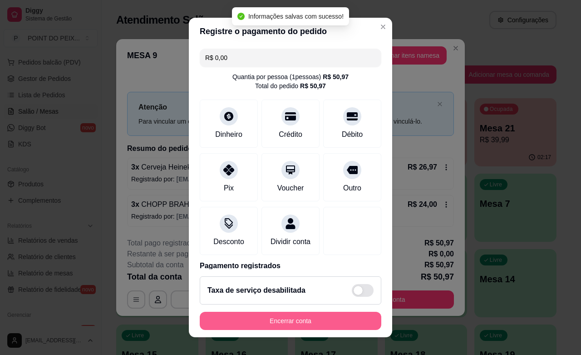
click at [312, 322] on button "Encerrar conta" at bounding box center [291, 321] width 182 height 18
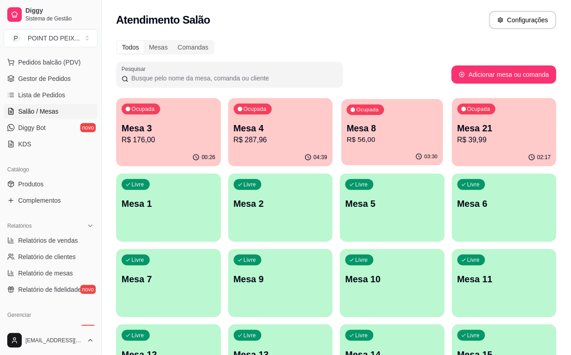
click at [416, 158] on div "03:30" at bounding box center [427, 156] width 22 height 7
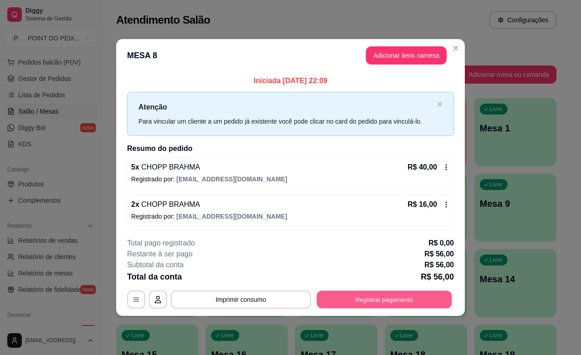
click at [381, 299] on button "Registrar pagamento" at bounding box center [384, 300] width 135 height 18
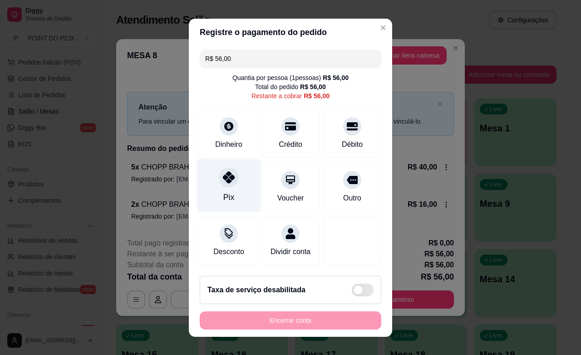
click at [223, 195] on div "Pix" at bounding box center [228, 197] width 11 height 12
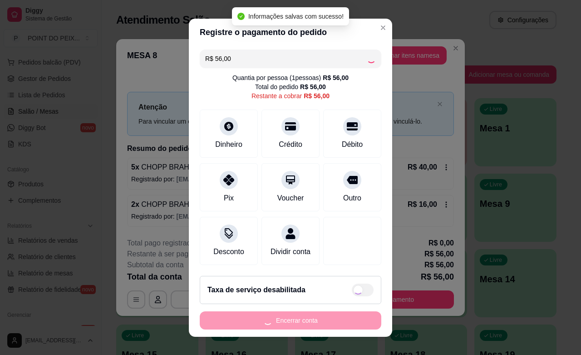
type input "R$ 0,00"
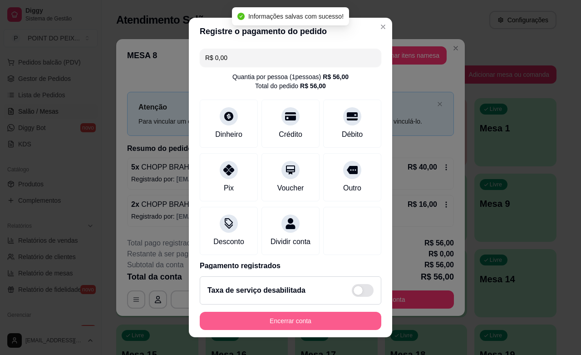
click at [307, 323] on button "Encerrar conta" at bounding box center [291, 321] width 182 height 18
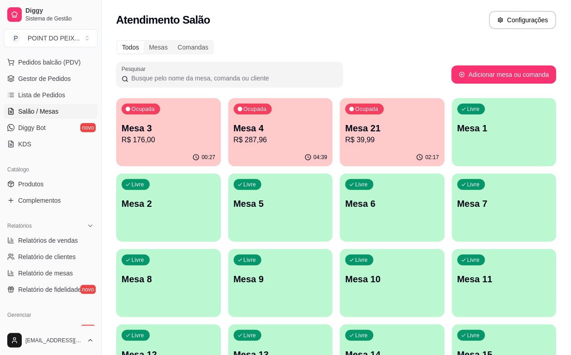
click at [158, 147] on div "Ocupada Mesa 3 R$ 176,00" at bounding box center [168, 123] width 105 height 50
click at [168, 161] on div "00:28" at bounding box center [168, 158] width 105 height 18
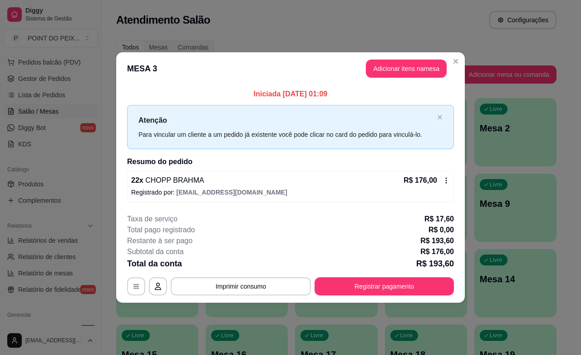
click at [444, 179] on icon at bounding box center [446, 180] width 7 height 7
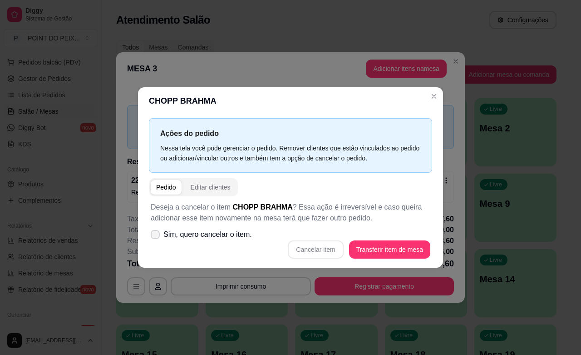
click at [155, 234] on icon at bounding box center [155, 234] width 7 height 5
click at [155, 236] on input "Sim, quero cancelar o item." at bounding box center [153, 239] width 6 height 6
checkbox input "true"
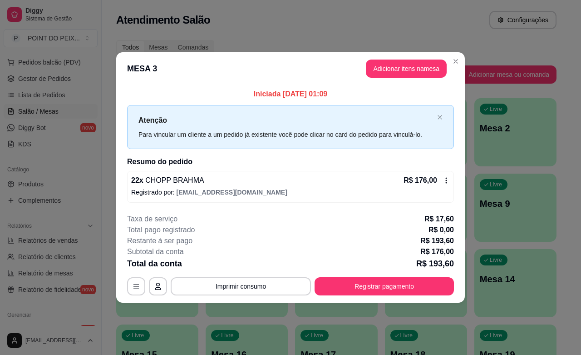
click at [447, 178] on icon at bounding box center [446, 180] width 7 height 7
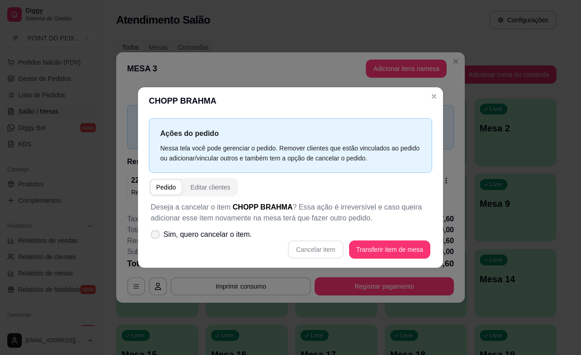
click at [151, 236] on span at bounding box center [155, 234] width 9 height 9
click at [151, 236] on input "Sim, quero cancelar o item." at bounding box center [153, 239] width 6 height 6
checkbox input "true"
click at [321, 252] on button "Cancelar item" at bounding box center [315, 249] width 55 height 18
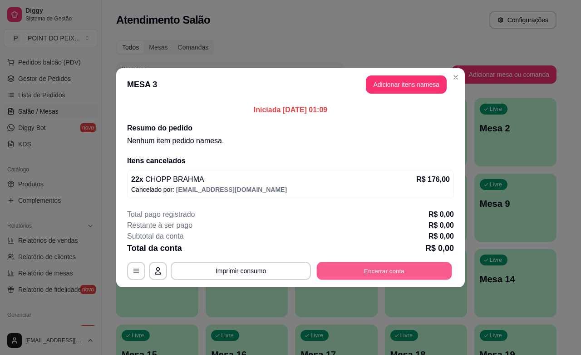
click at [396, 275] on button "Encerrar conta" at bounding box center [384, 271] width 135 height 18
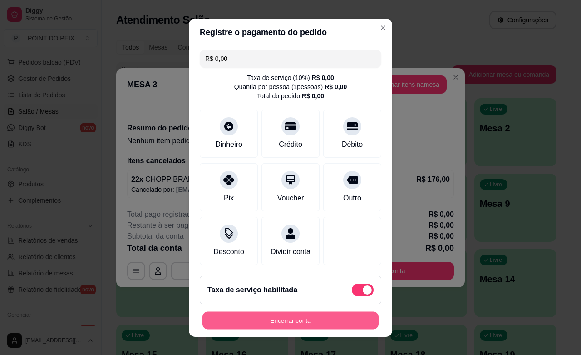
click at [305, 325] on button "Encerrar conta" at bounding box center [291, 320] width 176 height 18
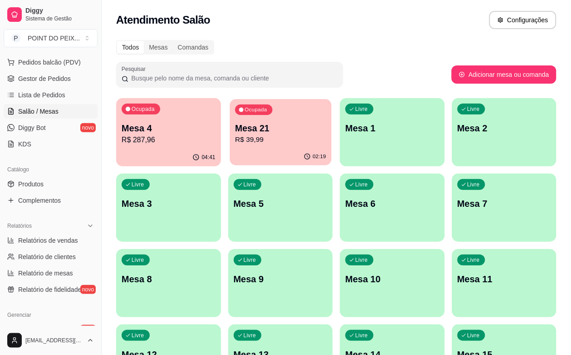
click at [257, 155] on div "02:19" at bounding box center [281, 156] width 102 height 17
click at [183, 137] on p "R$ 287,96" at bounding box center [169, 139] width 94 height 11
click at [242, 120] on div "Ocupada Mesa 21 R$ 39,99" at bounding box center [280, 123] width 105 height 50
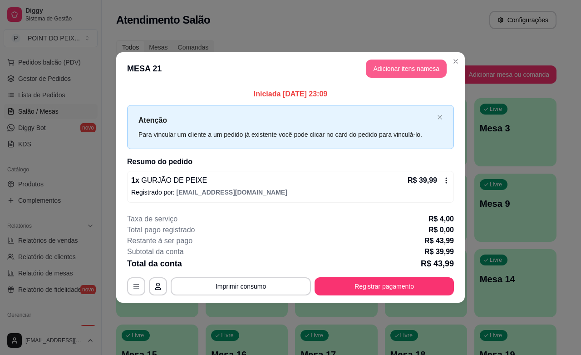
click at [403, 68] on button "Adicionar itens na mesa" at bounding box center [406, 68] width 81 height 18
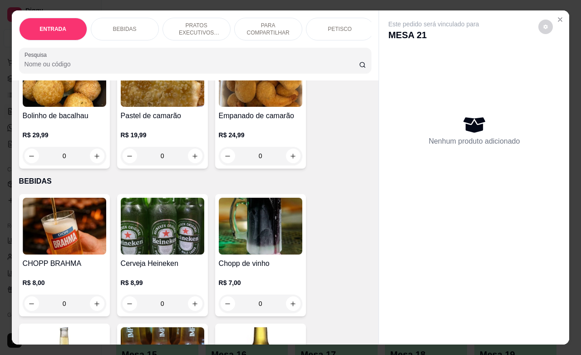
scroll to position [114, 0]
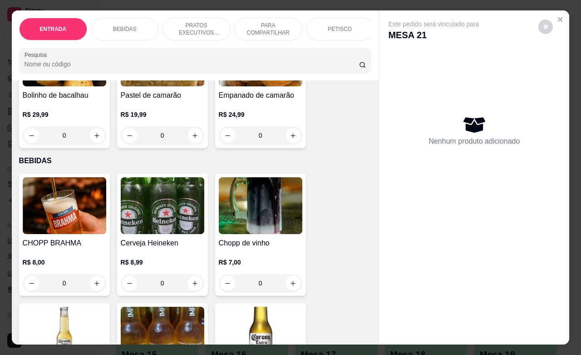
drag, startPoint x: 67, startPoint y: 288, endPoint x: 52, endPoint y: 287, distance: 15.1
click at [52, 287] on input "0" at bounding box center [64, 283] width 51 height 18
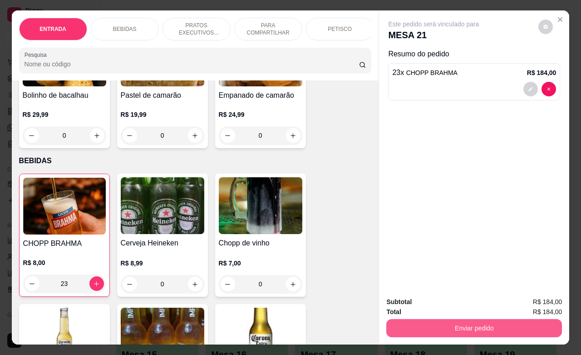
type input "23"
click at [471, 319] on button "Enviar pedido" at bounding box center [475, 328] width 176 height 18
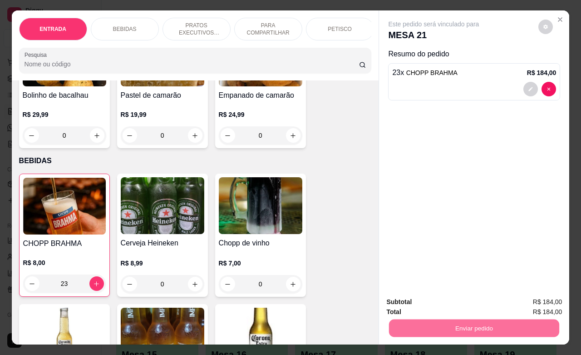
click at [523, 296] on button "Enviar pedido" at bounding box center [538, 300] width 50 height 17
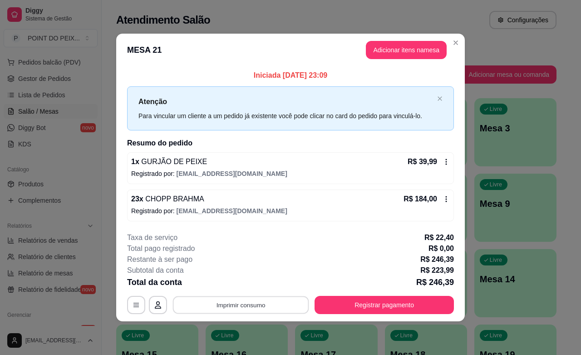
click at [247, 300] on button "Imprimir consumo" at bounding box center [241, 305] width 136 height 18
click at [237, 282] on button "IMPRESSORA" at bounding box center [244, 284] width 66 height 15
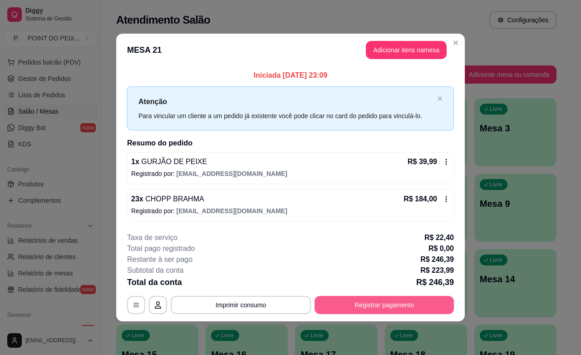
click at [396, 302] on button "Registrar pagamento" at bounding box center [384, 305] width 139 height 18
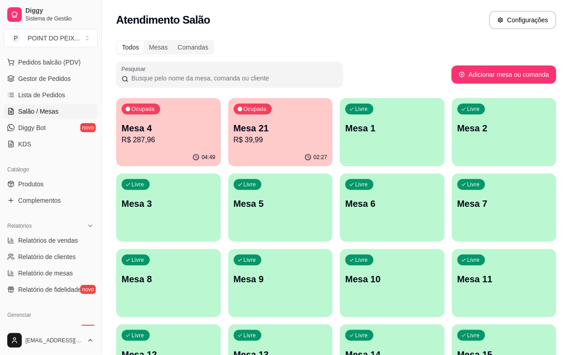
click at [178, 160] on div "04:49" at bounding box center [168, 158] width 105 height 18
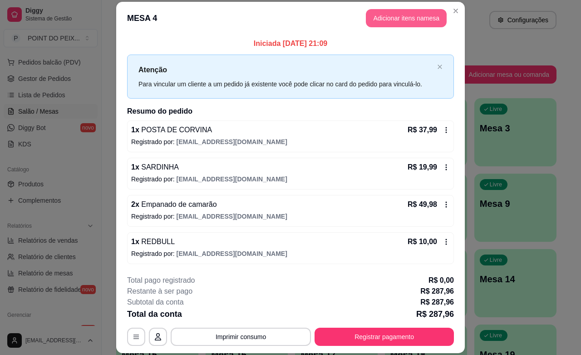
click at [375, 17] on button "Adicionar itens na mesa" at bounding box center [406, 18] width 81 height 18
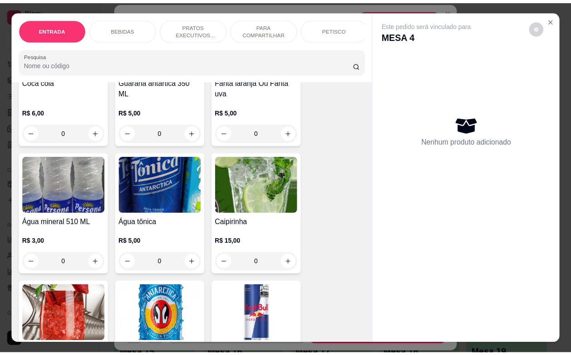
scroll to position [795, 0]
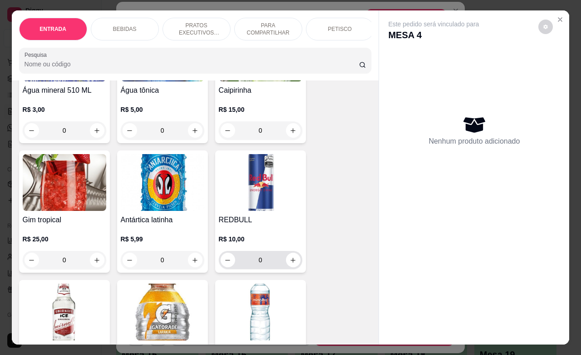
click at [292, 267] on button "increase-product-quantity" at bounding box center [293, 260] width 15 height 15
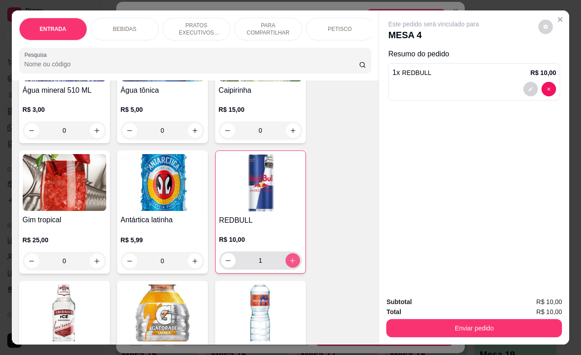
type input "1"
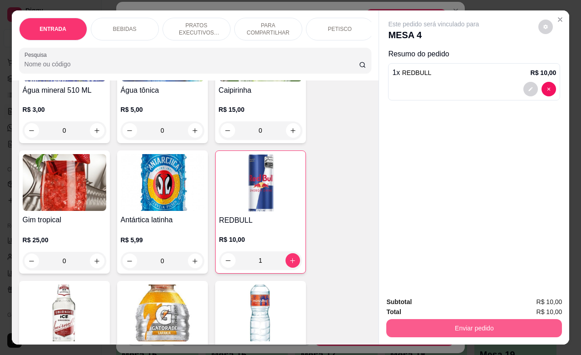
click at [458, 320] on button "Enviar pedido" at bounding box center [475, 328] width 176 height 18
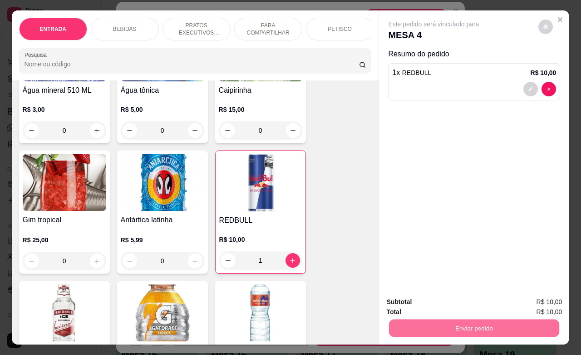
click at [530, 297] on button "Enviar pedido" at bounding box center [537, 300] width 51 height 17
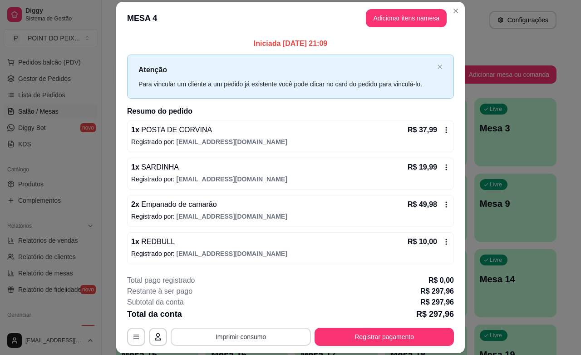
click at [246, 334] on button "Imprimir consumo" at bounding box center [241, 336] width 140 height 18
click at [239, 312] on button "IMPRESSORA" at bounding box center [239, 315] width 64 height 14
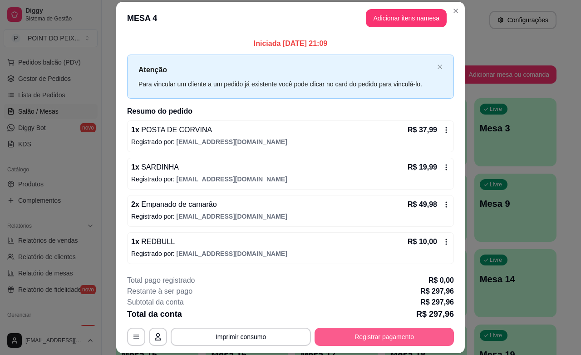
click at [369, 333] on button "Registrar pagamento" at bounding box center [384, 336] width 139 height 18
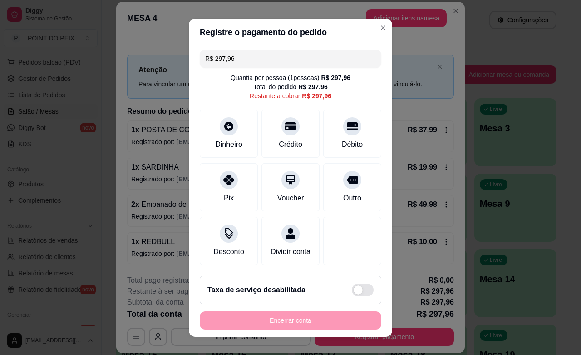
drag, startPoint x: 235, startPoint y: 59, endPoint x: 188, endPoint y: 58, distance: 46.8
click at [192, 57] on div "R$ 297,96 Quantia por pessoa ( 1 pessoas) R$ 297,96 Total do pedido R$ 297,96 R…" at bounding box center [290, 157] width 203 height 223
click at [222, 183] on div at bounding box center [229, 177] width 20 height 20
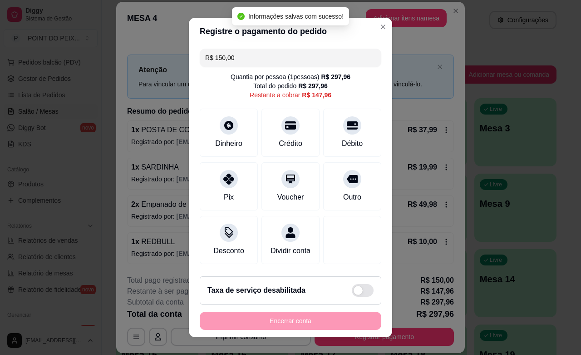
type input "R$ 147,96"
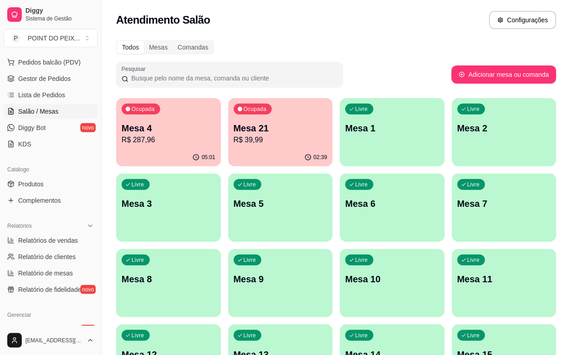
click at [232, 154] on div "02:39" at bounding box center [280, 158] width 105 height 18
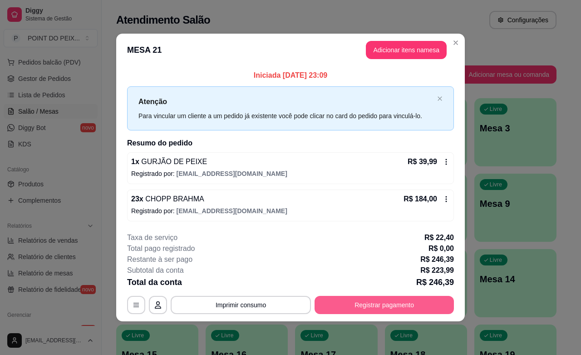
click at [357, 304] on button "Registrar pagamento" at bounding box center [384, 305] width 139 height 18
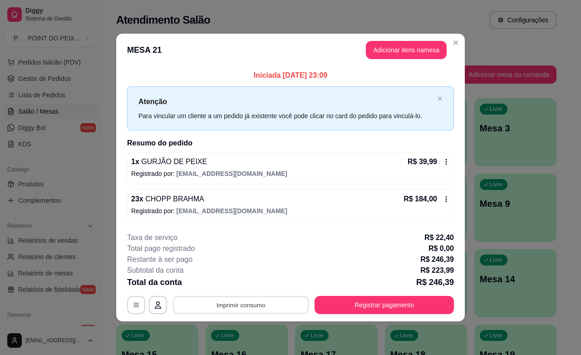
click at [251, 307] on button "Imprimir consumo" at bounding box center [241, 305] width 136 height 18
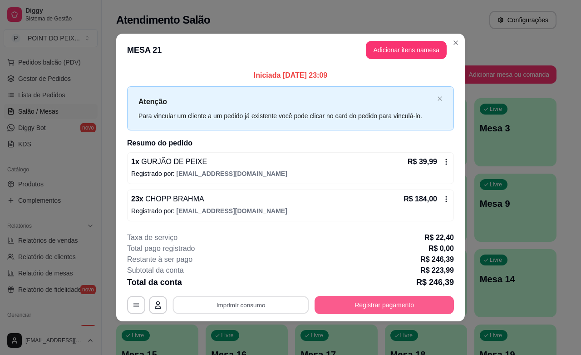
click at [383, 303] on button "Registrar pagamento" at bounding box center [384, 305] width 139 height 18
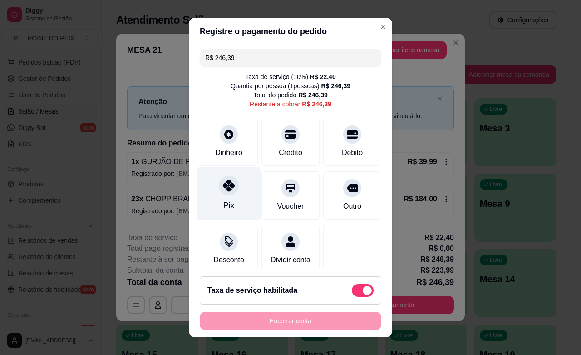
click at [226, 201] on div "Pix" at bounding box center [229, 193] width 64 height 53
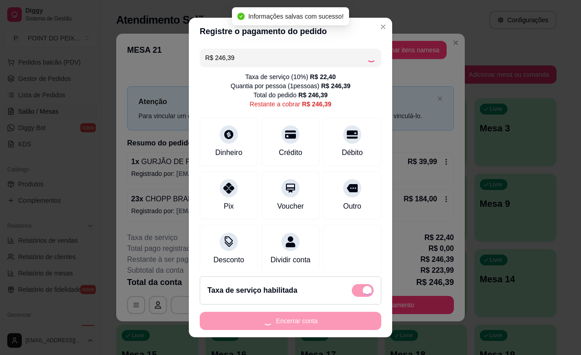
type input "R$ 0,00"
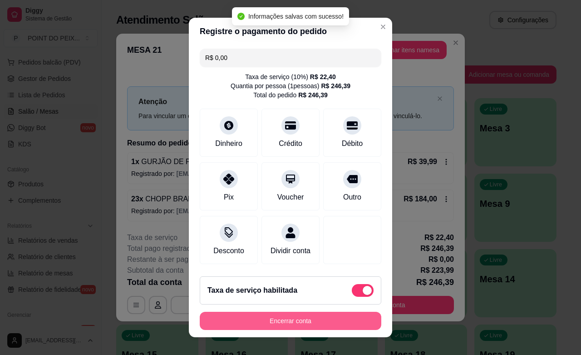
click at [313, 321] on button "Encerrar conta" at bounding box center [291, 321] width 182 height 18
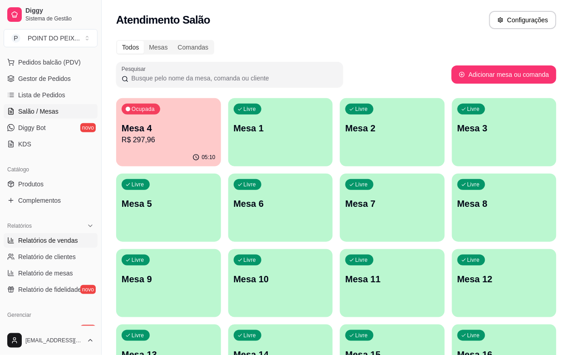
click at [45, 242] on span "Relatórios de vendas" at bounding box center [48, 240] width 60 height 9
select select "ALL"
select select "0"
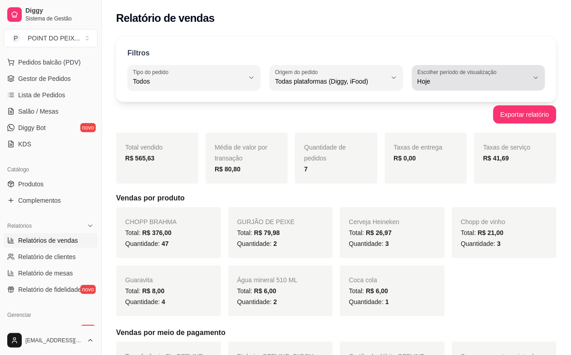
click at [537, 79] on icon "button" at bounding box center [536, 77] width 7 height 7
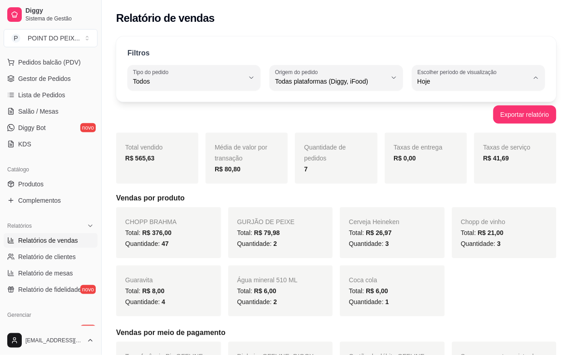
click at [439, 121] on span "Ontem" at bounding box center [474, 118] width 105 height 9
type input "1"
select select "1"
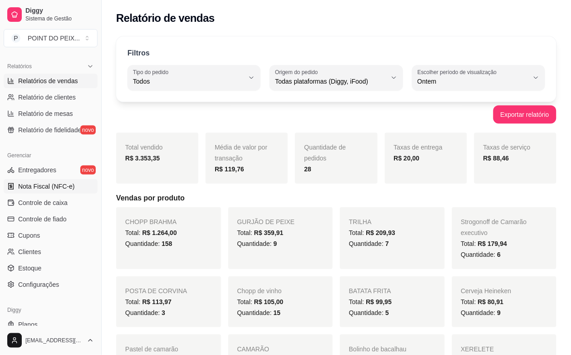
scroll to position [298, 0]
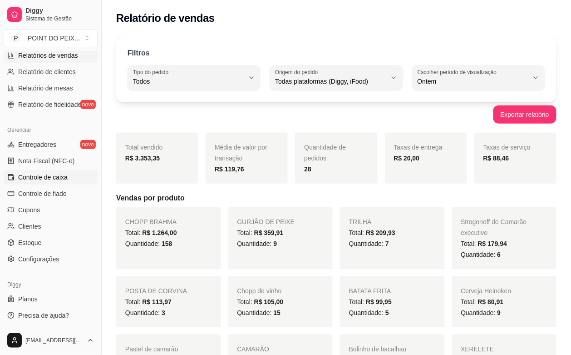
click at [51, 178] on span "Controle de caixa" at bounding box center [43, 177] width 50 height 9
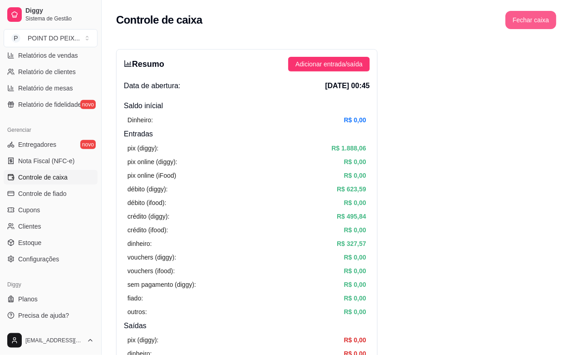
click at [538, 21] on button "Fechar caixa" at bounding box center [531, 20] width 51 height 18
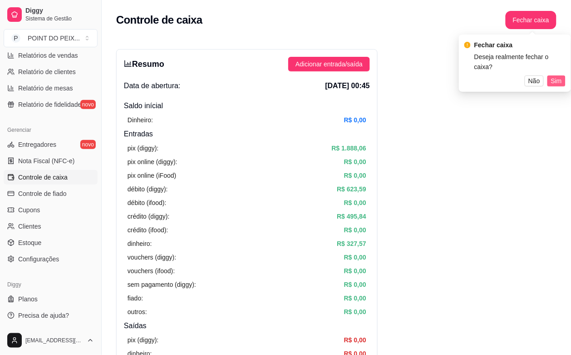
click at [557, 76] on span "Sim" at bounding box center [556, 81] width 11 height 10
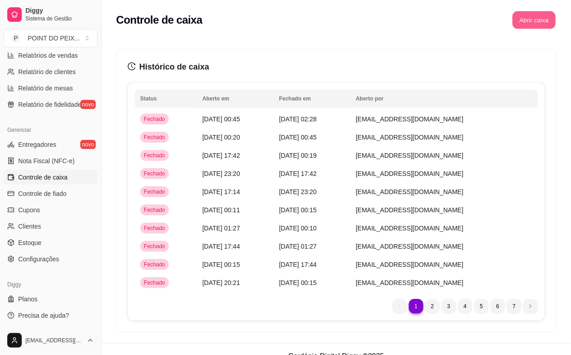
click at [540, 22] on button "Abrir caixa" at bounding box center [534, 20] width 43 height 18
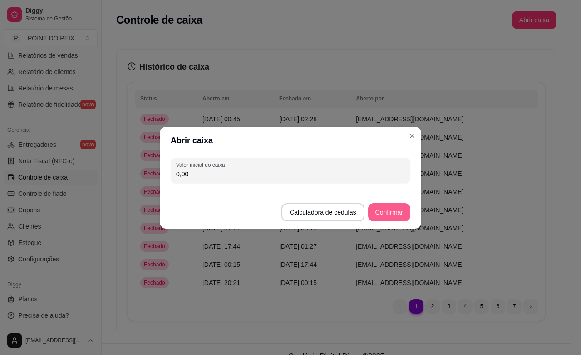
click at [403, 208] on button "Confirmar" at bounding box center [389, 212] width 42 height 18
